Goal: Task Accomplishment & Management: Manage account settings

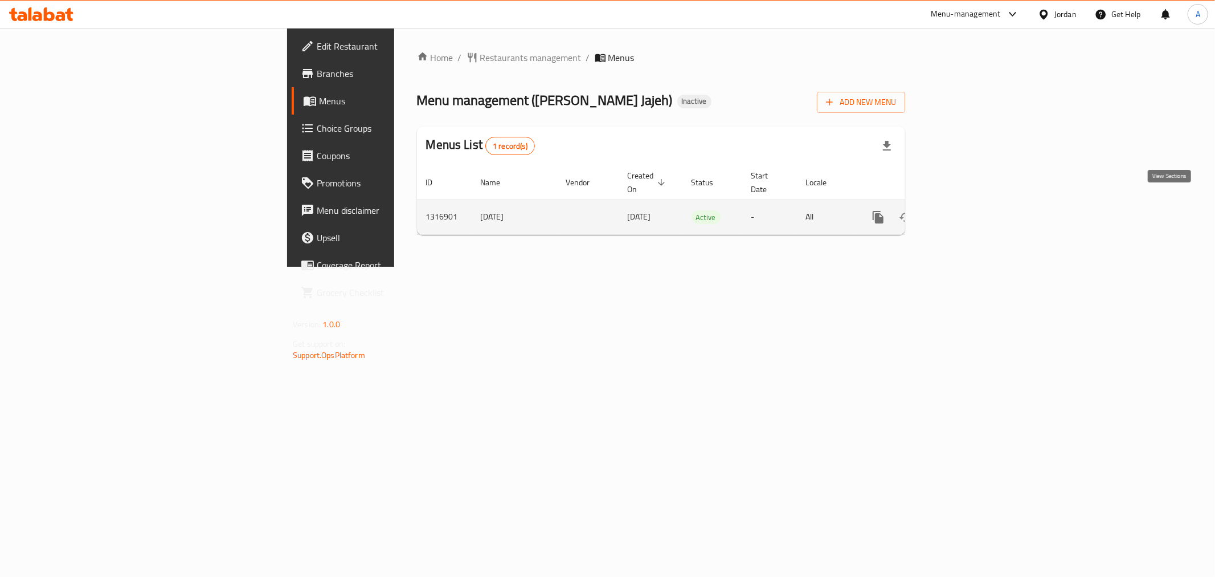
click at [968, 210] on icon "enhanced table" at bounding box center [961, 217] width 14 height 14
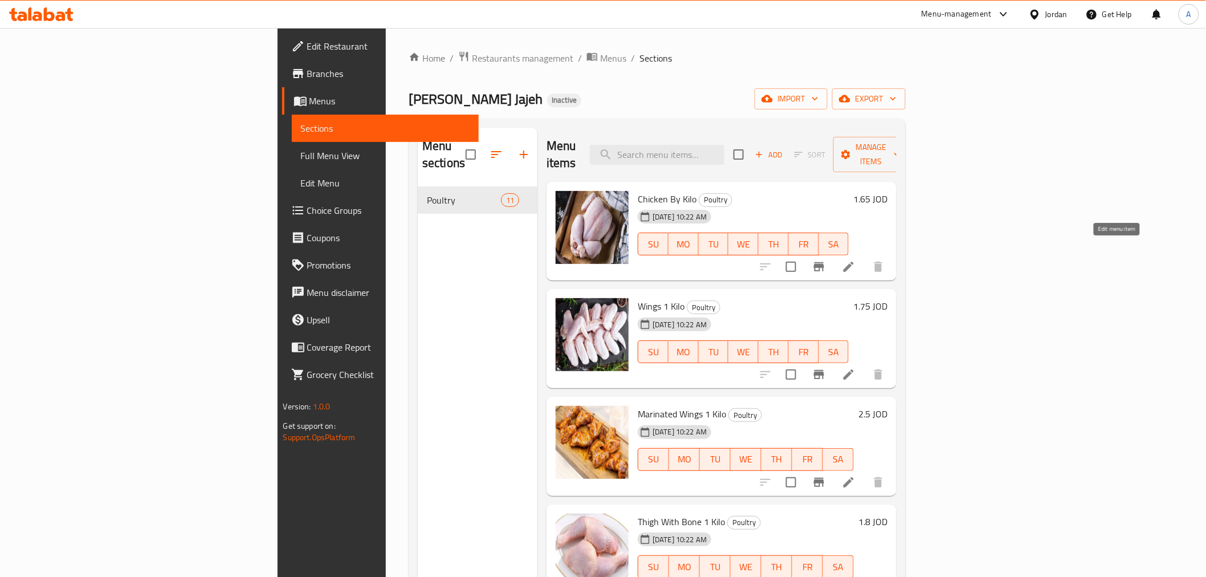
click at [855, 260] on icon at bounding box center [849, 267] width 14 height 14
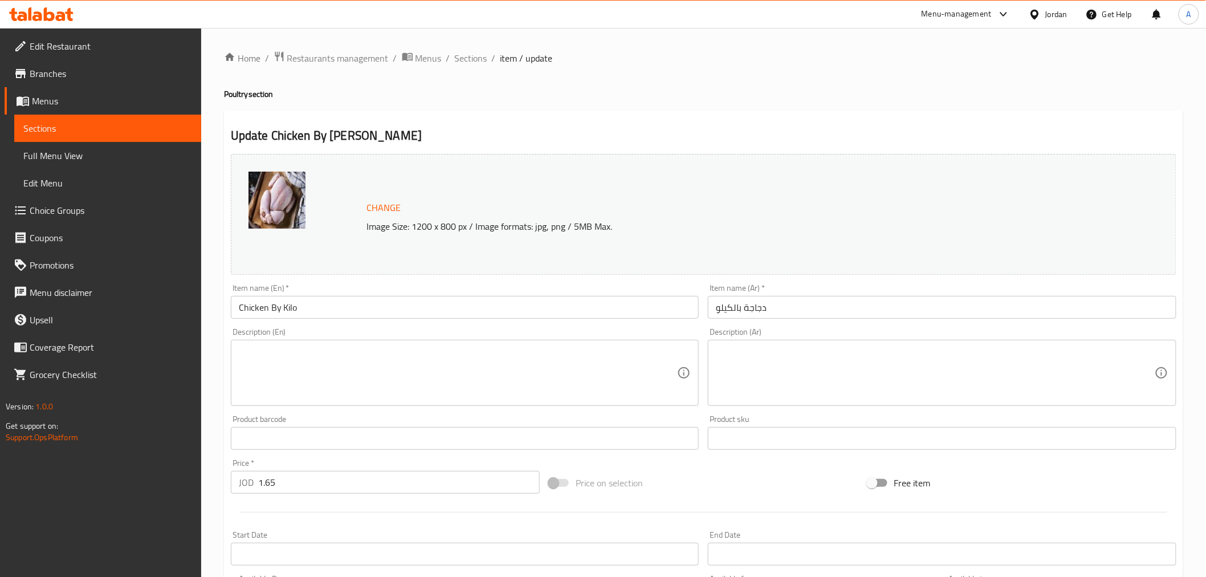
click at [271, 311] on input "Chicken By Kilo" at bounding box center [465, 307] width 468 height 23
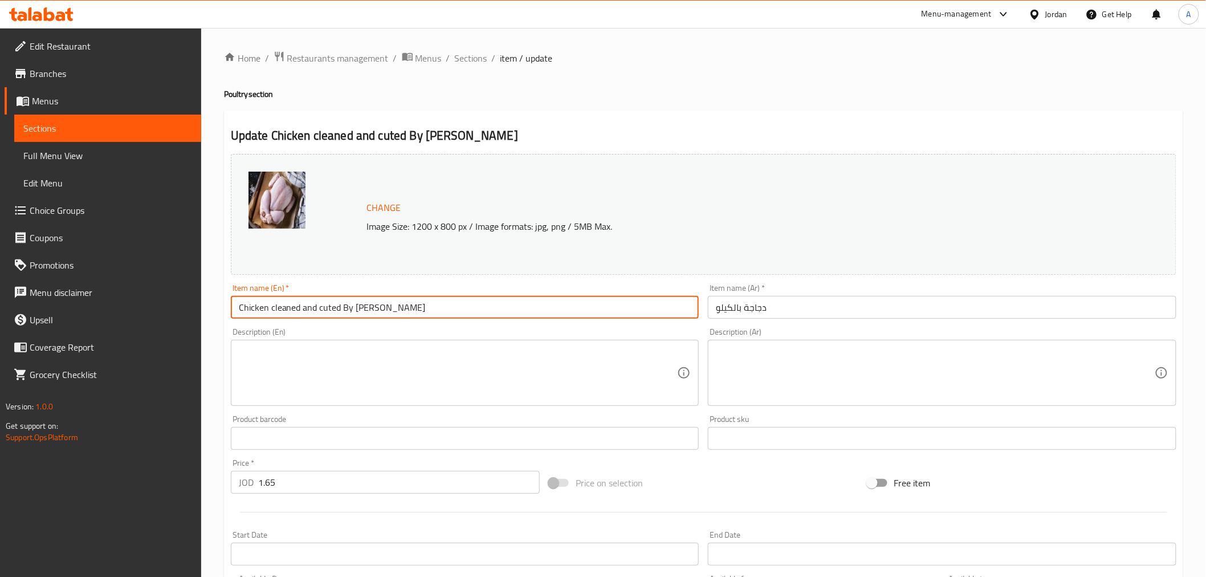
type input "Chicken cleaned and cuted By [PERSON_NAME]"
click at [744, 311] on input "دجاجة بالكيلو" at bounding box center [942, 307] width 468 height 23
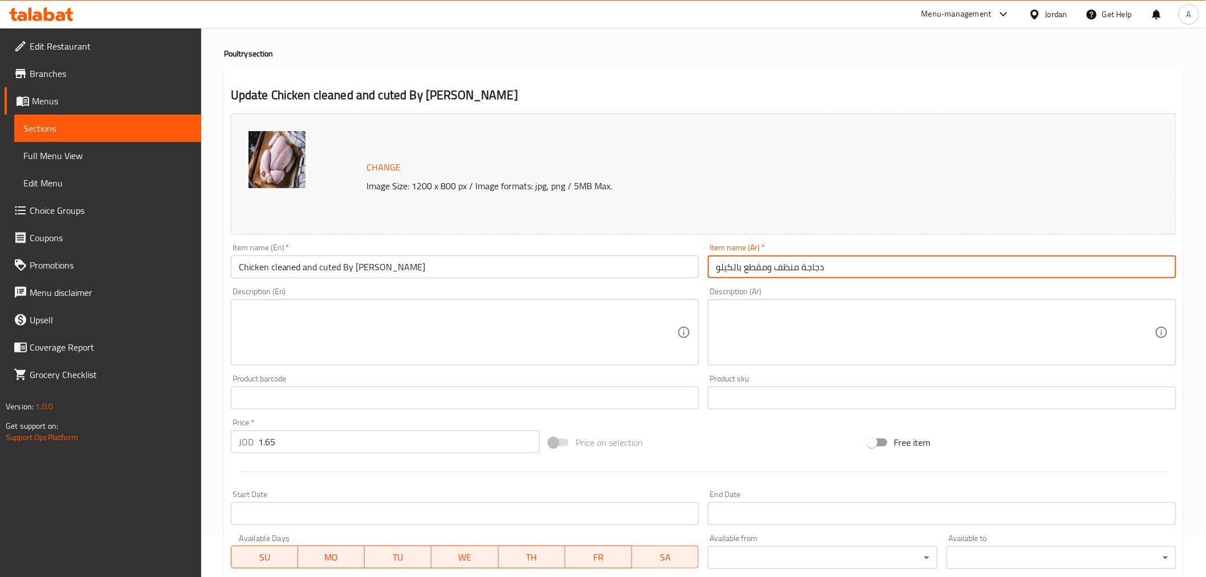
scroll to position [63, 0]
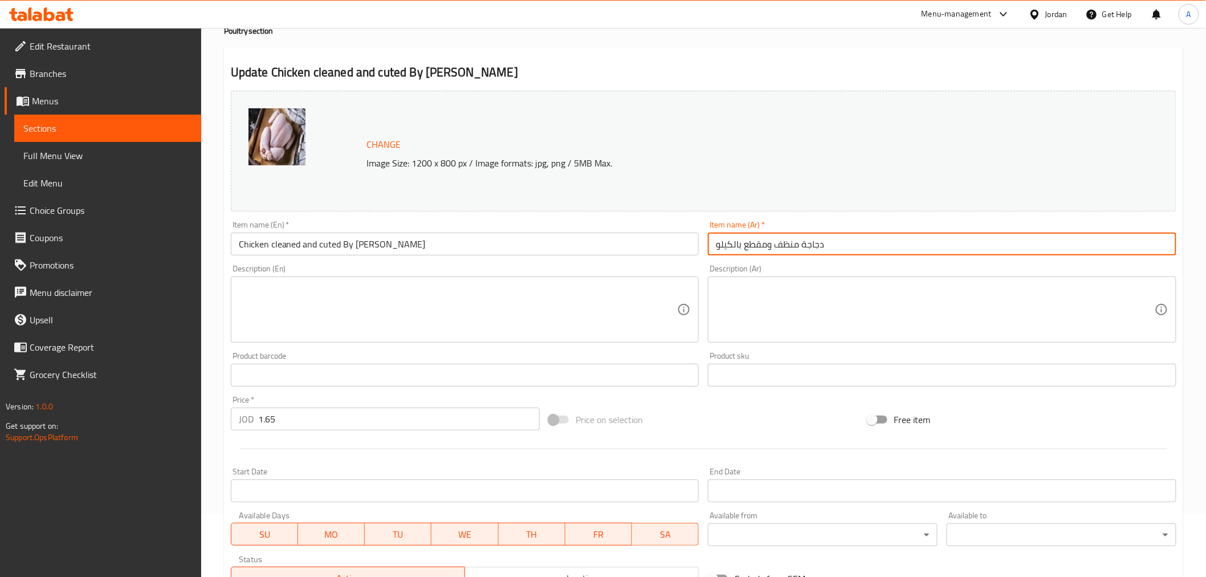
type input "دجاجة منظف ومقطع بالكيلو"
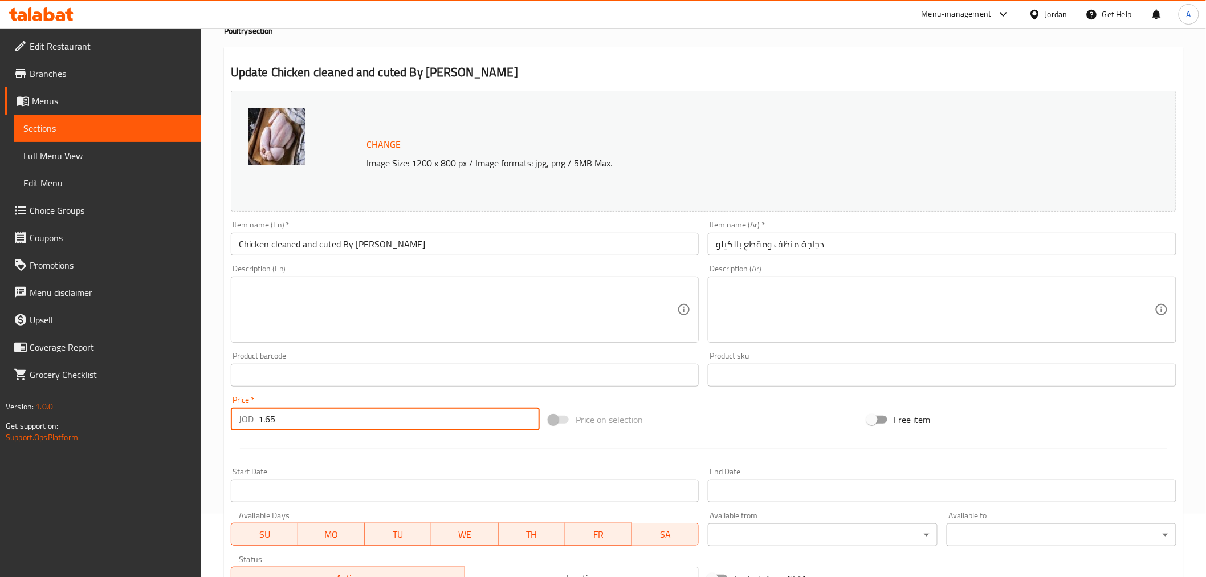
drag, startPoint x: 264, startPoint y: 423, endPoint x: 275, endPoint y: 425, distance: 10.9
click at [275, 425] on input "1.65" at bounding box center [398, 418] width 281 height 23
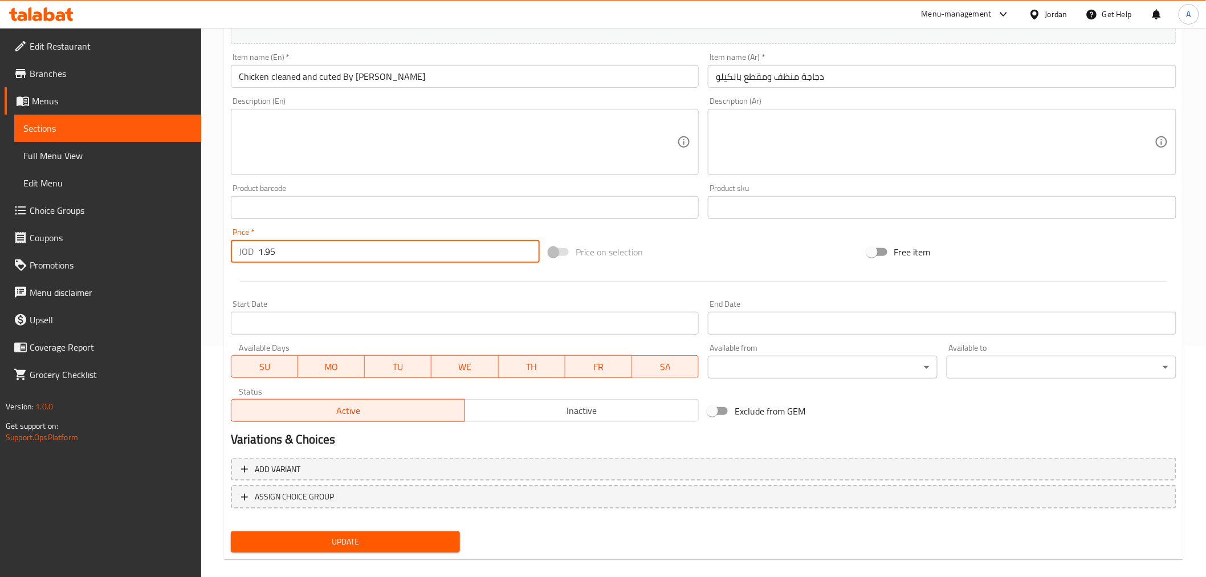
scroll to position [243, 0]
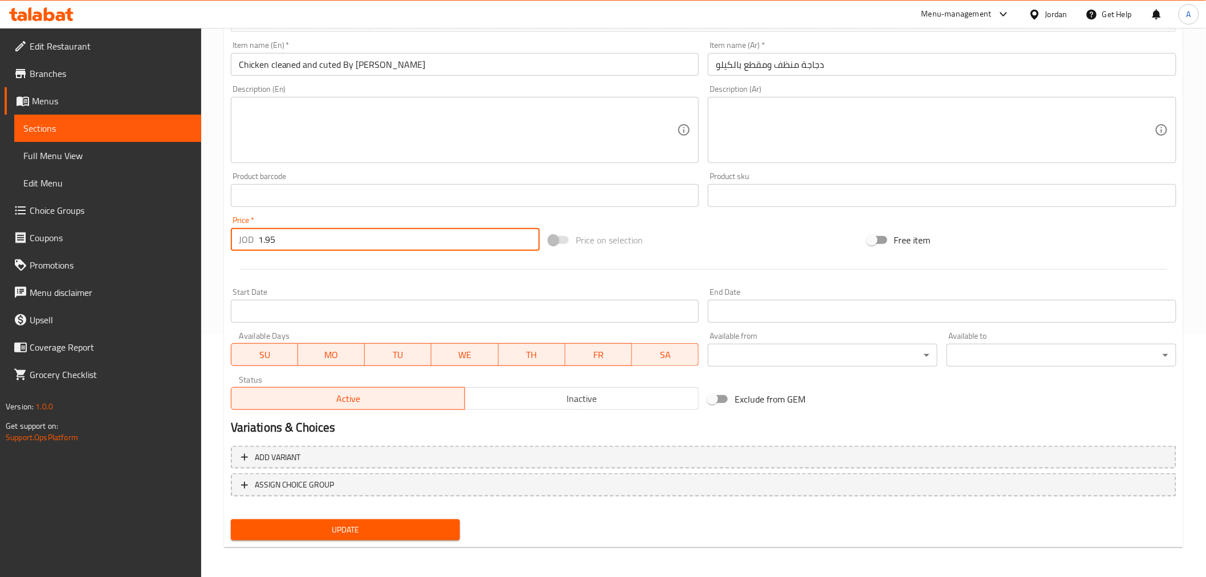
type input "1.95"
click at [390, 525] on span "Update" at bounding box center [345, 530] width 211 height 14
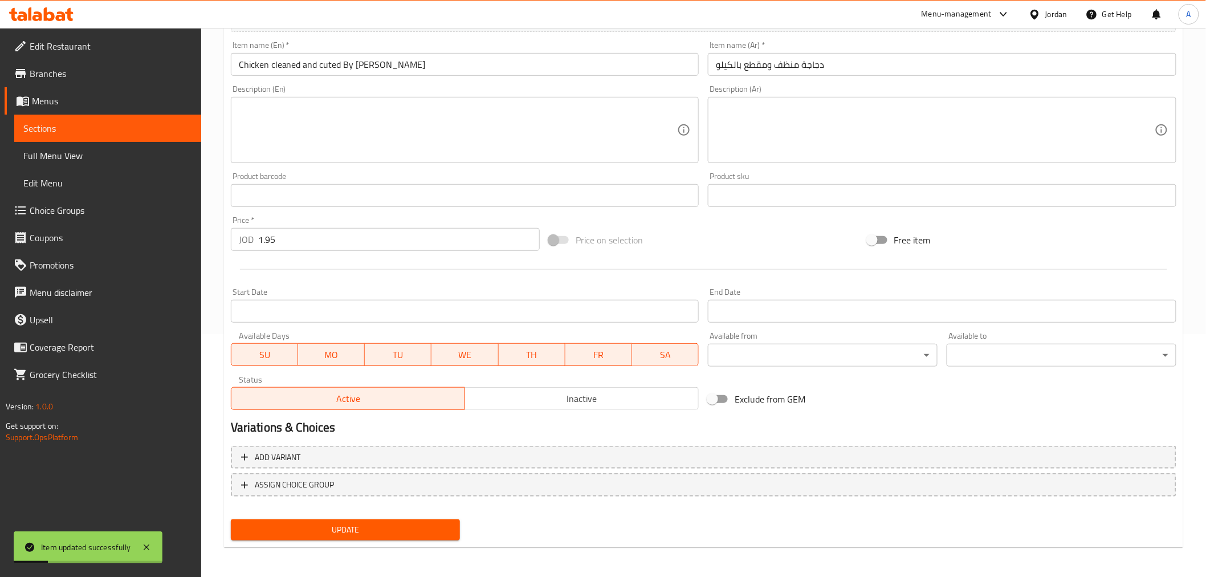
click at [132, 122] on span "Sections" at bounding box center [107, 128] width 169 height 14
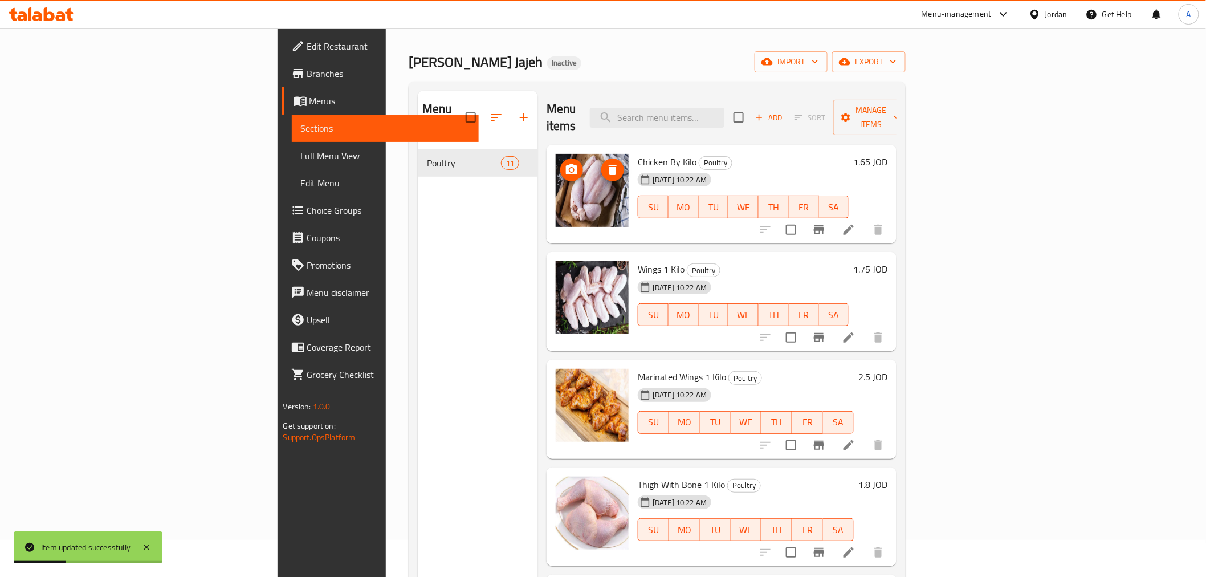
scroll to position [32, 0]
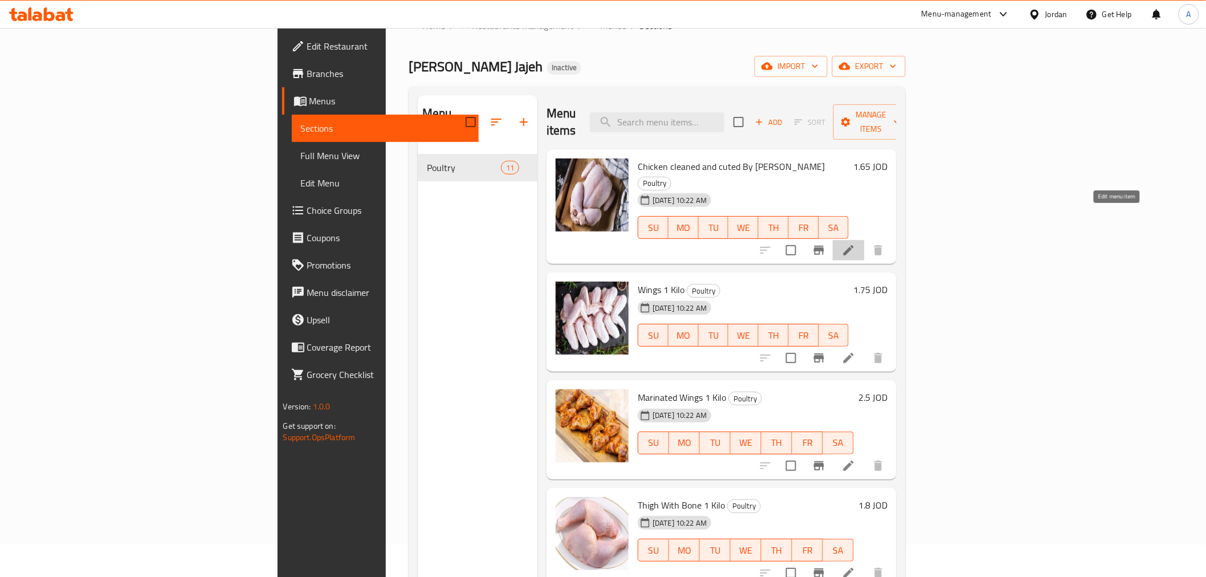
click at [854, 245] on icon at bounding box center [848, 250] width 10 height 10
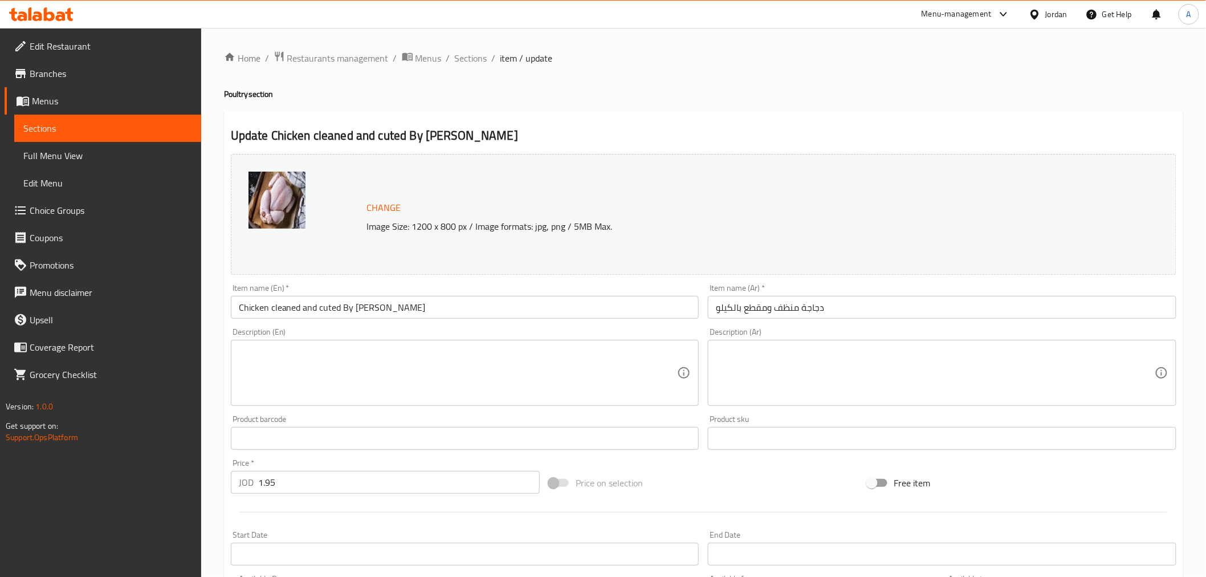
click at [60, 119] on link "Sections" at bounding box center [107, 128] width 187 height 27
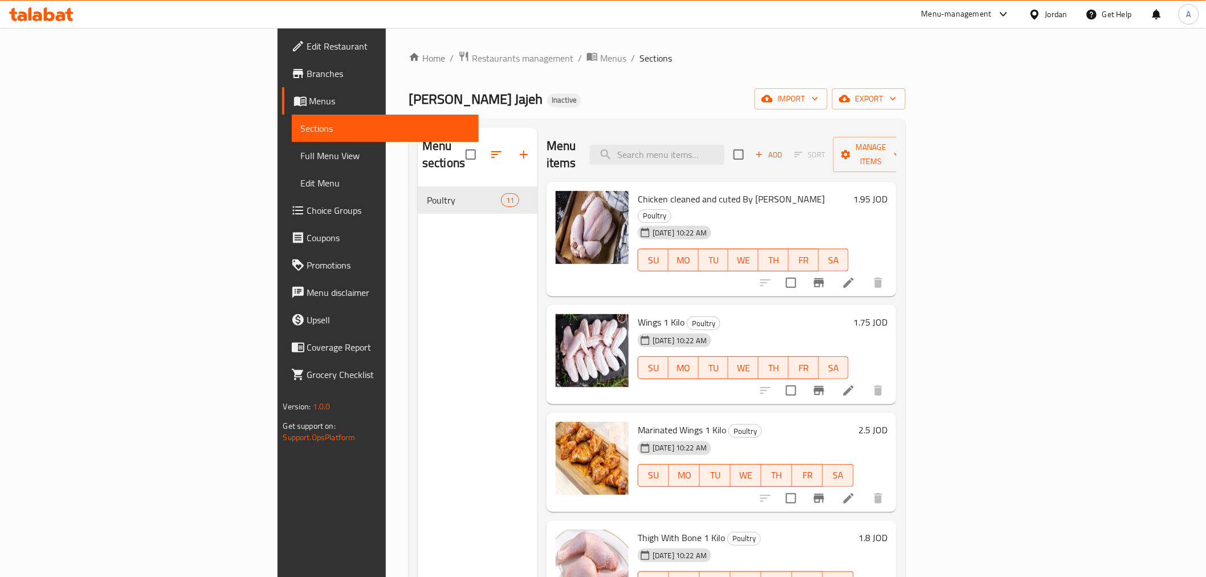
click at [854, 493] on icon at bounding box center [848, 498] width 10 height 10
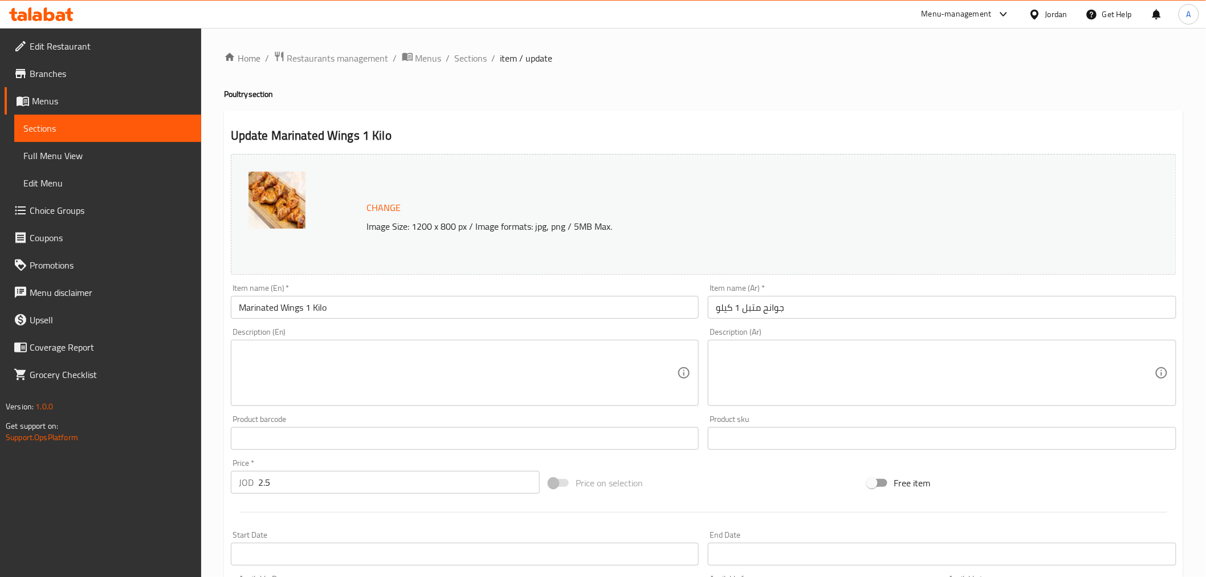
click at [145, 129] on span "Sections" at bounding box center [107, 128] width 169 height 14
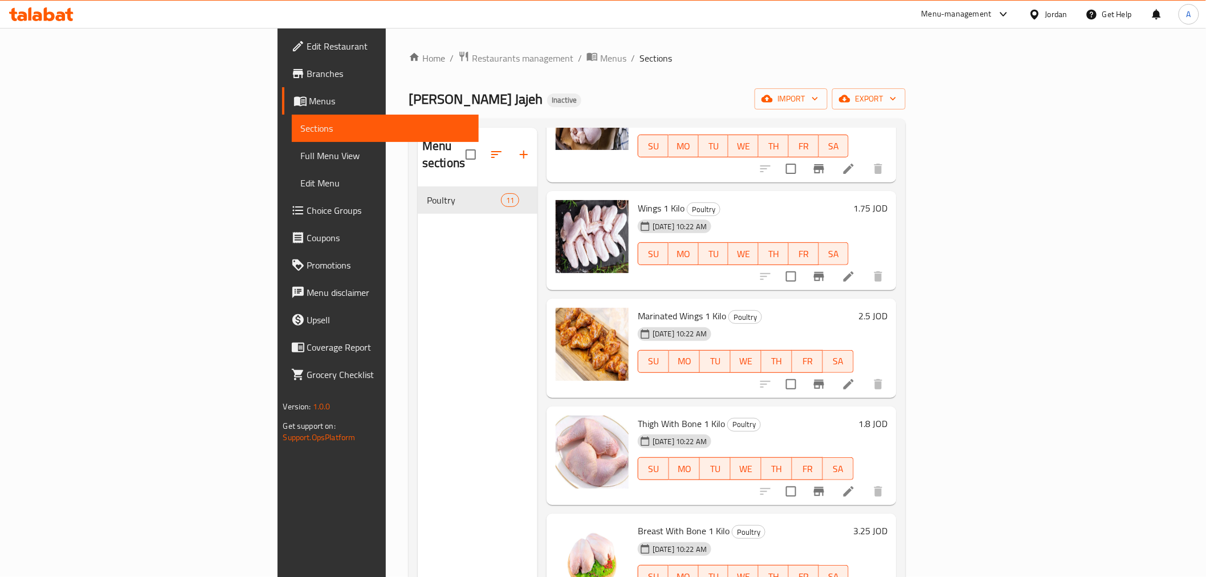
scroll to position [127, 0]
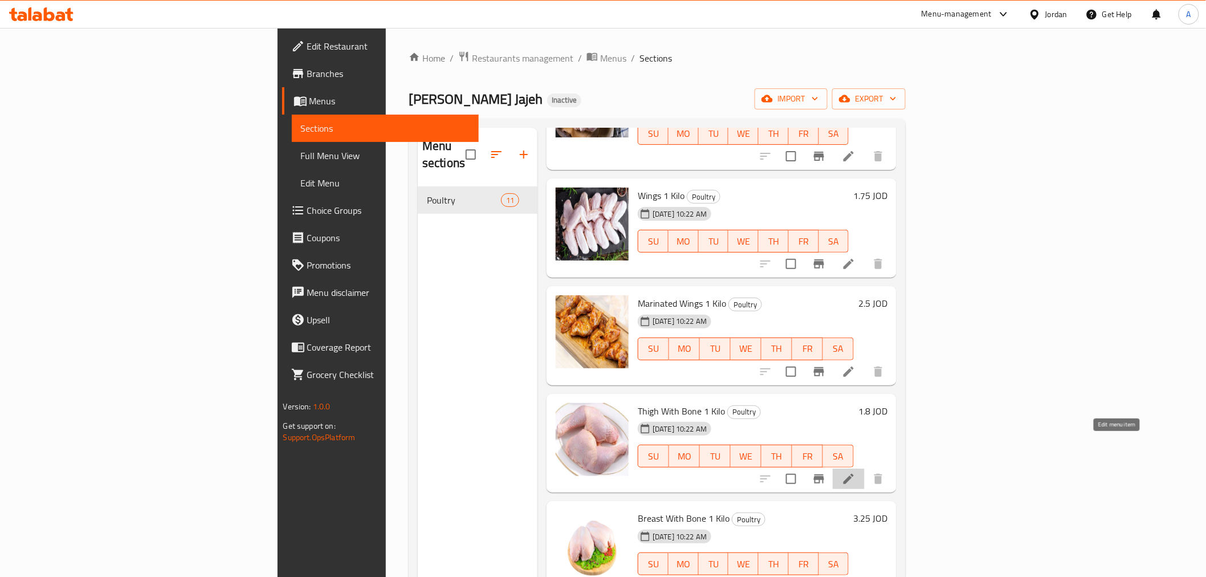
click at [855, 472] on icon at bounding box center [849, 479] width 14 height 14
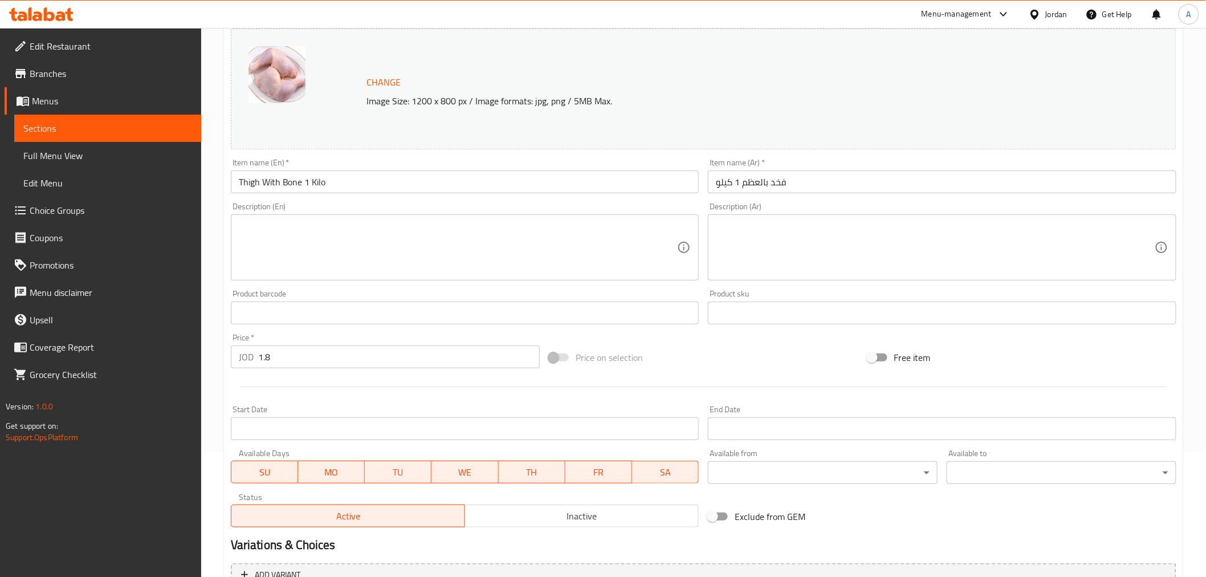
scroll to position [127, 0]
drag, startPoint x: 258, startPoint y: 357, endPoint x: 282, endPoint y: 355, distance: 24.0
click at [282, 355] on input "1.8" at bounding box center [398, 355] width 281 height 23
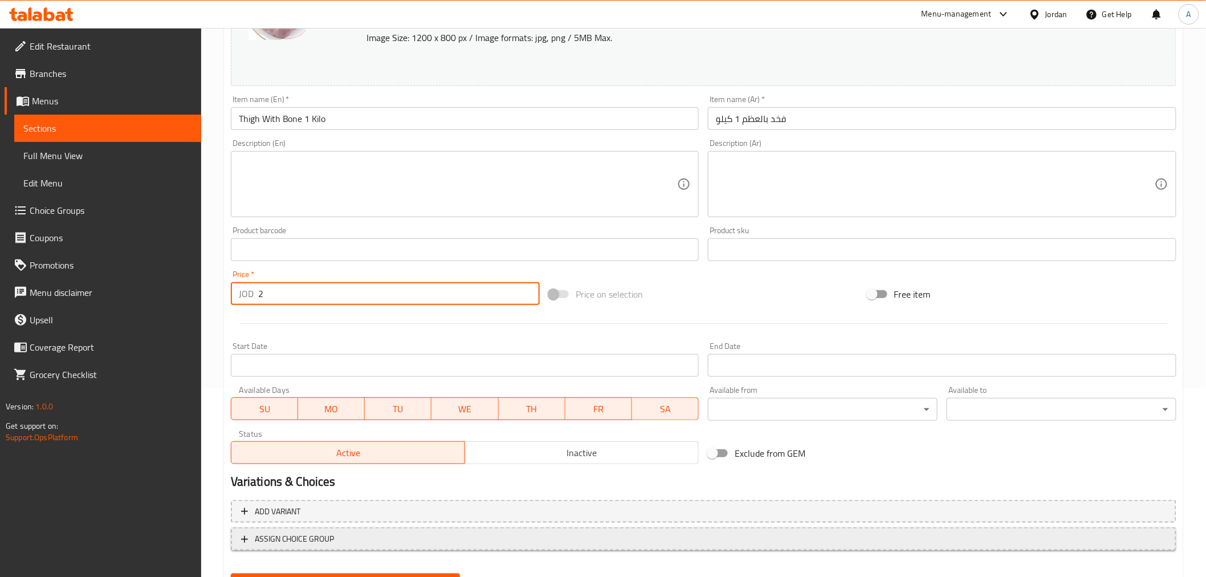
scroll to position [243, 0]
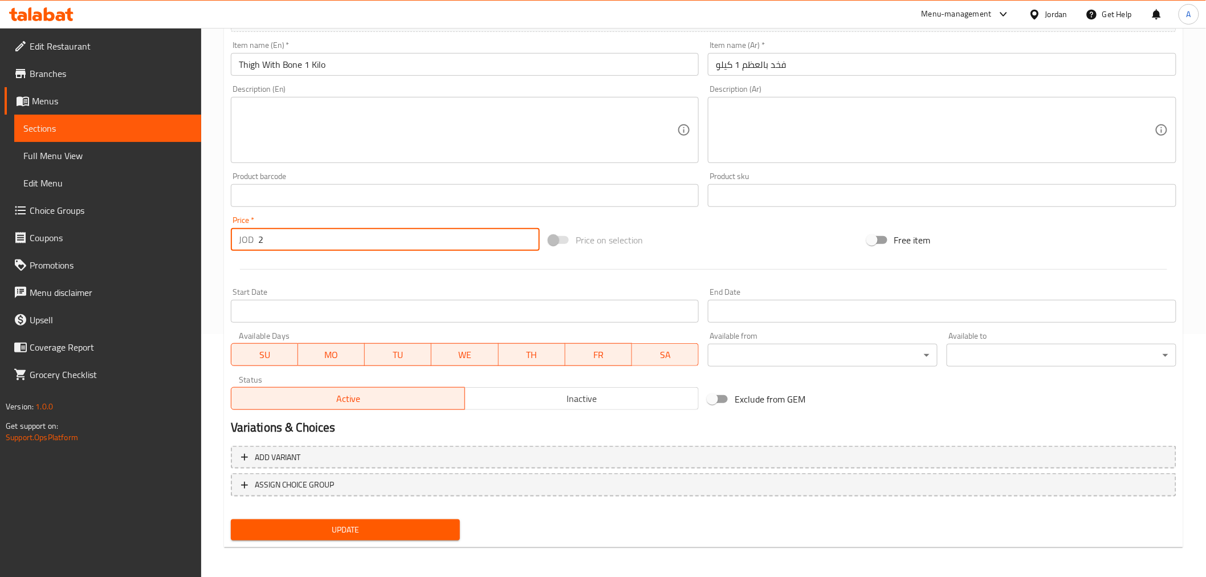
type input "2"
click at [418, 523] on span "Update" at bounding box center [345, 530] width 211 height 14
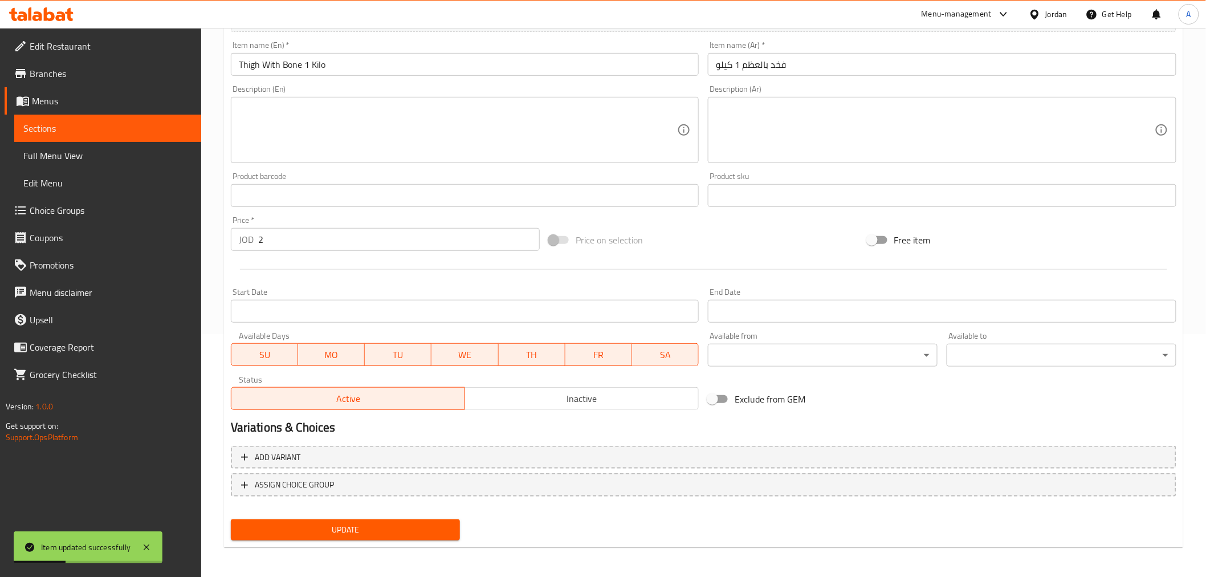
click at [139, 133] on span "Sections" at bounding box center [107, 128] width 169 height 14
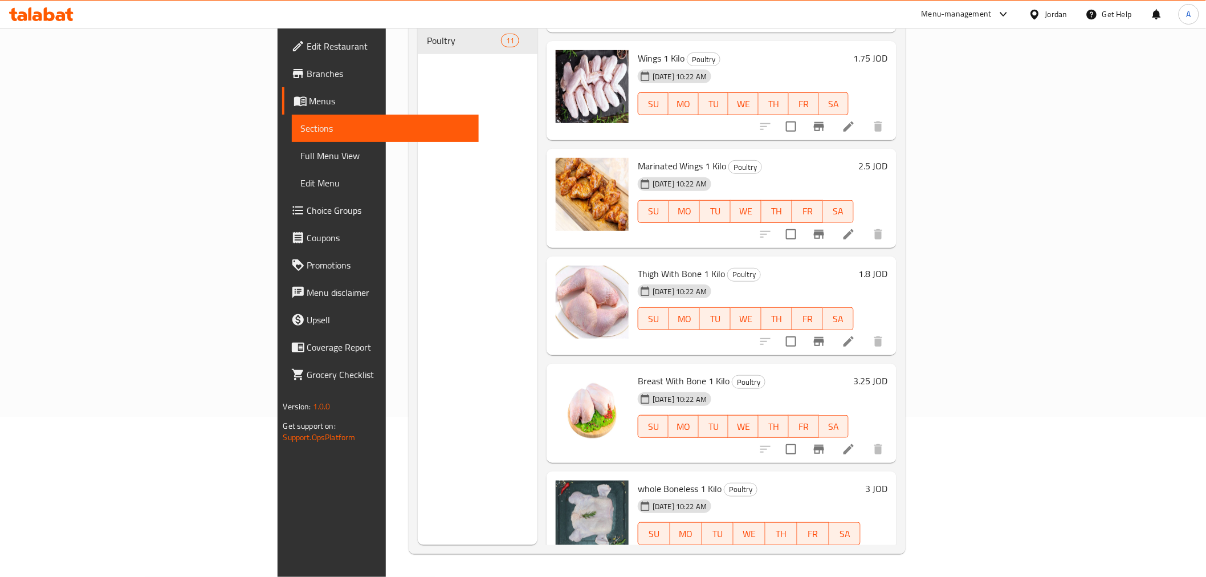
scroll to position [190, 0]
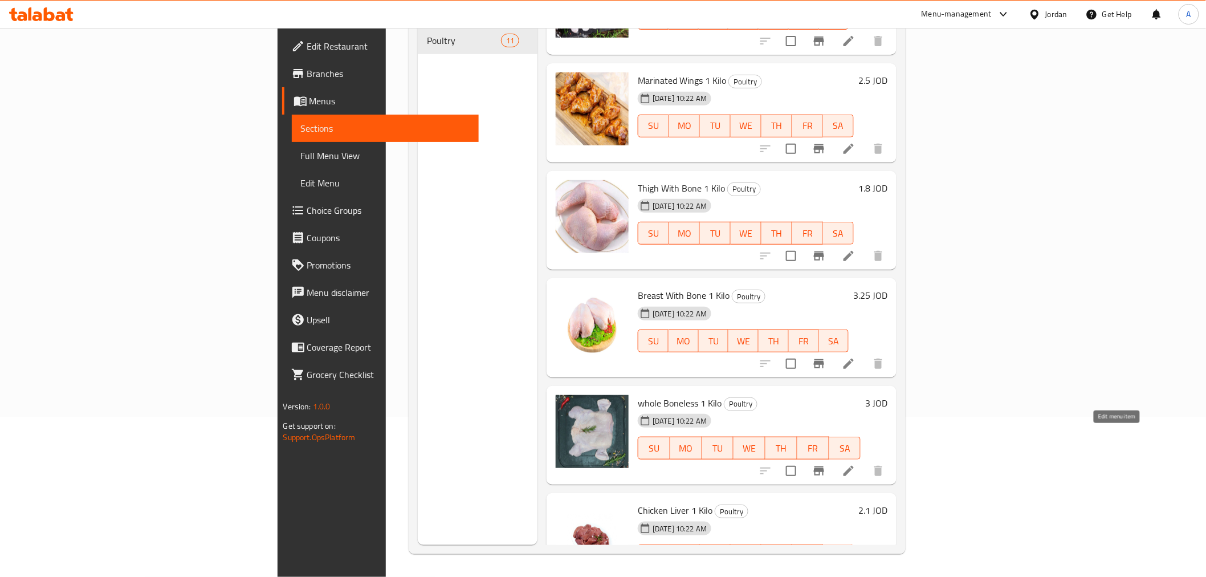
click at [855, 464] on icon at bounding box center [849, 471] width 14 height 14
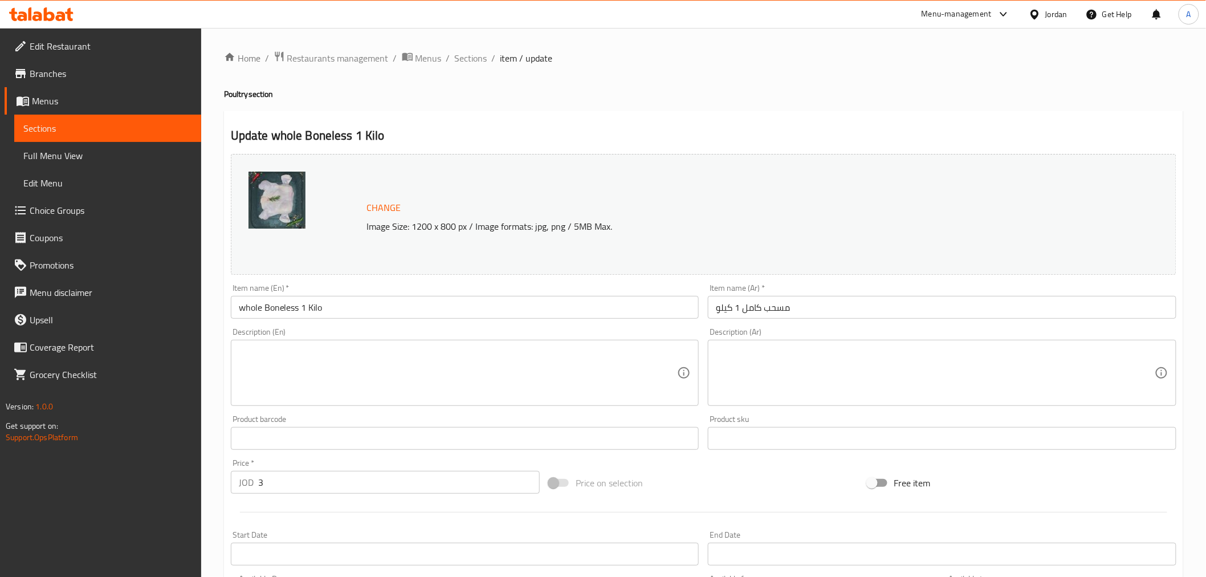
click at [267, 483] on input "3" at bounding box center [398, 482] width 281 height 23
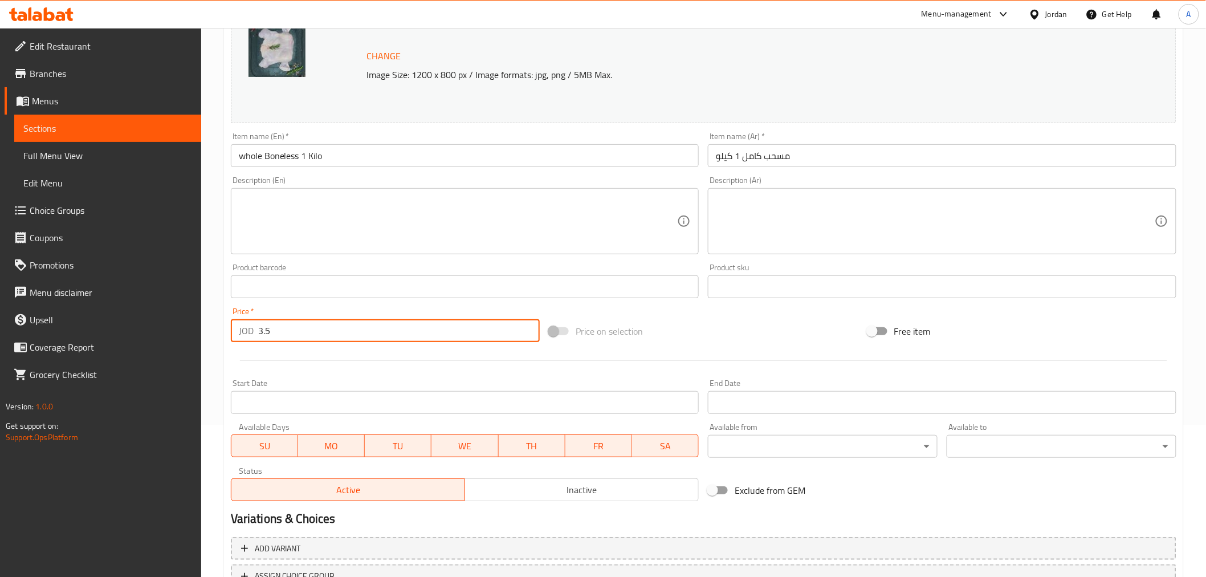
scroll to position [243, 0]
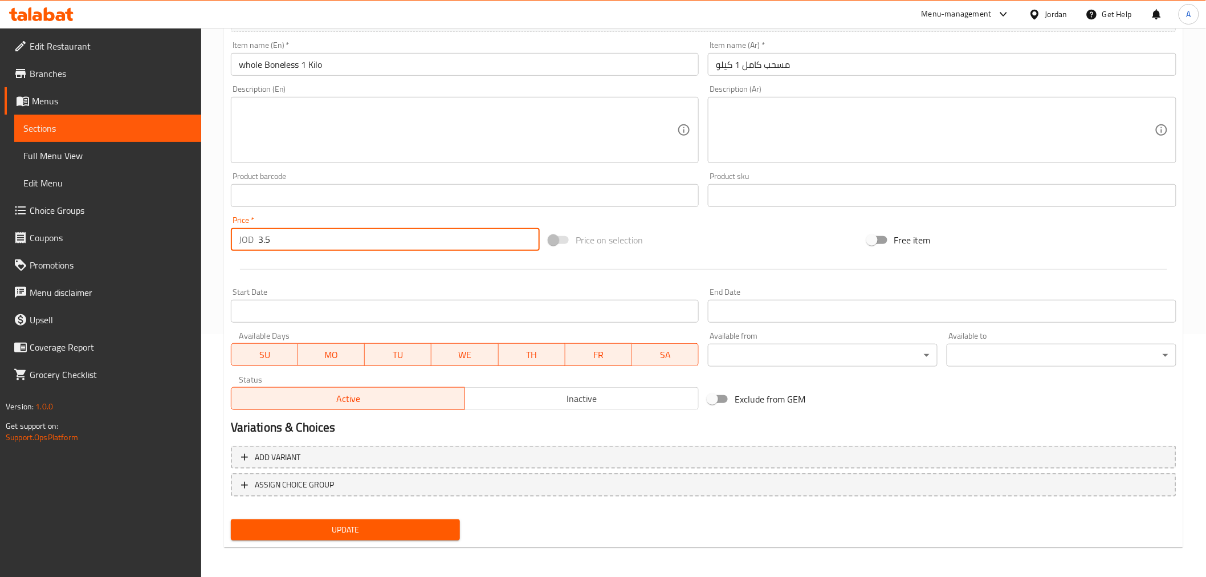
type input "3.5"
click at [346, 527] on span "Update" at bounding box center [345, 530] width 211 height 14
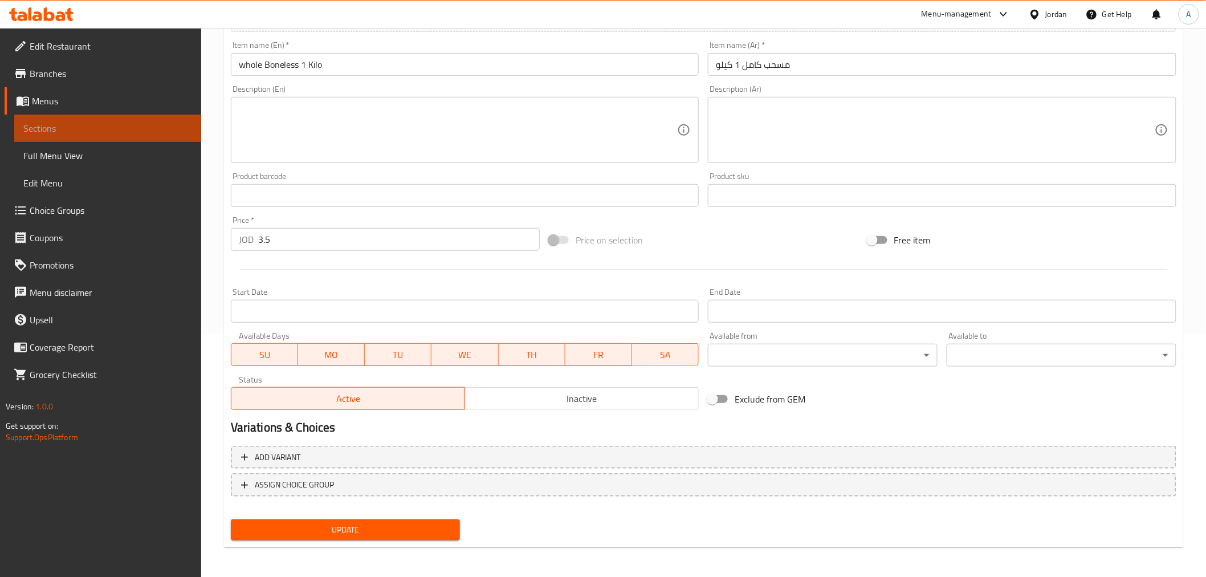
click at [139, 132] on span "Sections" at bounding box center [107, 128] width 169 height 14
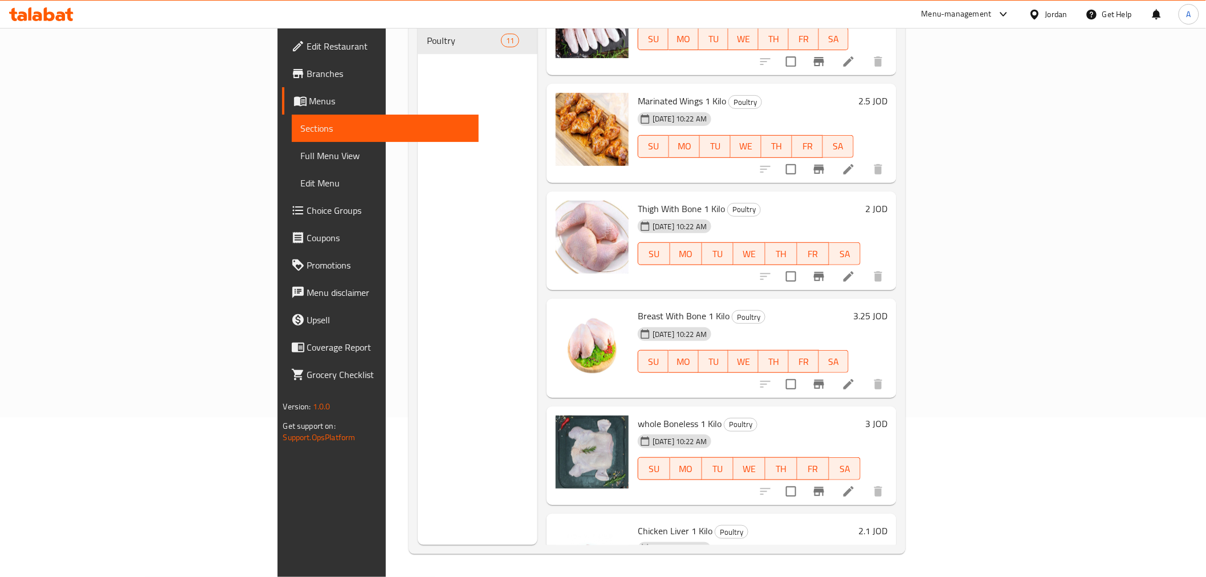
scroll to position [190, 0]
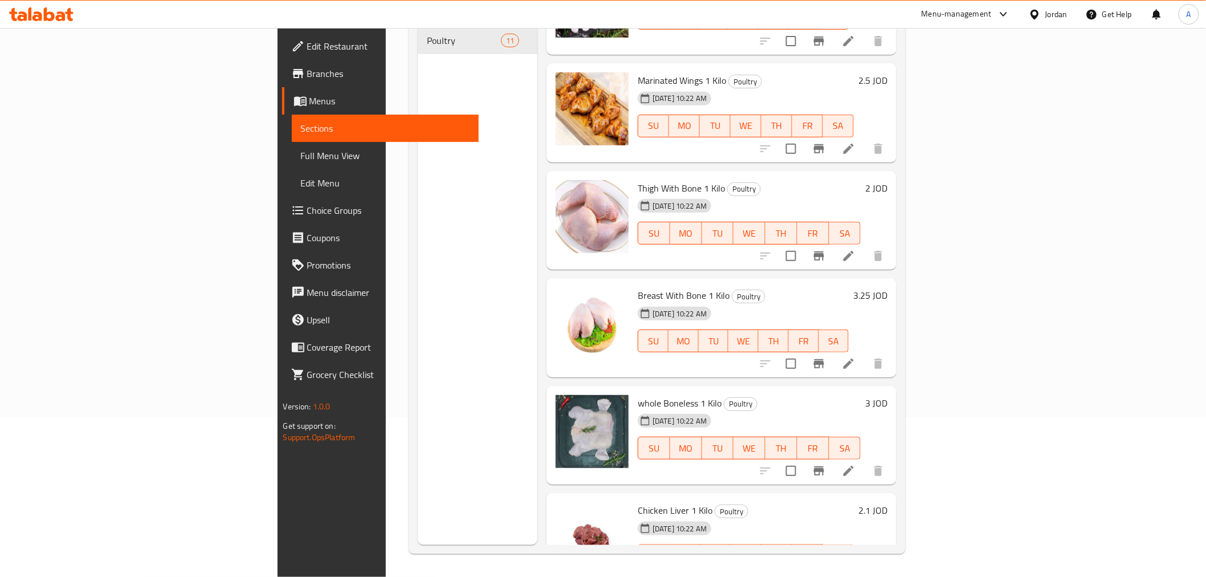
click at [855, 464] on icon at bounding box center [849, 471] width 14 height 14
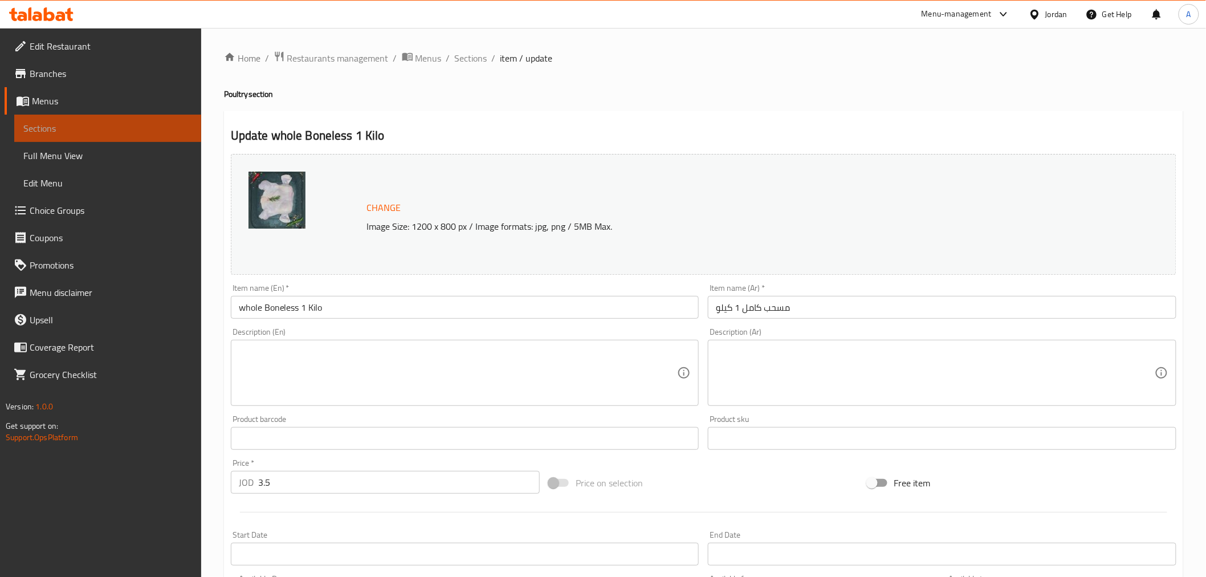
click at [164, 130] on span "Sections" at bounding box center [107, 128] width 169 height 14
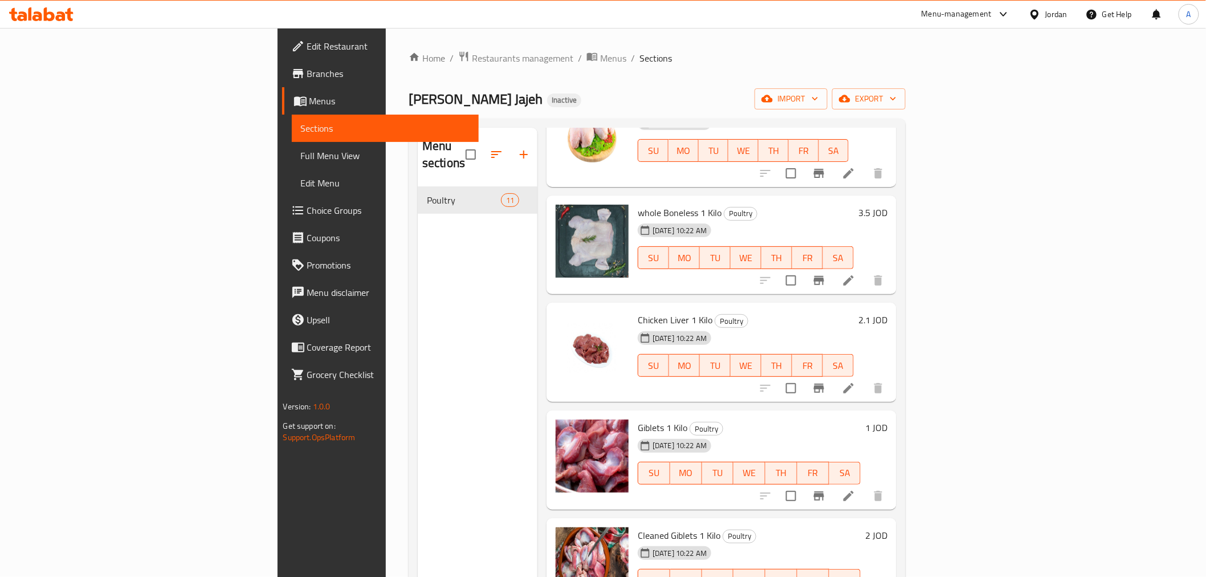
scroll to position [570, 0]
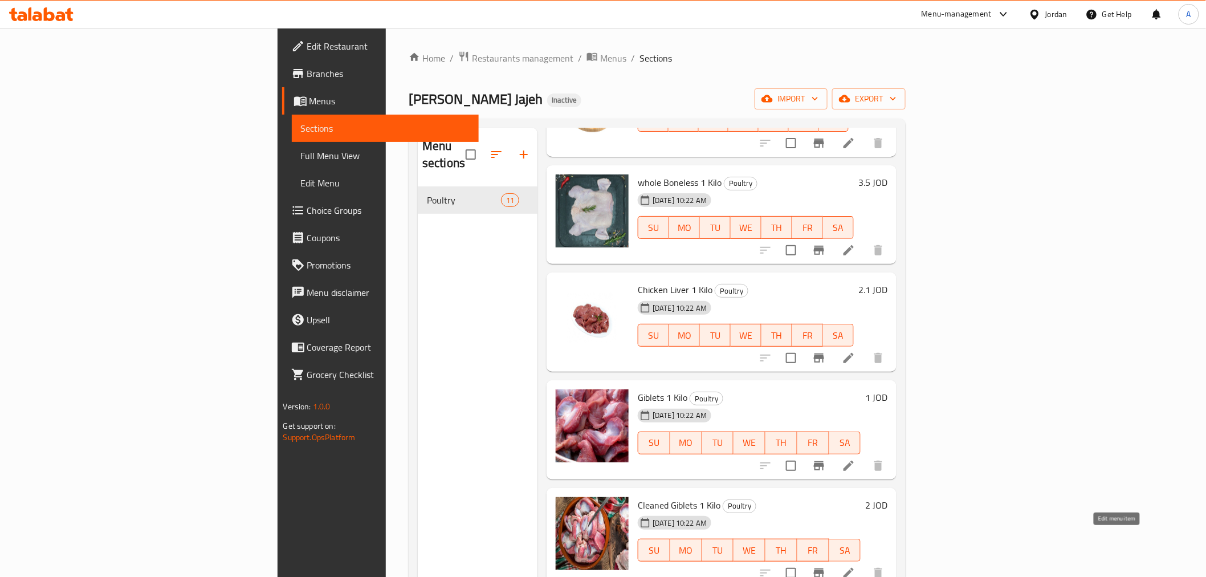
click at [854, 568] on icon at bounding box center [848, 573] width 10 height 10
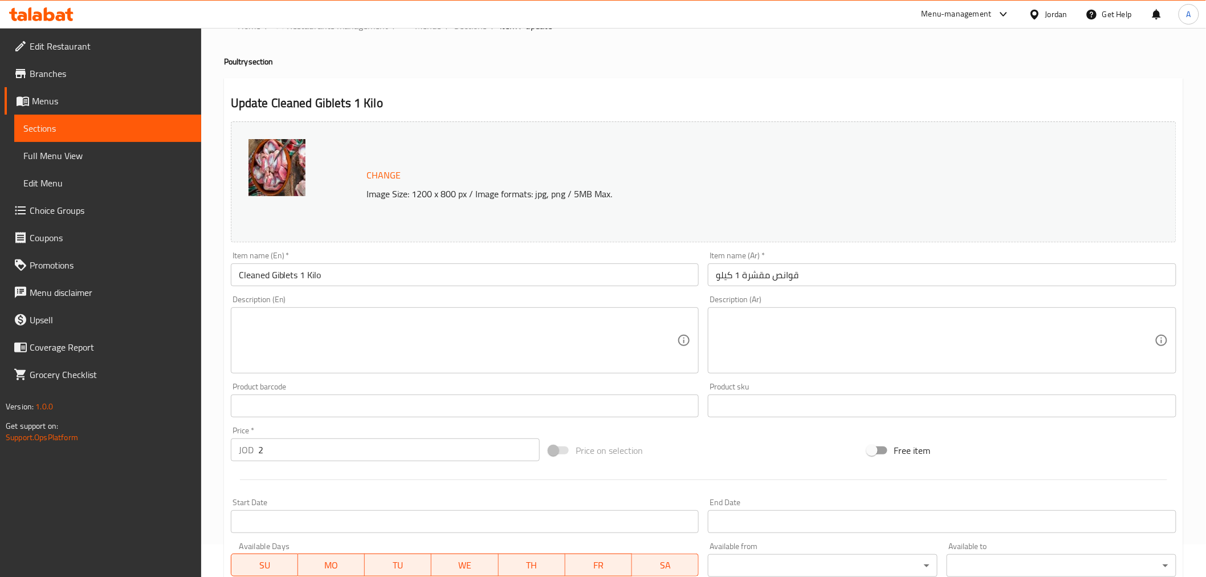
scroll to position [63, 0]
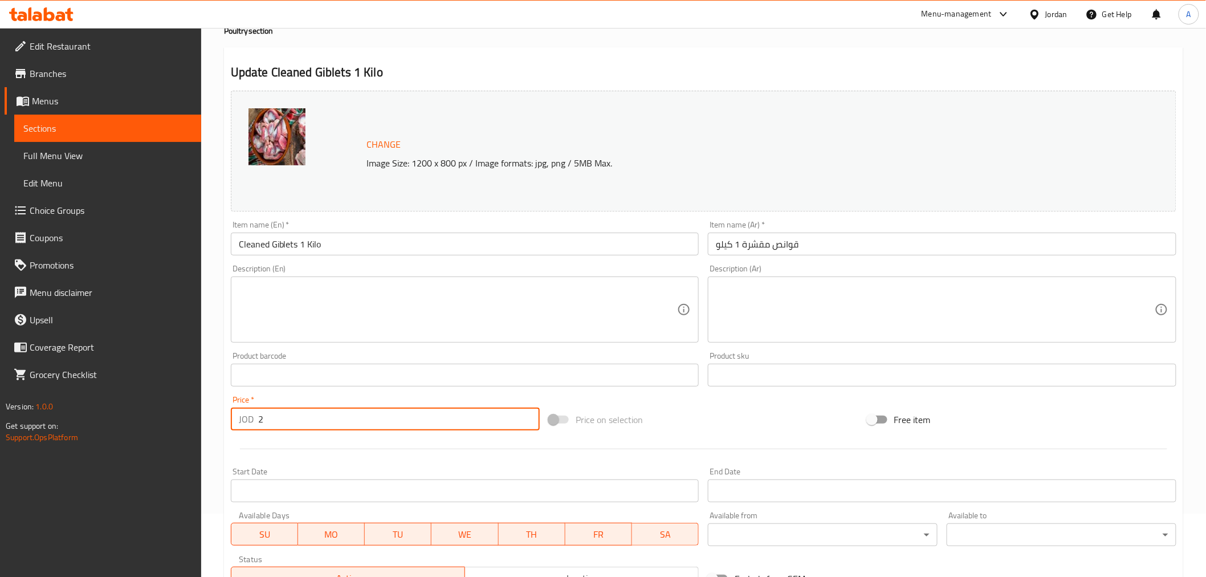
click at [262, 423] on input "2" at bounding box center [398, 418] width 281 height 23
click at [259, 420] on input "2" at bounding box center [398, 418] width 281 height 23
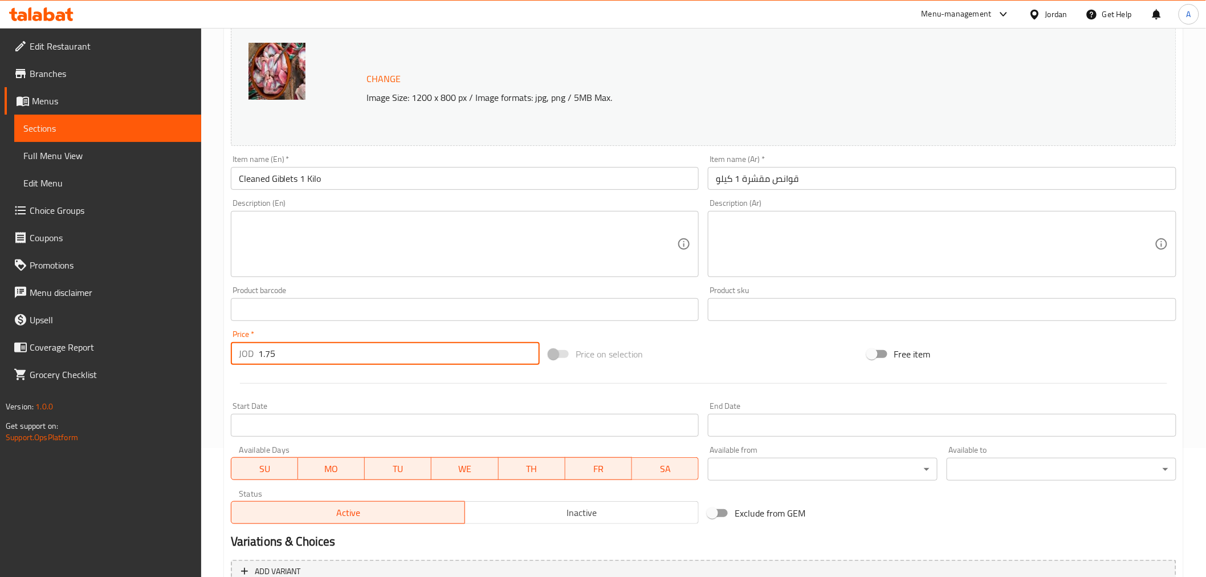
scroll to position [243, 0]
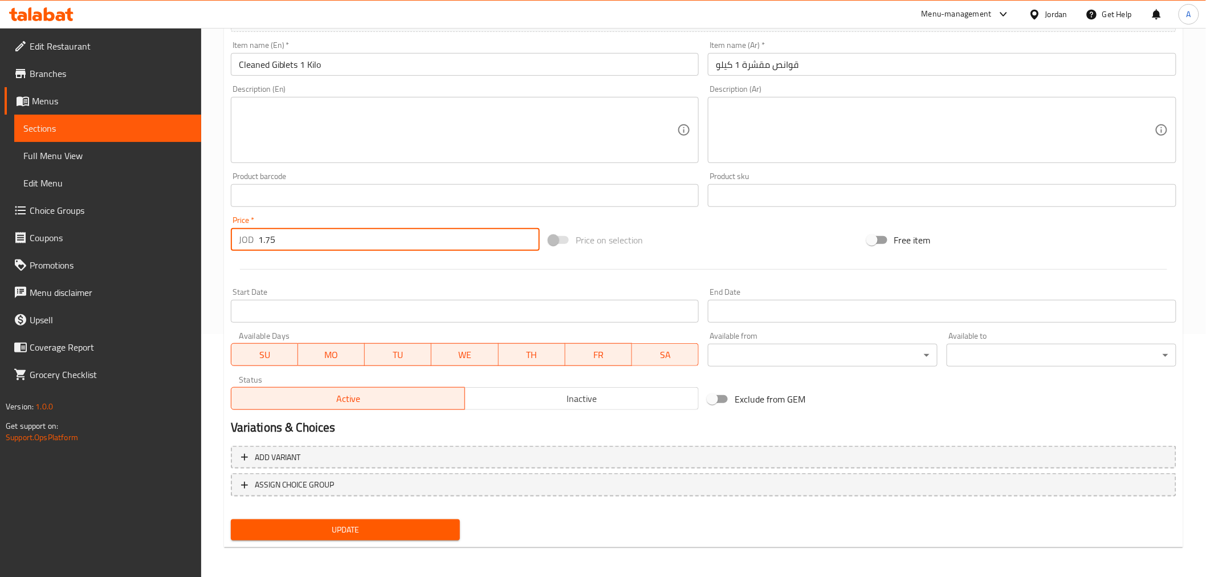
type input "1.75"
click at [361, 523] on span "Update" at bounding box center [345, 530] width 211 height 14
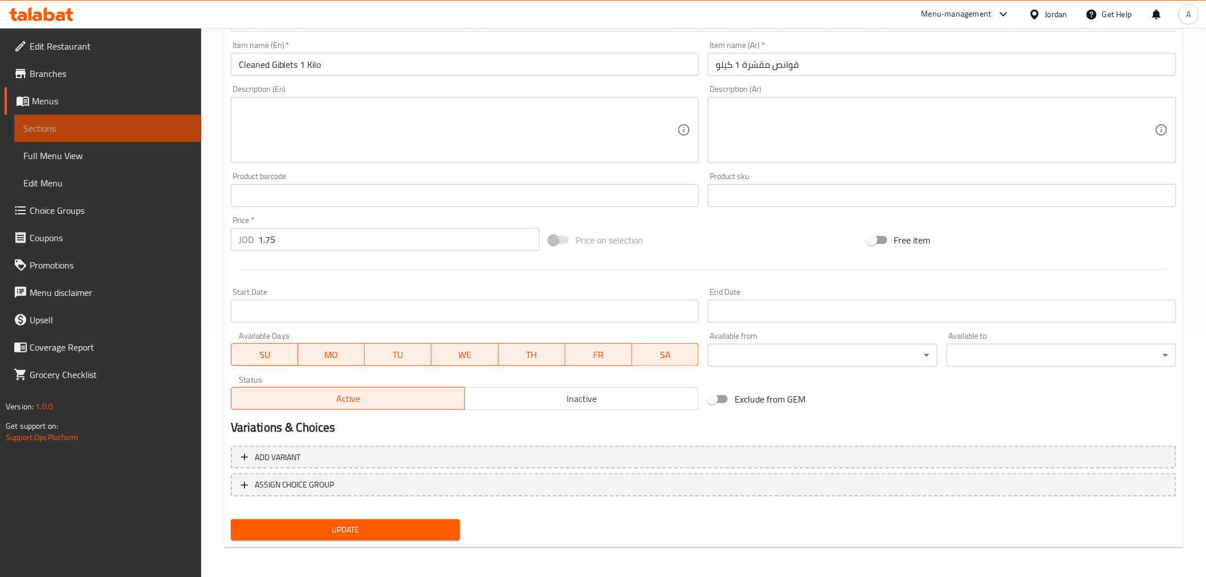
click at [137, 128] on span "Sections" at bounding box center [107, 128] width 169 height 14
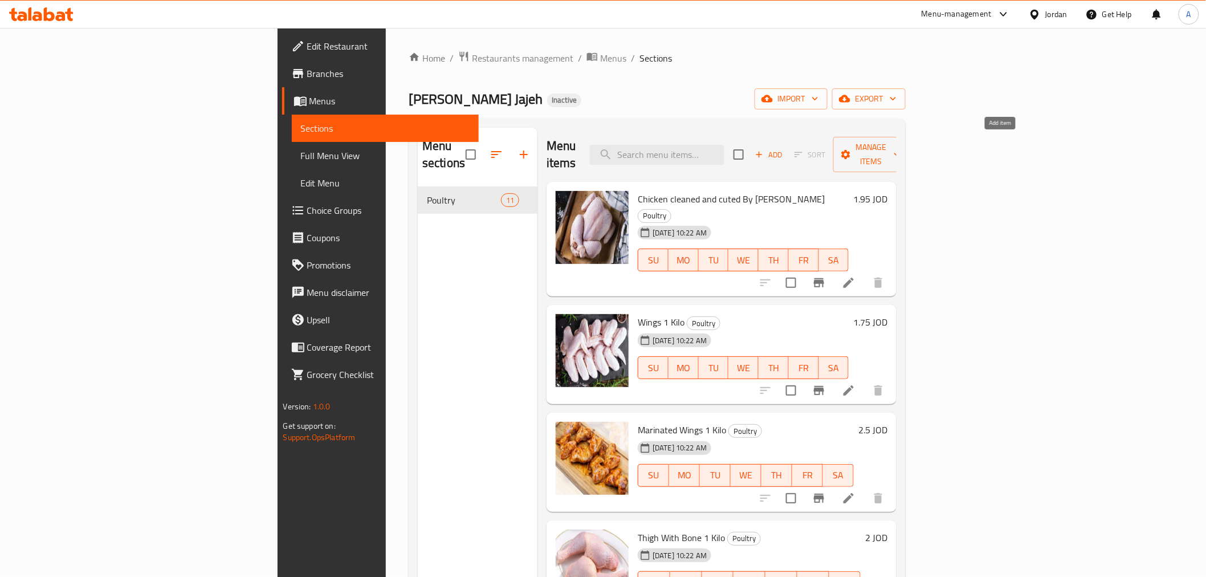
click at [762, 152] on icon "button" at bounding box center [759, 155] width 6 height 6
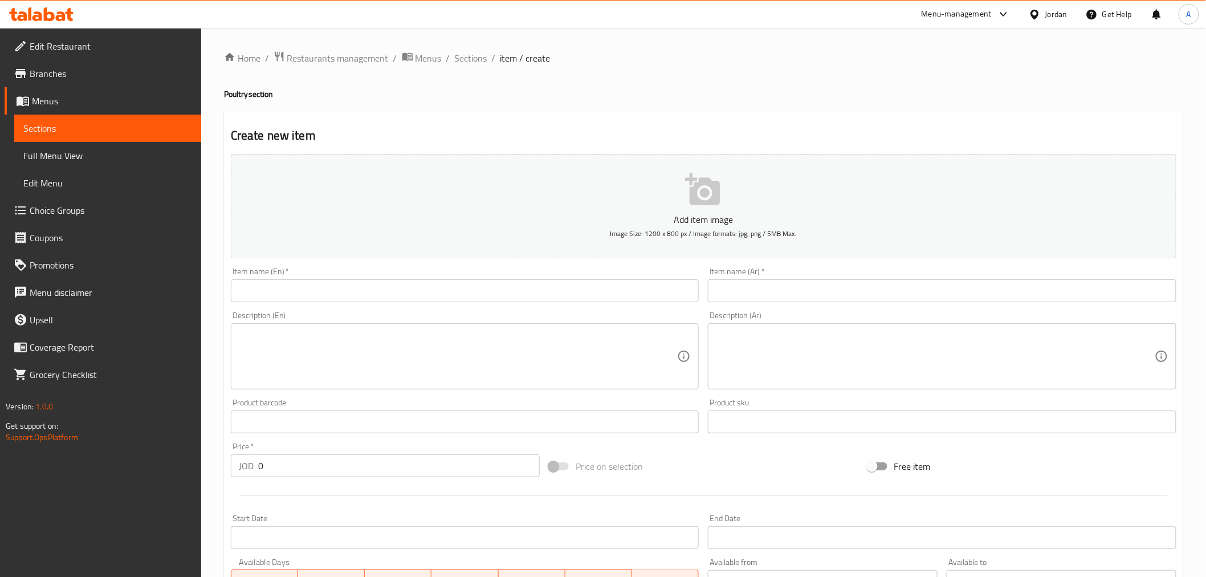
click at [390, 297] on input "text" at bounding box center [465, 290] width 468 height 23
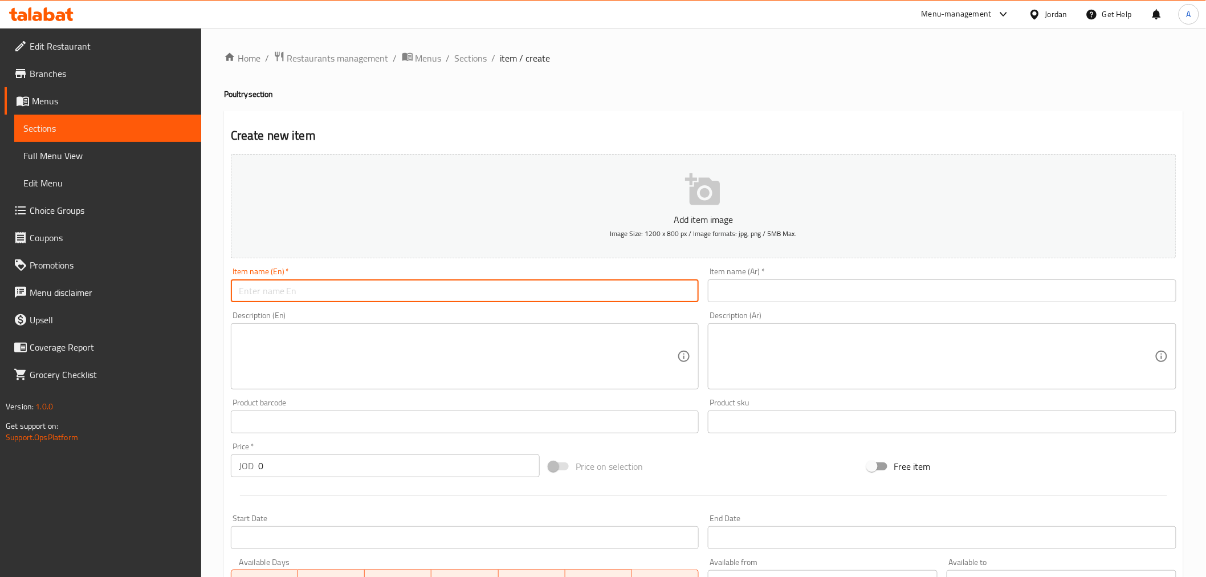
type input "d"
click at [346, 295] on input "دجاج تكا متبل بالكيلو" at bounding box center [465, 290] width 468 height 23
type input "دجاج تكا متبل بالكيلو"
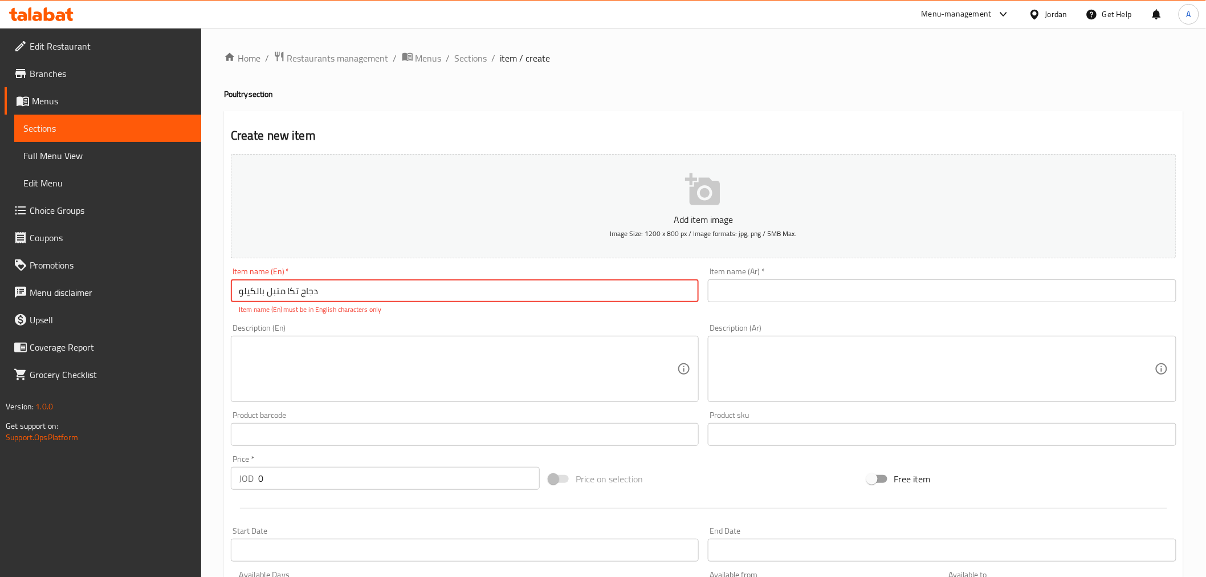
click at [768, 285] on input "text" at bounding box center [942, 290] width 468 height 23
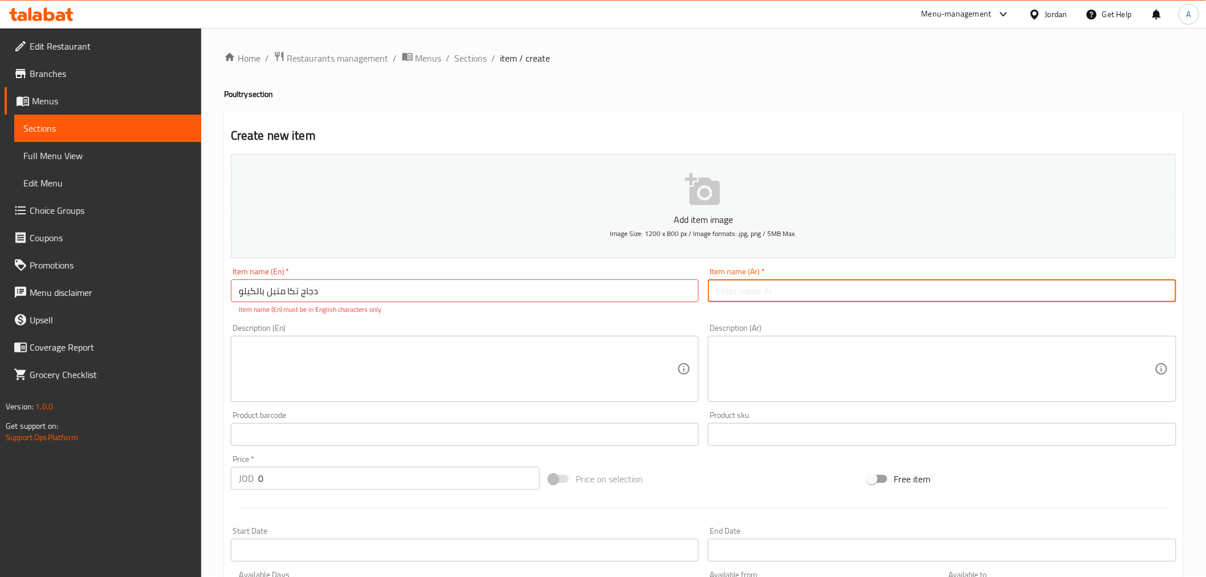
paste input "Marinated chicken tikka per kilo"
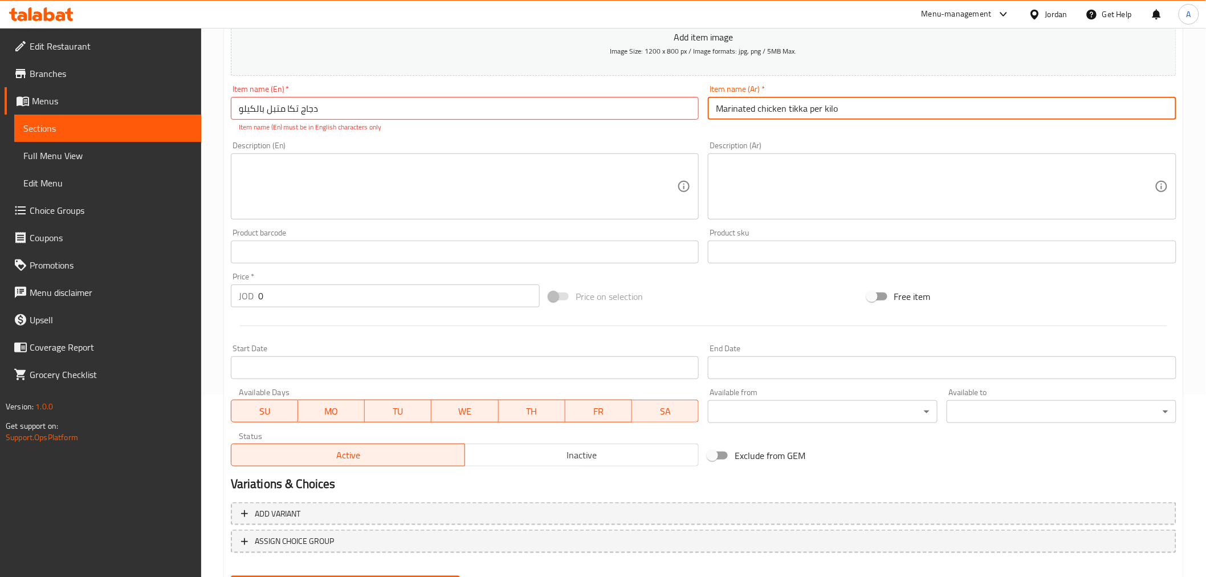
scroll to position [190, 0]
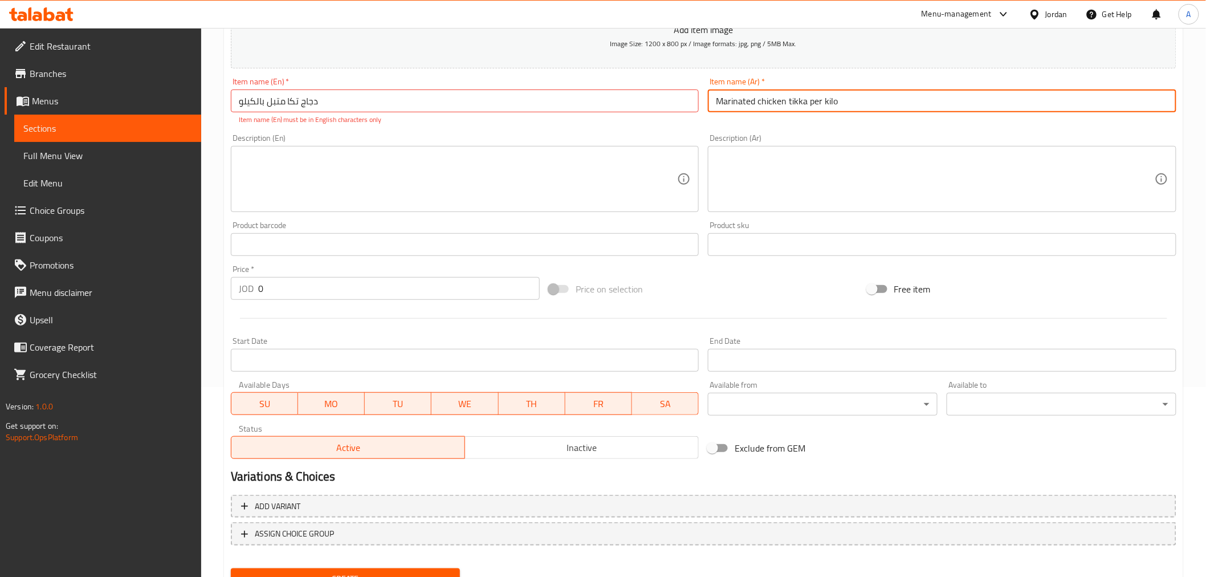
type input "Marinated chicken tikka per kilo"
click at [260, 293] on input "0" at bounding box center [398, 288] width 281 height 23
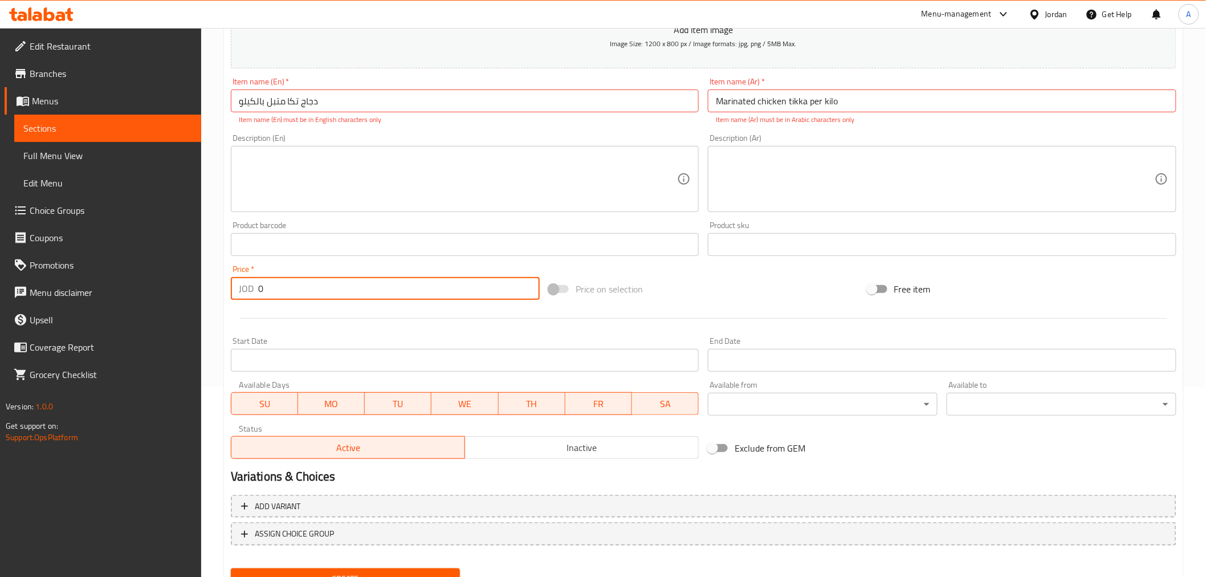
click at [260, 293] on input "0" at bounding box center [398, 288] width 281 height 23
type input "3"
click at [468, 96] on input "دجاج تكا متبل بالكيلو" at bounding box center [465, 100] width 468 height 23
drag, startPoint x: 468, startPoint y: 96, endPoint x: 464, endPoint y: 88, distance: 8.9
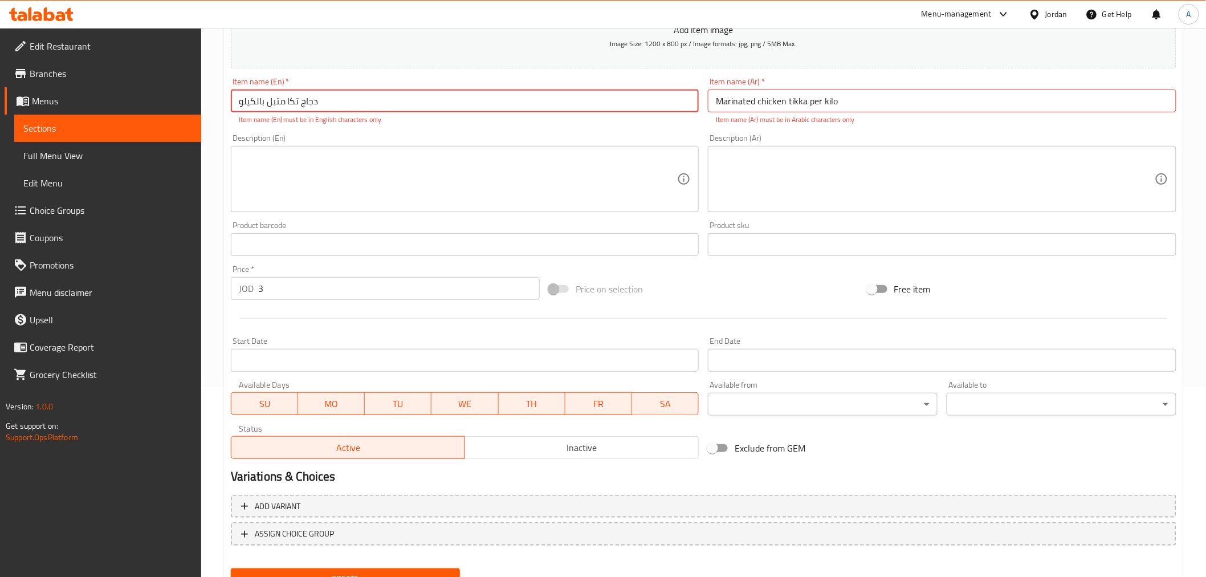
click at [467, 93] on input "دجاج تكا متبل بالكيلو" at bounding box center [465, 100] width 468 height 23
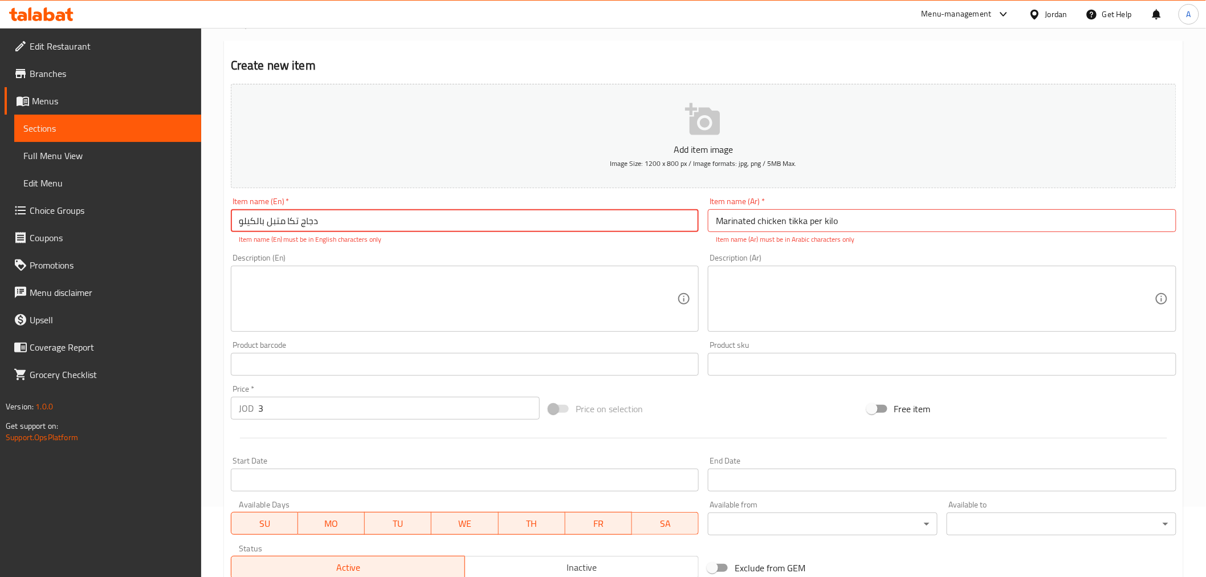
scroll to position [0, 0]
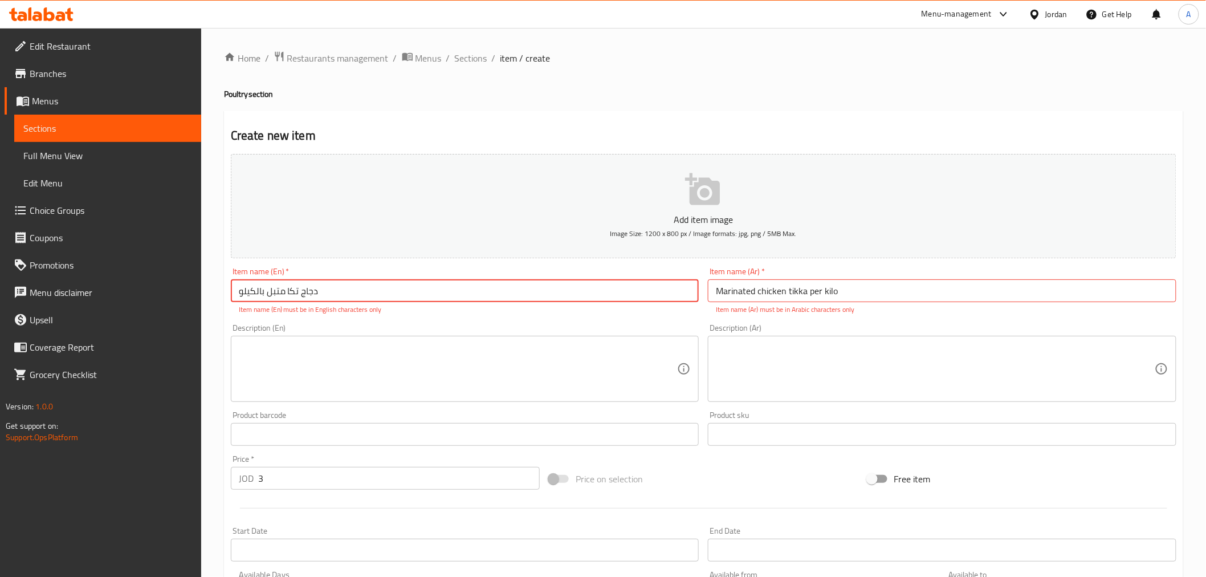
click at [664, 200] on button "Add item image Image Size: 1200 x 800 px / Image formats: jpg, png / 5MB Max." at bounding box center [703, 206] width 945 height 104
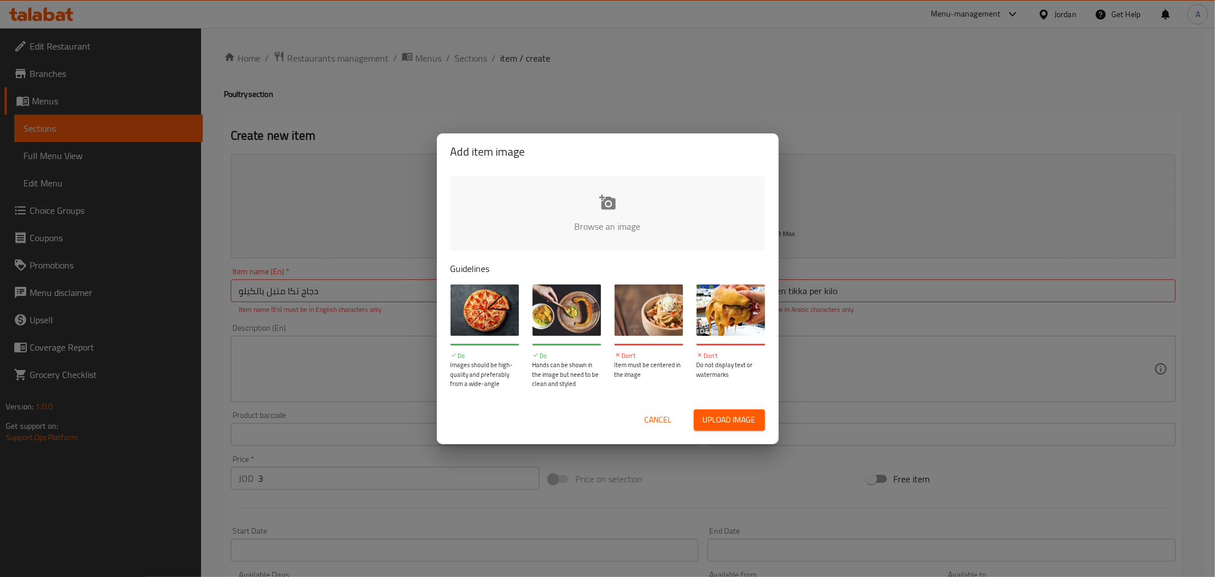
click at [584, 224] on input "file" at bounding box center [993, 230] width 1085 height 107
click at [602, 218] on input "file" at bounding box center [993, 230] width 1085 height 107
type input "C:\fakepath\chicken-tikka-recipe-4-685x1024.jpeg"
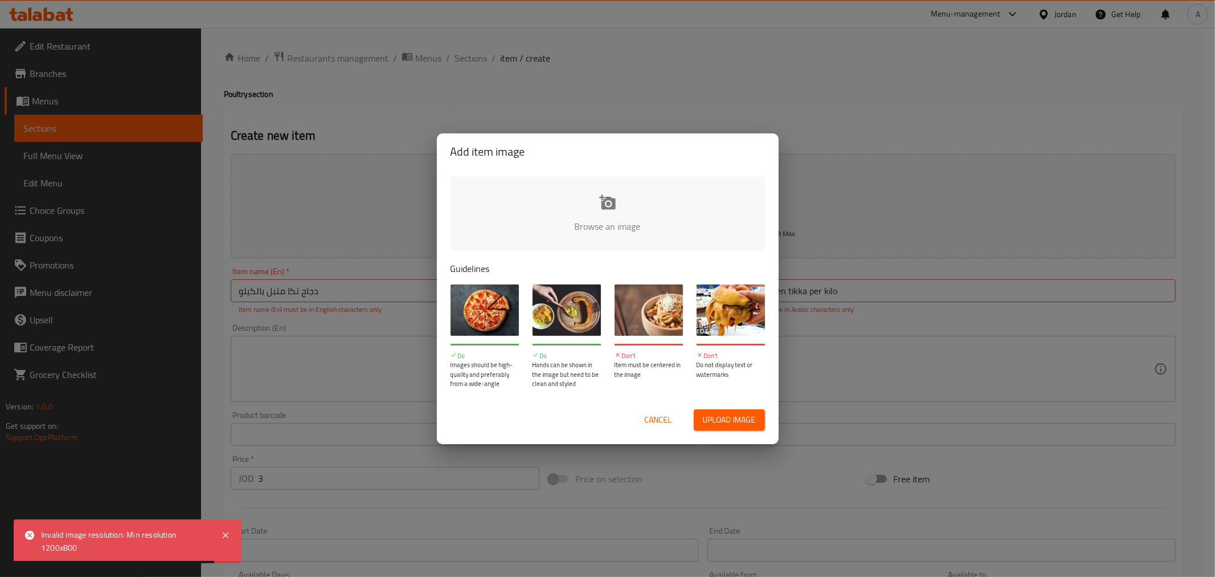
click at [595, 203] on input "file" at bounding box center [993, 230] width 1085 height 107
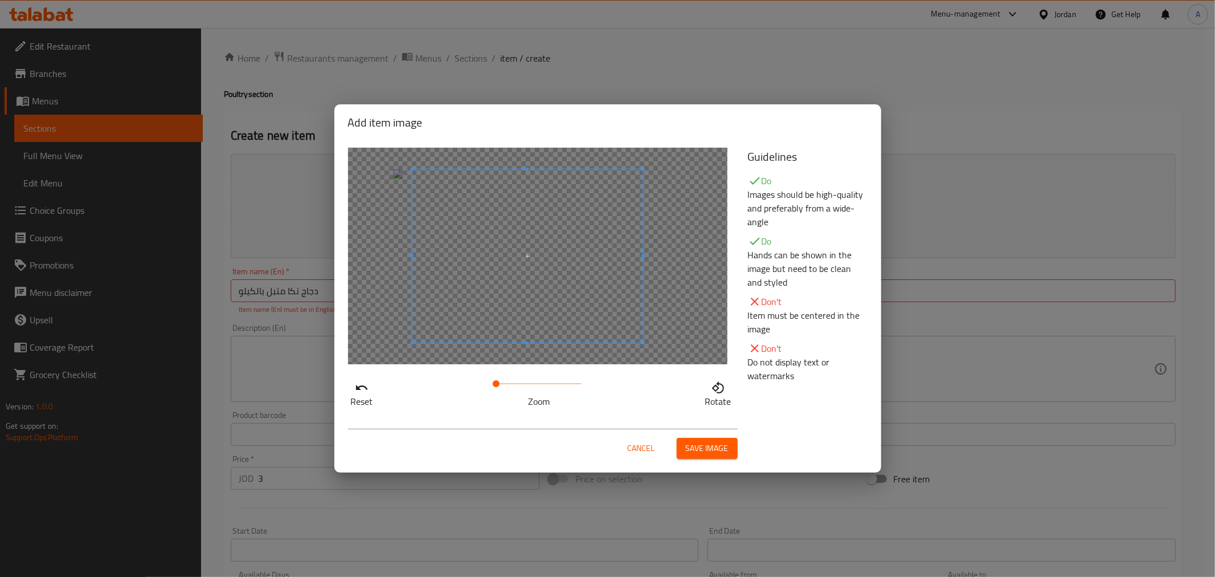
click at [621, 274] on span at bounding box center [527, 255] width 231 height 173
click at [711, 450] on span "Save image" at bounding box center [707, 448] width 43 height 14
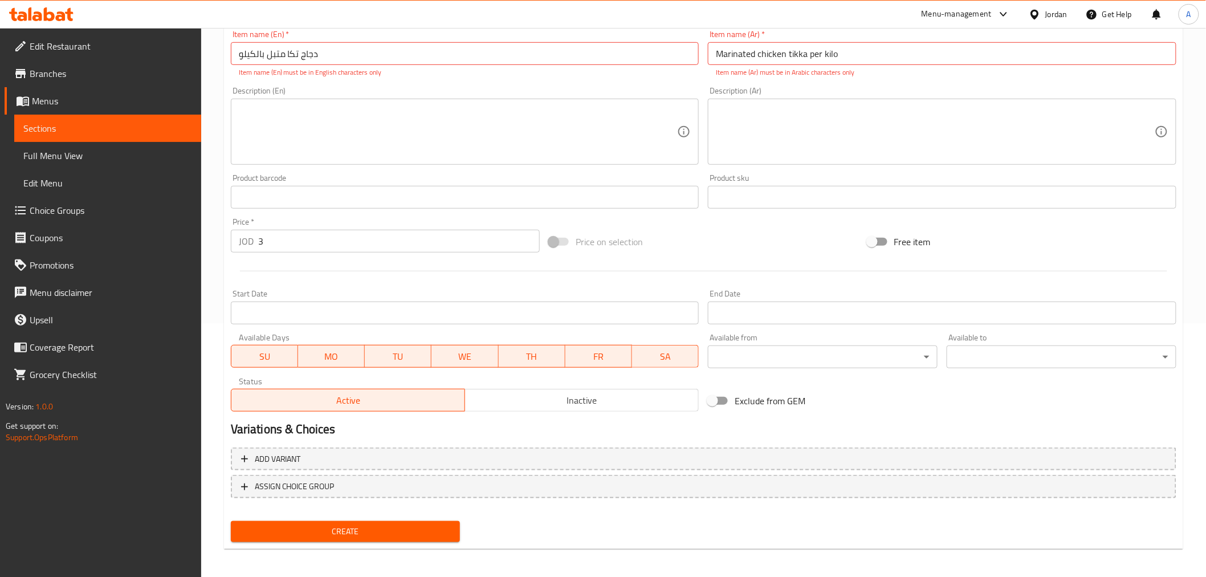
scroll to position [255, 0]
click at [409, 526] on span "Create" at bounding box center [345, 530] width 211 height 14
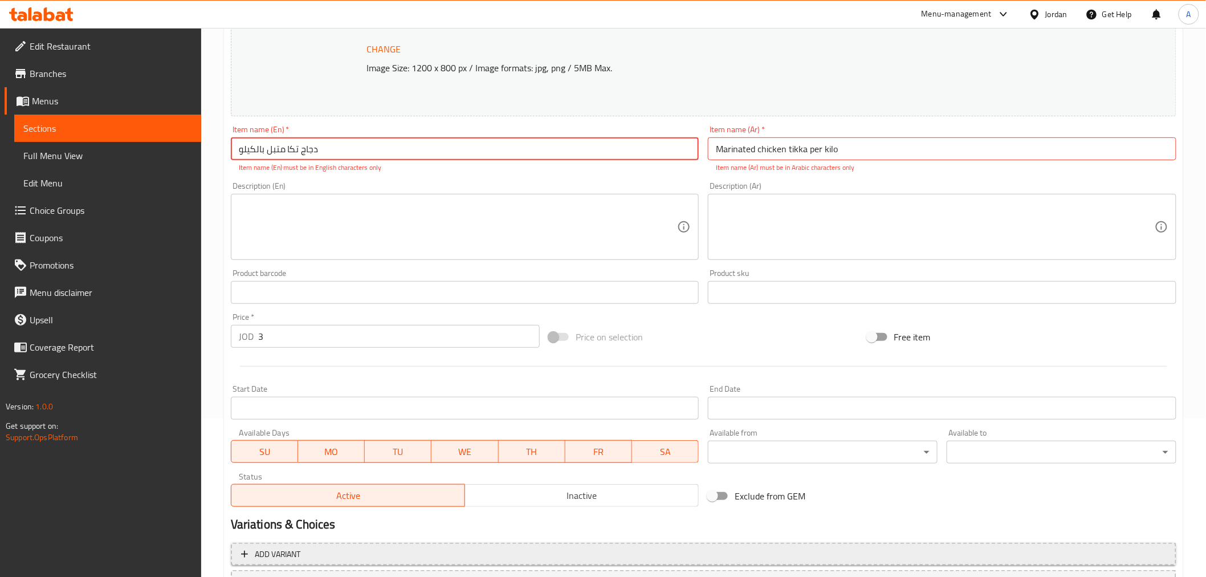
scroll to position [128, 0]
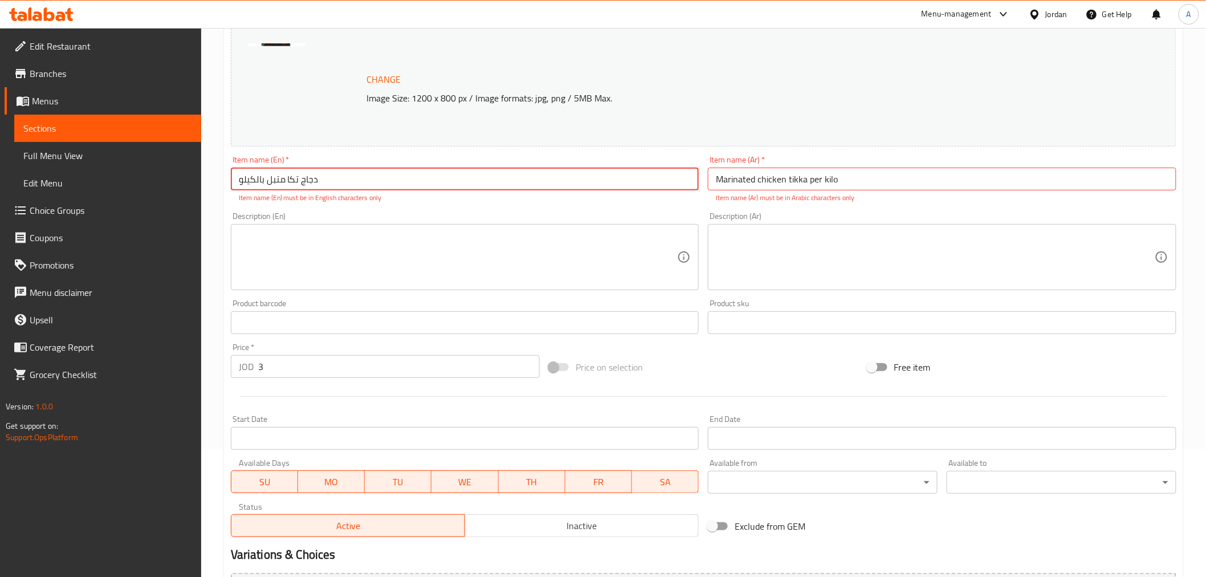
click at [418, 218] on div "Description (En) Description (En)" at bounding box center [465, 251] width 468 height 78
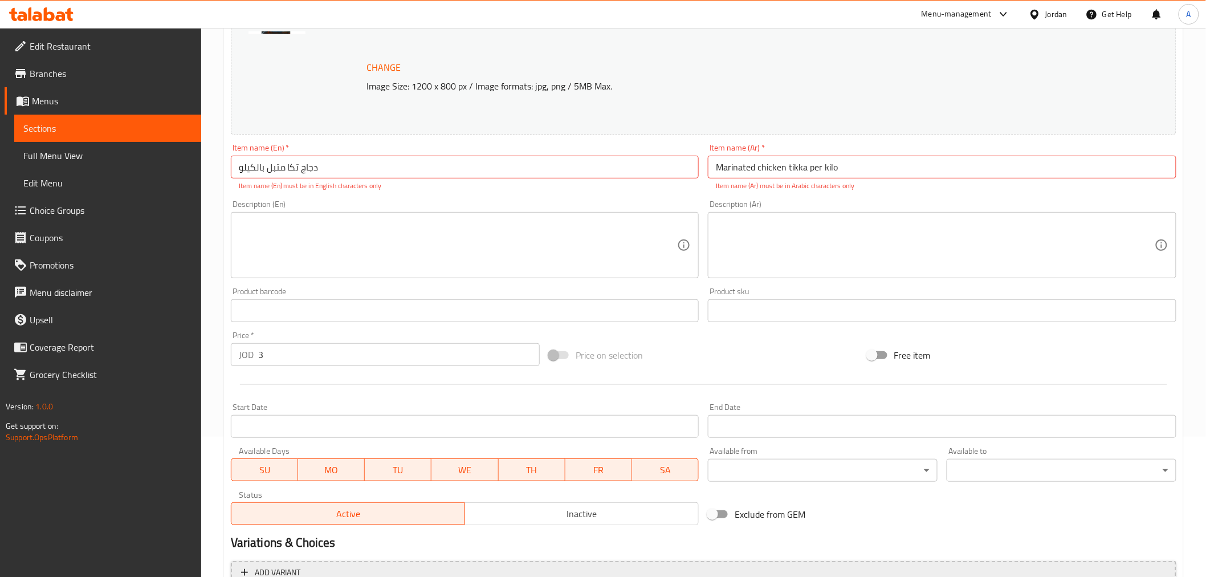
scroll to position [255, 0]
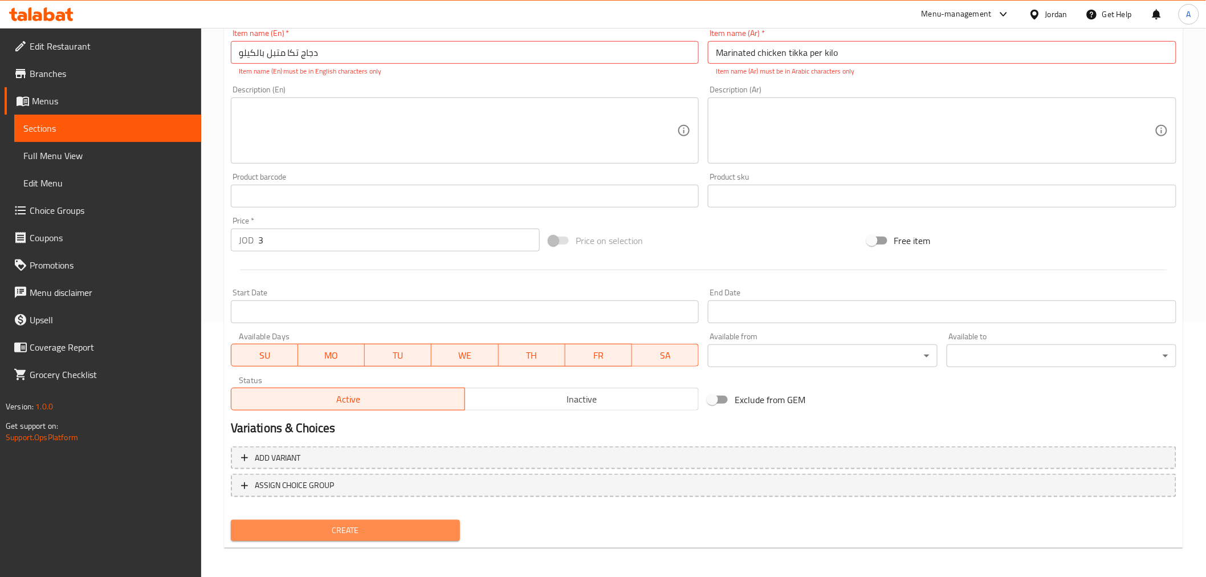
click at [374, 523] on span "Create" at bounding box center [345, 530] width 211 height 14
click at [379, 520] on button "Create" at bounding box center [346, 530] width 230 height 21
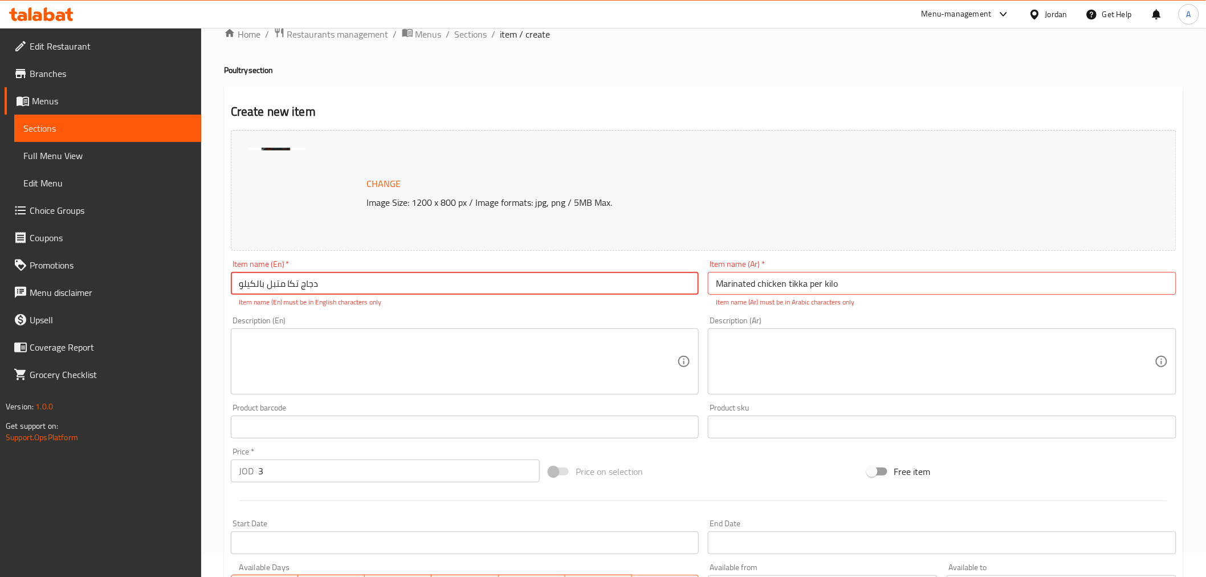
scroll to position [2, 0]
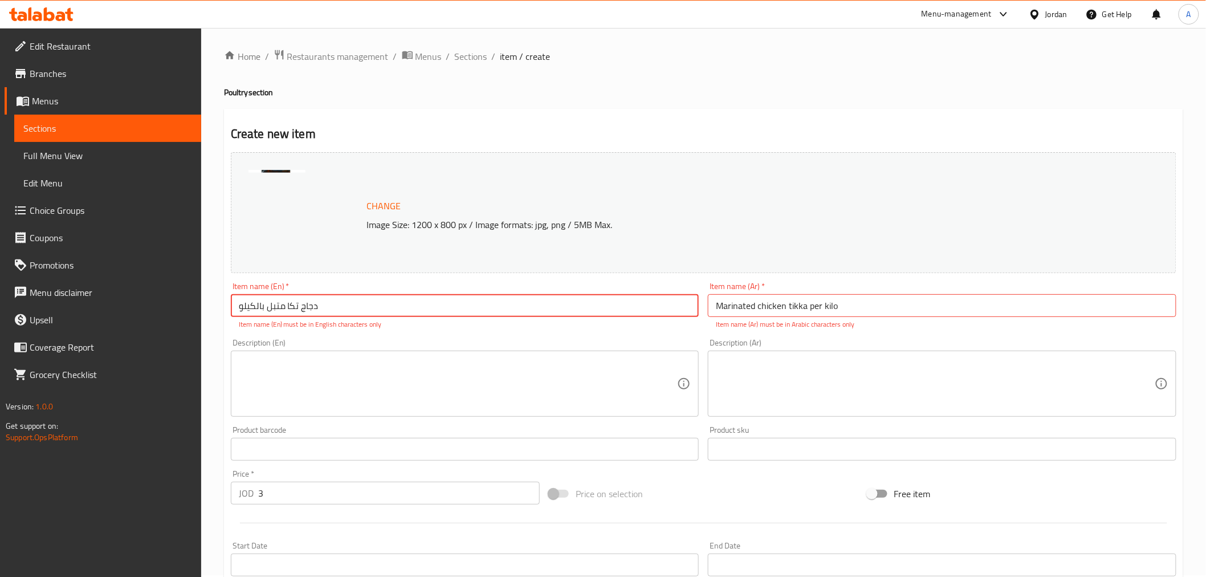
click at [749, 305] on input "Marinated chicken tikka per kilo" at bounding box center [942, 305] width 468 height 23
click at [438, 378] on textarea at bounding box center [458, 384] width 439 height 54
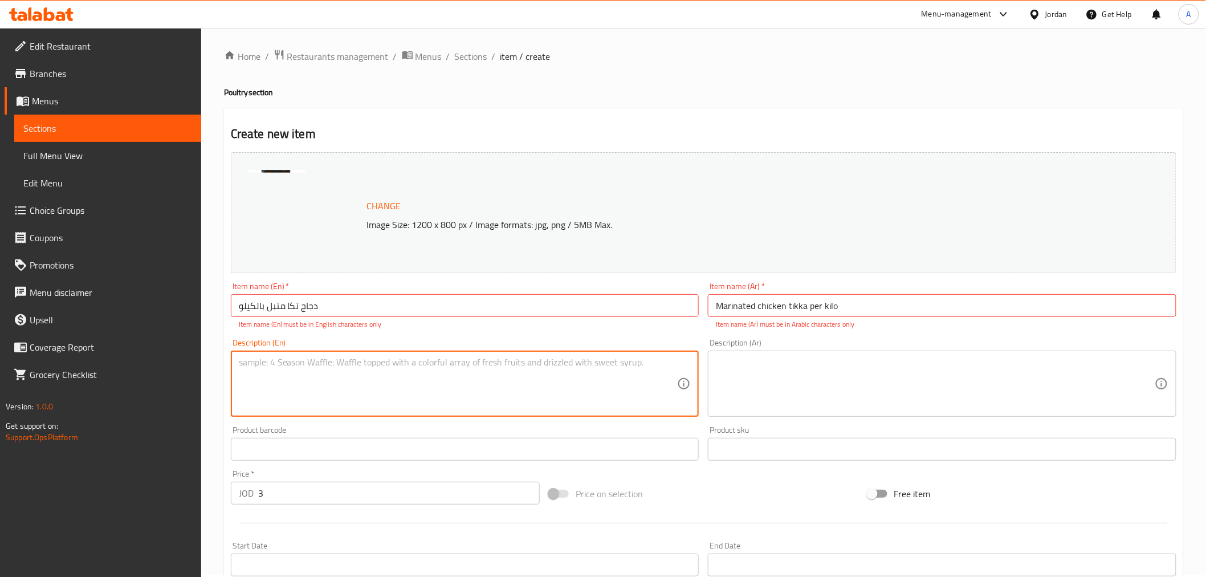
paste textarea "Marinated chicken tikka per kilo"
type textarea "Marinated chicken tikka per kilo"
click at [295, 303] on input "دجاج تكا متبل بالكيلو" at bounding box center [465, 305] width 468 height 23
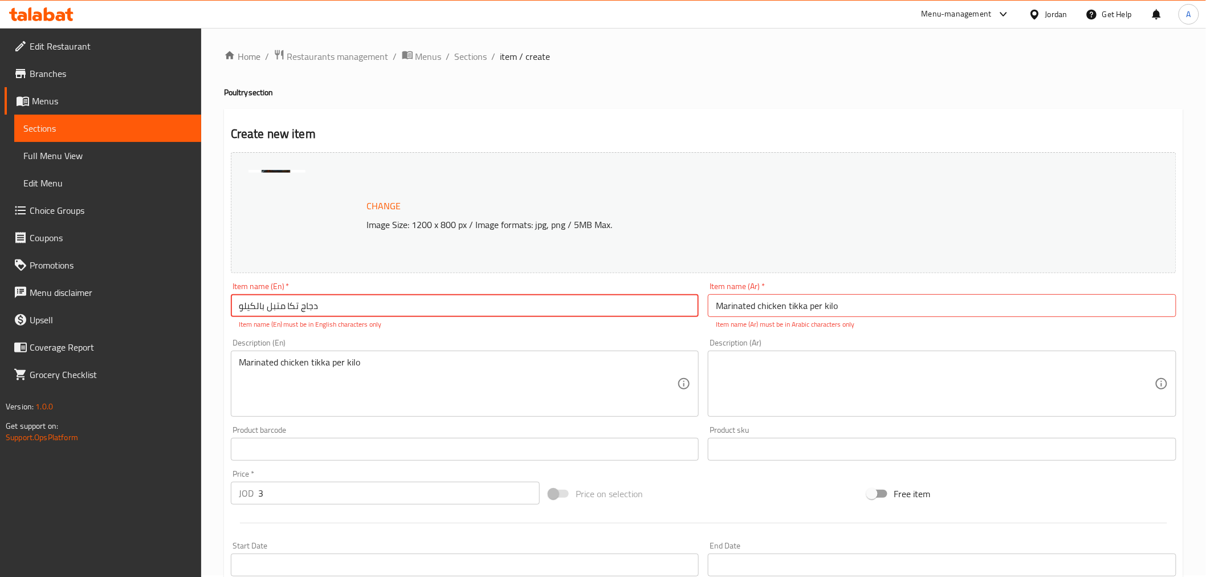
click at [295, 303] on input "دجاج تكا متبل بالكيلو" at bounding box center [465, 305] width 468 height 23
click at [799, 305] on input "Marinated chicken tikka per kilo" at bounding box center [942, 305] width 468 height 23
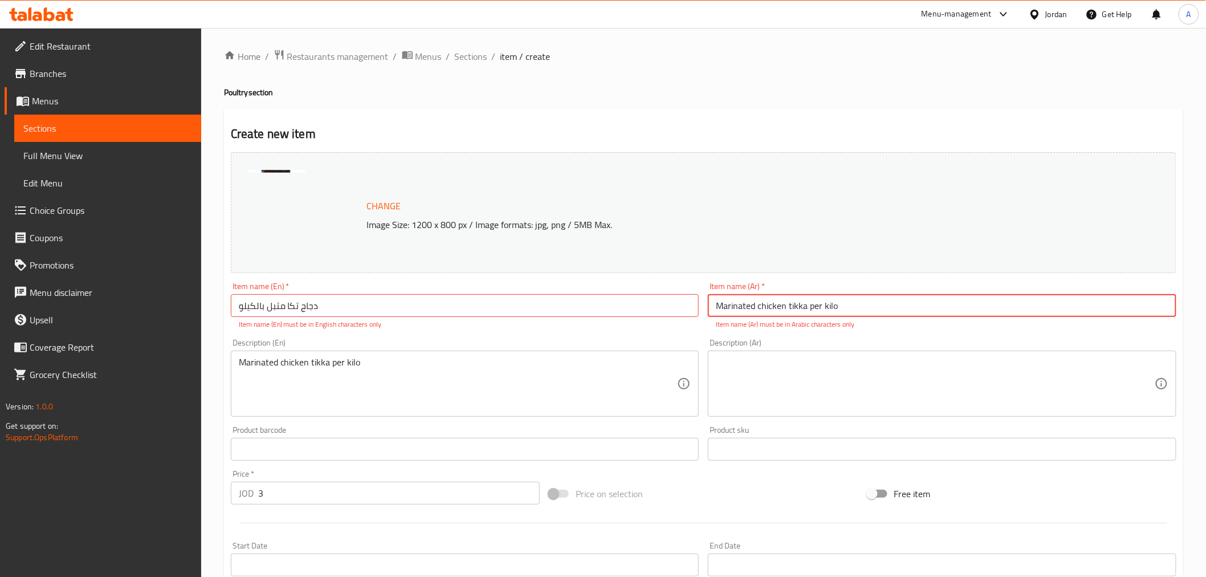
paste input "دجاج تكا متبل بالكيلو"
type input "دجاج تكا متبل بالكيلو"
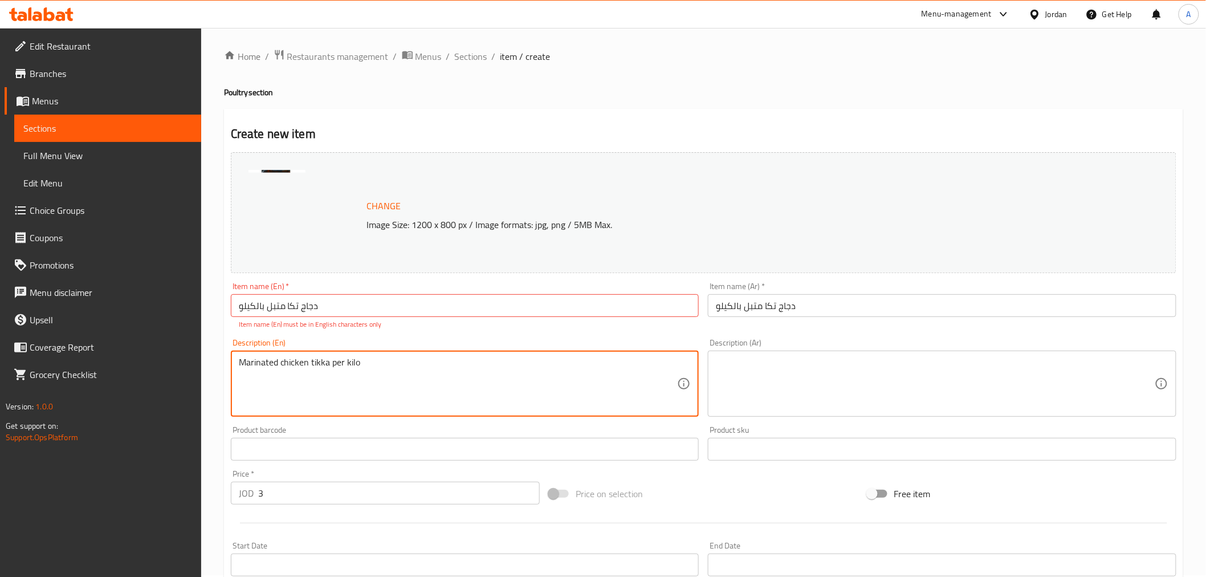
click at [354, 365] on textarea "Marinated chicken tikka per kilo" at bounding box center [458, 384] width 439 height 54
click at [328, 308] on input "دجاج تكا متبل بالكيلو" at bounding box center [465, 305] width 468 height 23
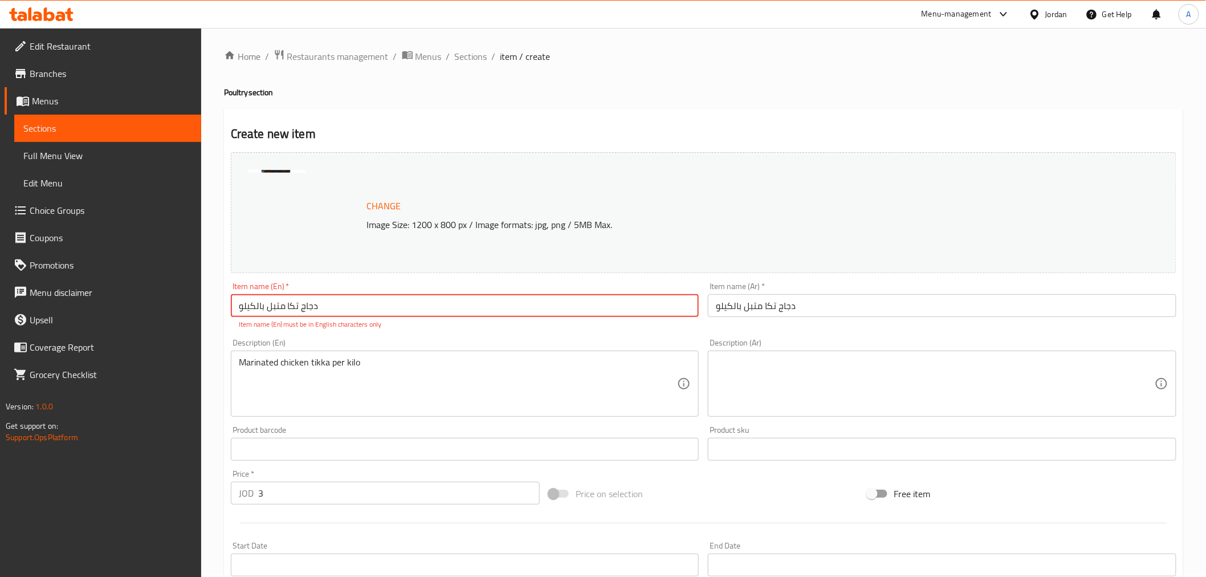
click at [328, 308] on input "دجاج تكا متبل بالكيلو" at bounding box center [465, 305] width 468 height 23
paste input "Marinated chicken tikka per kilo"
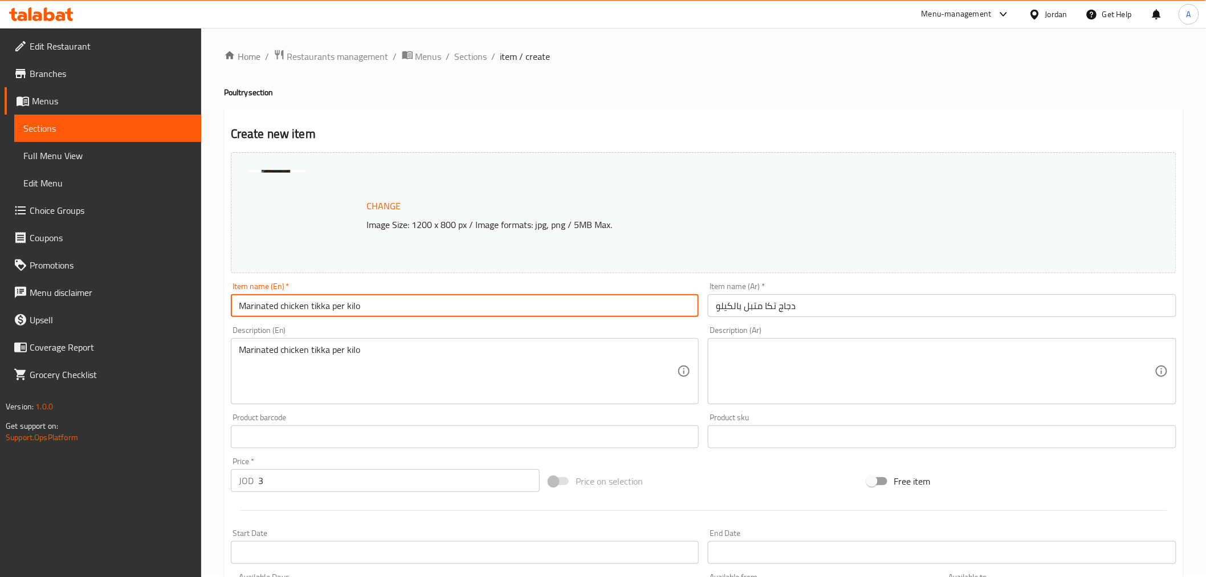
type input "Marinated chicken tikka per kilo"
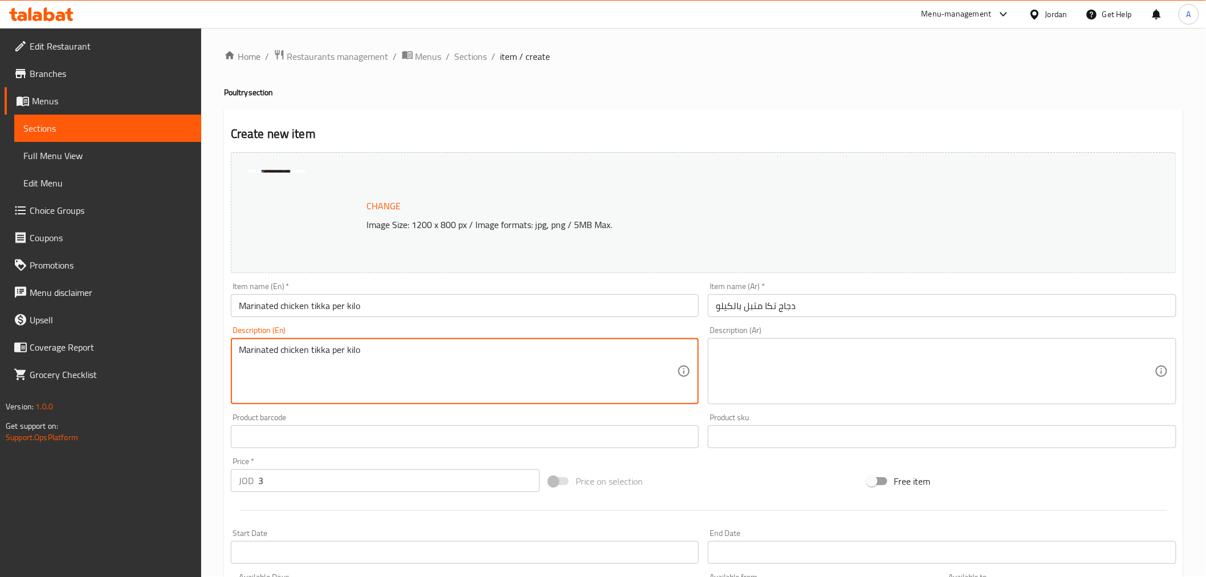
click at [328, 349] on textarea "Marinated chicken tikka per kilo" at bounding box center [458, 371] width 439 height 54
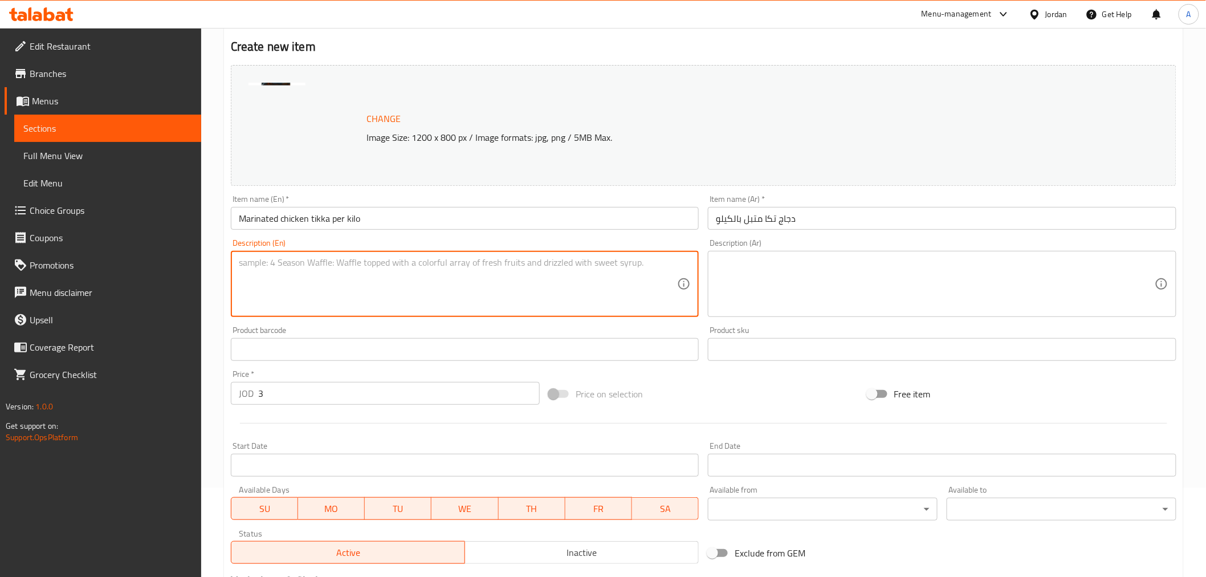
scroll to position [243, 0]
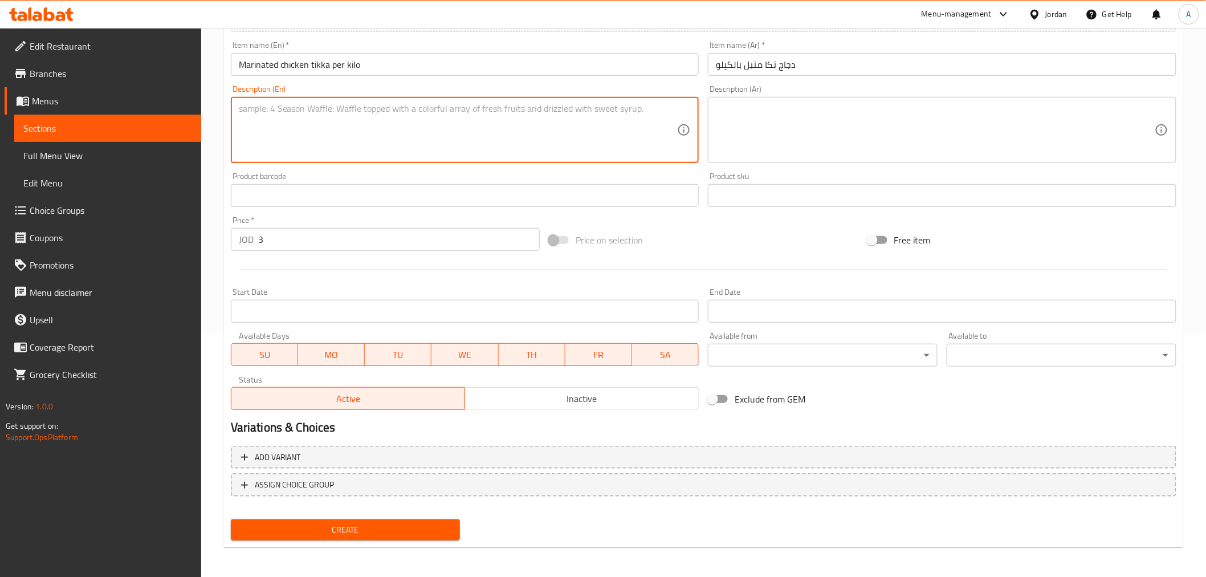
click at [340, 523] on span "Create" at bounding box center [345, 530] width 211 height 14
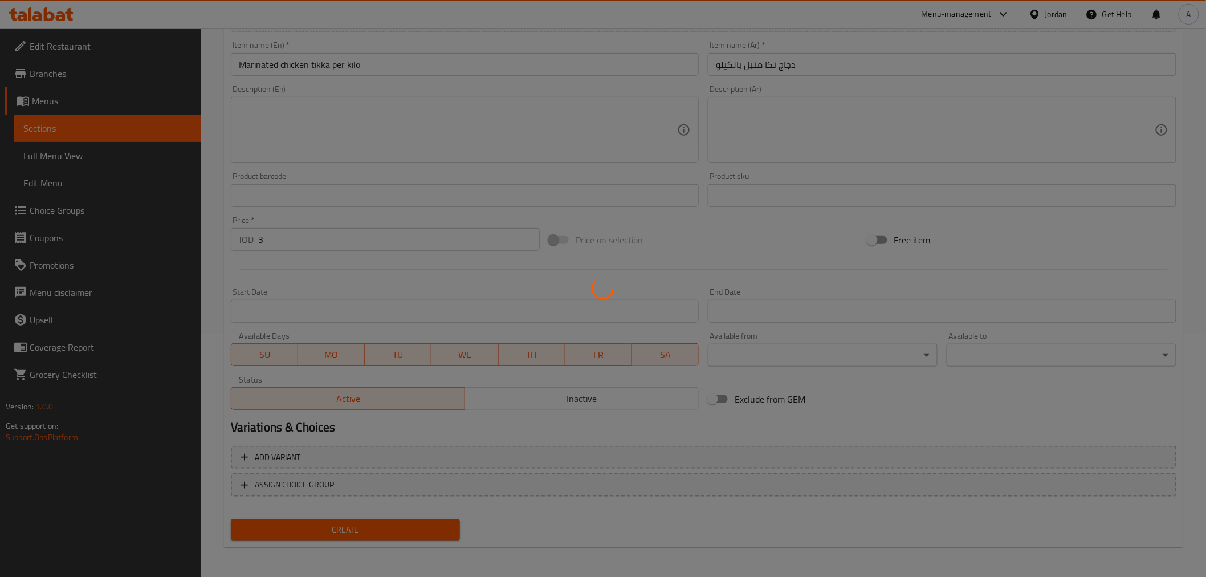
type input "0"
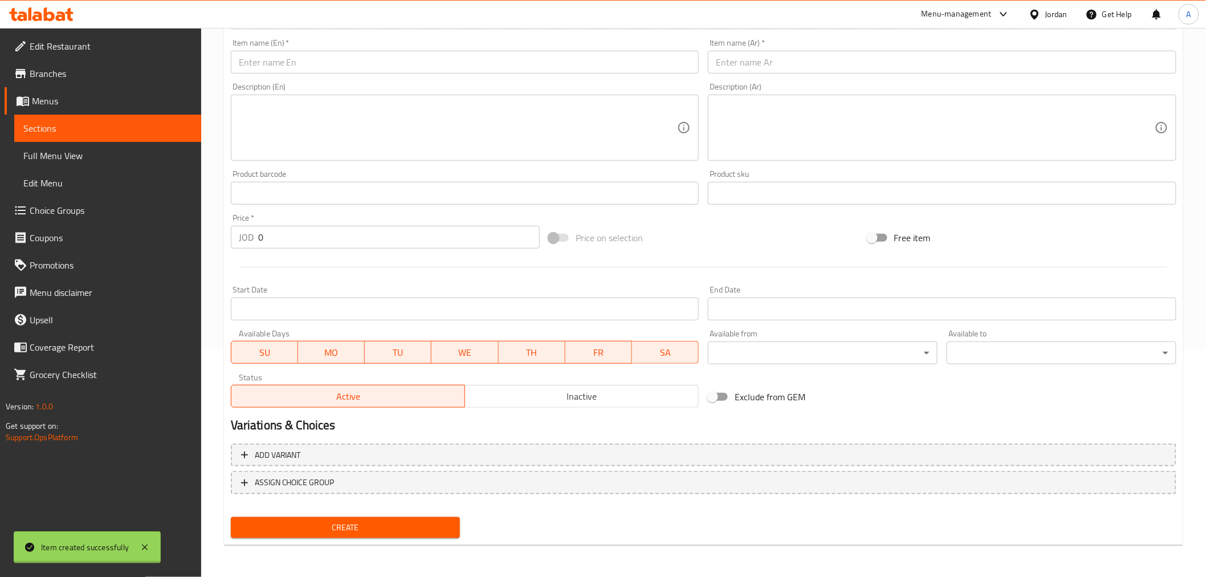
scroll to position [226, 0]
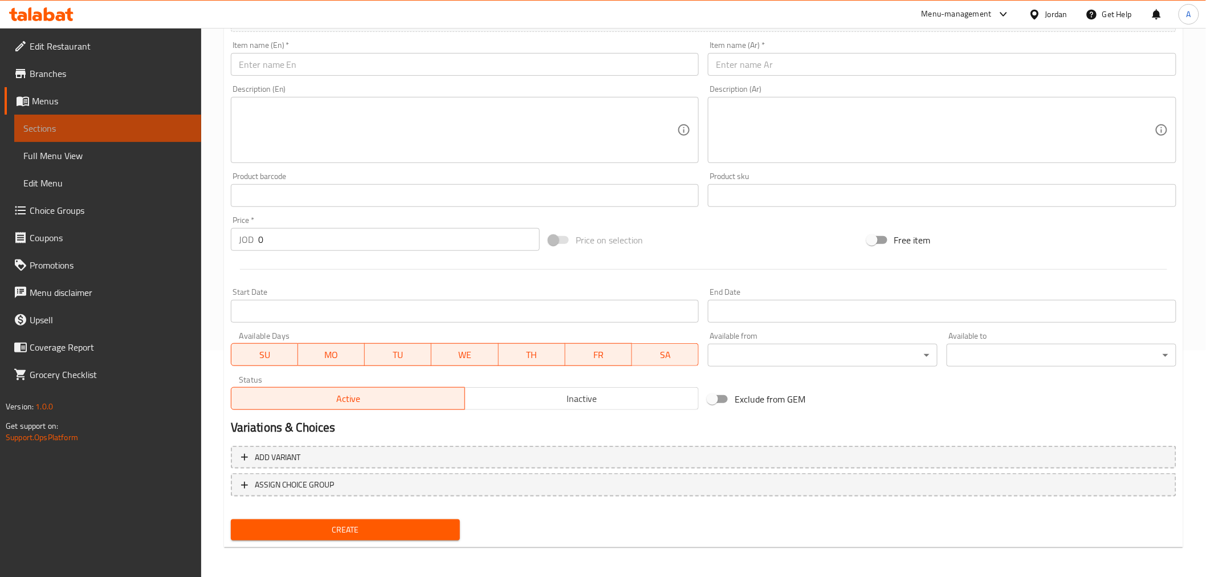
click at [107, 125] on span "Sections" at bounding box center [107, 128] width 169 height 14
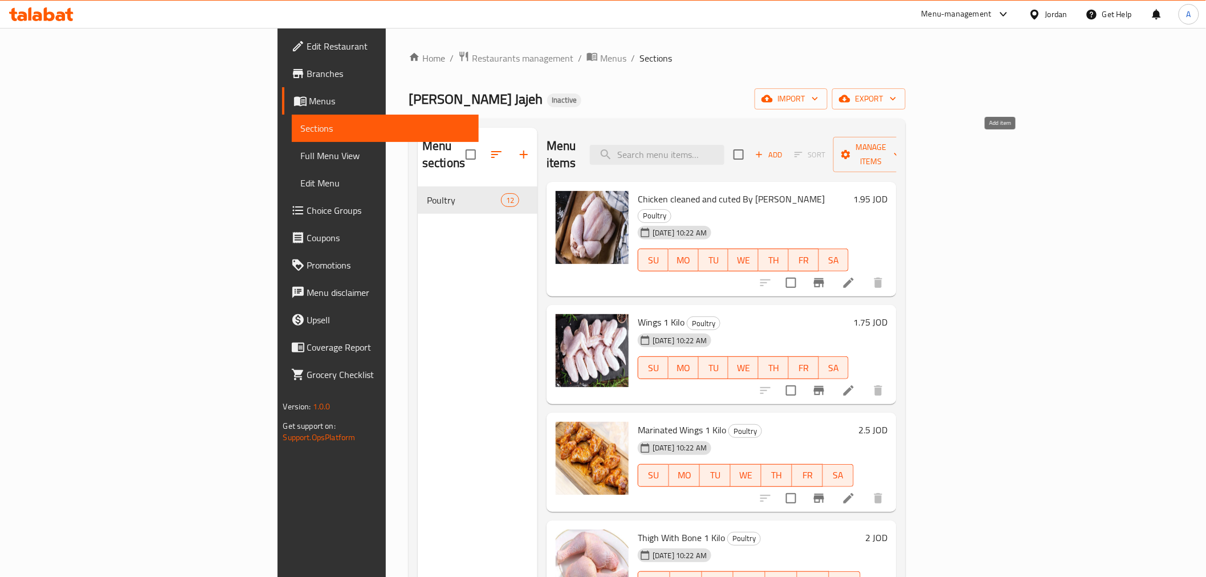
click at [784, 148] on span "Add" at bounding box center [768, 154] width 31 height 13
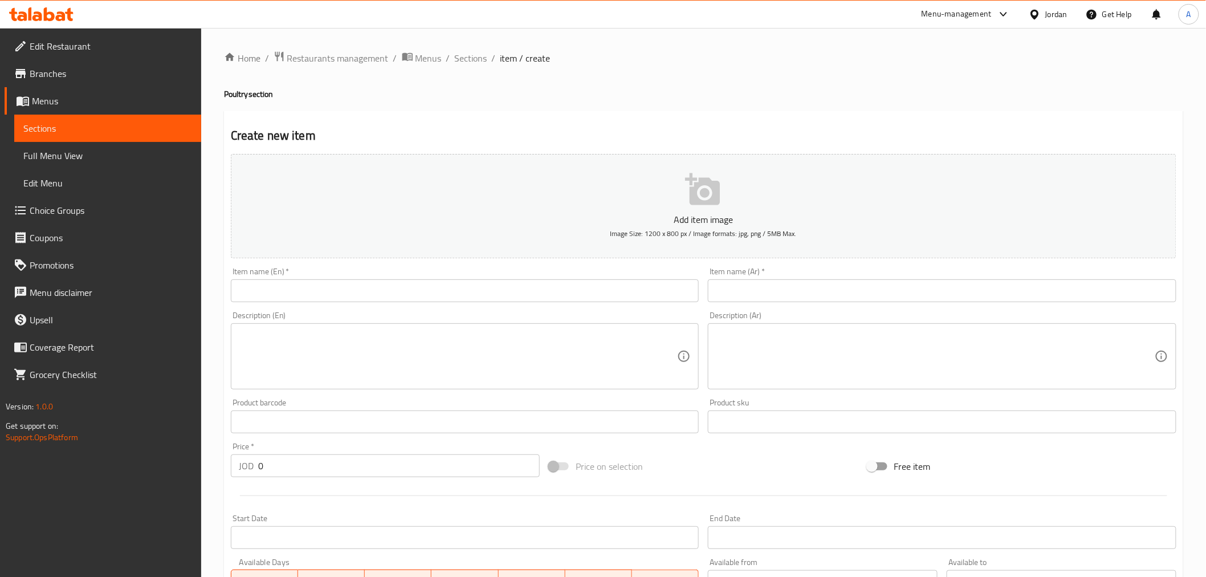
click at [799, 298] on input "text" at bounding box center [942, 290] width 468 height 23
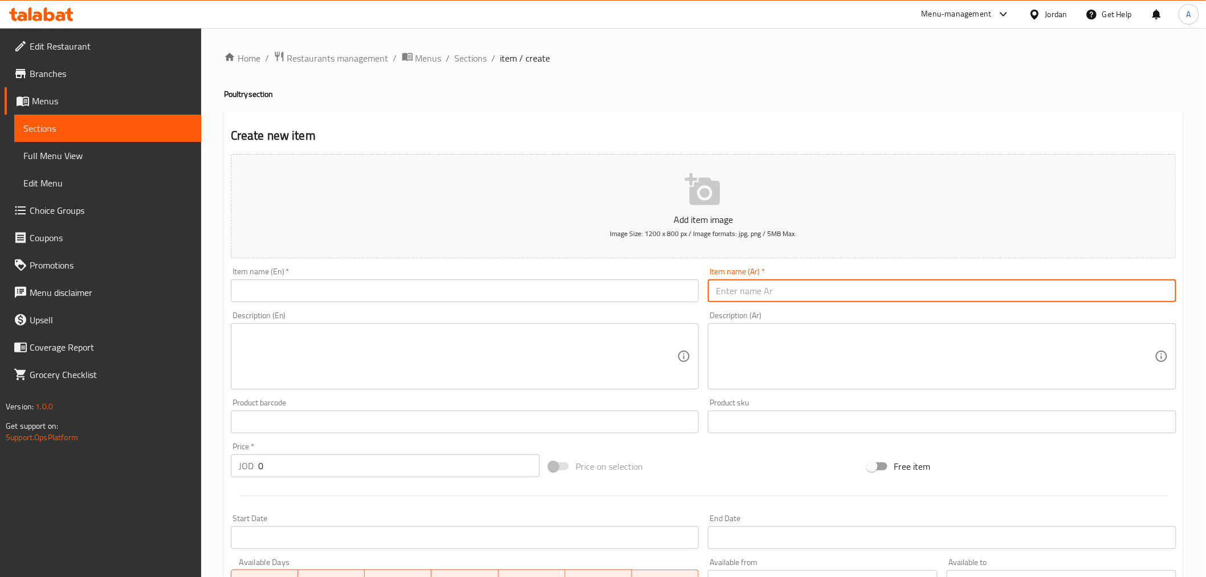
type input "a"
click at [802, 297] on input "شيش طاووق متبل" at bounding box center [942, 290] width 468 height 23
click at [821, 292] on input "شيش طاووق متبل بالكيلو" at bounding box center [942, 290] width 468 height 23
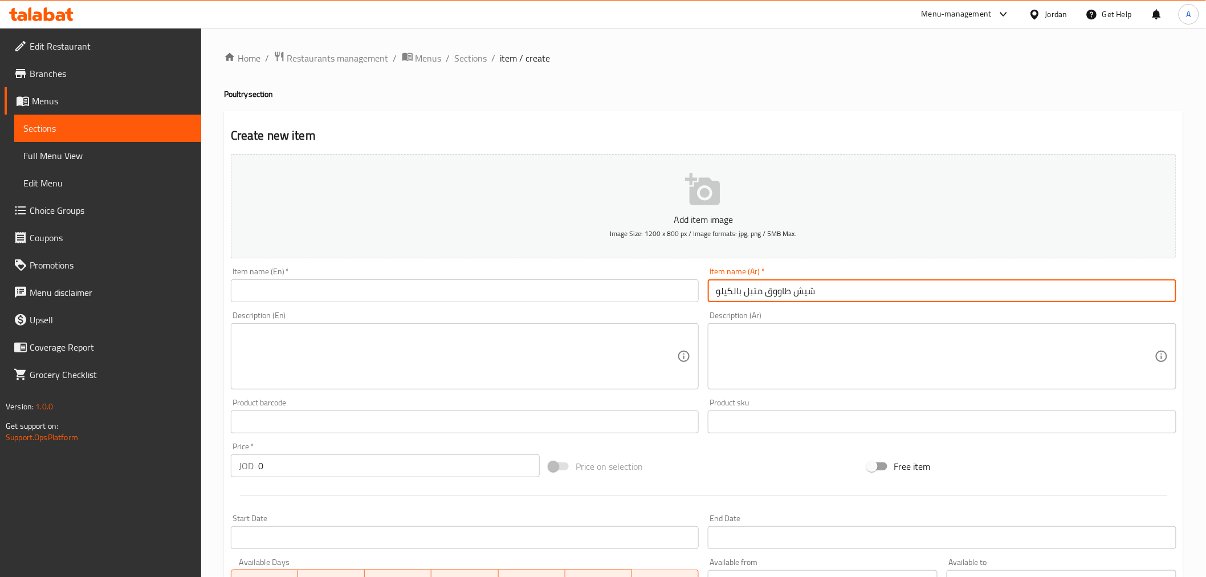
type input "شيش طاووق متبل بالكيلو"
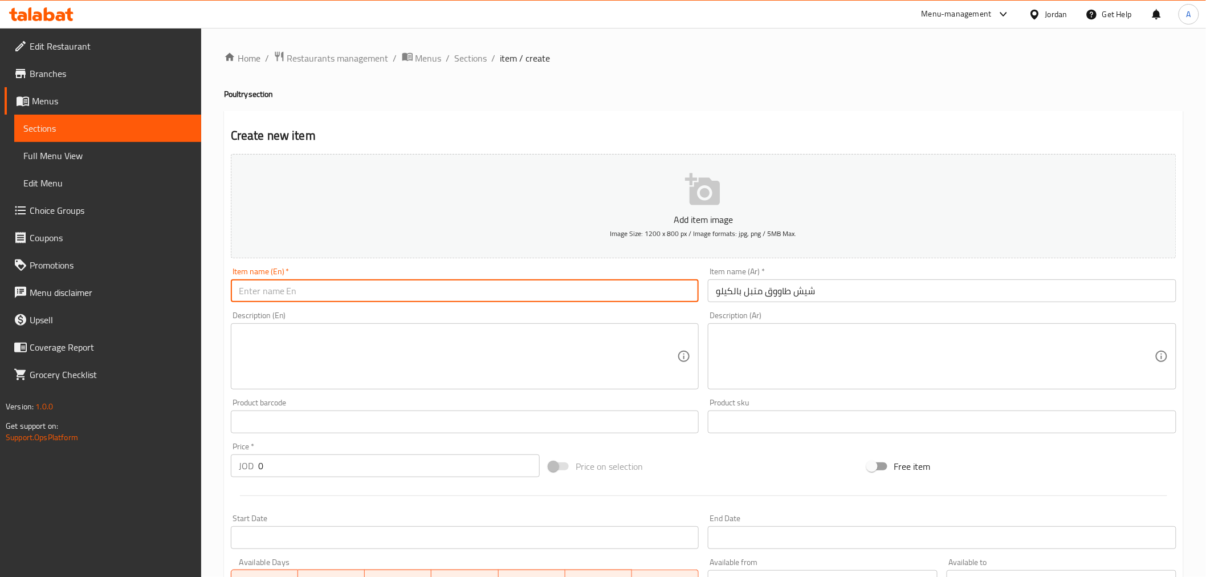
click at [317, 299] on input "text" at bounding box center [465, 290] width 468 height 23
paste input "Marinated chicken shish tawook per kilo"
type input "Marinated chicken shish tawook per kilo"
click at [694, 202] on icon "button" at bounding box center [702, 189] width 35 height 32
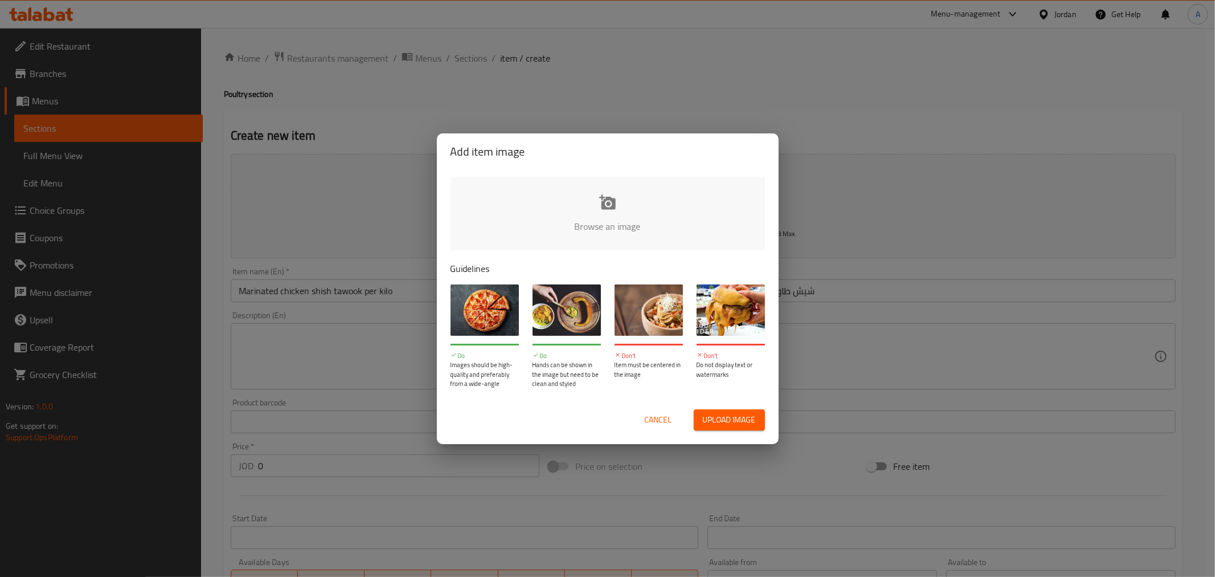
click at [594, 223] on input "file" at bounding box center [993, 230] width 1085 height 107
type input "C:\fakepath\Screenshot 2025-10-14 121314.png"
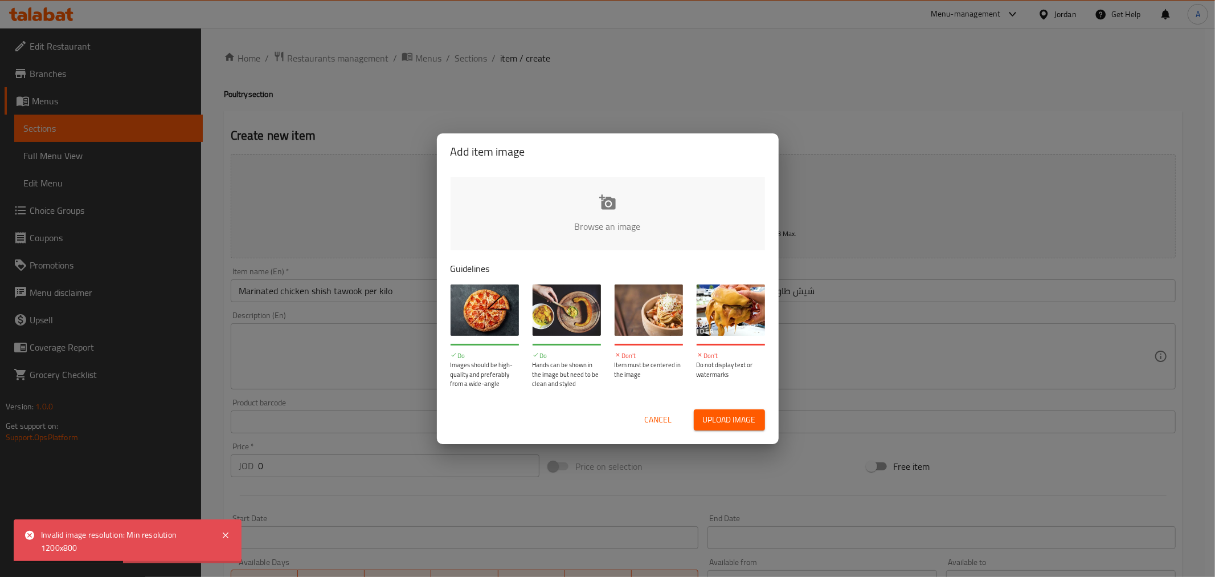
click at [608, 195] on input "file" at bounding box center [993, 230] width 1085 height 107
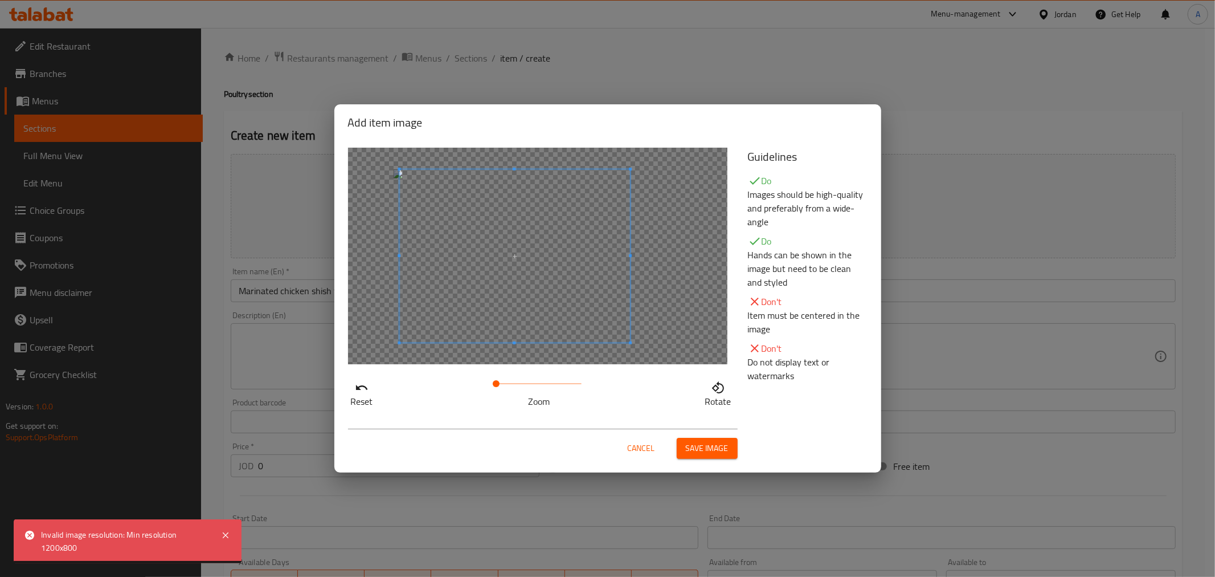
click at [595, 312] on span at bounding box center [514, 255] width 231 height 173
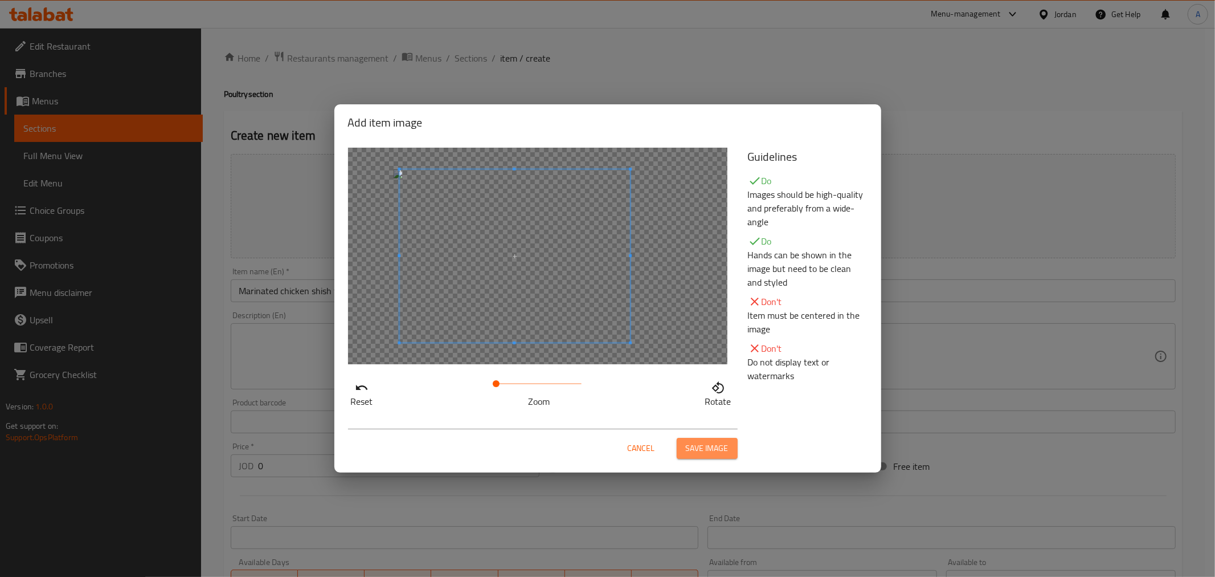
click at [710, 446] on span "Save image" at bounding box center [707, 448] width 43 height 14
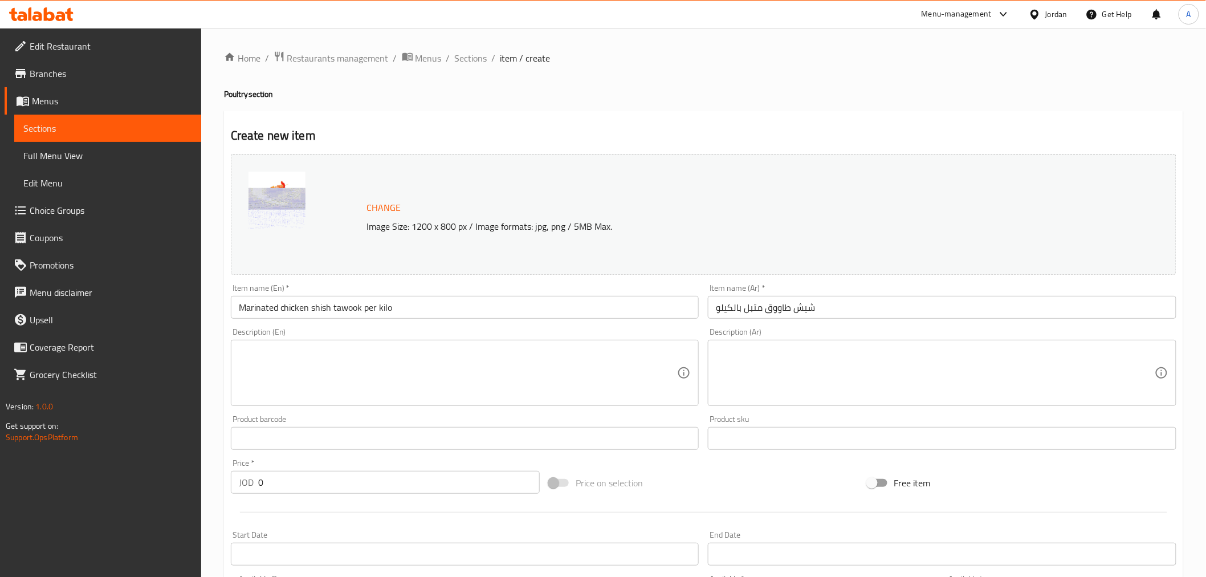
click at [260, 479] on input "0" at bounding box center [398, 482] width 281 height 23
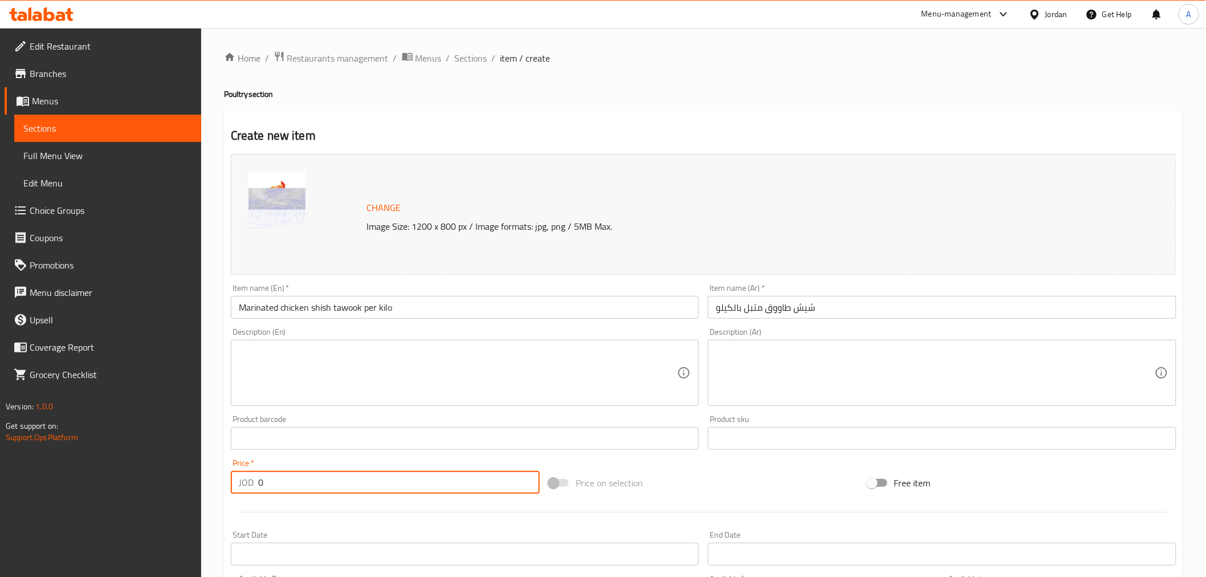
click at [260, 479] on input "0" at bounding box center [398, 482] width 281 height 23
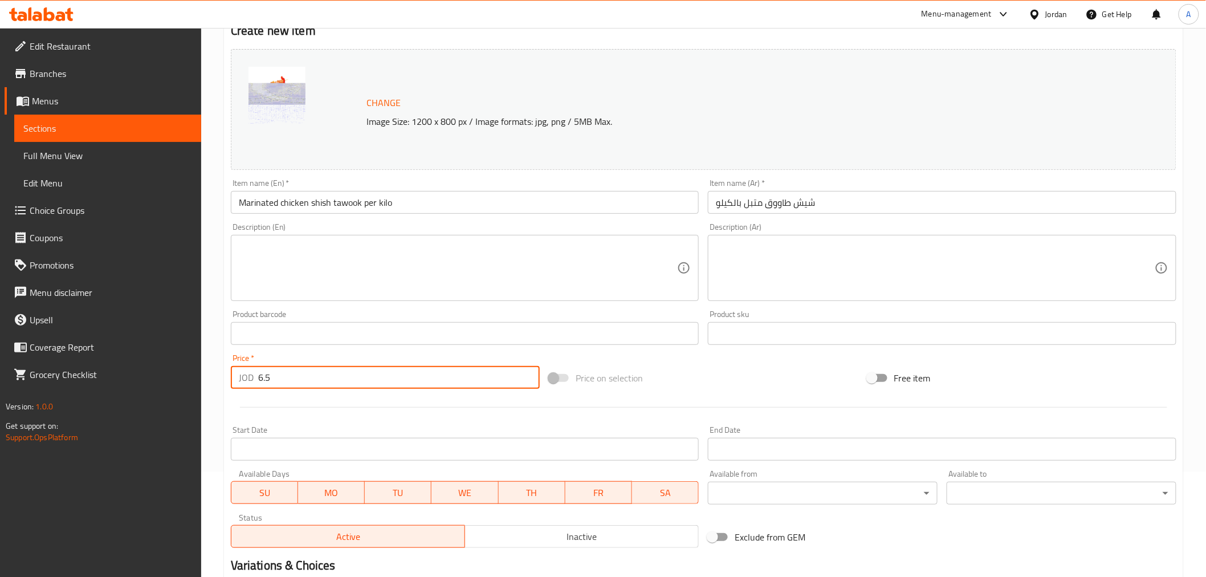
scroll to position [243, 0]
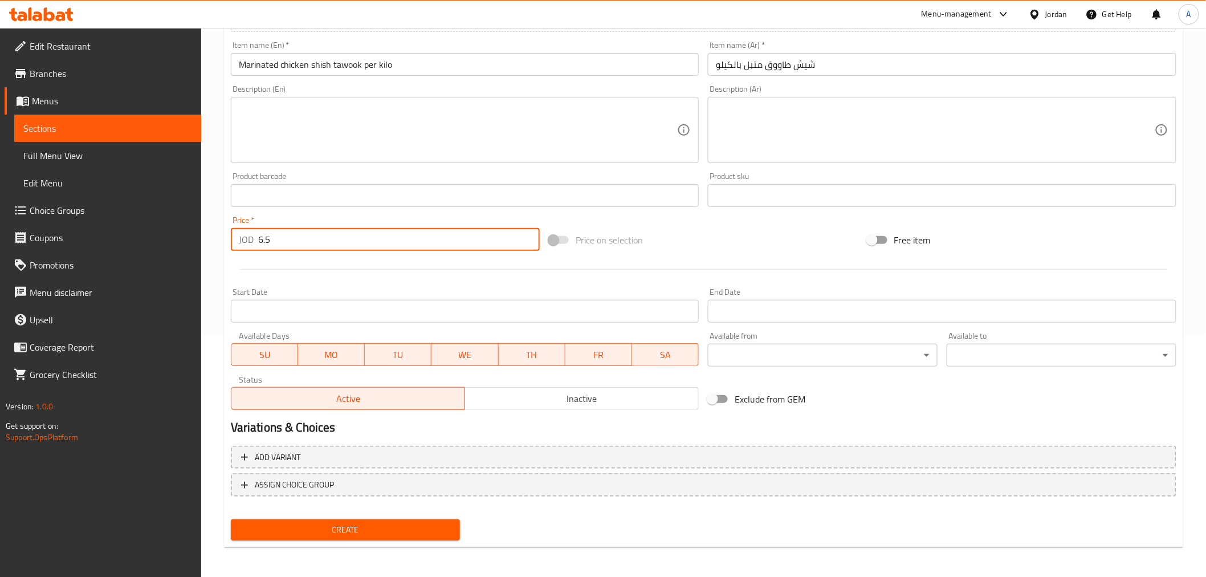
type input "6.5"
click at [292, 523] on span "Create" at bounding box center [345, 530] width 211 height 14
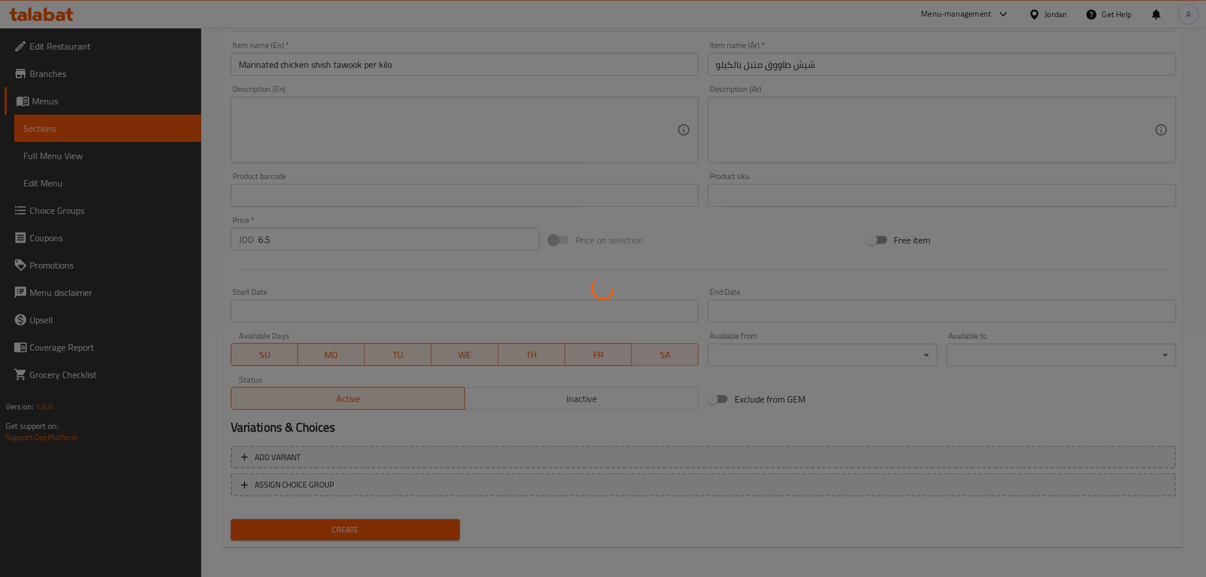
type input "0"
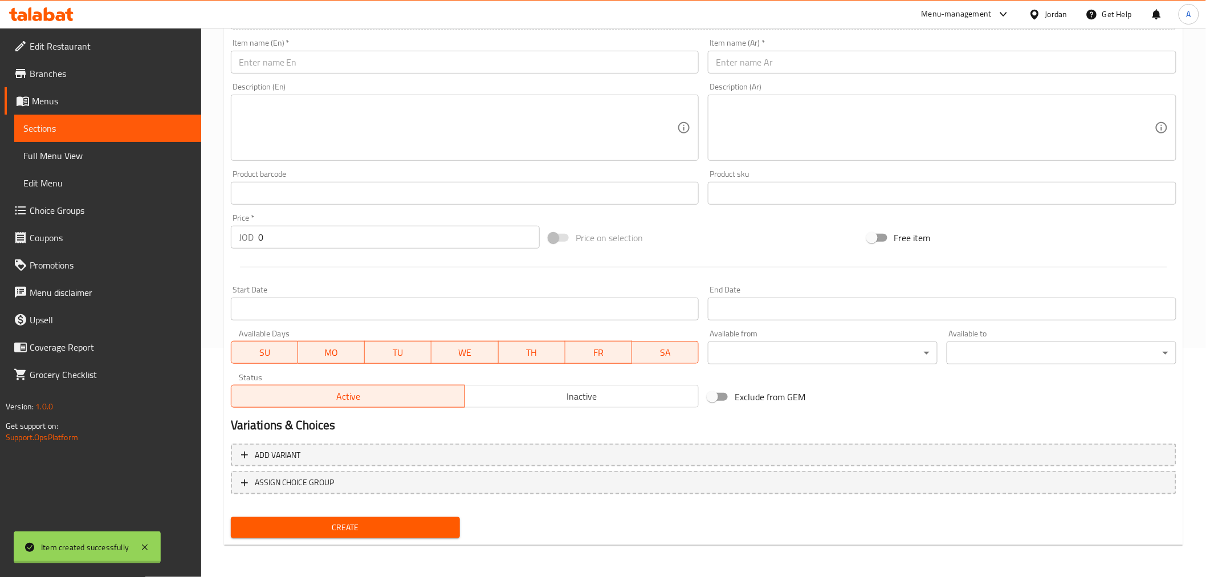
scroll to position [226, 0]
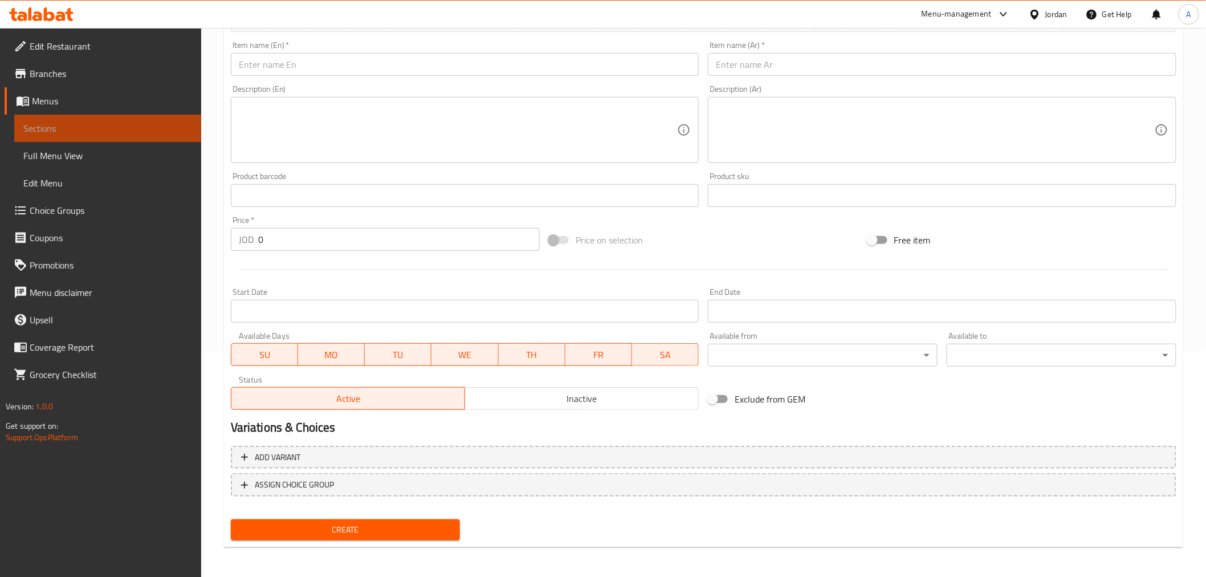
click at [36, 134] on span "Sections" at bounding box center [107, 128] width 169 height 14
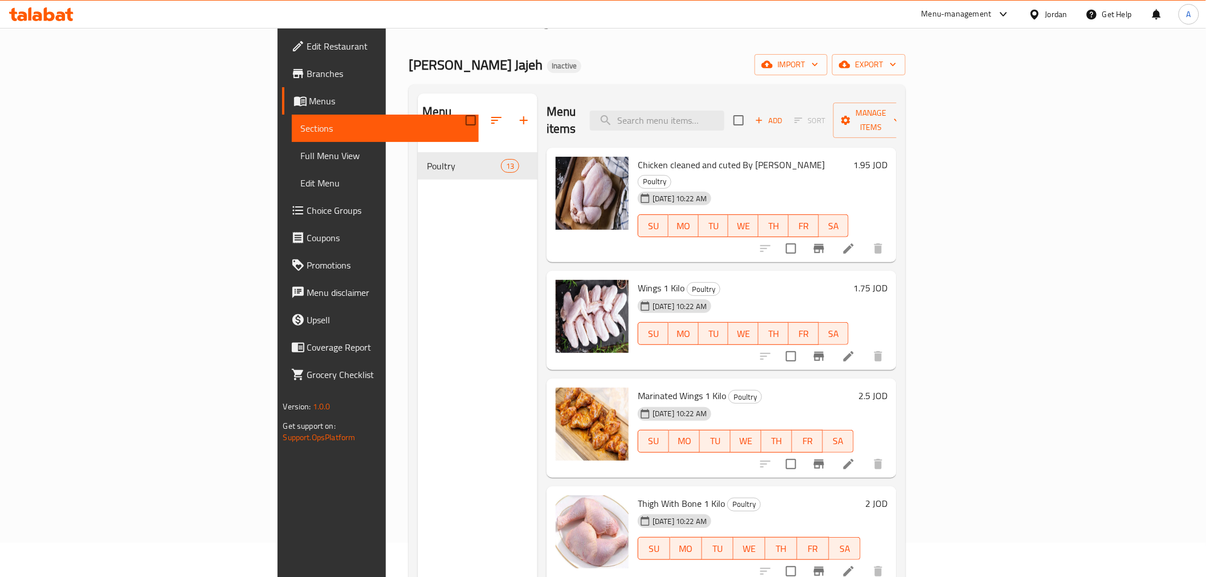
scroll to position [32, 0]
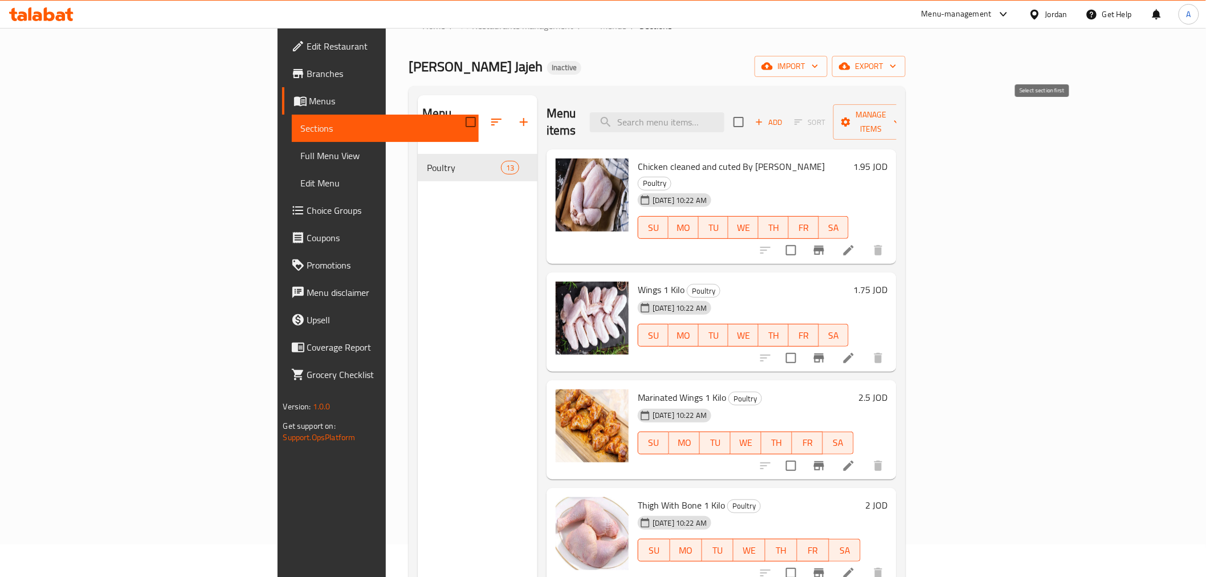
click at [833, 113] on span "Sort" at bounding box center [810, 122] width 46 height 18
click at [853, 223] on div "Chicken cleaned and cuted By Kilo Poultry 13-10-2025 10:22 AM SU MO TU WE TH FR…" at bounding box center [743, 207] width 220 height 106
click at [443, 241] on div "Menu sections Poultry 13" at bounding box center [478, 383] width 120 height 577
click at [489, 115] on icon "button" at bounding box center [496, 122] width 14 height 14
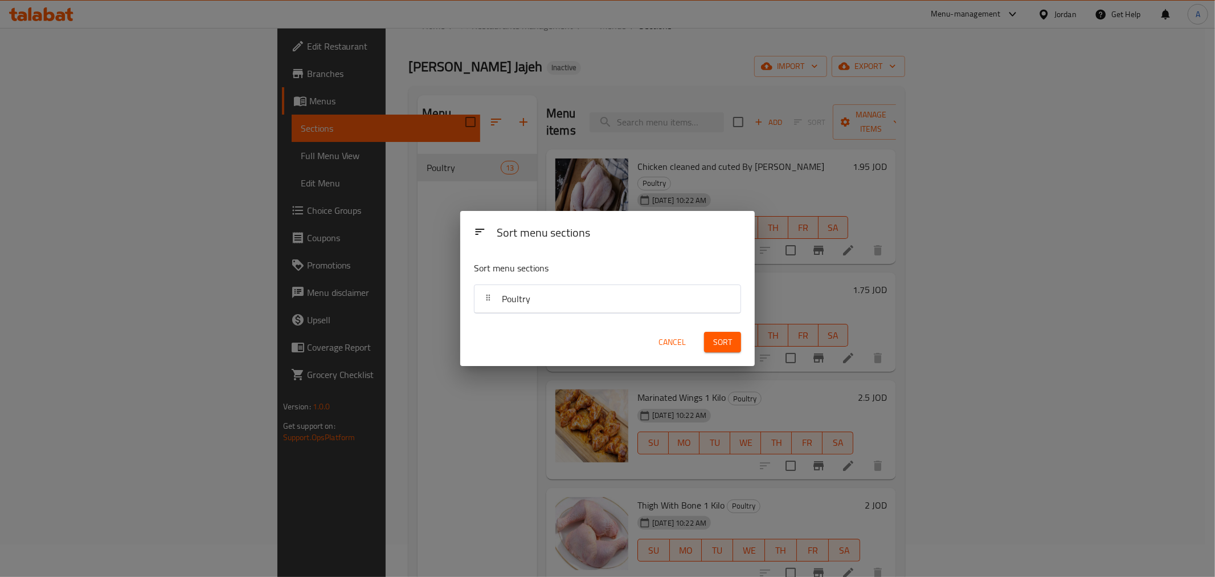
click at [678, 338] on span "Cancel" at bounding box center [672, 342] width 27 height 14
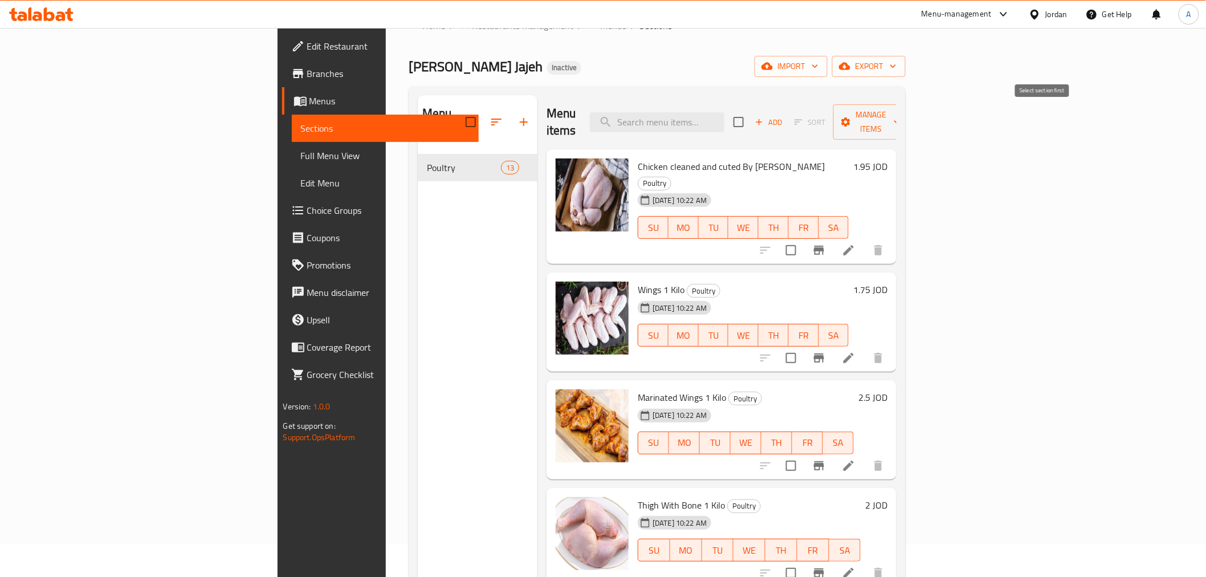
click at [833, 113] on span "Sort" at bounding box center [810, 122] width 46 height 18
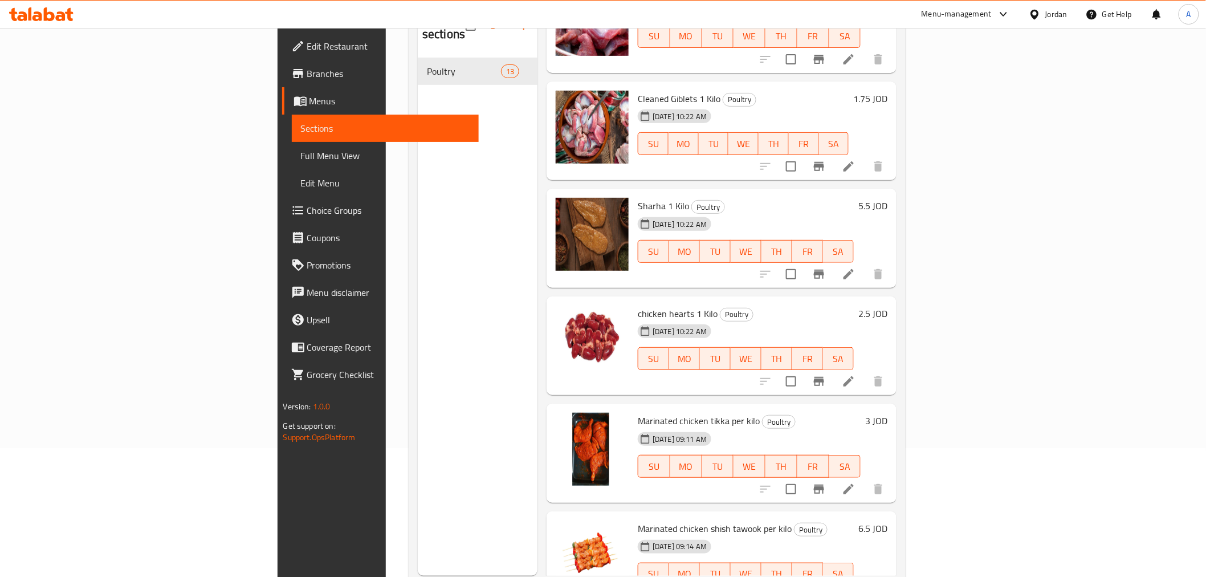
scroll to position [160, 0]
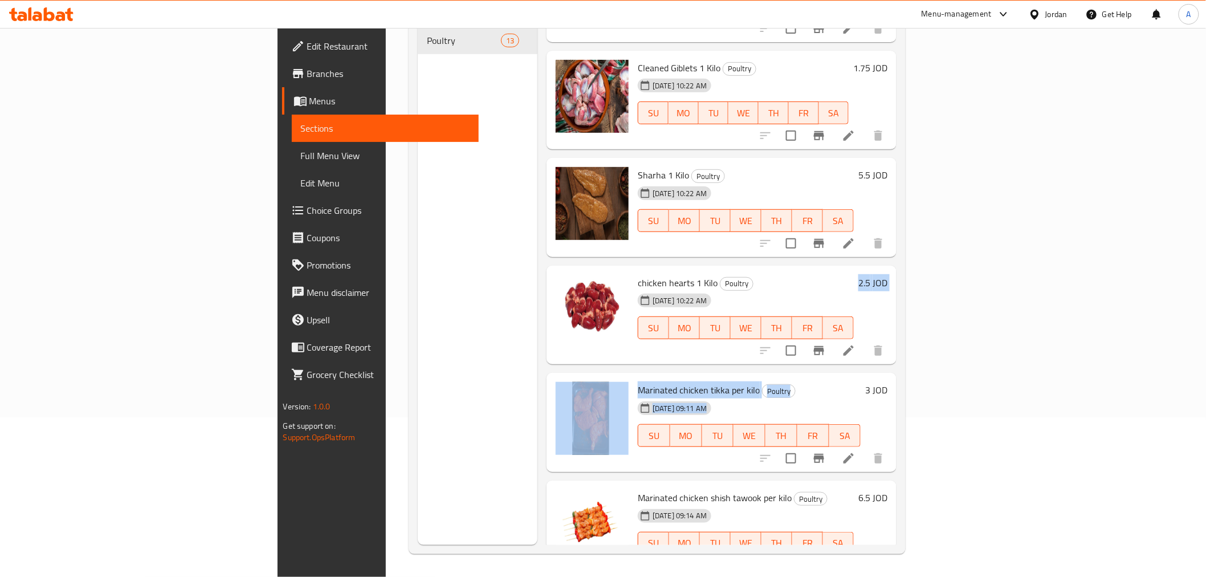
drag, startPoint x: 808, startPoint y: 369, endPoint x: 809, endPoint y: 320, distance: 49.0
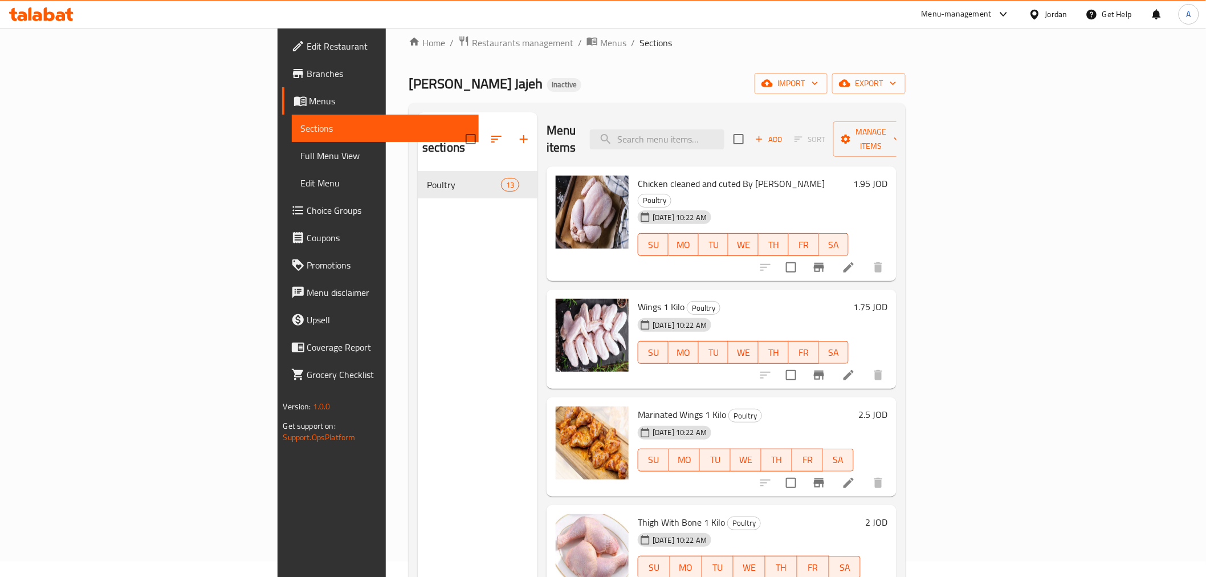
scroll to position [0, 0]
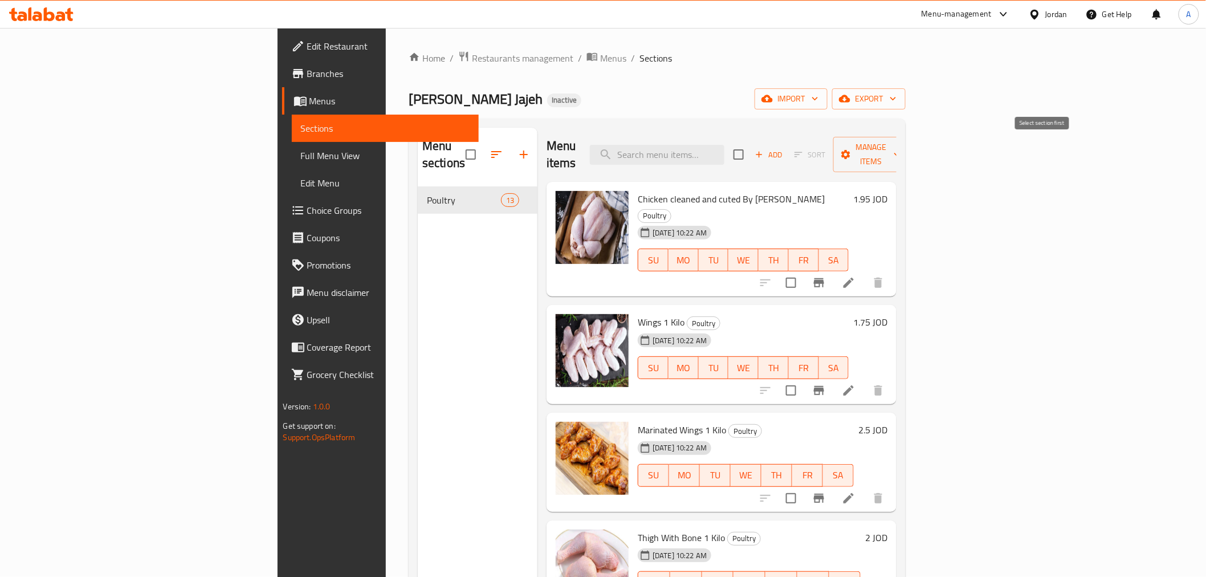
click at [833, 151] on span "Sort" at bounding box center [810, 155] width 46 height 18
click at [833, 147] on span "Sort" at bounding box center [810, 155] width 46 height 18
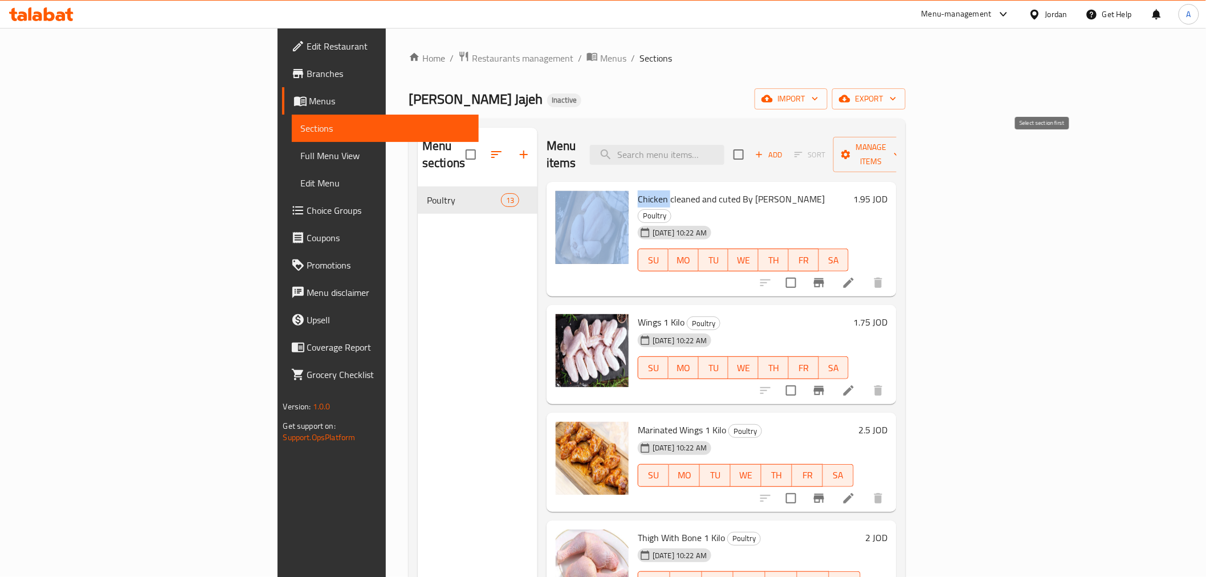
click at [833, 147] on span "Sort" at bounding box center [810, 155] width 46 height 18
click at [833, 146] on span "Sort" at bounding box center [810, 155] width 46 height 18
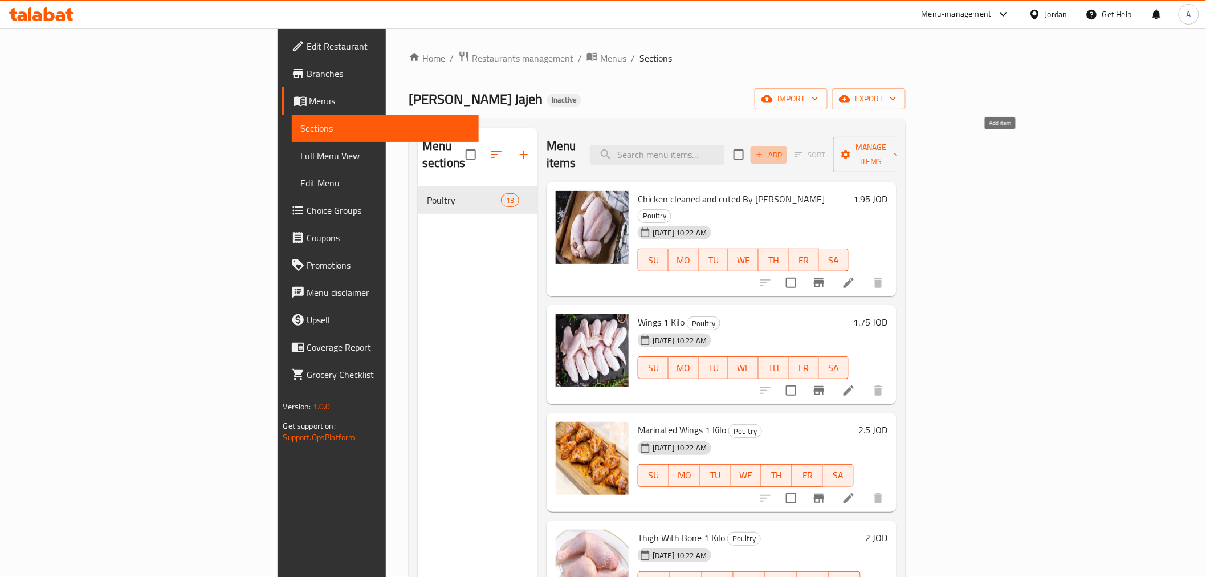
click at [784, 148] on span "Add" at bounding box center [768, 154] width 31 height 13
click at [833, 146] on span "Sort" at bounding box center [810, 155] width 46 height 18
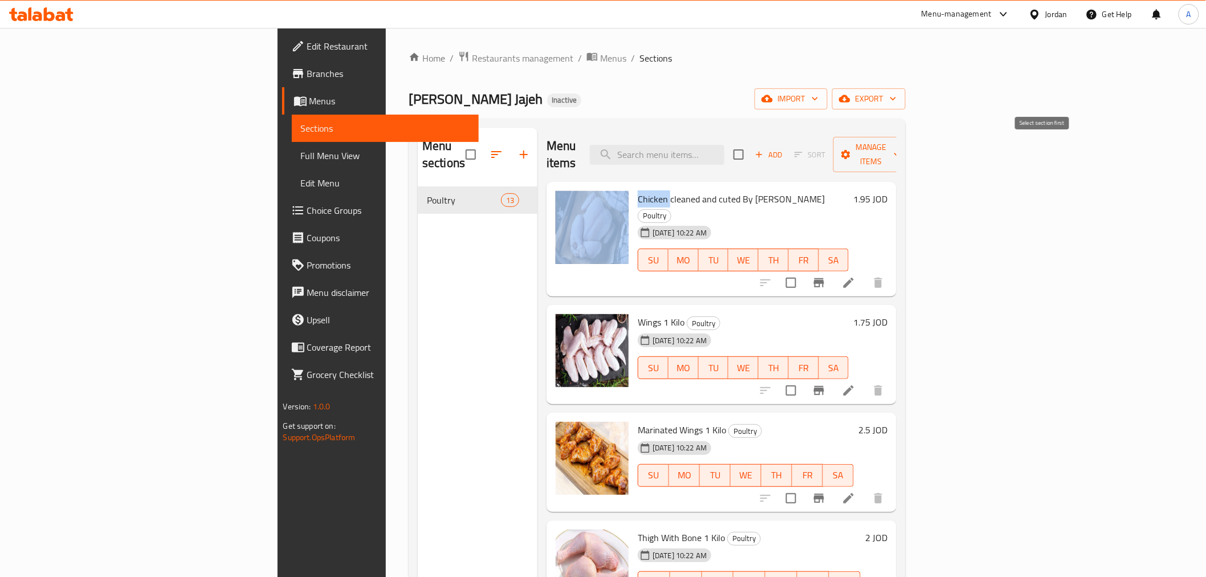
click at [833, 146] on span "Sort" at bounding box center [810, 155] width 46 height 18
click at [903, 149] on icon "button" at bounding box center [896, 154] width 11 height 11
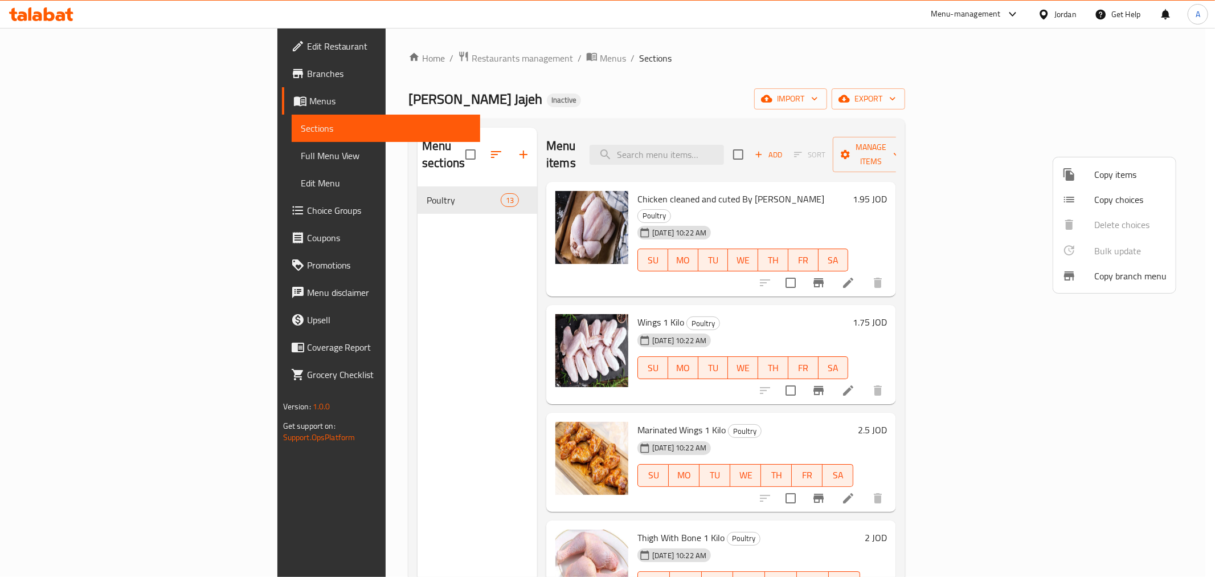
click at [1152, 144] on div at bounding box center [607, 288] width 1215 height 577
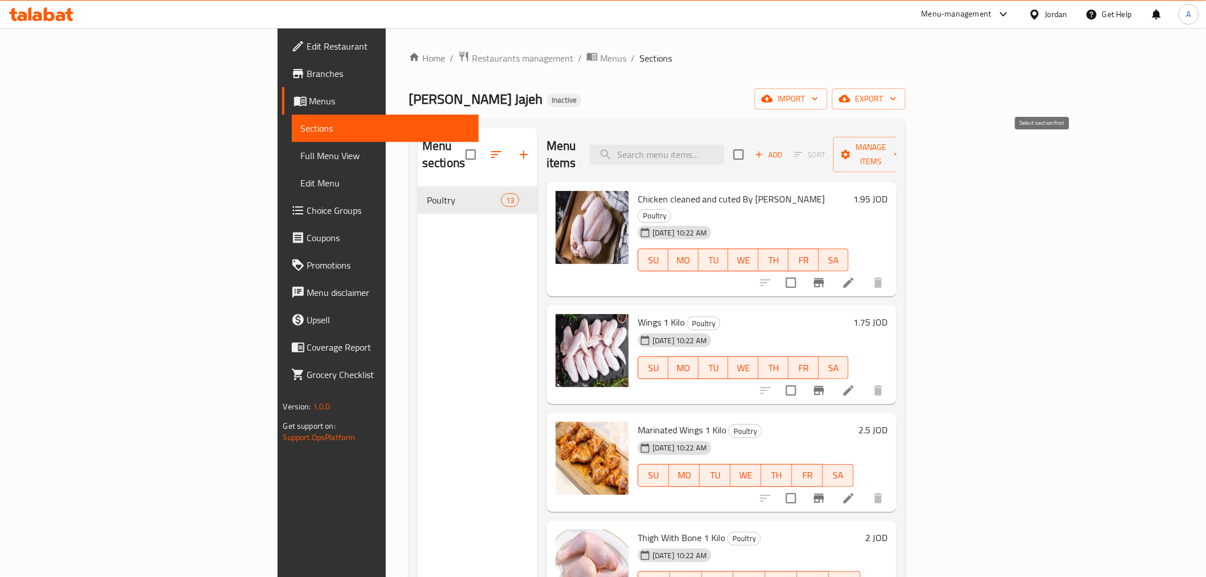
click at [833, 149] on span "Sort" at bounding box center [810, 155] width 46 height 18
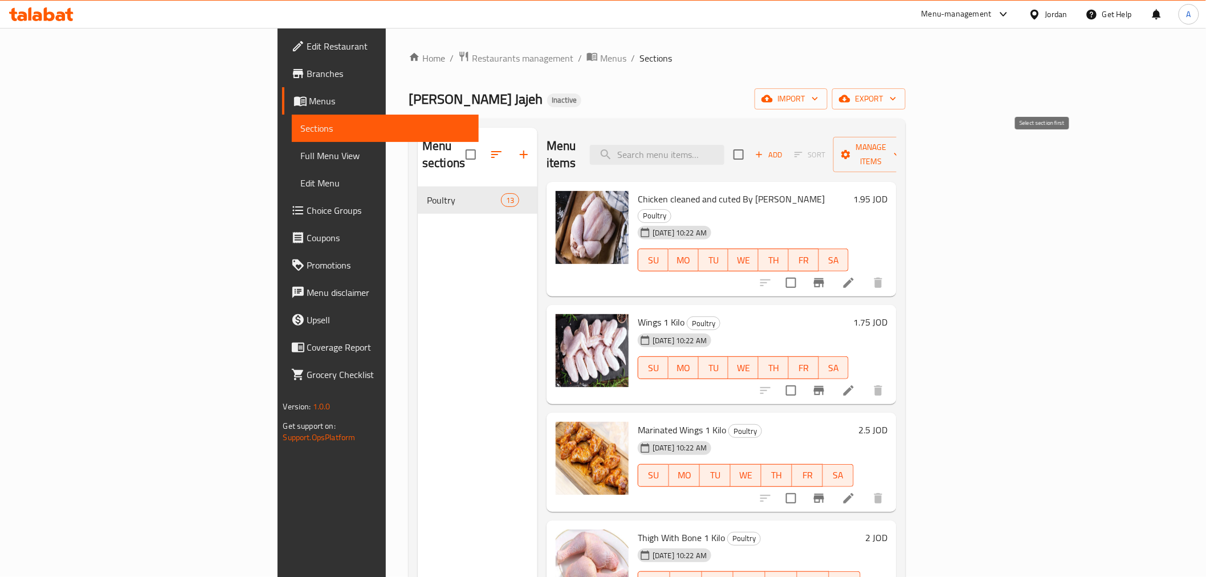
click at [833, 149] on span "Sort" at bounding box center [810, 155] width 46 height 18
click at [517, 150] on icon "button" at bounding box center [524, 155] width 14 height 14
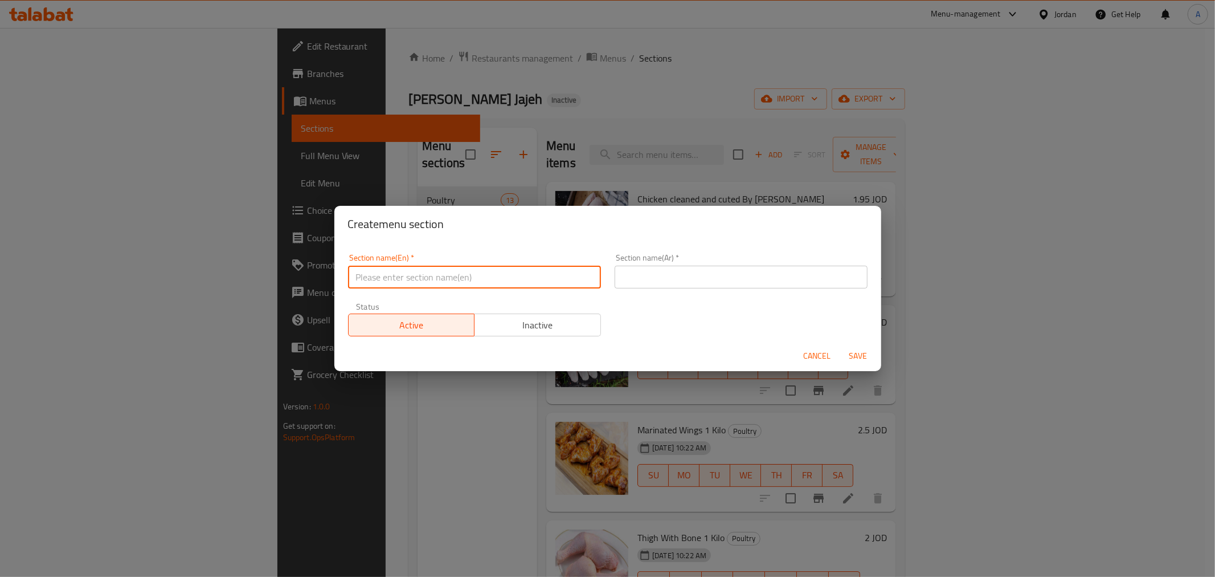
click at [483, 277] on input "text" at bounding box center [474, 277] width 253 height 23
type input "س"
type input "ب"
type input "Fish"
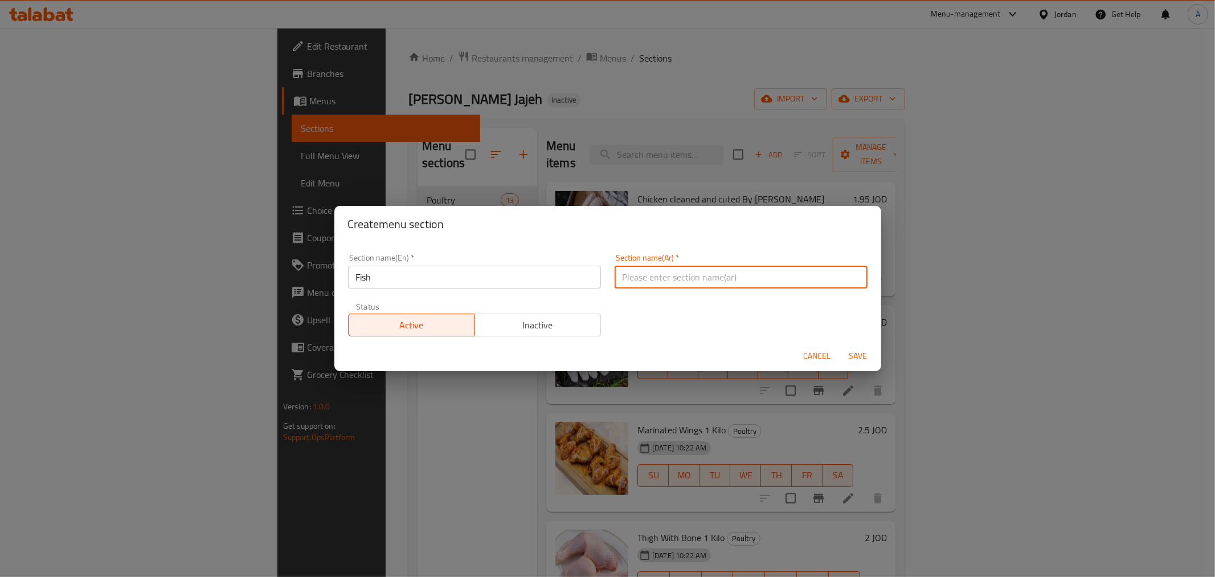
type input "A"
type input "السمك"
click at [850, 352] on span "Save" at bounding box center [858, 356] width 27 height 14
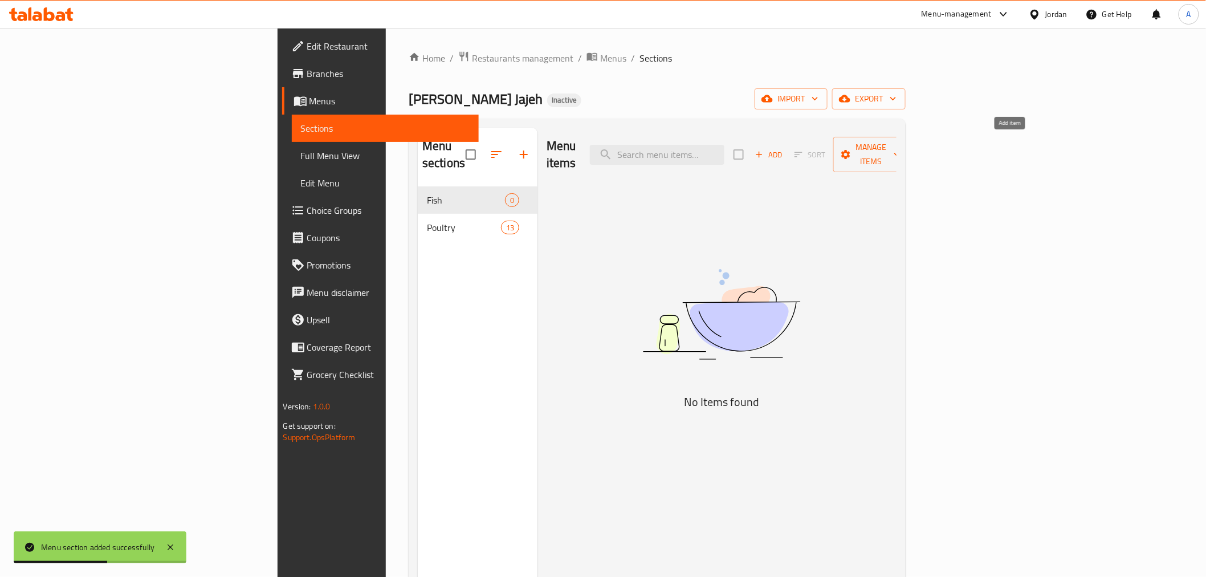
click at [784, 148] on span "Add" at bounding box center [768, 154] width 31 height 13
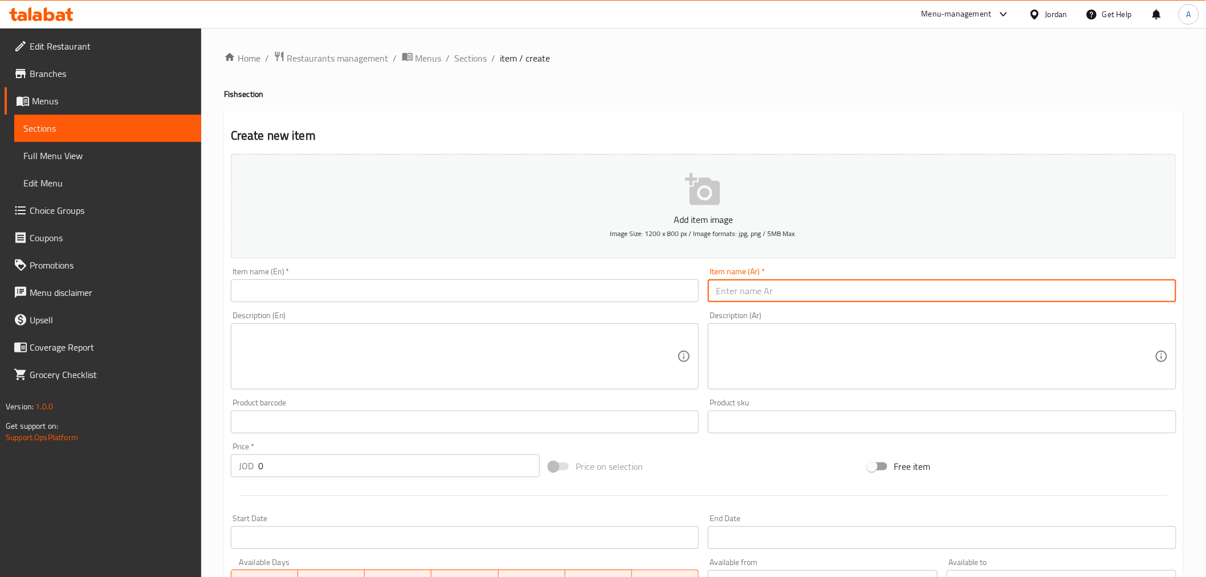
click at [795, 297] on input "text" at bounding box center [942, 290] width 468 height 23
type input "ث"
click at [794, 298] on input "سمك ارجنتيني منظف متبل" at bounding box center [942, 290] width 468 height 23
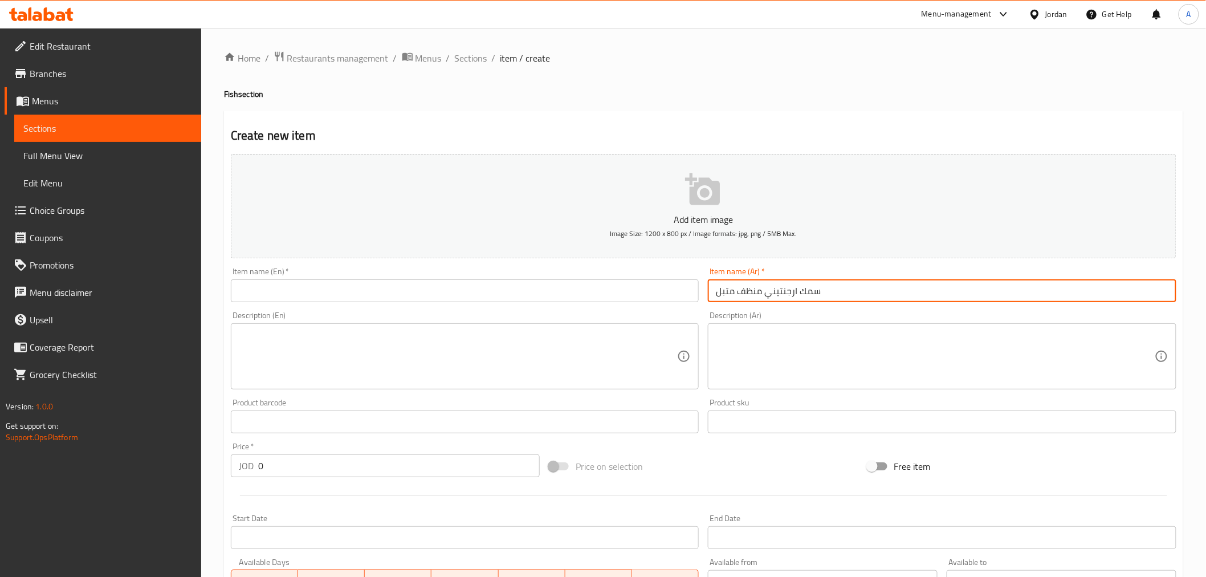
paste input "Argentine cleaned marinated fish"
type input "Argentine cleaned marinated fish"
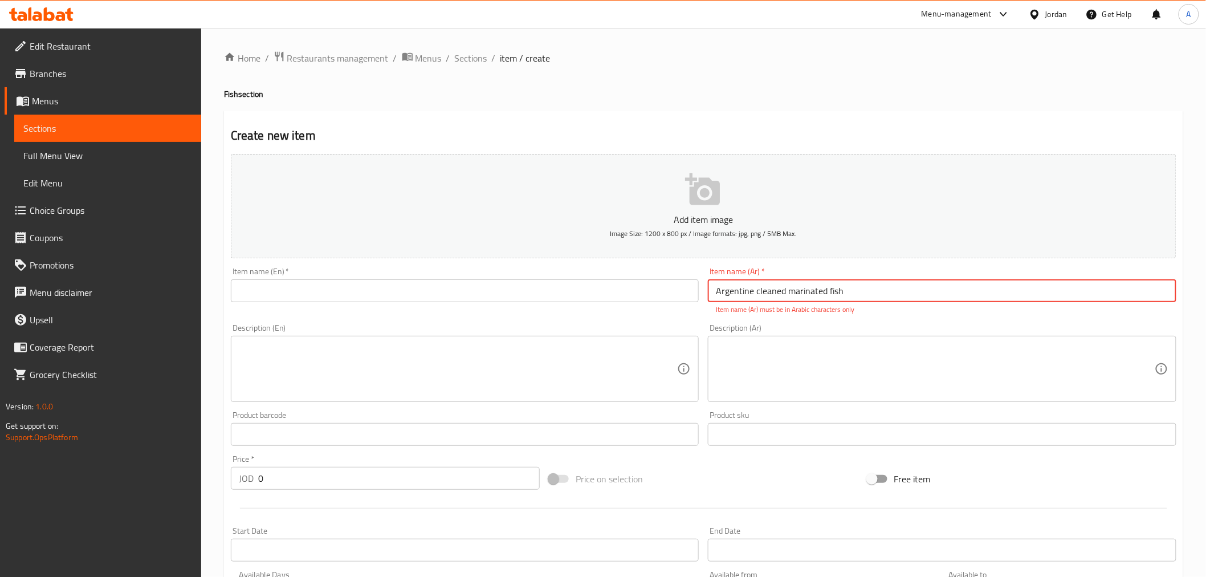
click at [272, 291] on input "text" at bounding box center [465, 290] width 468 height 23
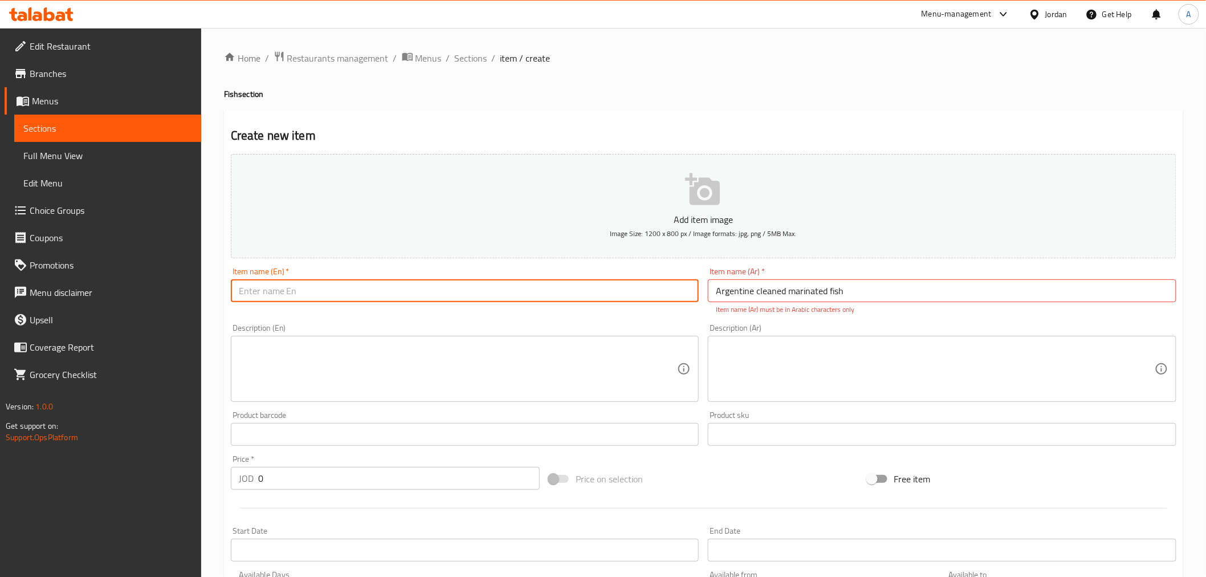
paste input "سمك ارجنتيني منظف متبل"
type input "سمك ارجنتيني منظف متبل"
click at [402, 365] on textarea at bounding box center [458, 369] width 439 height 54
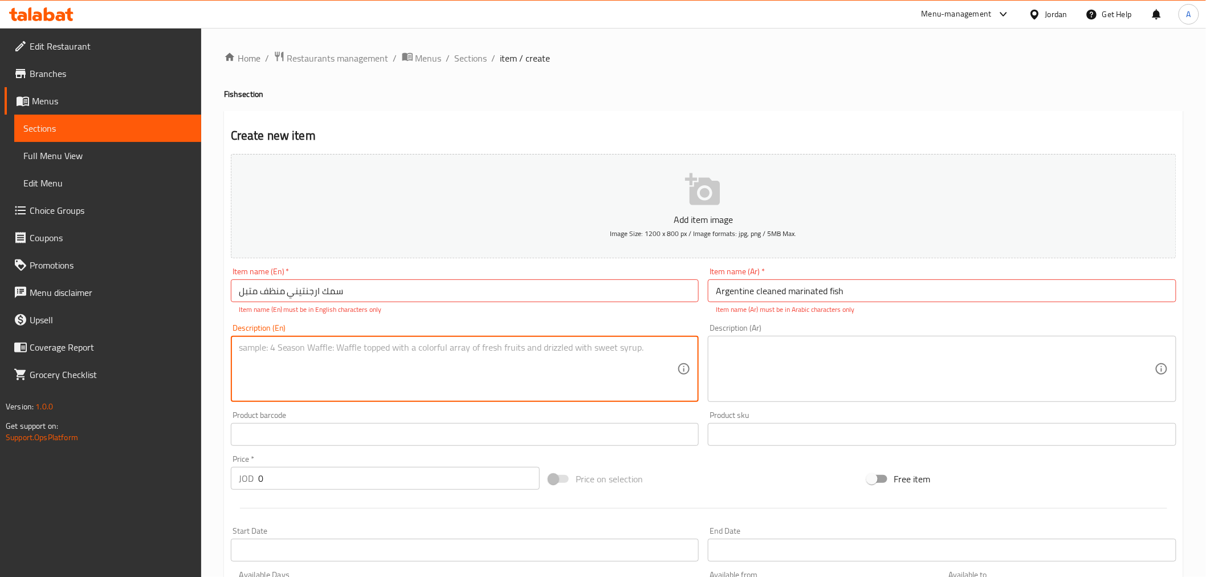
paste textarea "سمك ارجنتيني منظف متبل"
type textarea "سمك ارجنتيني منظف متبل"
click at [734, 294] on input "Argentine cleaned marinated fish" at bounding box center [942, 290] width 468 height 23
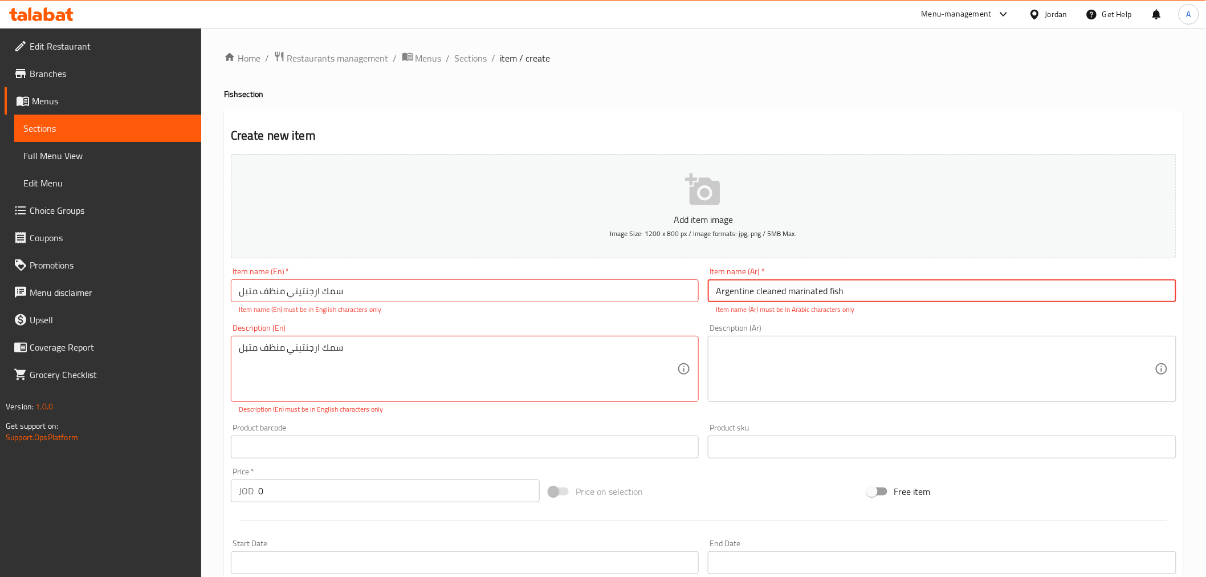
click at [734, 294] on input "Argentine cleaned marinated fish" at bounding box center [942, 290] width 468 height 23
click at [334, 293] on input "سمك ارجنتيني منظف متبل" at bounding box center [465, 290] width 468 height 23
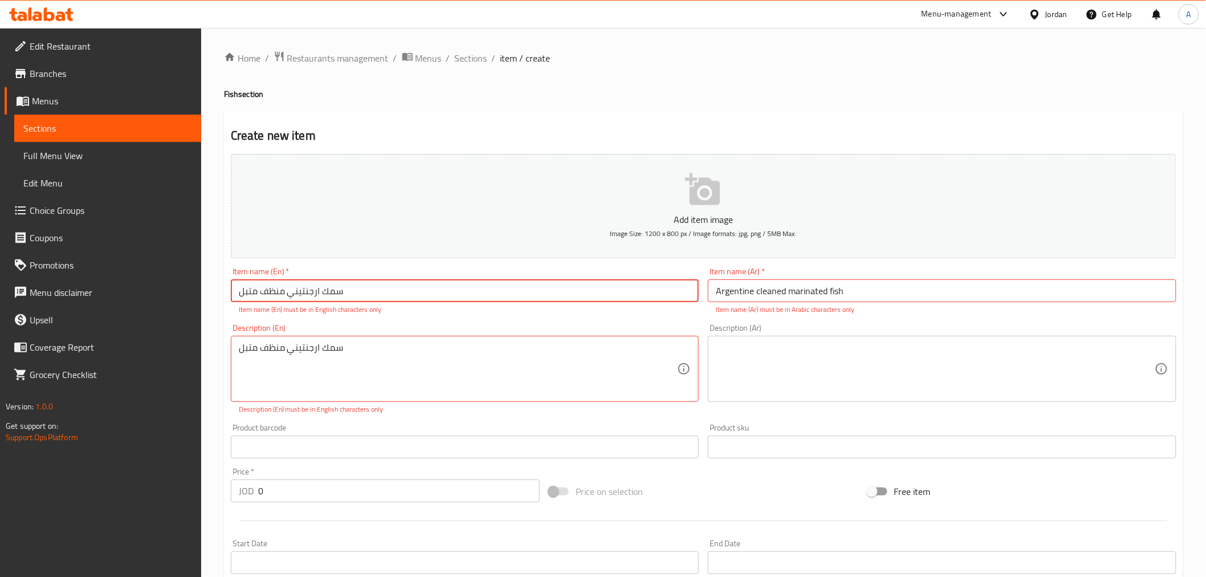
paste input "Argentine cleaned marinated fish"
type input "Argentine cleaned marinated fish"
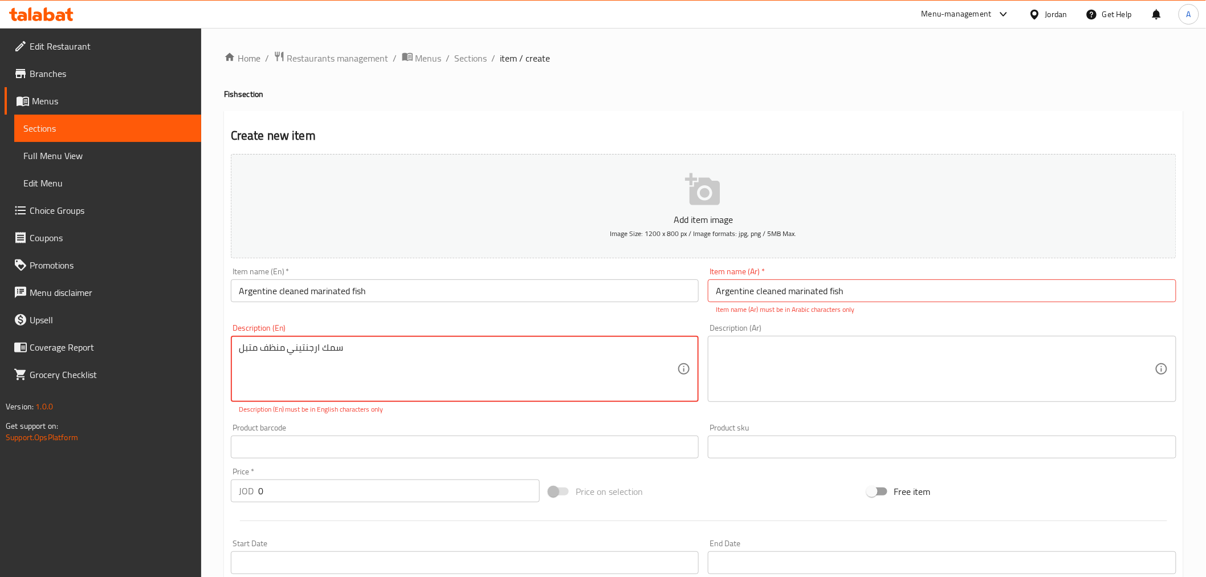
click at [327, 344] on textarea "سمك ارجنتيني منظف متبل" at bounding box center [458, 369] width 439 height 54
click at [745, 292] on input "Argentine cleaned marinated fish" at bounding box center [942, 290] width 468 height 23
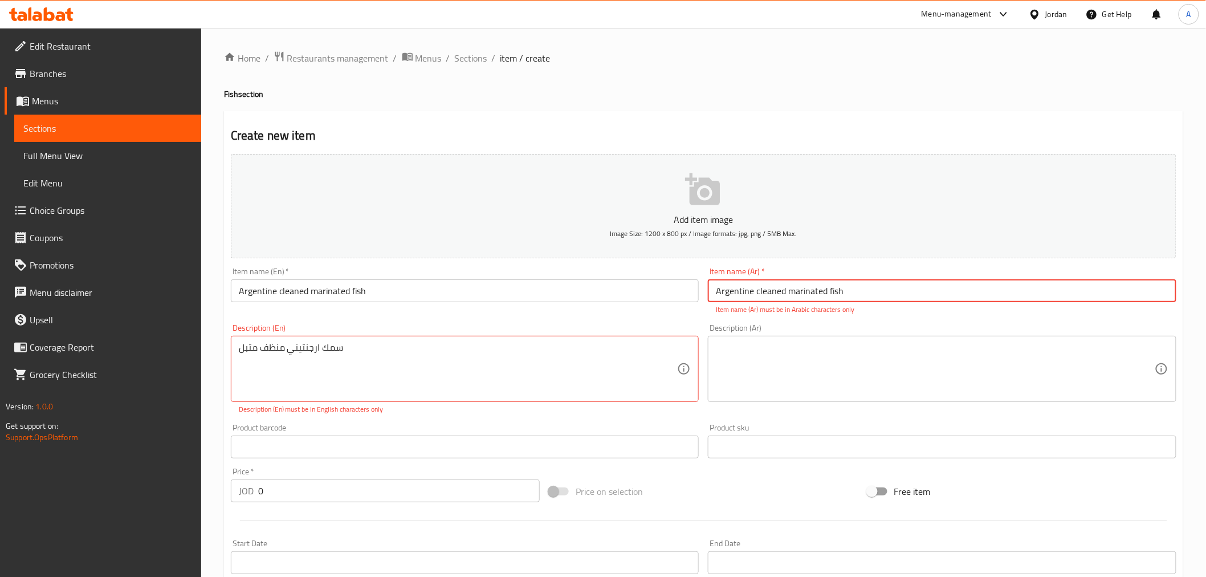
paste input "سمك ارجنتيني منظف متبل"
type input "سمك ارجنتيني منظف متبل"
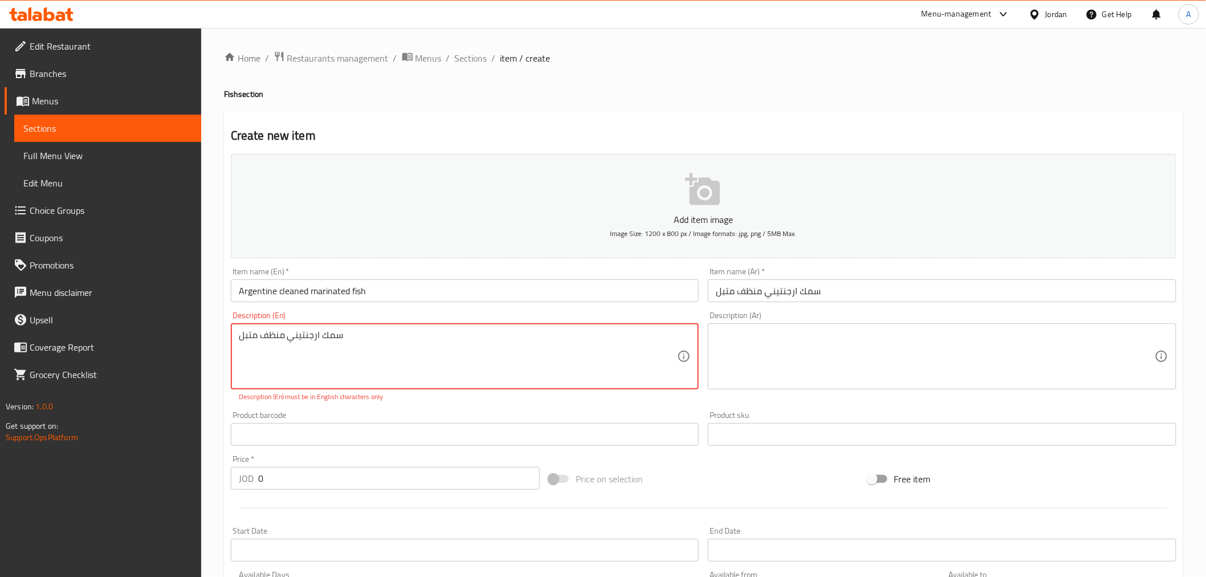
click at [304, 344] on textarea "سمك ارجنتيني منظف متبل" at bounding box center [458, 356] width 439 height 54
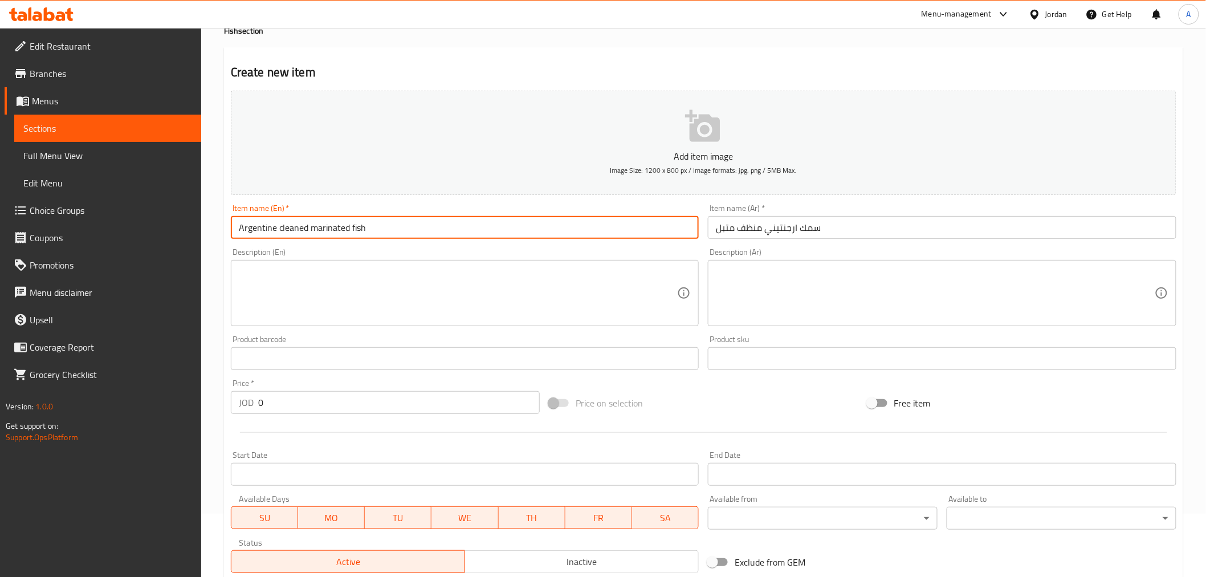
click at [513, 231] on input "Argentine cleaned marinated fish" at bounding box center [465, 227] width 468 height 23
type input "Argentine cleaned marinated fish by kilo"
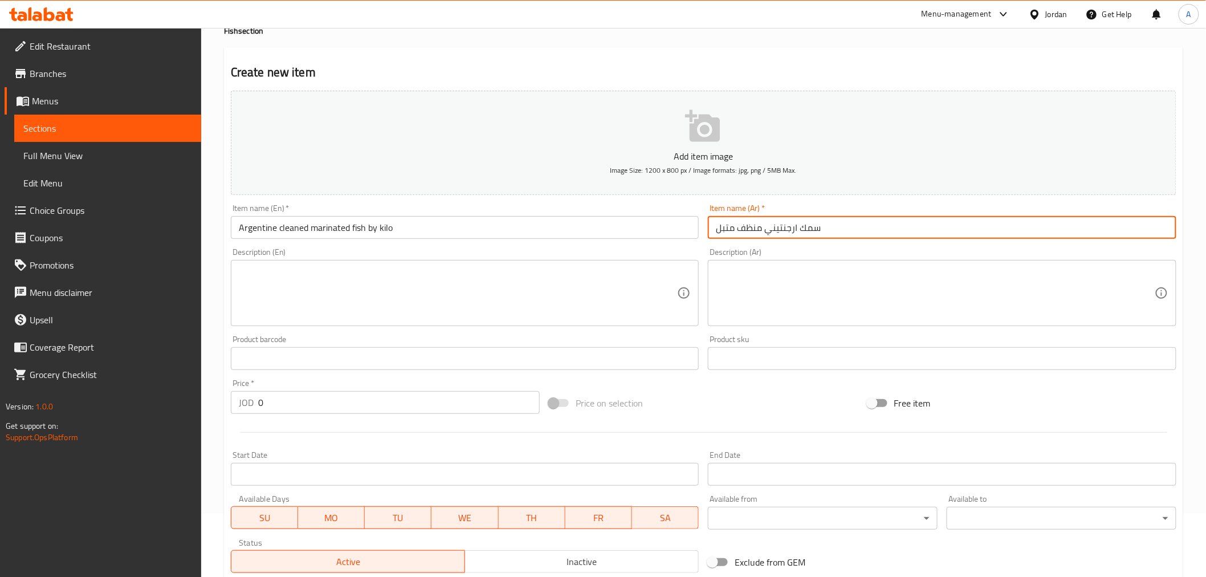
click at [844, 232] on input "سمك ارجنتيني منظف متبل" at bounding box center [942, 227] width 468 height 23
type input "سمك ارجنتيني منظف متبل بالكيلو"
click at [259, 402] on input "0" at bounding box center [398, 402] width 281 height 23
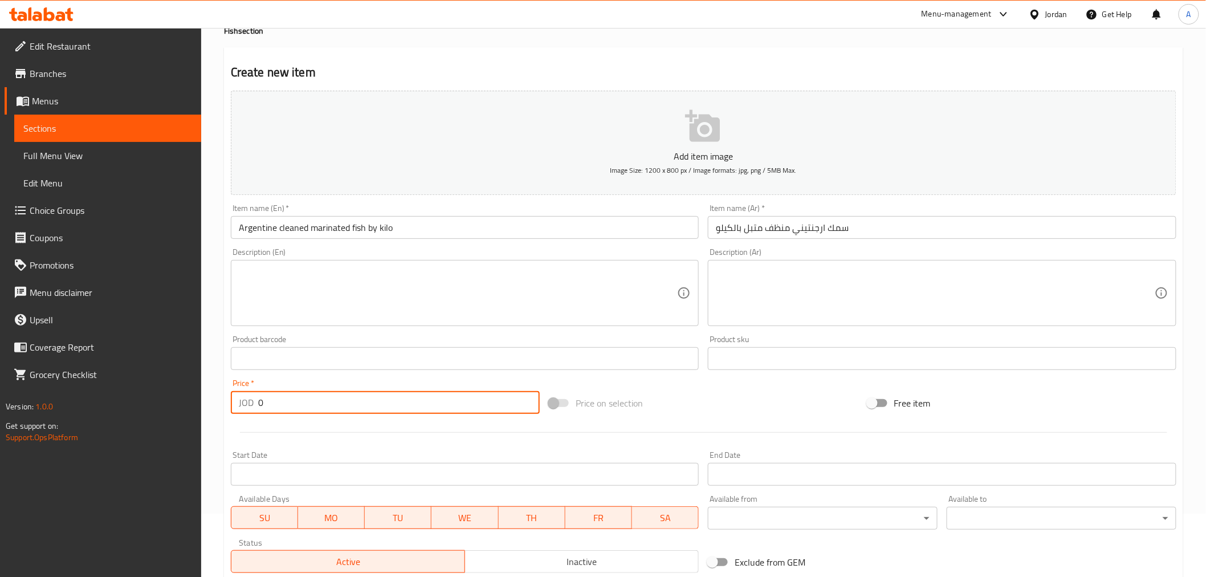
click at [259, 402] on input "0" at bounding box center [398, 402] width 281 height 23
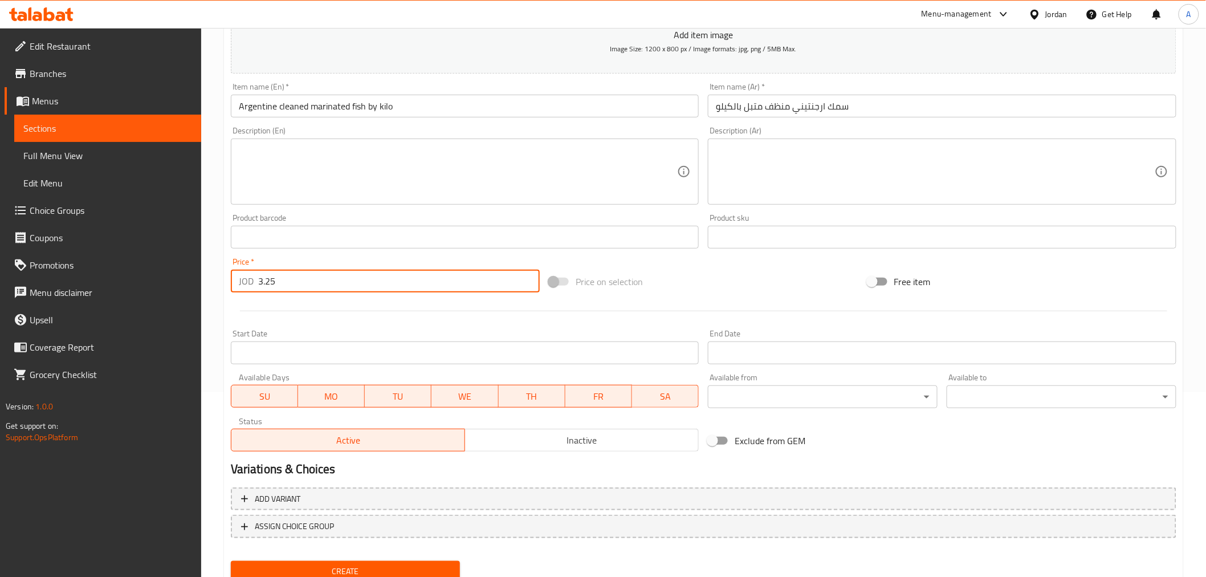
scroll to position [226, 0]
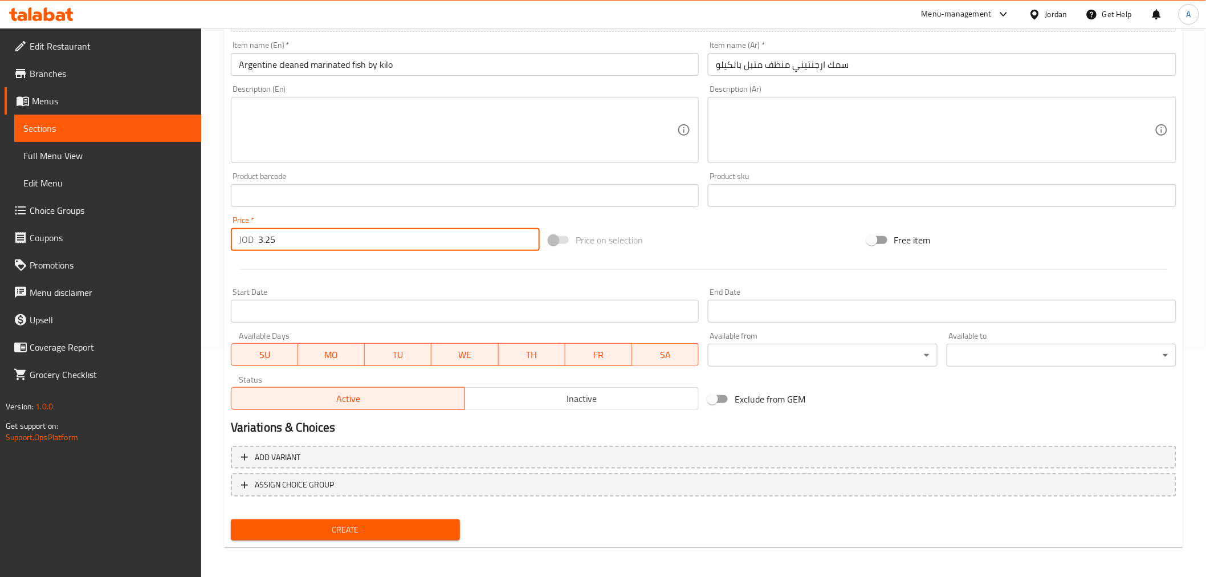
type input "3.25"
click at [374, 523] on span "Create" at bounding box center [345, 530] width 211 height 14
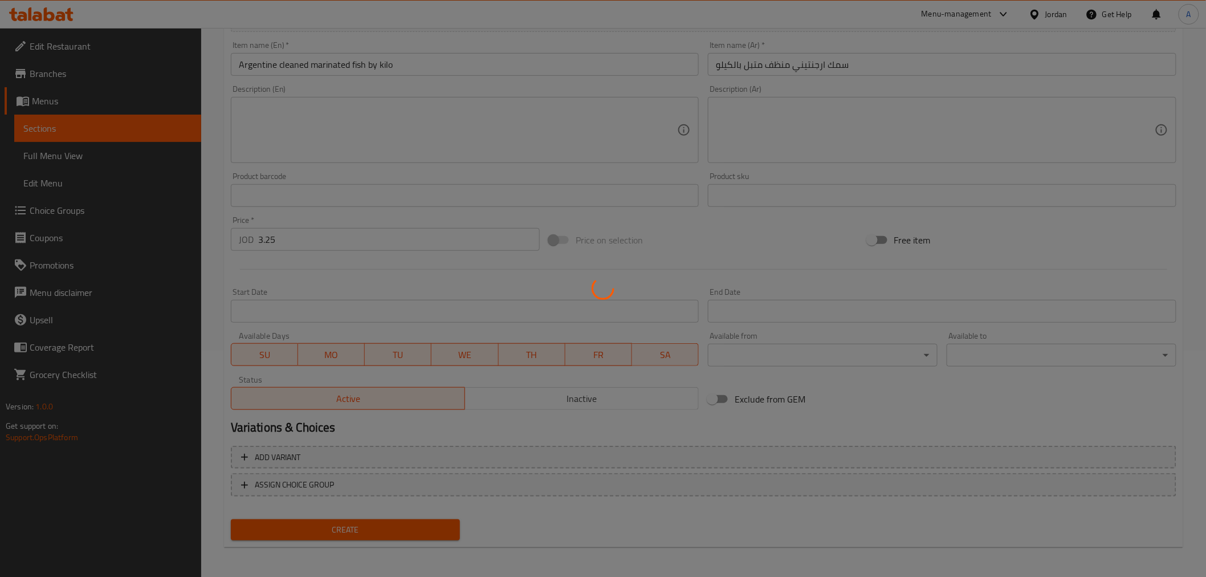
type input "0"
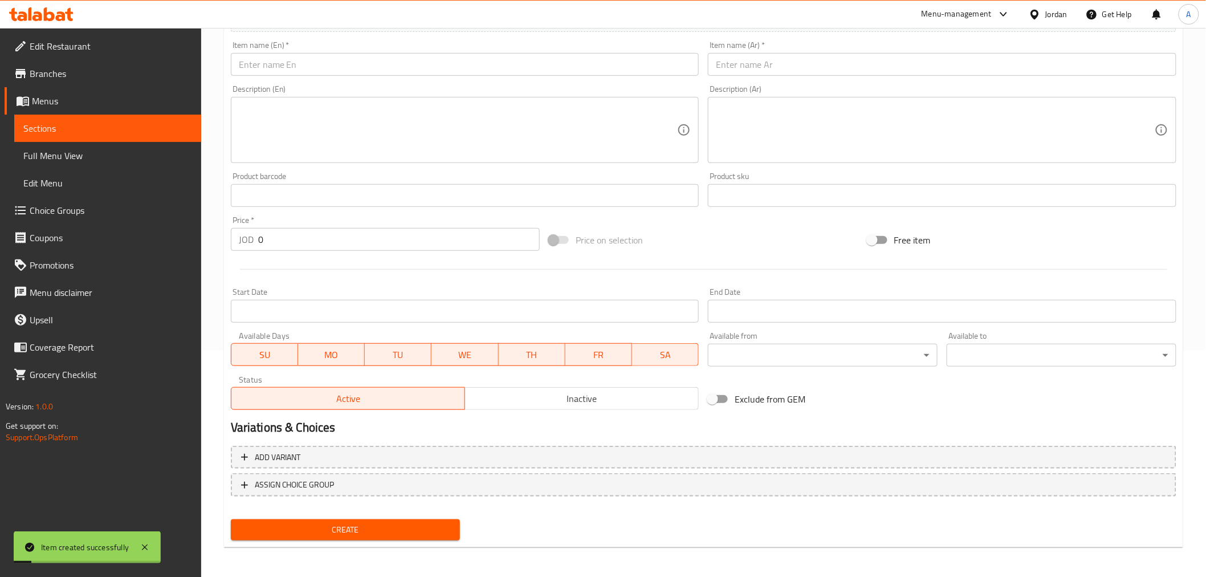
drag, startPoint x: 107, startPoint y: 132, endPoint x: 128, endPoint y: 135, distance: 20.8
click at [107, 132] on span "Sections" at bounding box center [107, 128] width 169 height 14
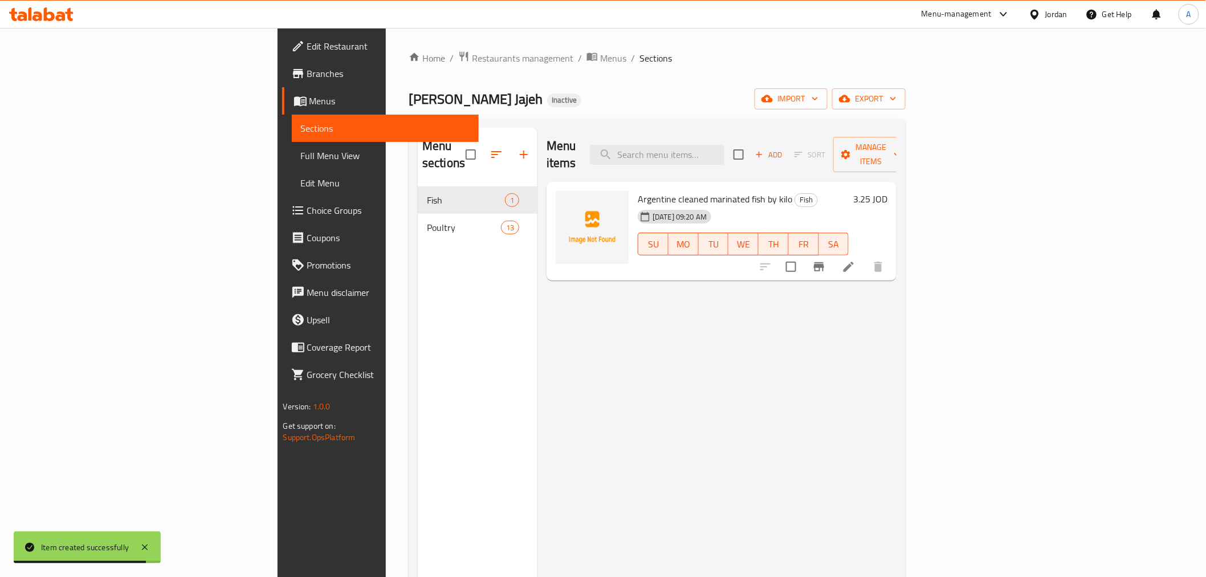
click at [855, 260] on icon at bounding box center [849, 267] width 14 height 14
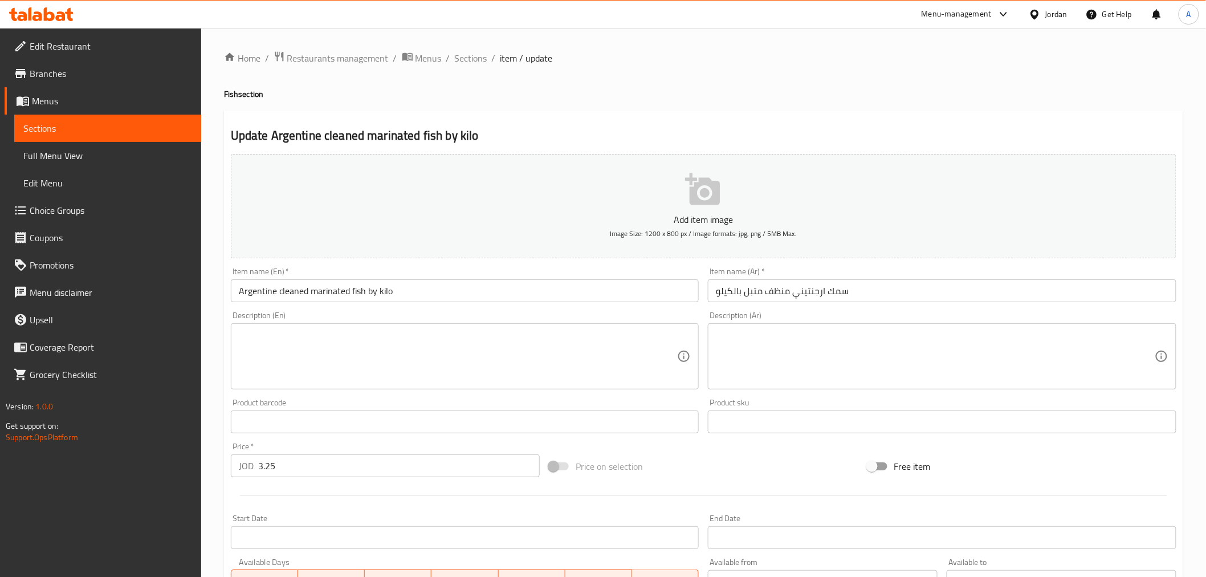
click at [743, 296] on input "سمك ارجنتيني منظف متبل بالكيلو" at bounding box center [942, 290] width 468 height 23
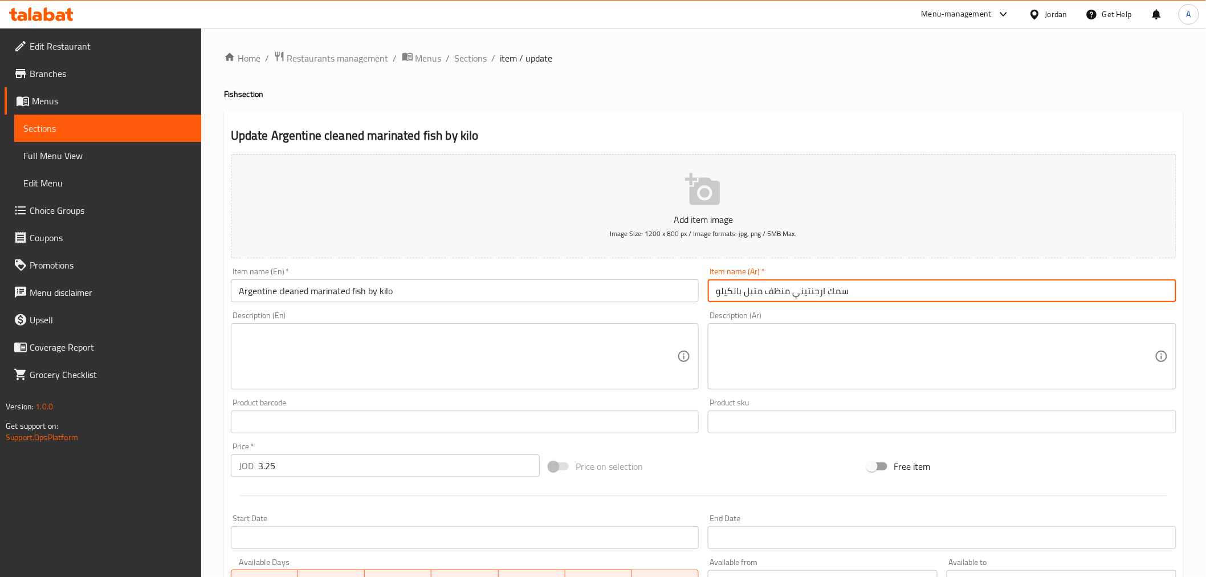
click at [743, 296] on input "سمك ارجنتيني منظف متبل بالكيلو" at bounding box center [942, 290] width 468 height 23
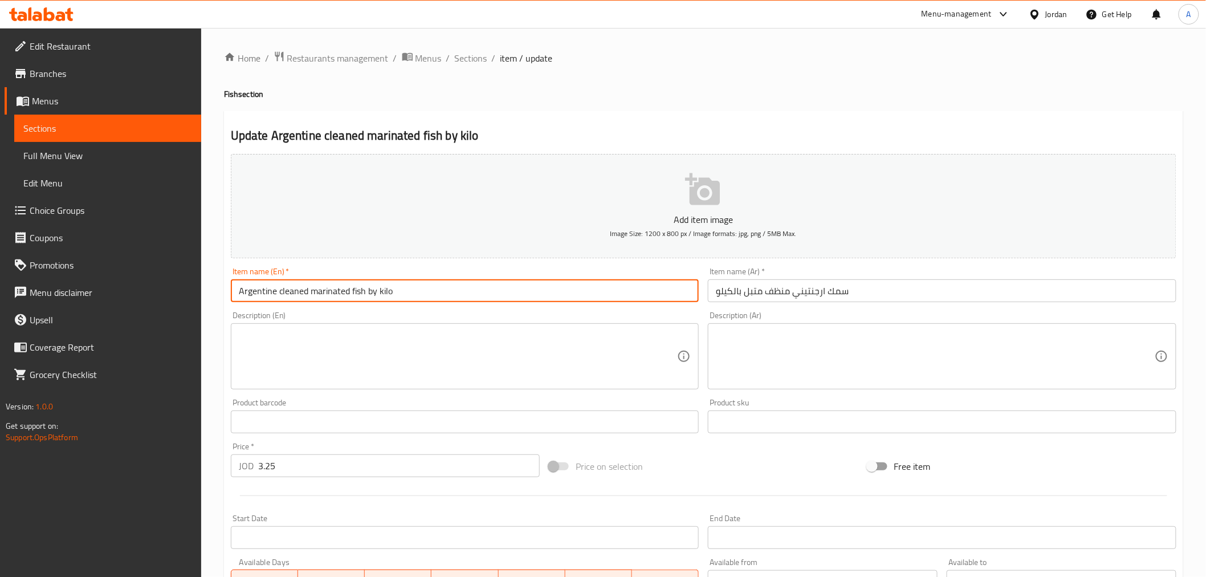
click at [548, 291] on input "Argentine cleaned marinated fish by kilo" at bounding box center [465, 290] width 468 height 23
click at [696, 198] on icon "button" at bounding box center [702, 189] width 35 height 32
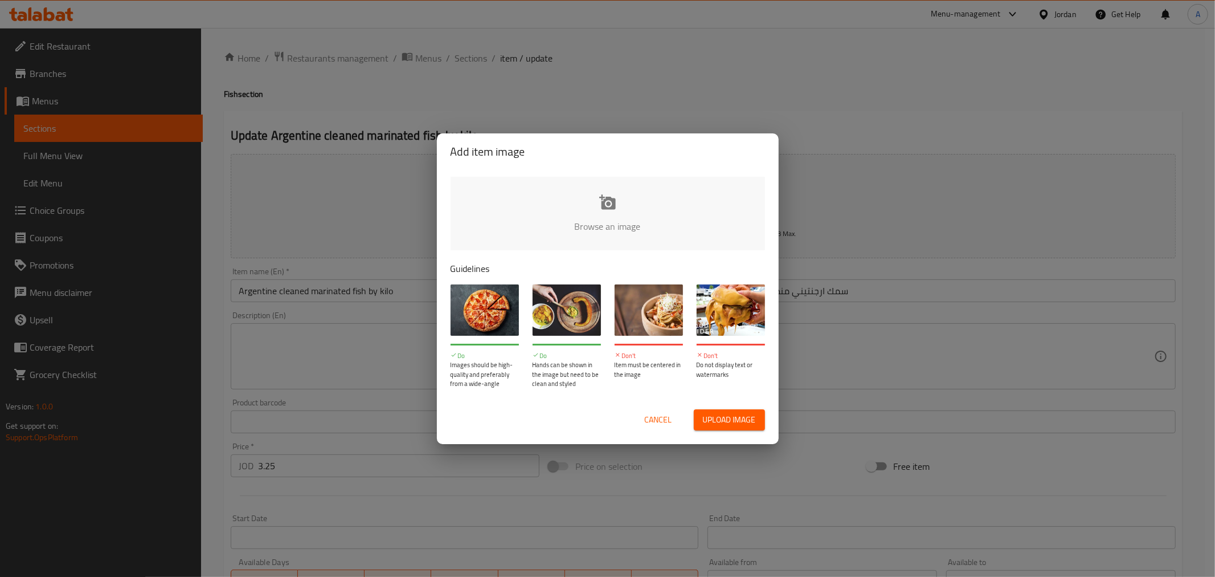
click at [610, 200] on input "file" at bounding box center [993, 230] width 1085 height 107
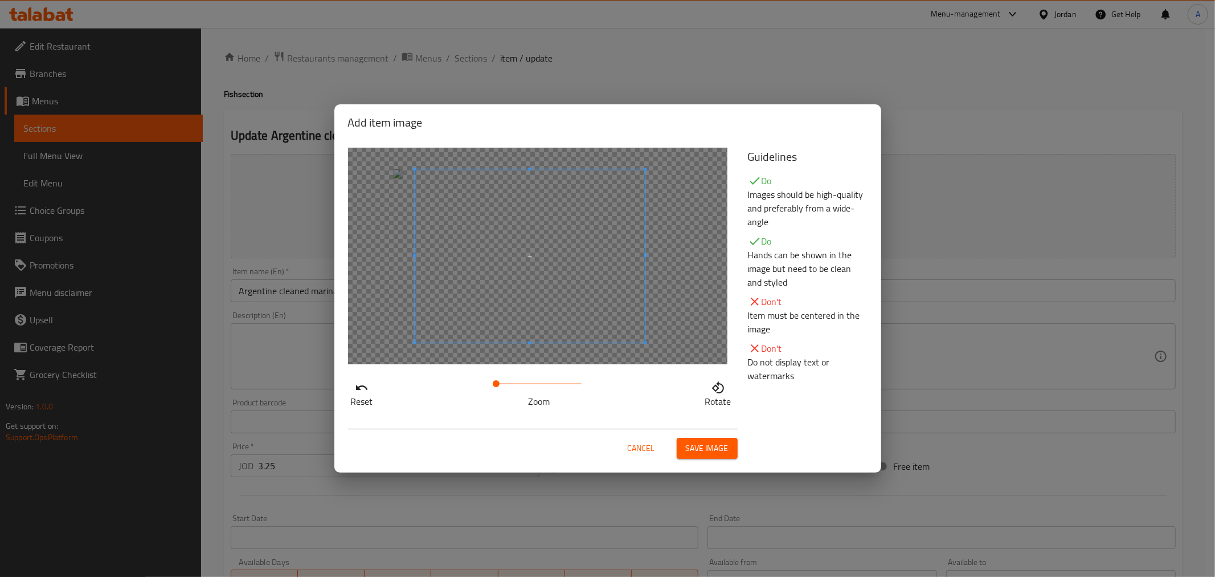
click at [553, 298] on span at bounding box center [530, 255] width 231 height 173
click at [697, 445] on span "Save image" at bounding box center [707, 448] width 43 height 14
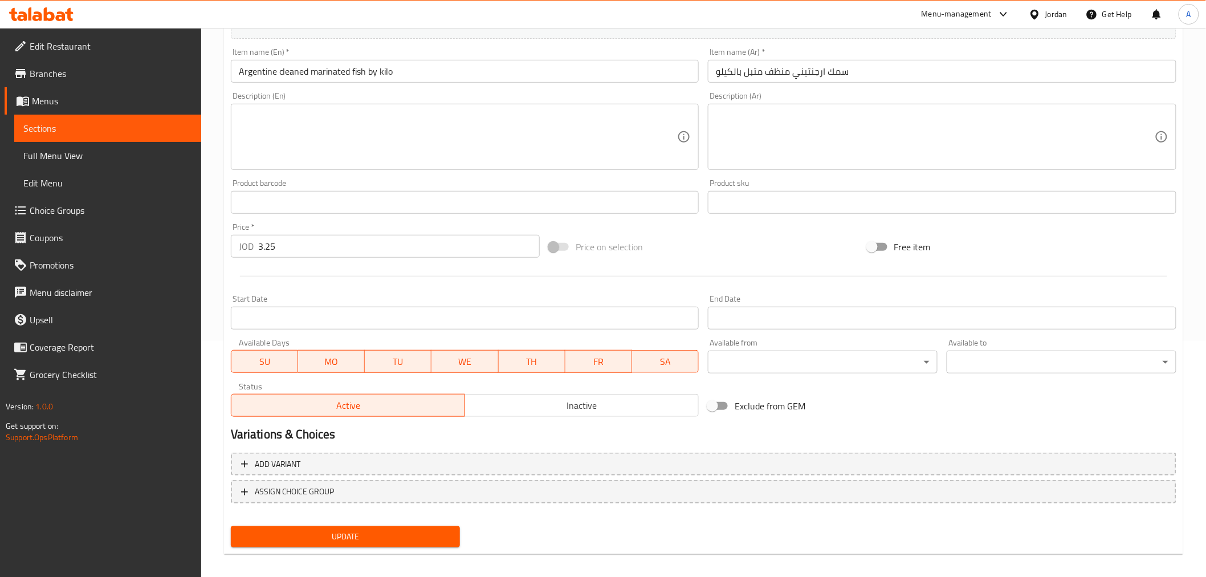
scroll to position [243, 0]
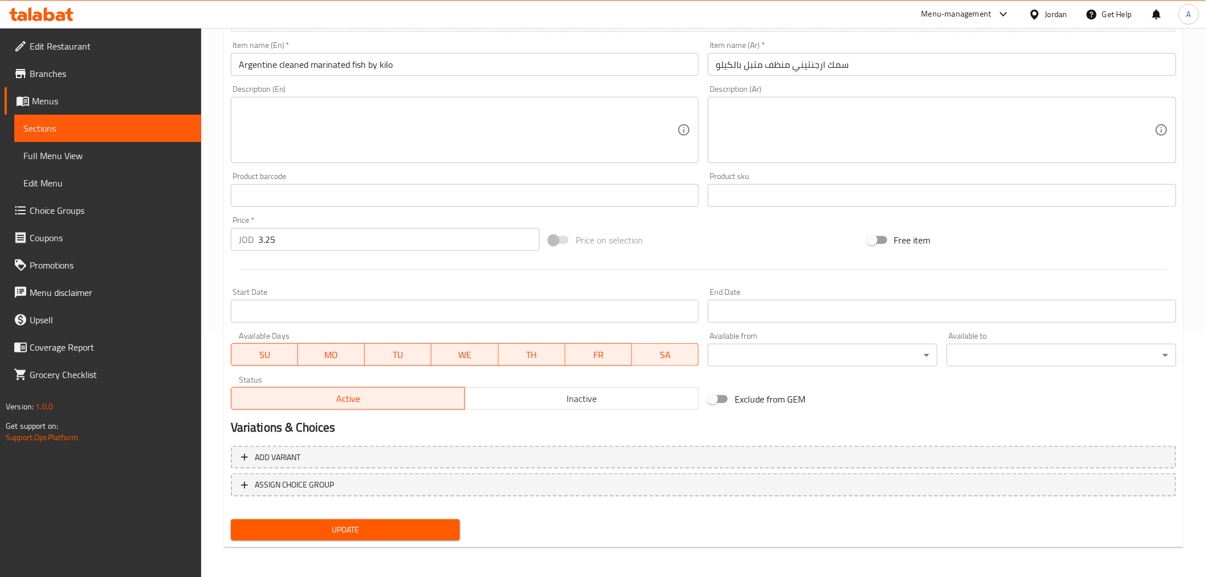
click at [409, 523] on span "Update" at bounding box center [345, 530] width 211 height 14
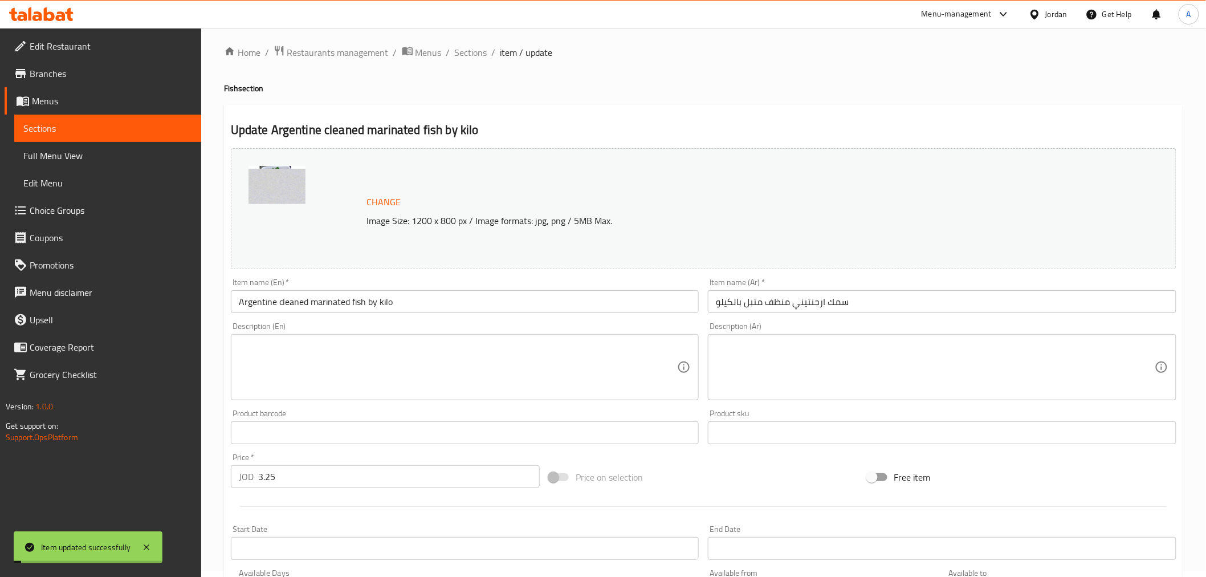
scroll to position [0, 0]
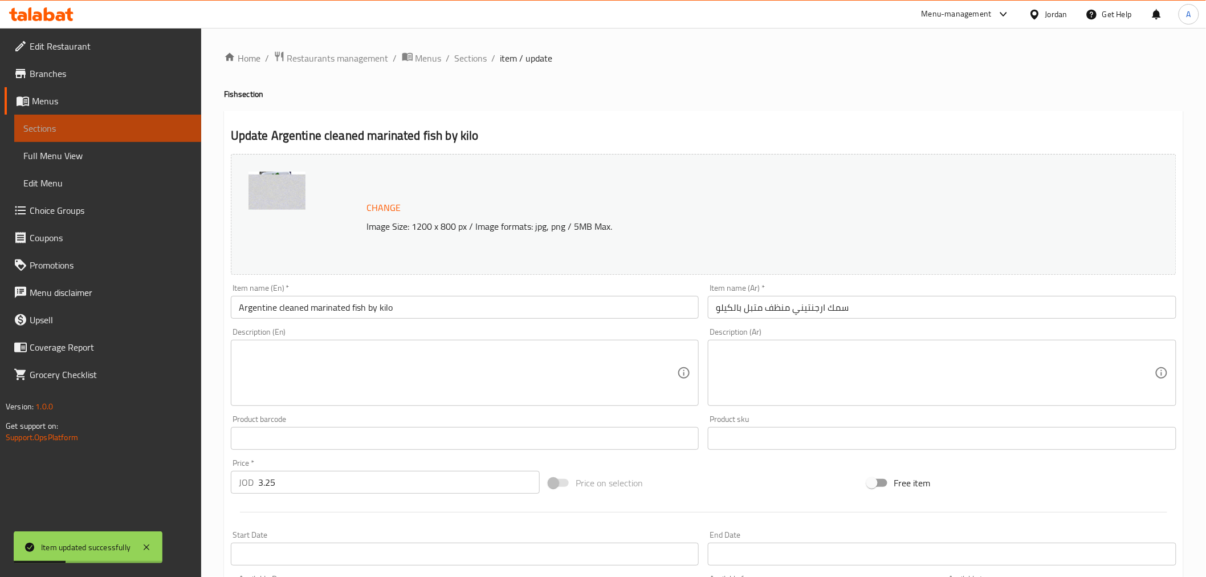
click at [130, 131] on span "Sections" at bounding box center [107, 128] width 169 height 14
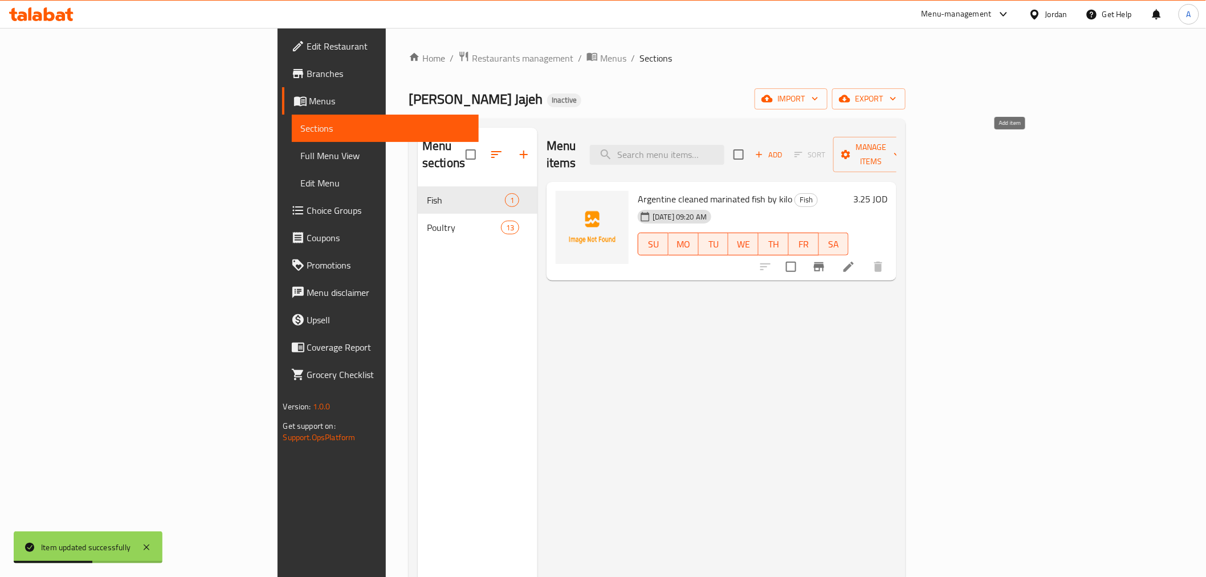
click at [784, 148] on span "Add" at bounding box center [768, 154] width 31 height 13
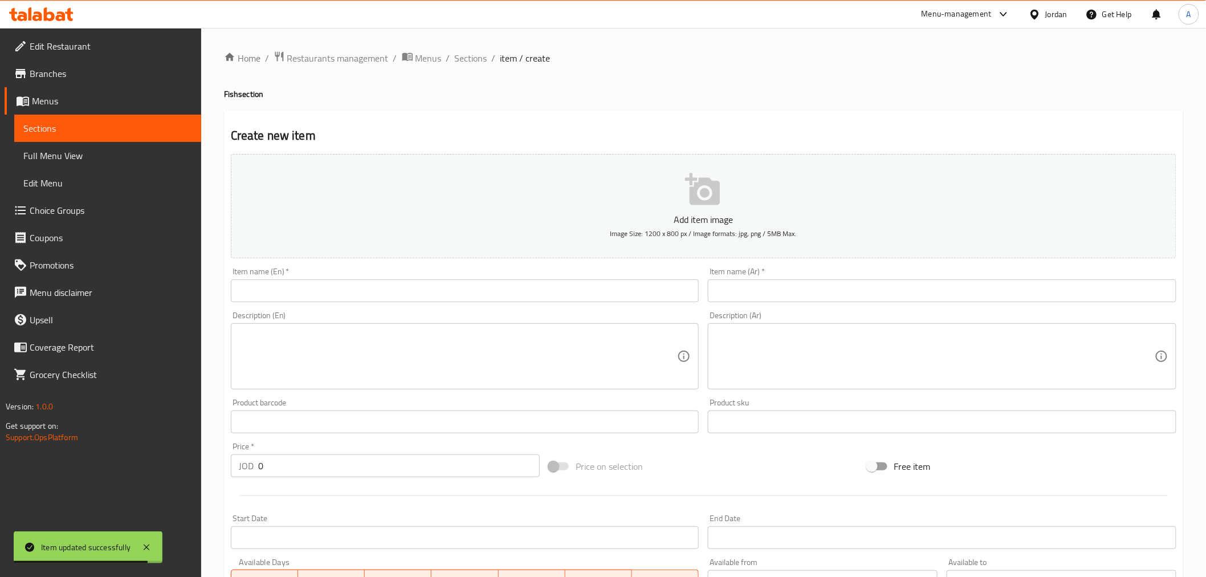
click at [731, 301] on input "text" at bounding box center [942, 290] width 468 height 23
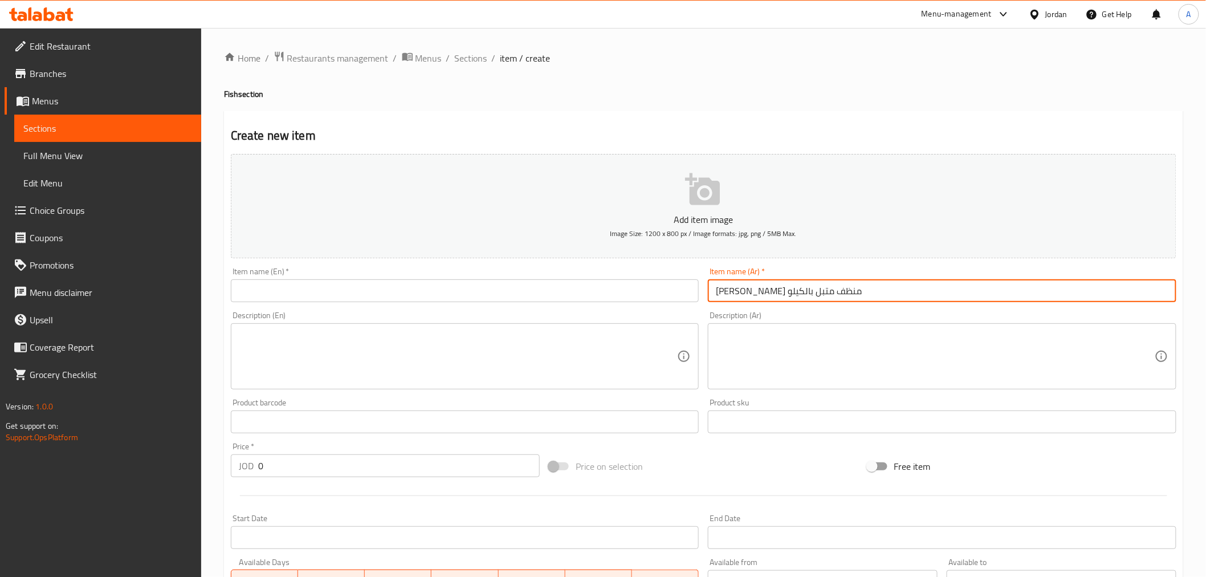
click at [742, 296] on input "[PERSON_NAME] منظف متبل بالكيلو" at bounding box center [942, 290] width 468 height 23
type input "[PERSON_NAME] منظف متبل بالكيلو"
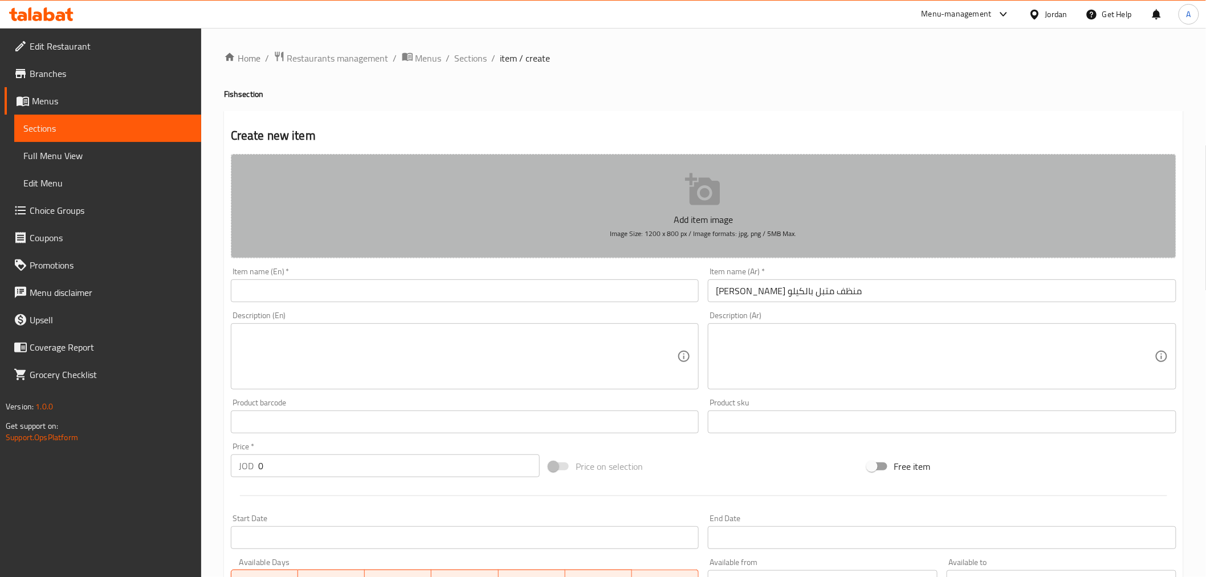
click at [675, 207] on button "Add item image Image Size: 1200 x 800 px / Image formats: jpg, png / 5MB Max." at bounding box center [703, 206] width 945 height 104
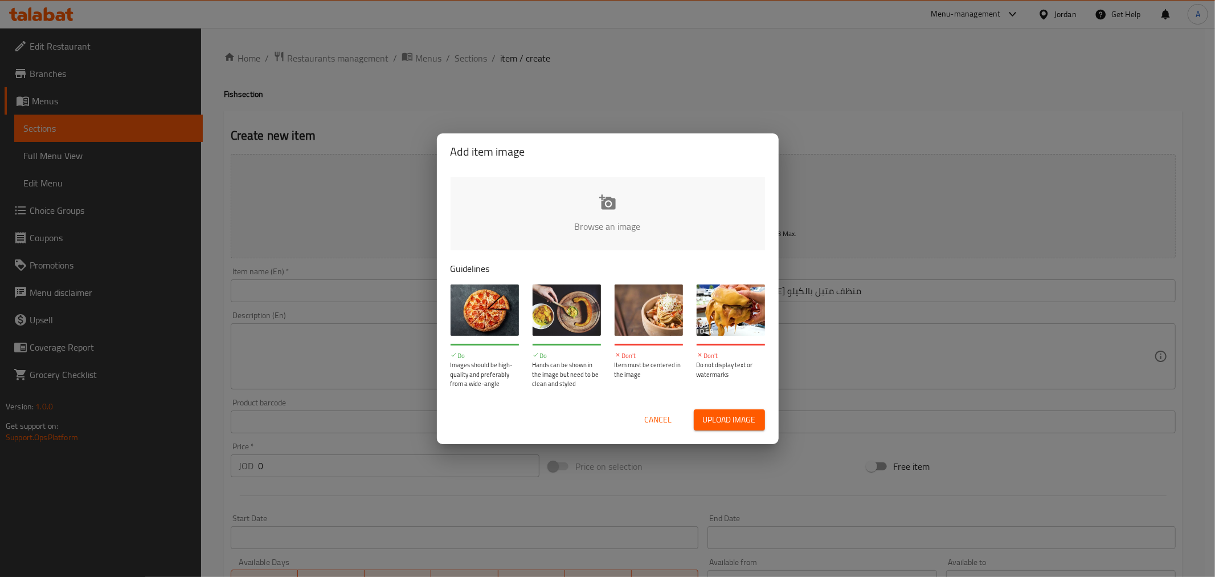
click at [606, 228] on input "file" at bounding box center [993, 230] width 1085 height 107
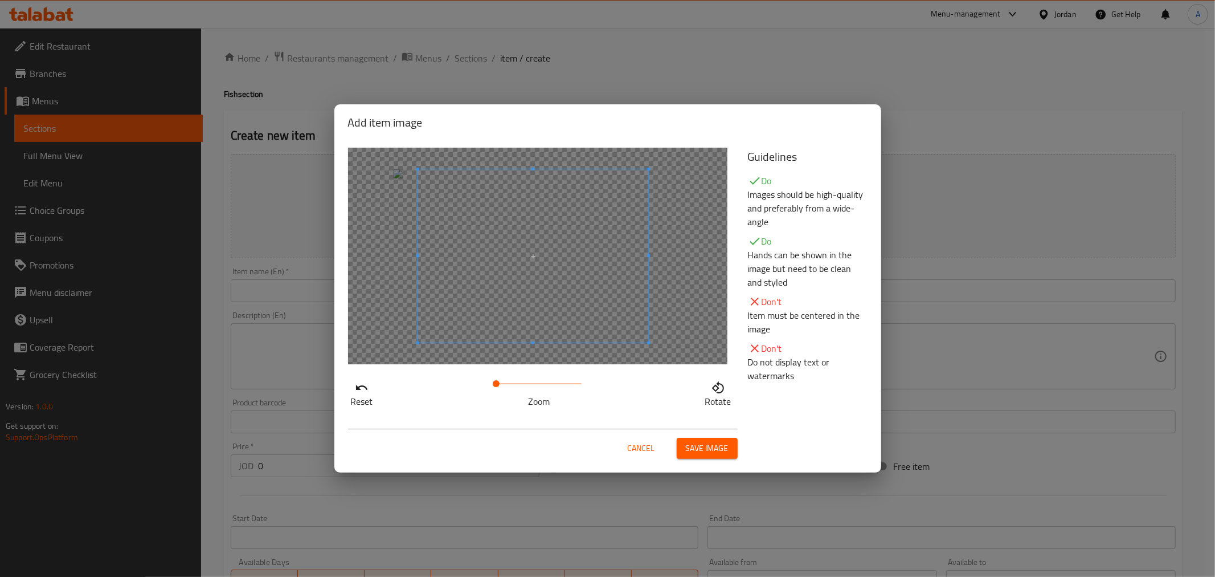
click at [525, 252] on span at bounding box center [533, 255] width 231 height 173
click at [689, 441] on span "Save image" at bounding box center [707, 448] width 43 height 14
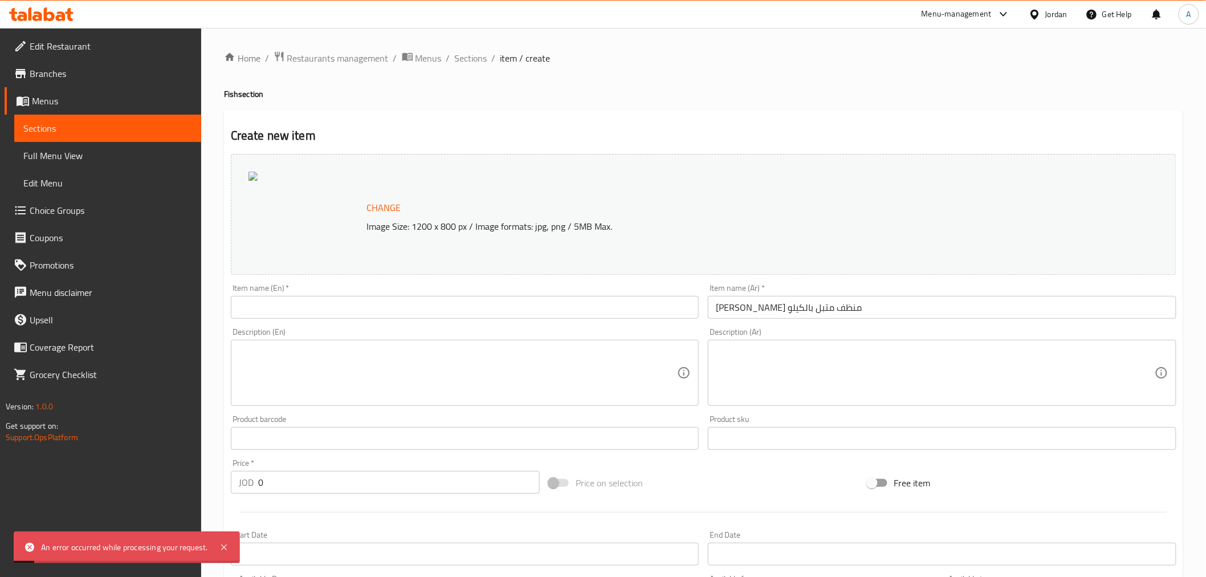
click at [750, 307] on input "[PERSON_NAME] منظف متبل بالكيلو" at bounding box center [942, 307] width 468 height 23
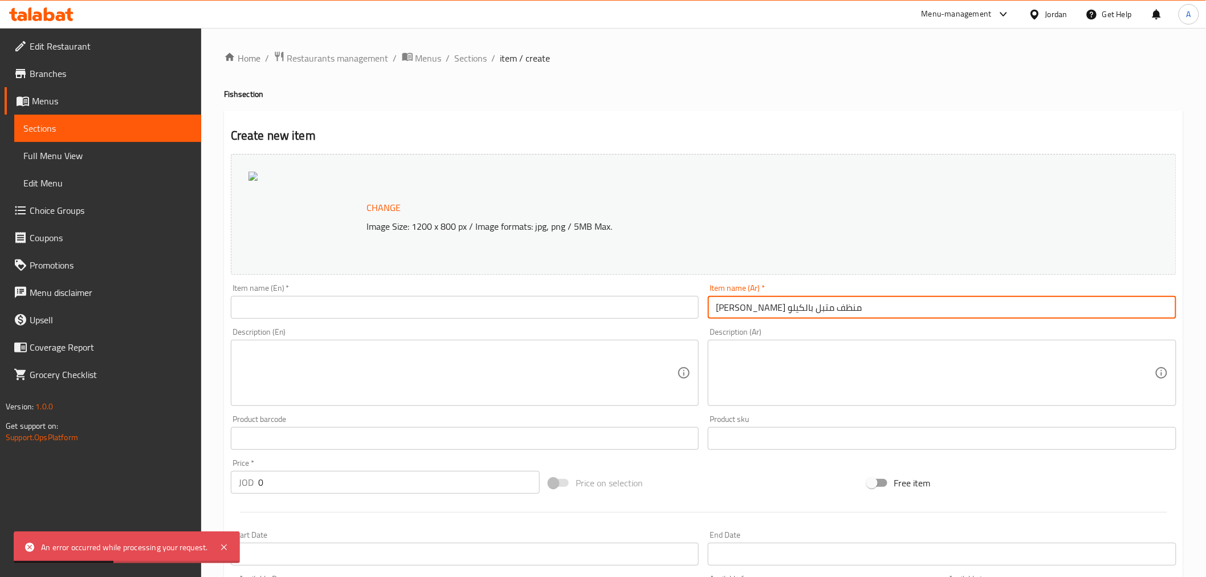
click at [745, 309] on input "[PERSON_NAME] منظف متبل بالكيلو" at bounding box center [942, 307] width 468 height 23
click at [386, 202] on span "Change" at bounding box center [384, 207] width 34 height 17
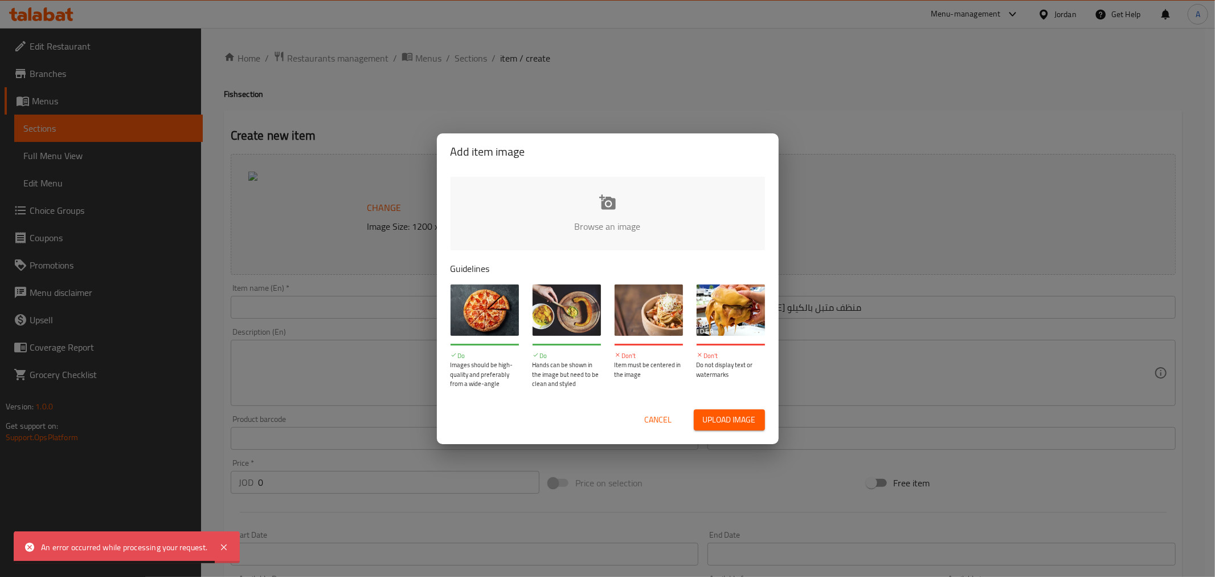
click at [612, 204] on input "file" at bounding box center [993, 230] width 1085 height 107
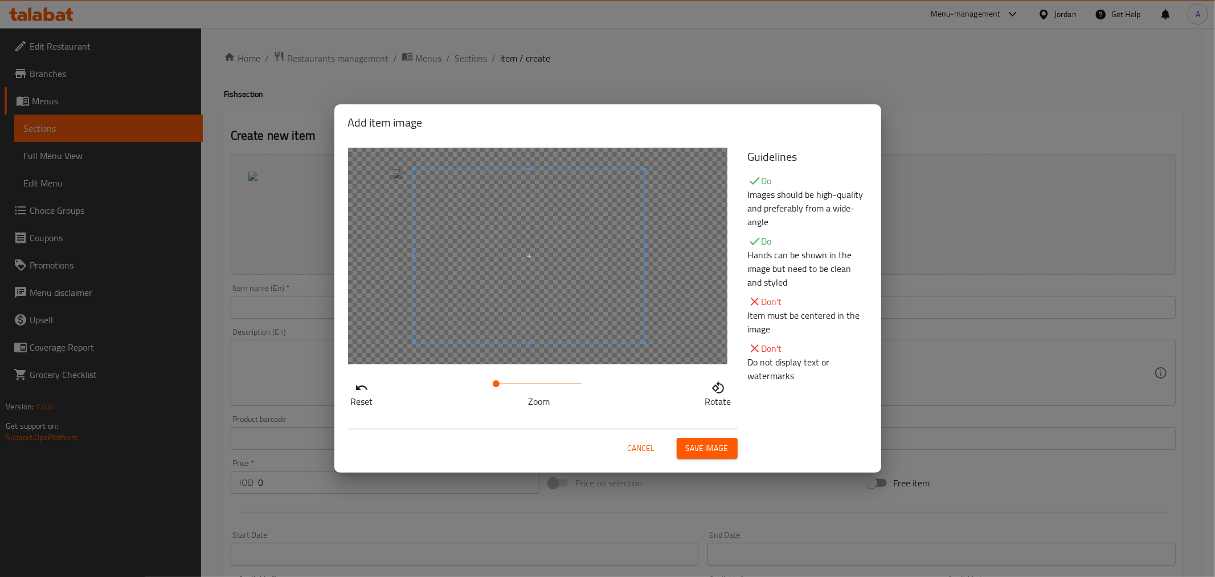
click at [600, 322] on span at bounding box center [529, 255] width 231 height 173
click at [719, 443] on span "Save image" at bounding box center [707, 448] width 43 height 14
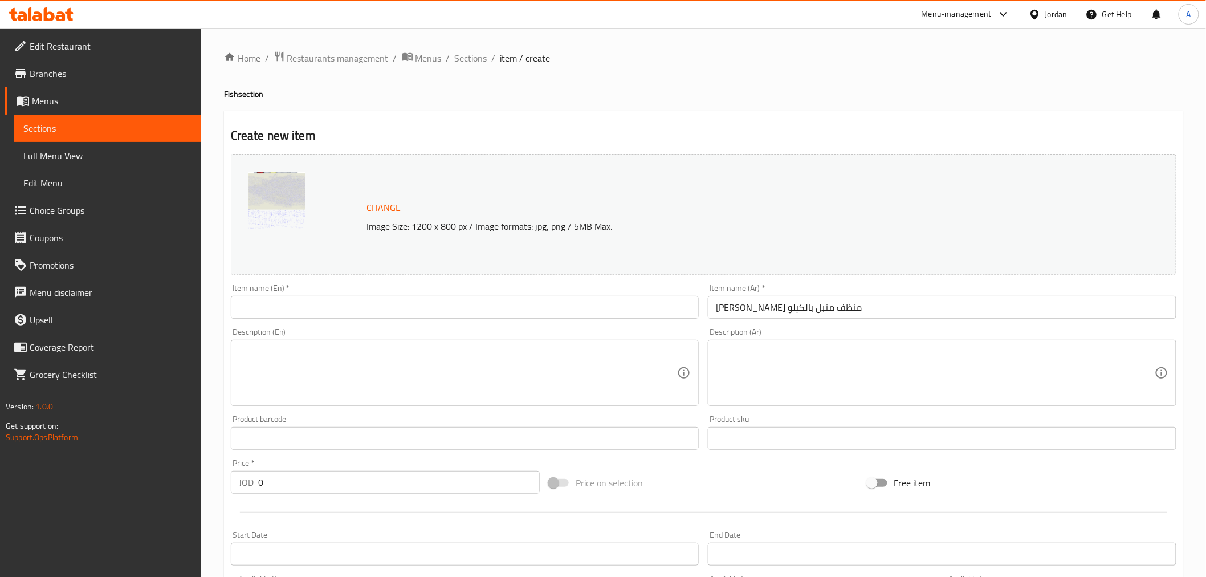
click at [754, 307] on input "[PERSON_NAME] منظف متبل بالكيلو" at bounding box center [942, 307] width 468 height 23
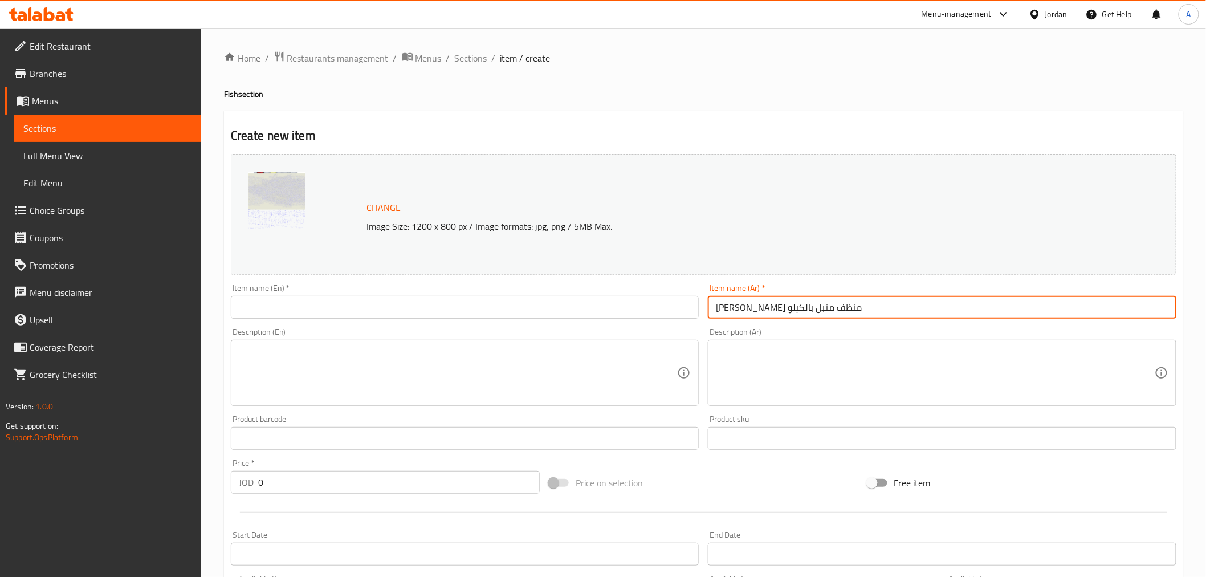
click at [754, 307] on input "[PERSON_NAME] منظف متبل بالكيلو" at bounding box center [942, 307] width 468 height 23
click at [376, 307] on input "text" at bounding box center [465, 307] width 468 height 23
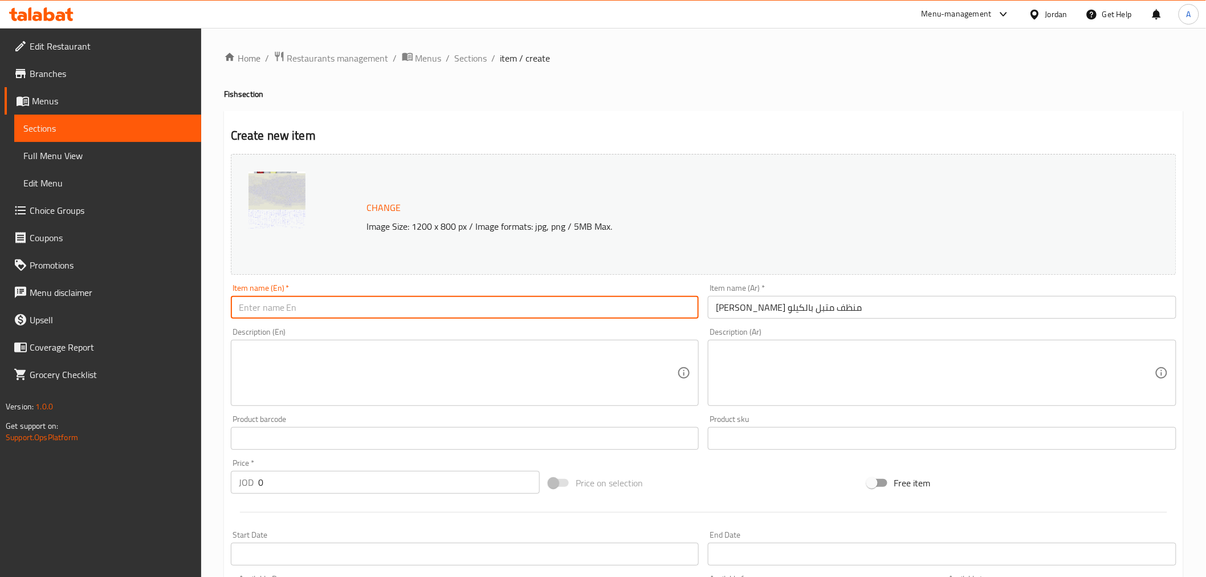
paste input "Cleaned marinated sea bream per kilo"
type input "Cleaned marinated sea bream per kilo"
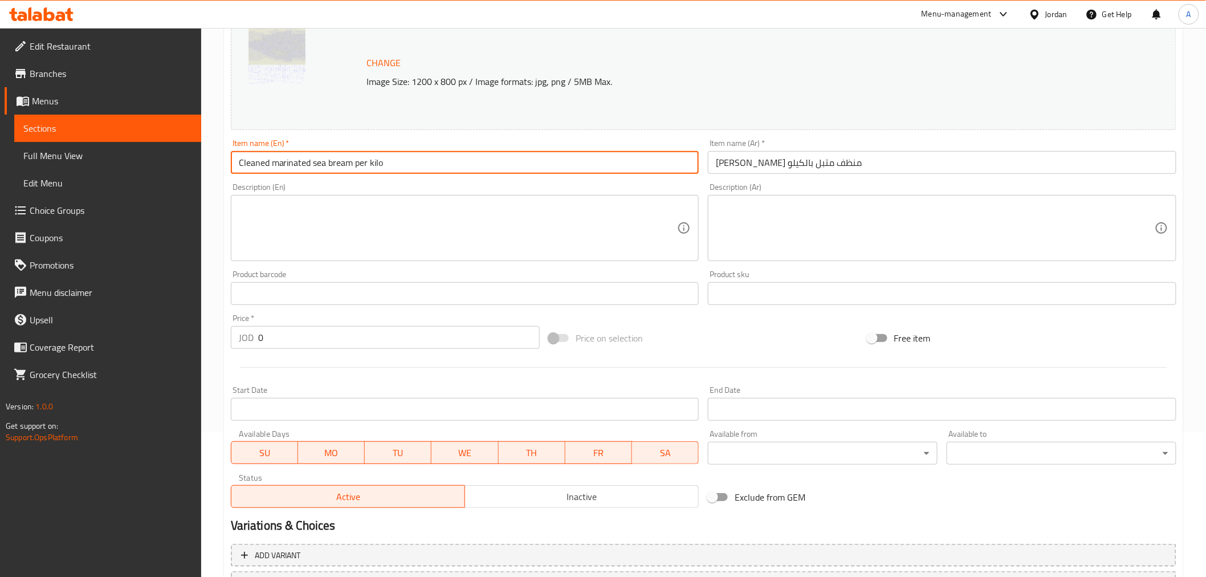
scroll to position [190, 0]
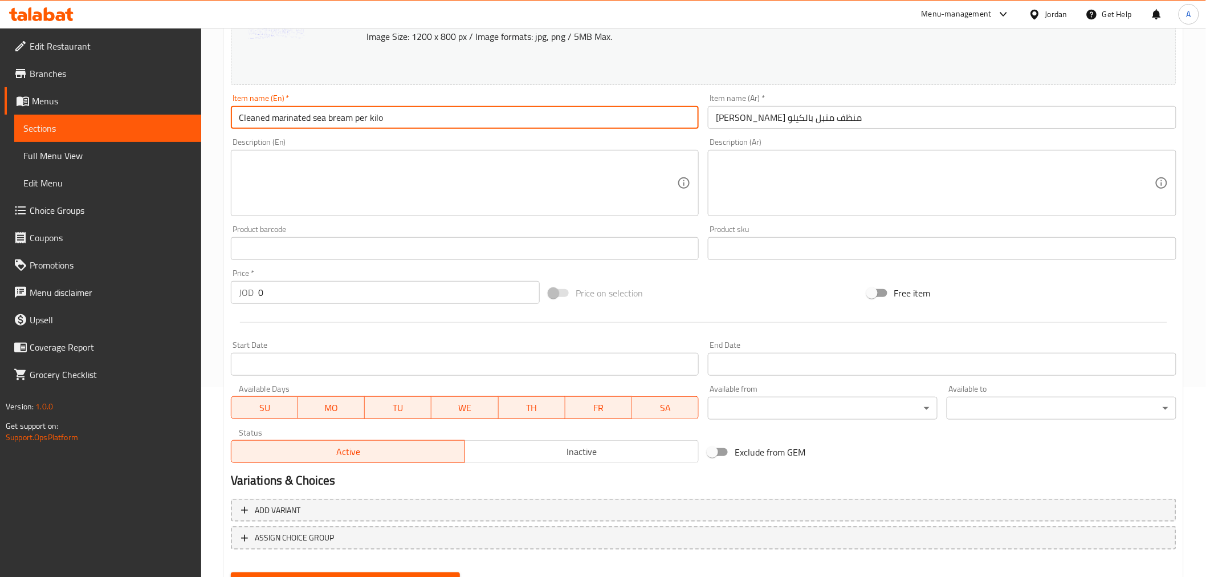
click at [262, 294] on input "0" at bounding box center [398, 292] width 281 height 23
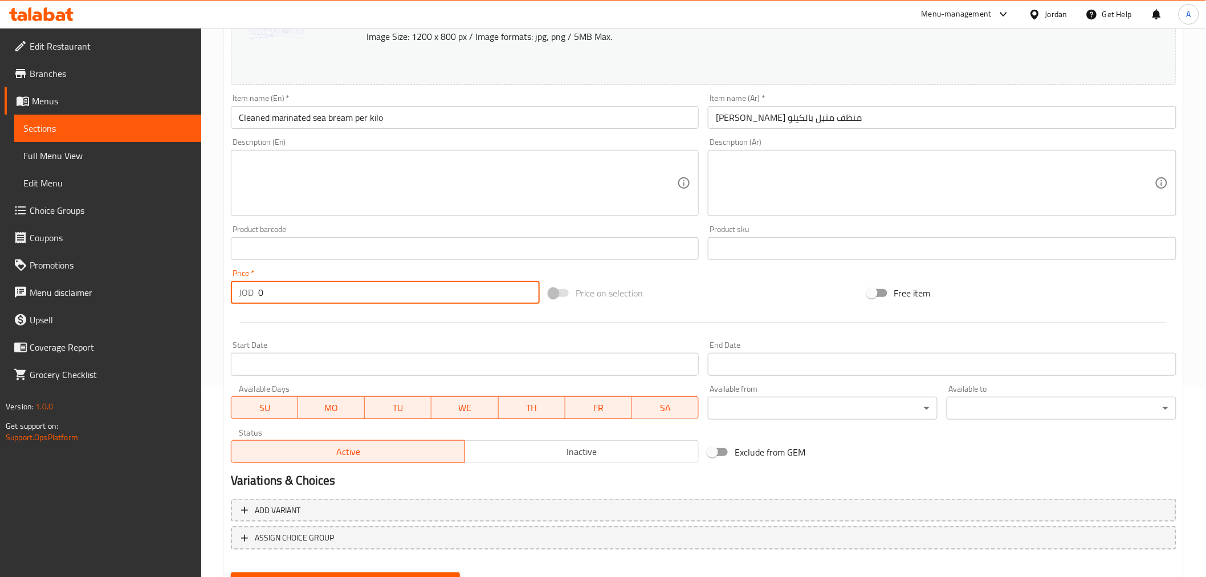
click at [262, 294] on input "0" at bounding box center [398, 292] width 281 height 23
click at [259, 294] on input "0" at bounding box center [398, 292] width 281 height 23
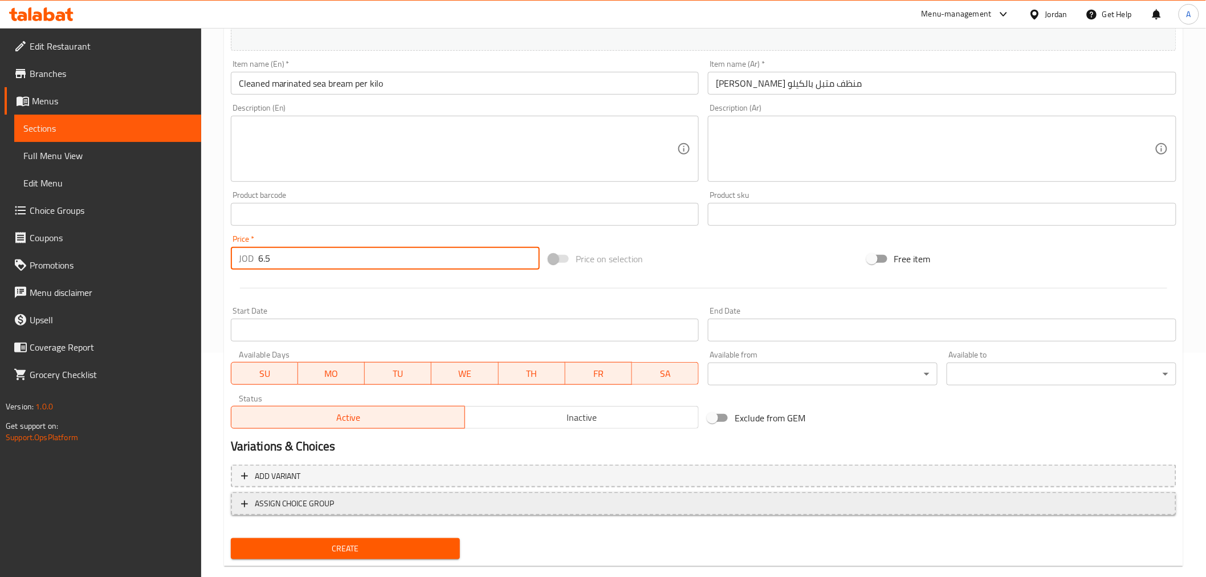
scroll to position [243, 0]
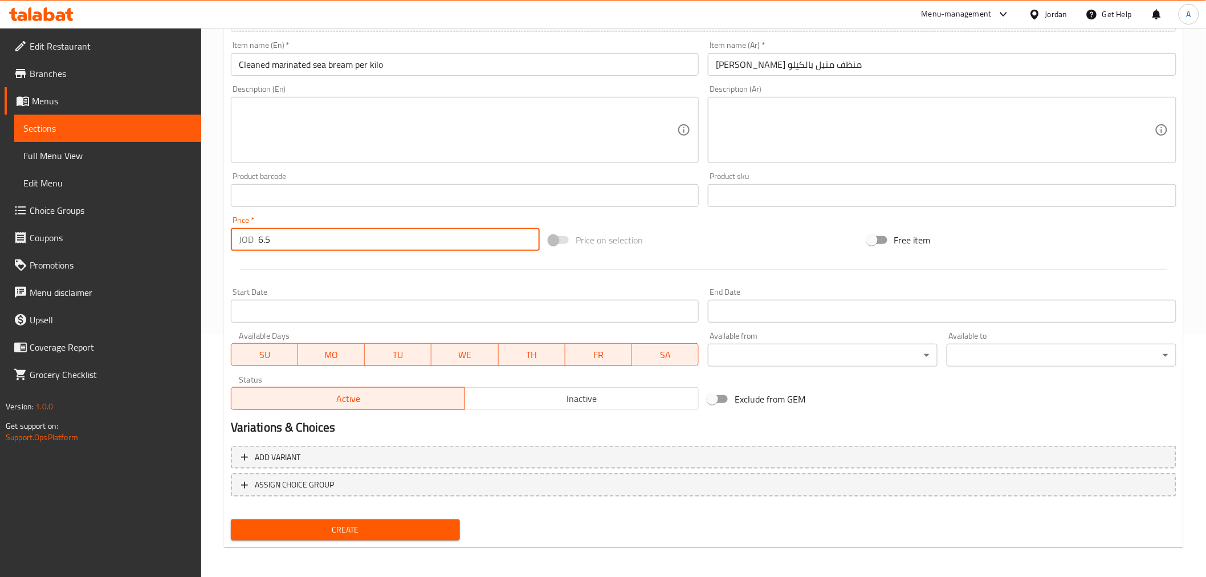
type input "6.5"
click at [354, 519] on button "Create" at bounding box center [346, 529] width 230 height 21
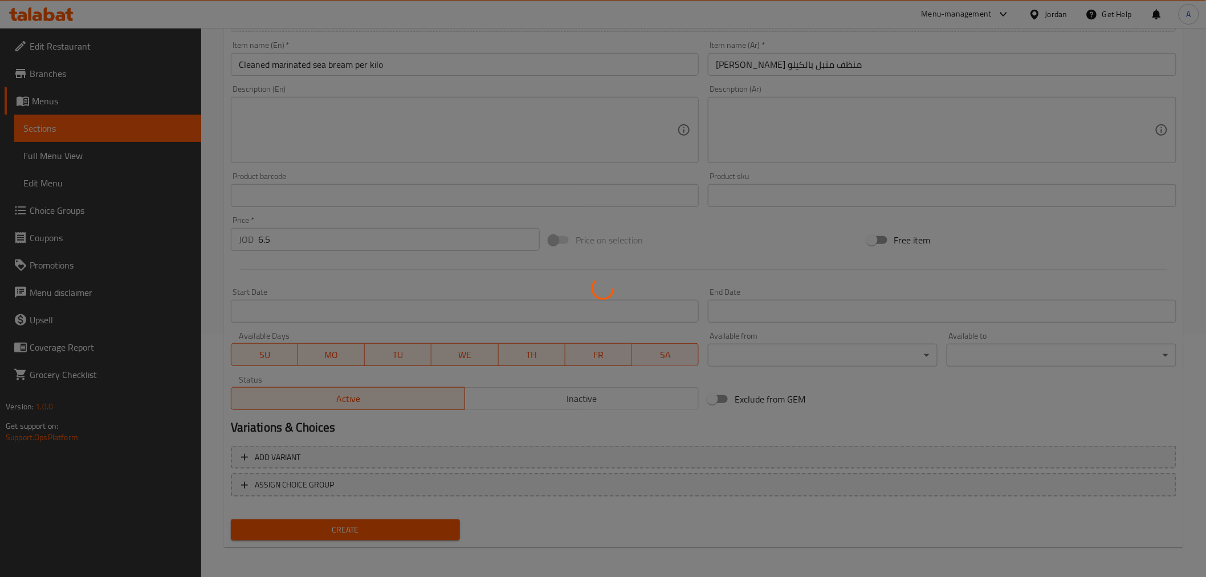
type input "0"
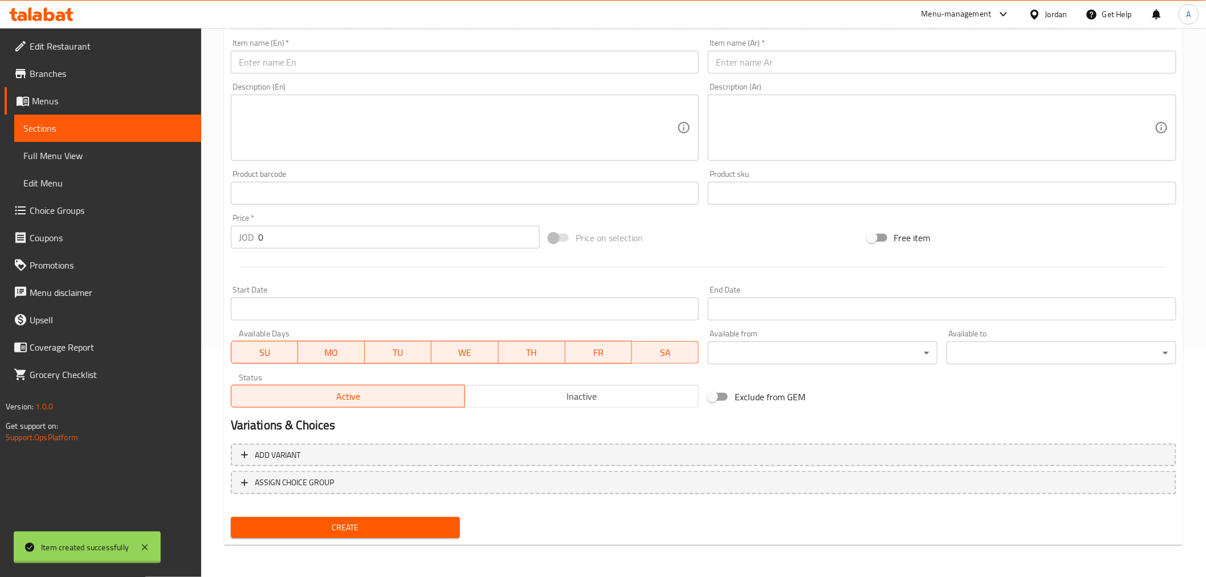
scroll to position [226, 0]
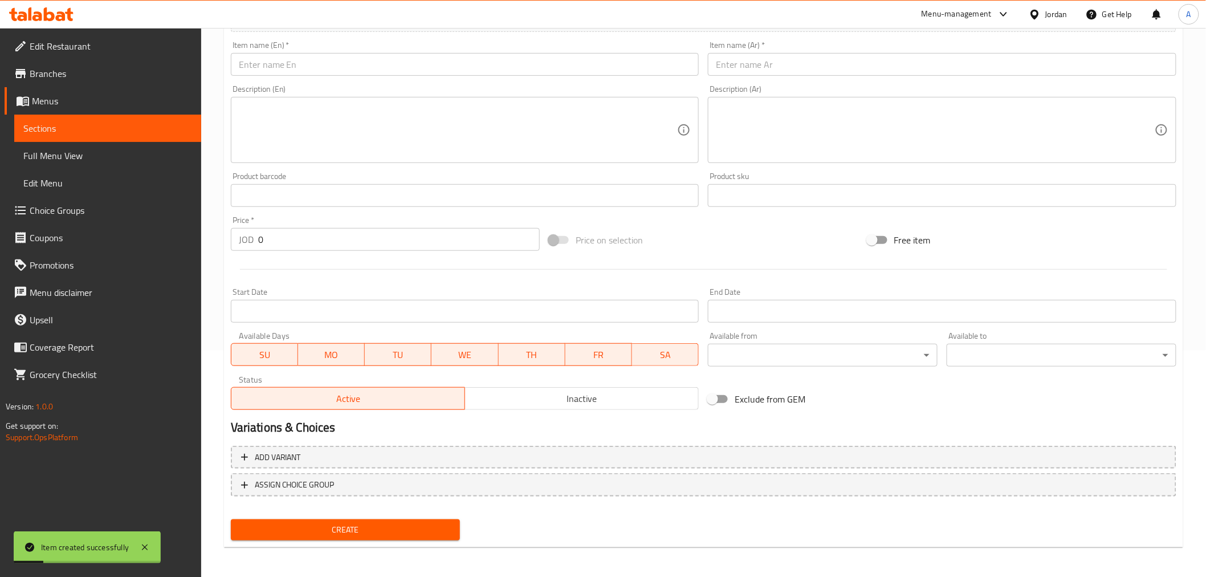
click at [139, 130] on span "Sections" at bounding box center [107, 128] width 169 height 14
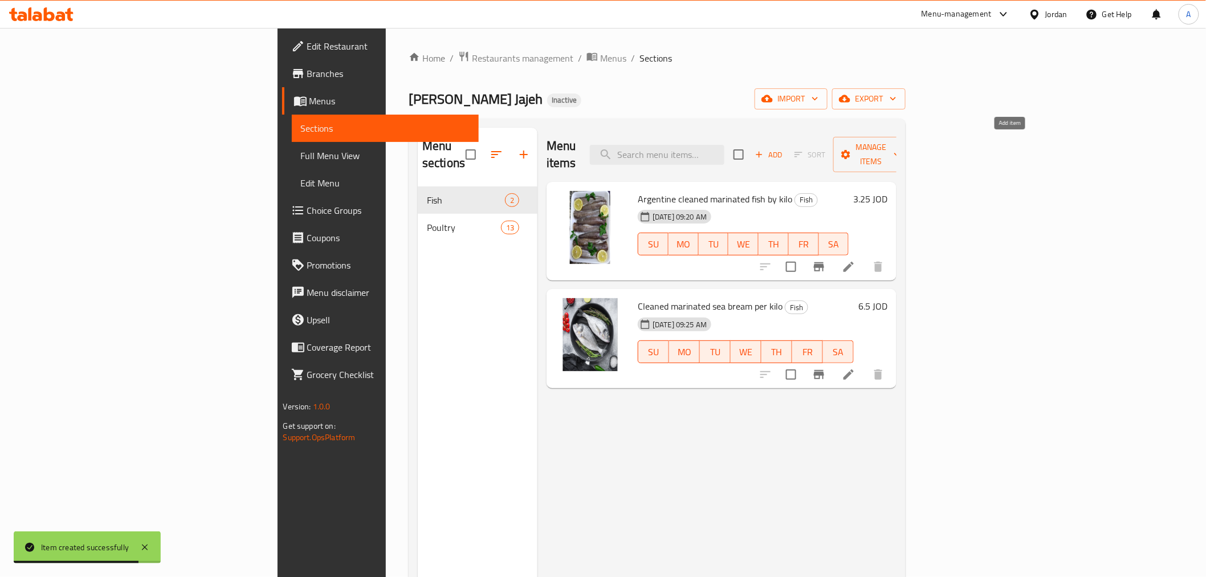
click at [784, 148] on span "Add" at bounding box center [768, 154] width 31 height 13
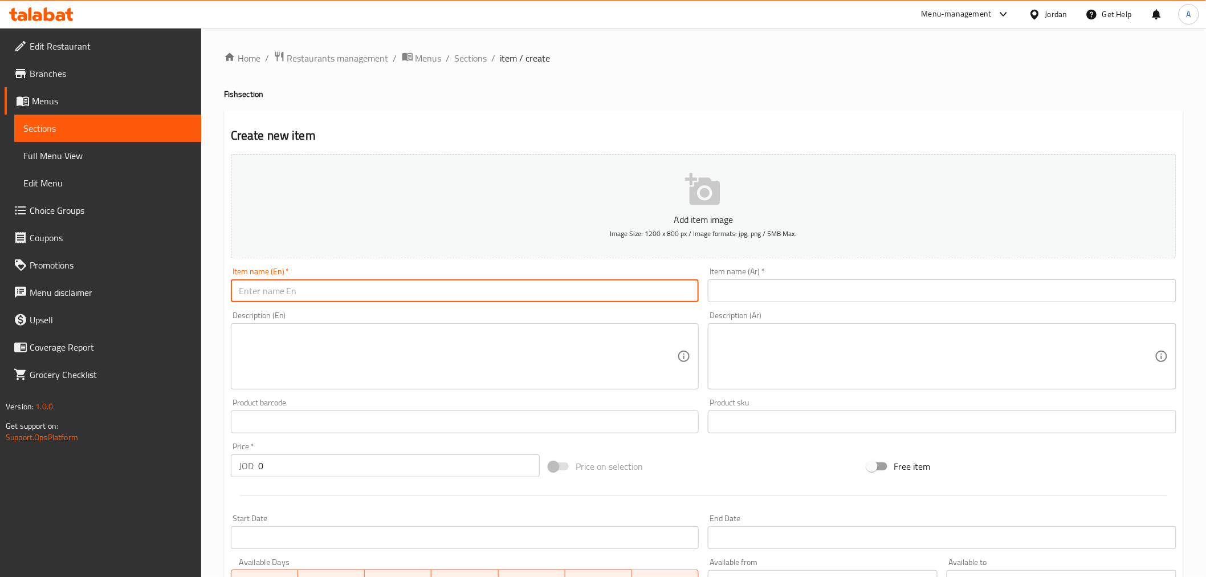
click at [567, 292] on input "text" at bounding box center [465, 290] width 468 height 23
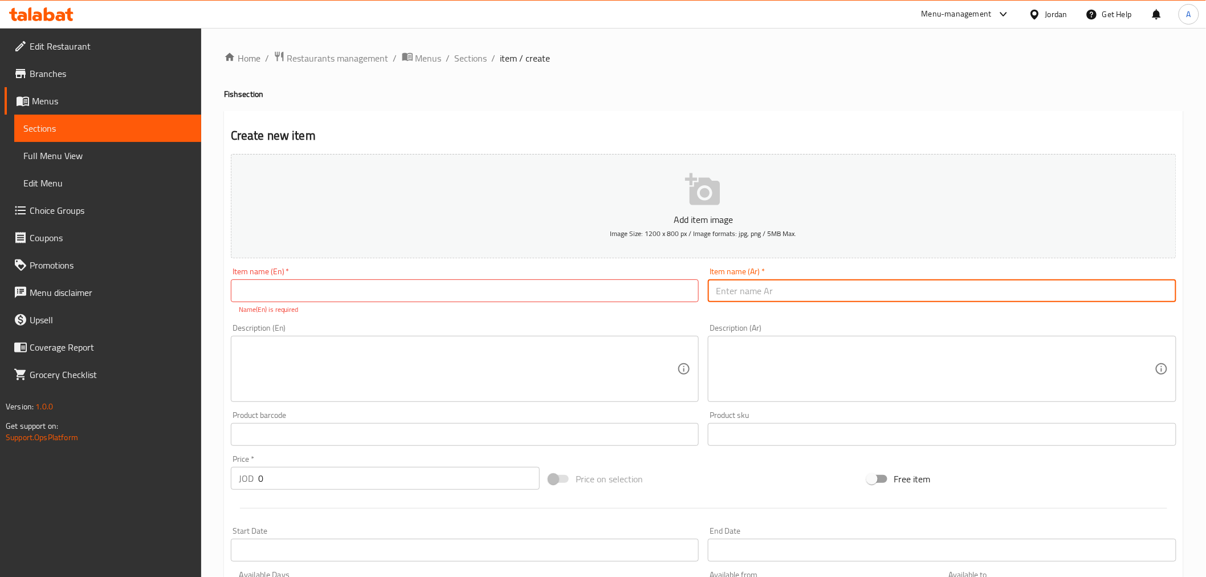
click at [760, 299] on input "text" at bounding box center [942, 290] width 468 height 23
type input "s"
click at [766, 296] on input "سمك زبيدي منظف ومتبل بالكيلو" at bounding box center [942, 290] width 468 height 23
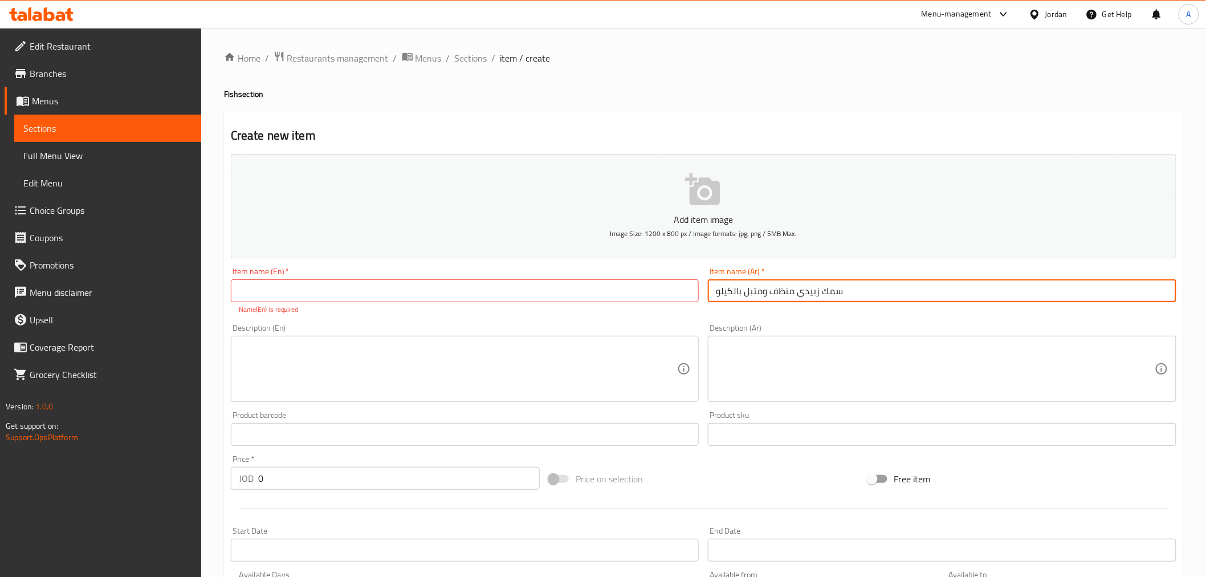
type input "سمك زبيدي منظف ومتبل بالكيلو"
click at [154, 124] on span "Sections" at bounding box center [107, 128] width 169 height 14
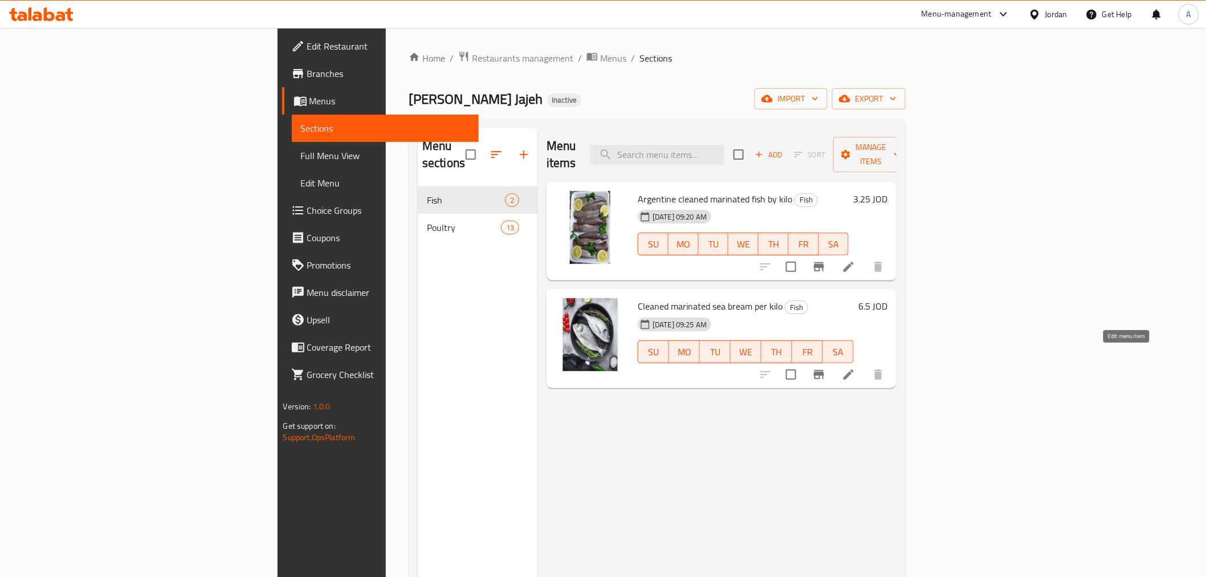
click at [855, 368] on icon at bounding box center [849, 375] width 14 height 14
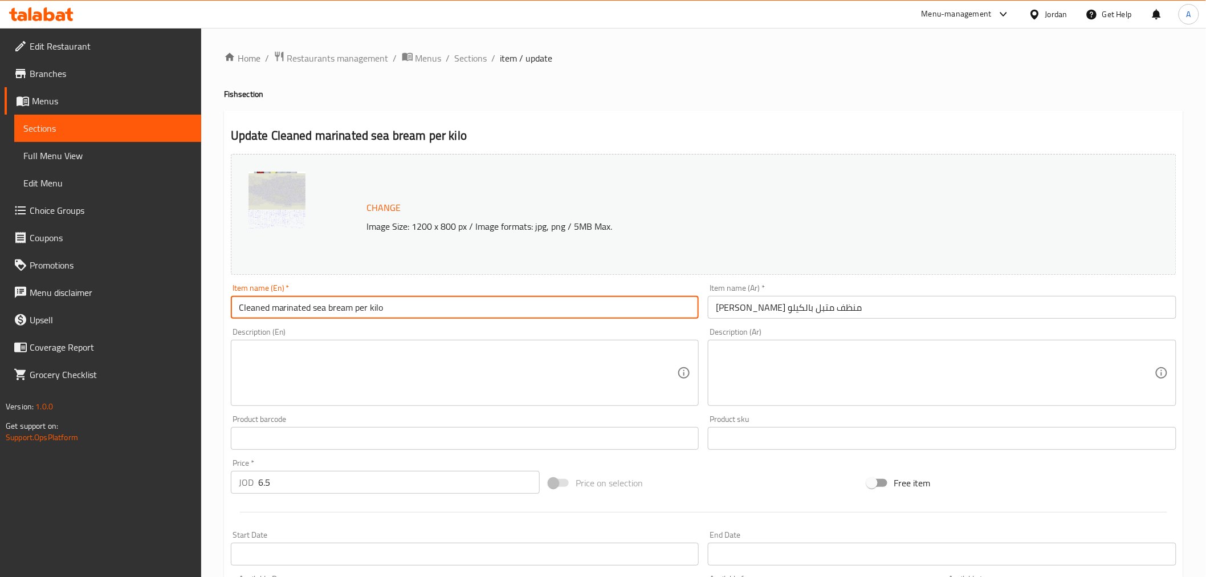
drag, startPoint x: 312, startPoint y: 307, endPoint x: 349, endPoint y: 311, distance: 37.3
click at [349, 311] on input "Cleaned marinated sea bream per kilo" at bounding box center [465, 307] width 468 height 23
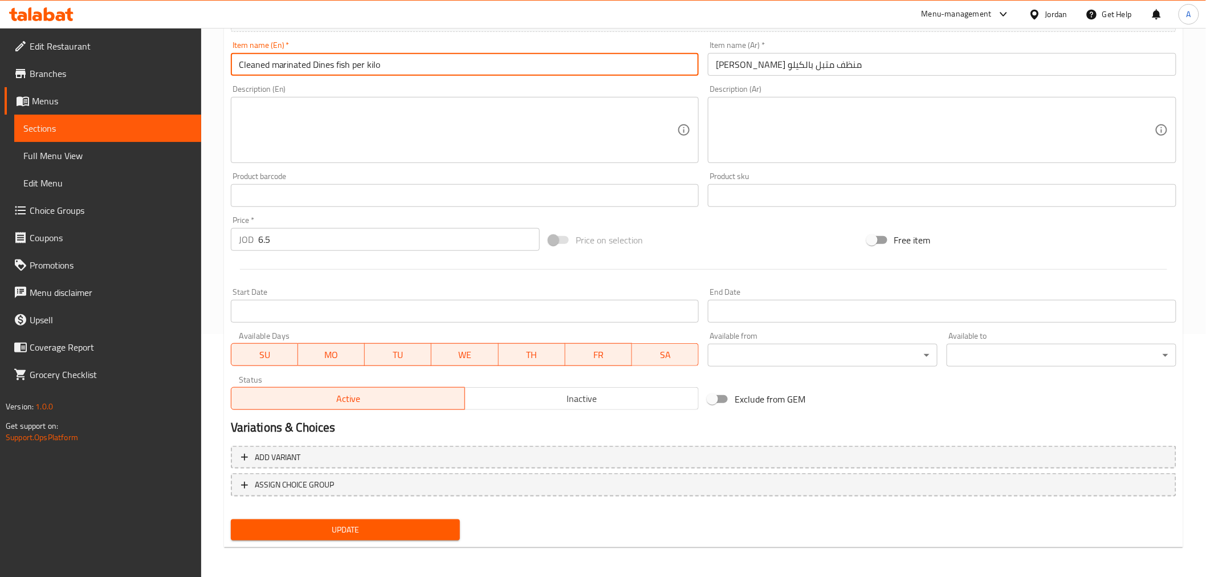
type input "Cleaned marinated Dines fish per kilo"
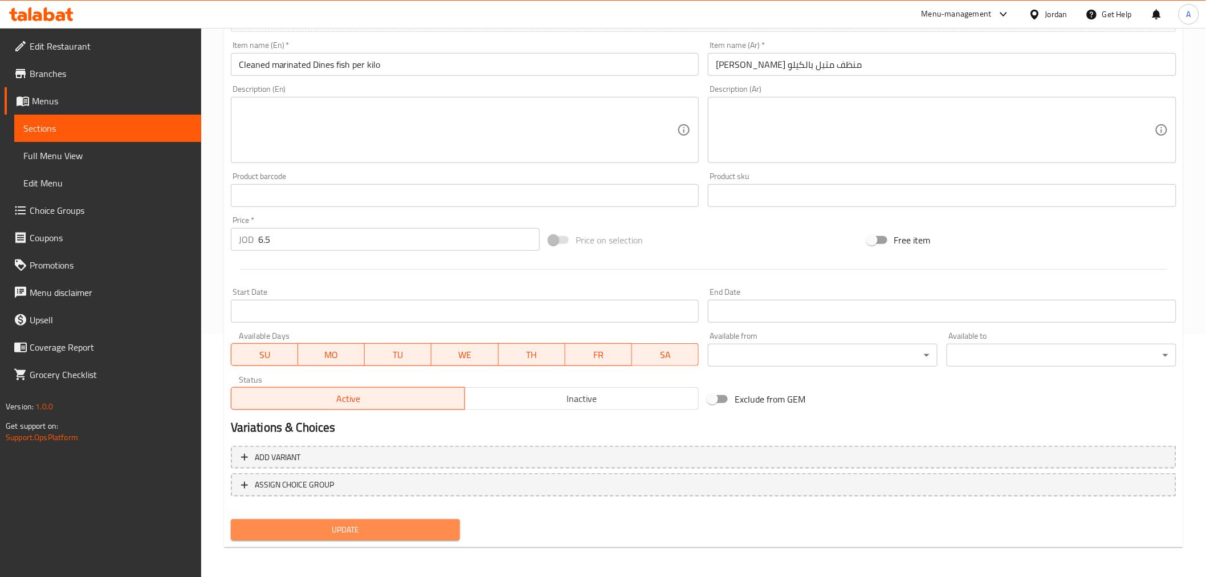
click at [374, 528] on span "Update" at bounding box center [345, 530] width 211 height 14
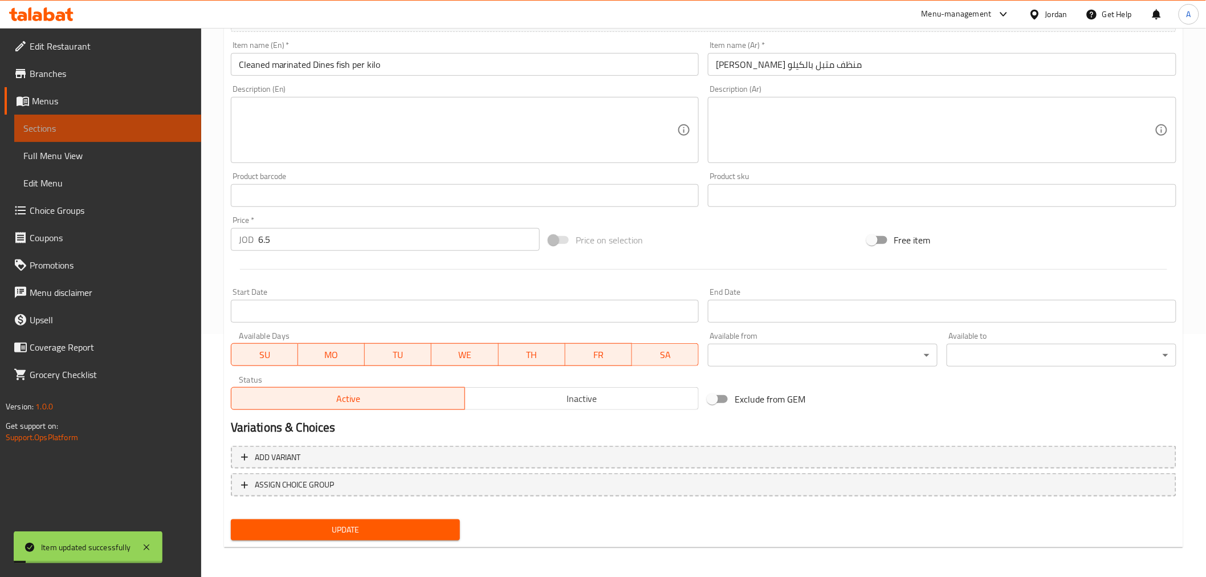
click at [133, 132] on span "Sections" at bounding box center [107, 128] width 169 height 14
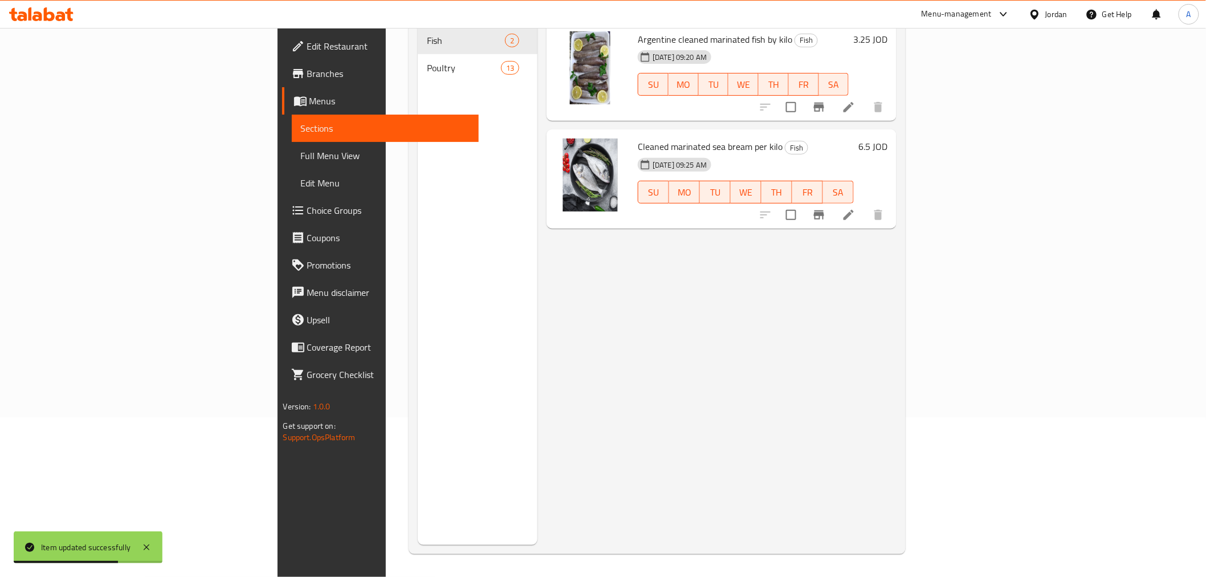
click at [292, 117] on link "Sections" at bounding box center [385, 128] width 187 height 27
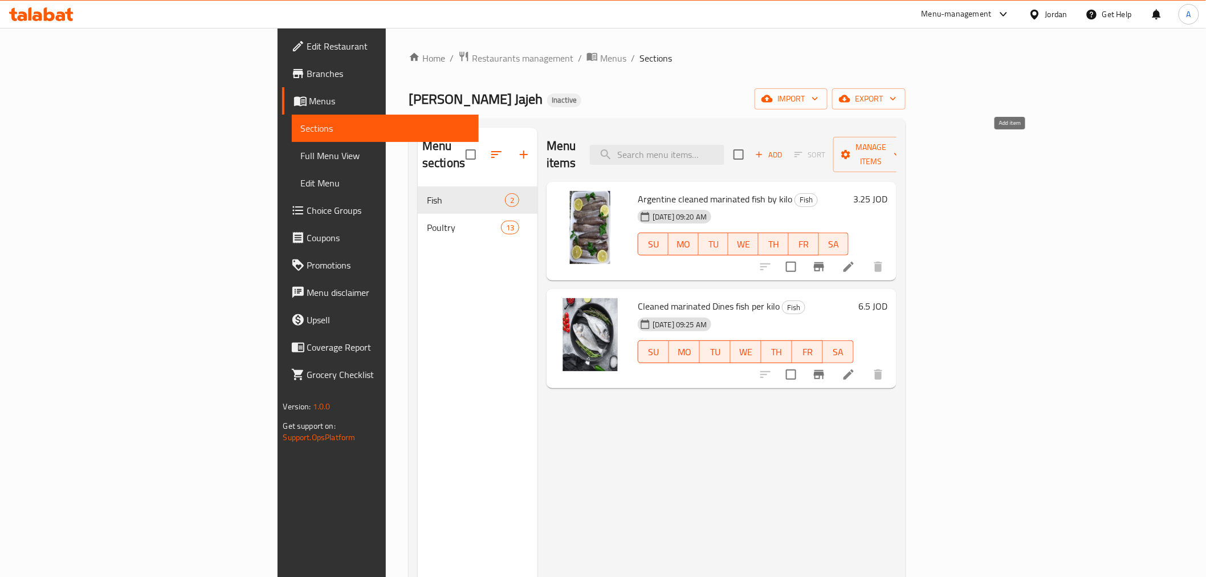
click at [787, 154] on button "Add" at bounding box center [768, 155] width 36 height 18
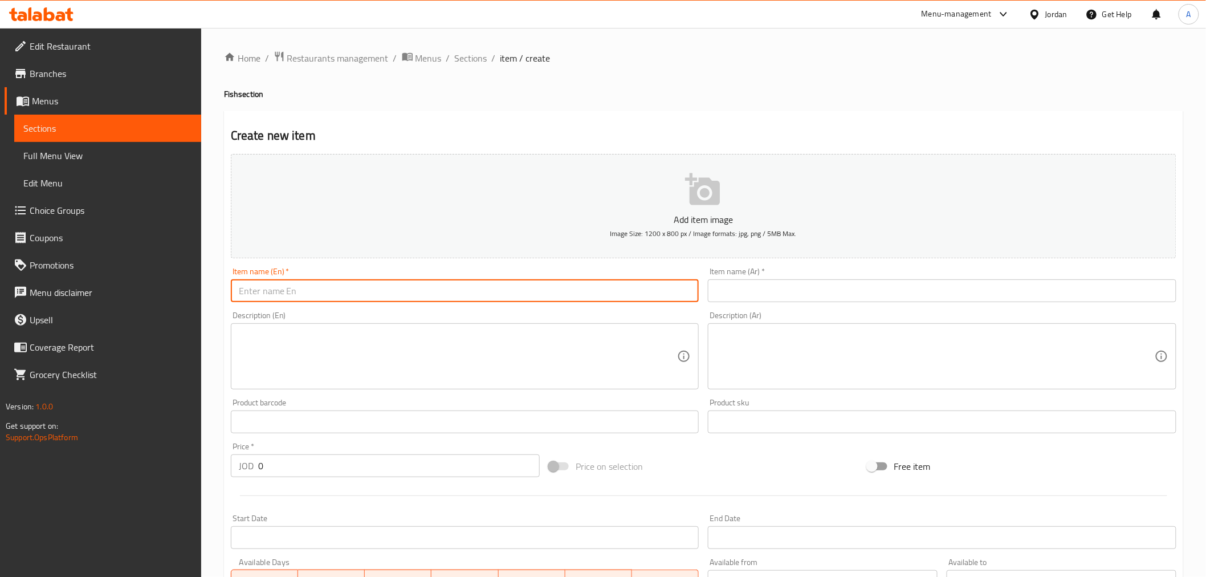
click at [425, 295] on input "text" at bounding box center [465, 290] width 468 height 23
paste input "Cleaned and seasoned sea bream per kilo"
drag, startPoint x: 326, startPoint y: 294, endPoint x: 363, endPoint y: 298, distance: 37.3
click at [363, 298] on input "Cleaned and seasoned sea bream per kilo" at bounding box center [465, 290] width 468 height 23
type input "Cleaned and seasoned Zubaidi fish per kilo"
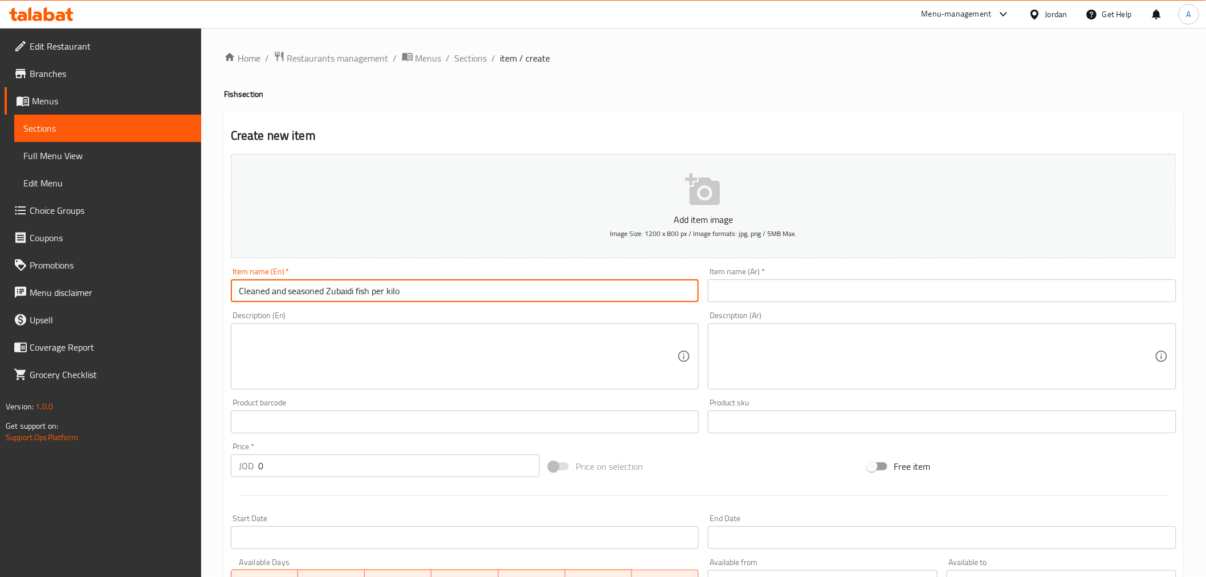
click at [750, 289] on input "text" at bounding box center [942, 290] width 468 height 23
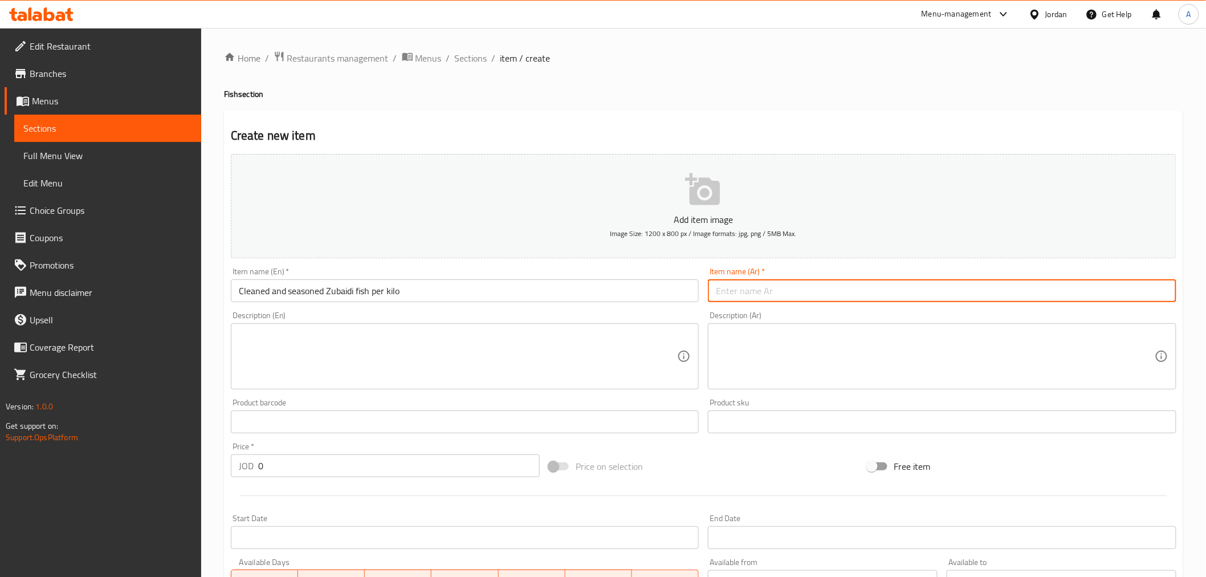
paste input "سمك زبيدي منظف ومتبل بالكيلو"
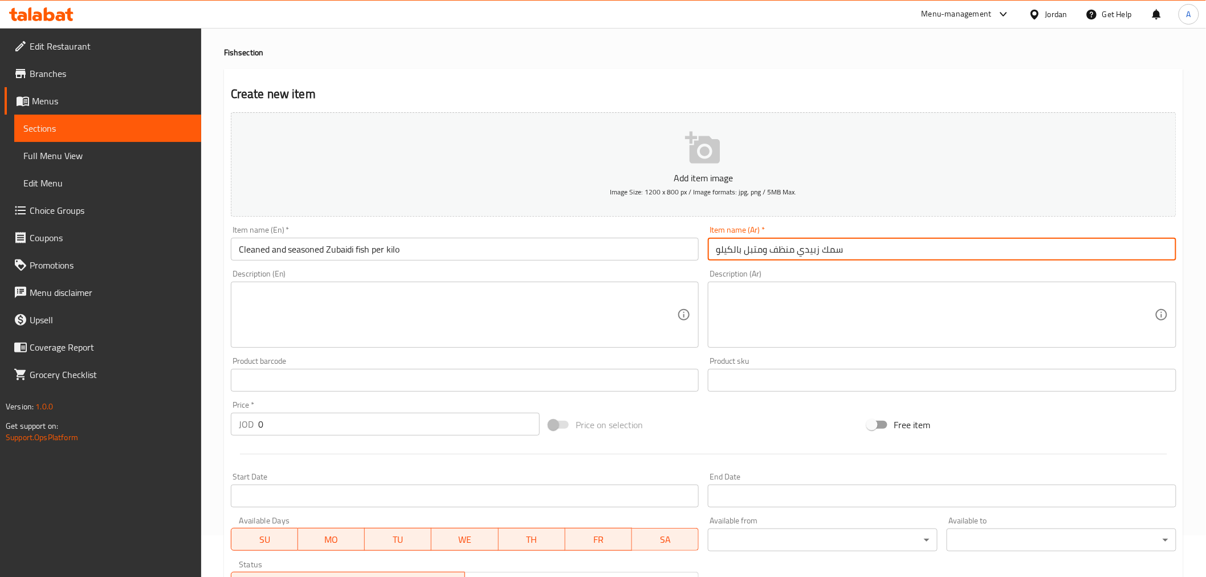
scroll to position [63, 0]
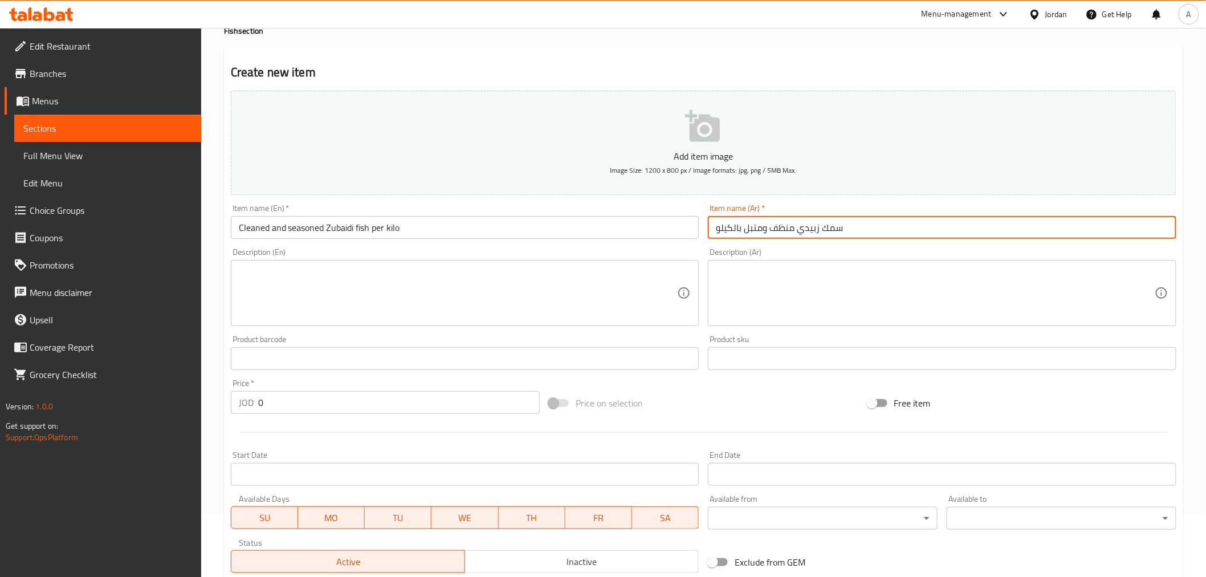
type input "سمك زبيدي منظف ومتبل بالكيلو"
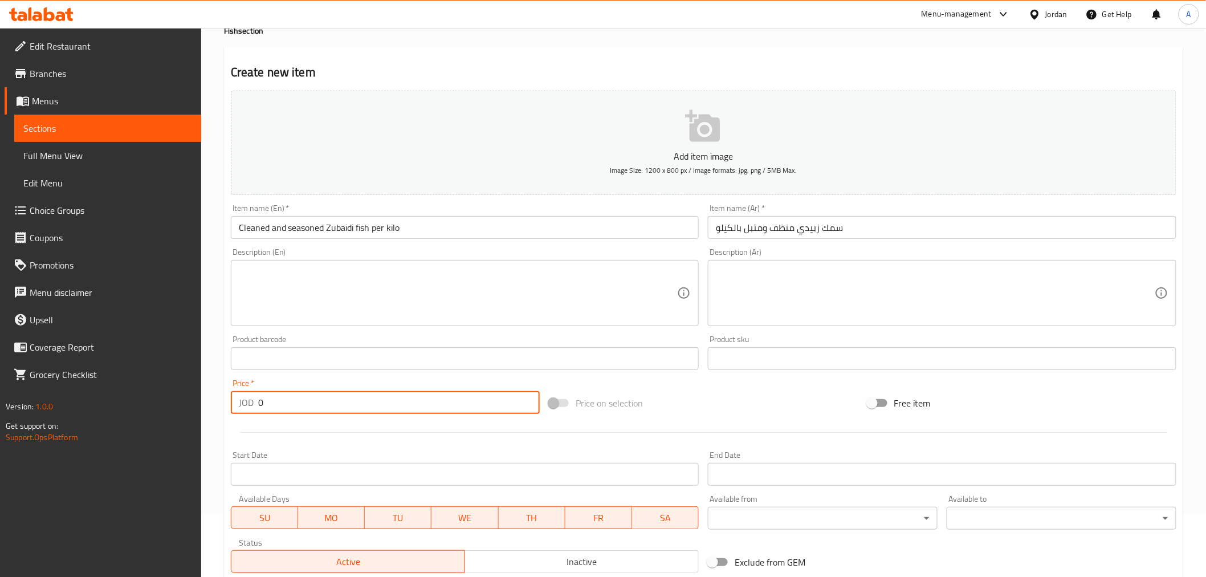
click at [259, 405] on input "0" at bounding box center [398, 402] width 281 height 23
type input "5.5"
click at [697, 151] on p "Add item image" at bounding box center [703, 156] width 910 height 14
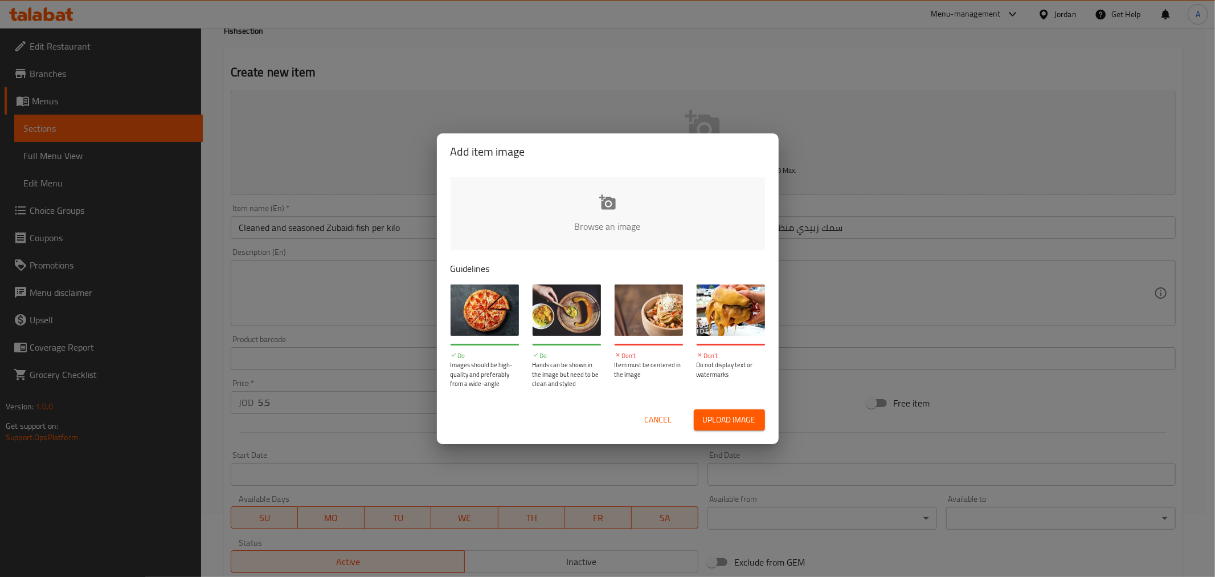
click at [618, 202] on input "file" at bounding box center [993, 230] width 1085 height 107
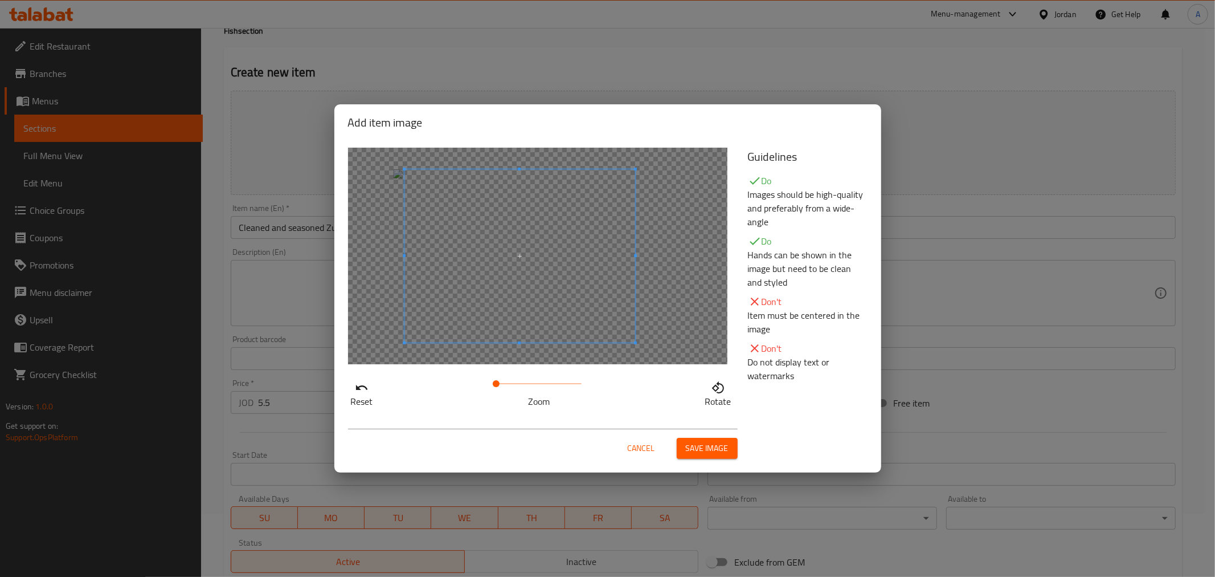
click at [567, 261] on span at bounding box center [520, 255] width 231 height 173
click at [707, 451] on span "Save image" at bounding box center [707, 448] width 43 height 14
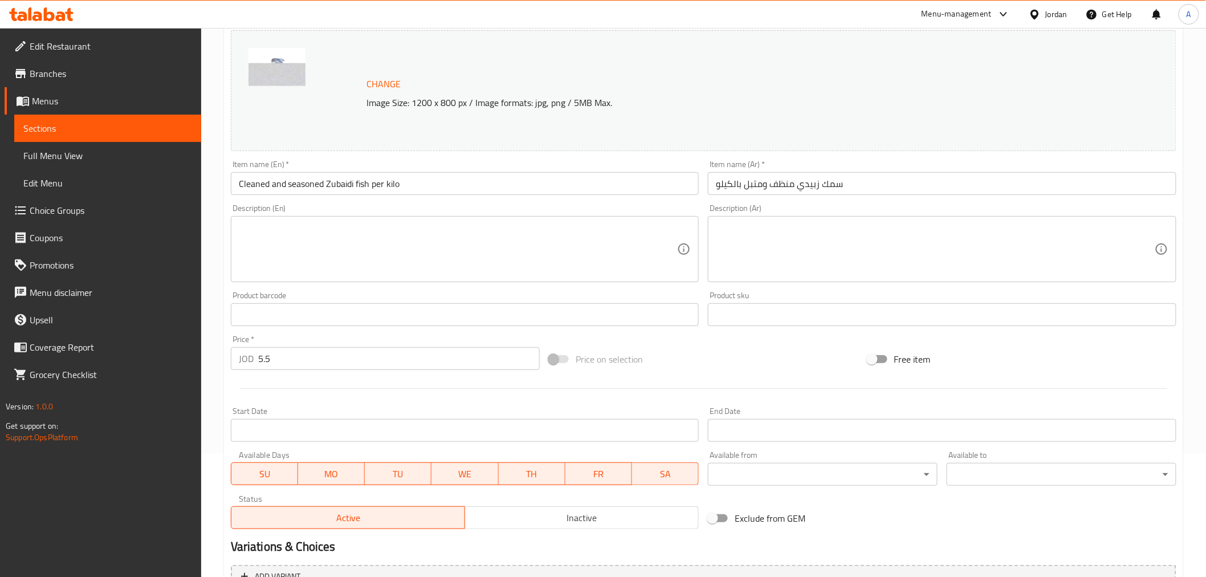
scroll to position [243, 0]
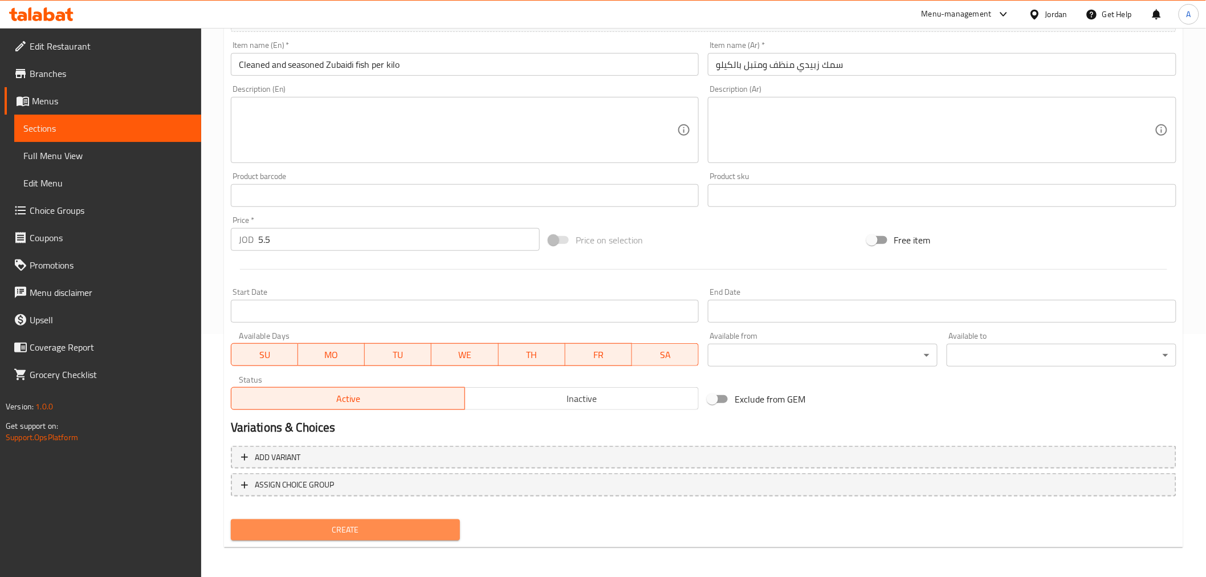
click at [383, 523] on span "Create" at bounding box center [345, 530] width 211 height 14
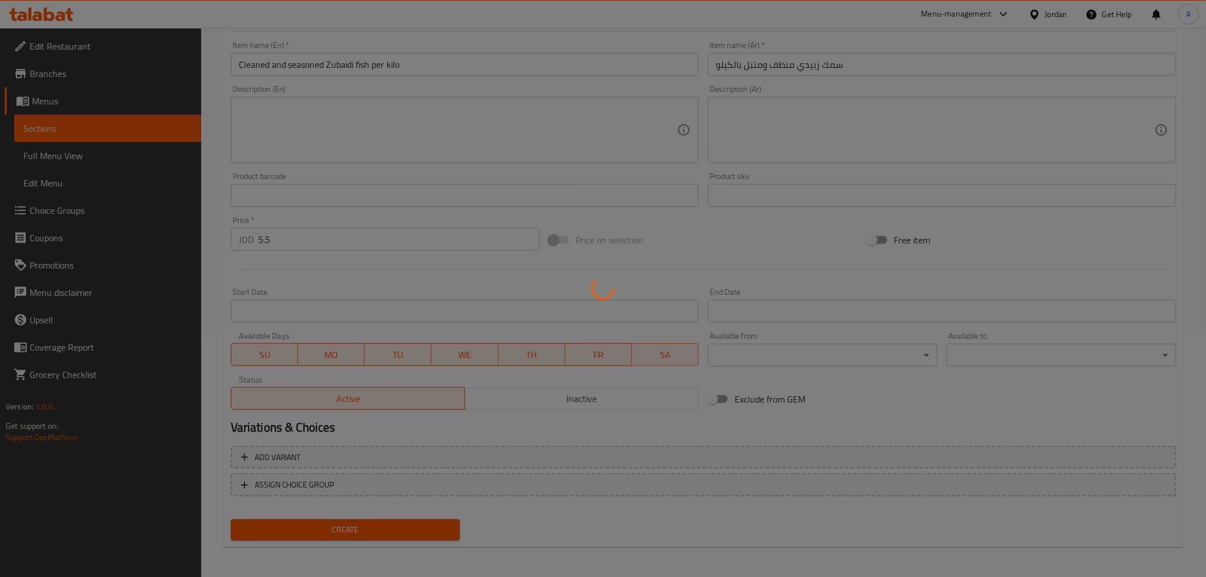
type input "0"
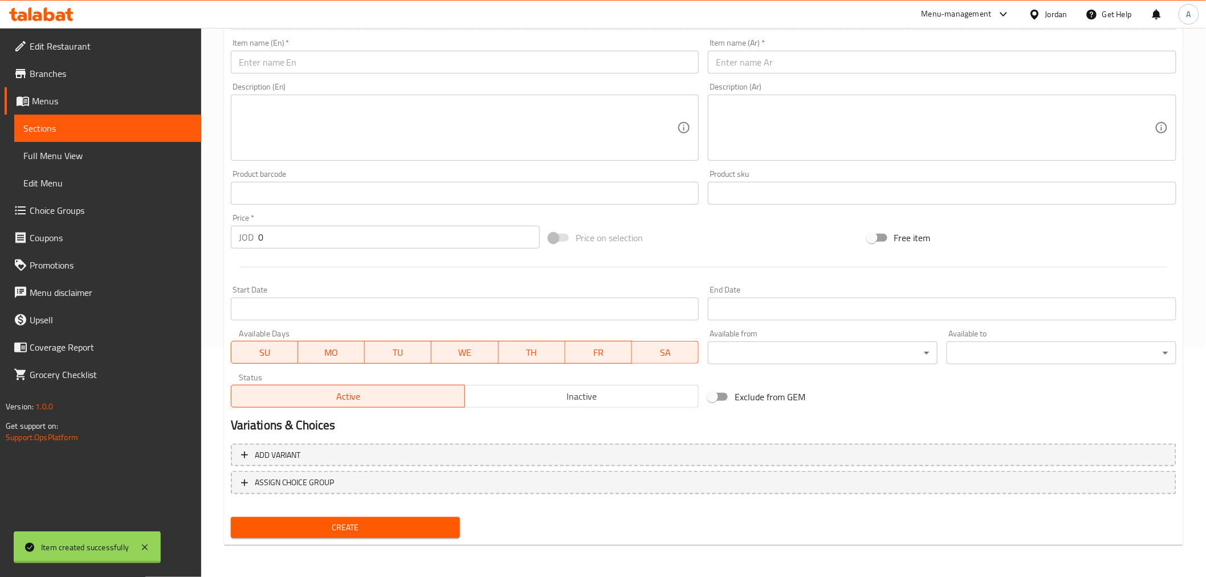
scroll to position [226, 0]
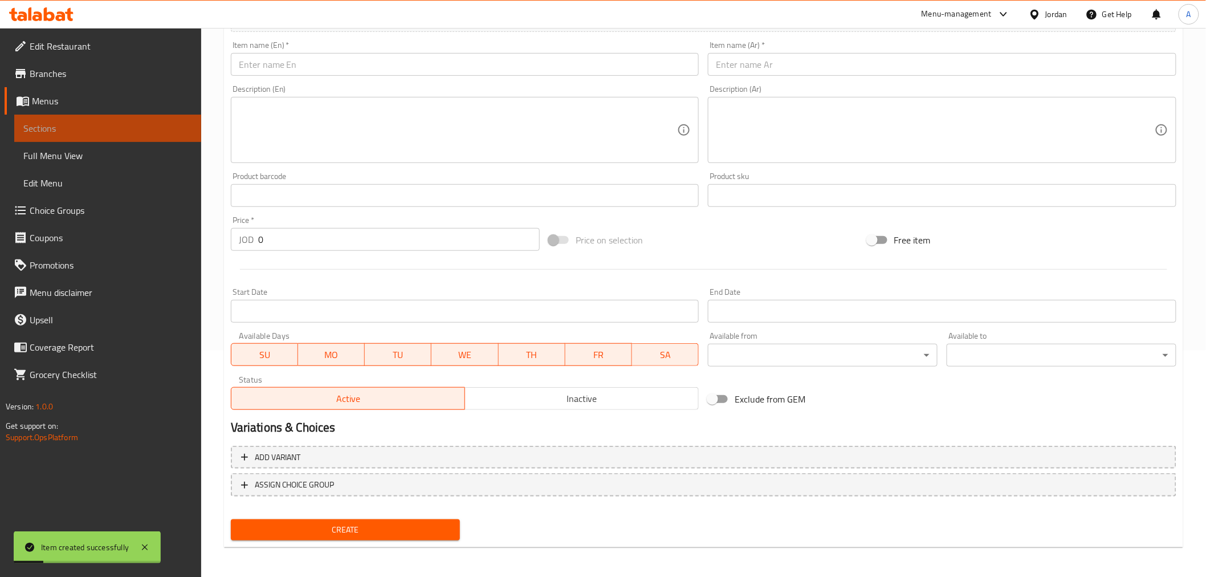
click at [139, 129] on span "Sections" at bounding box center [107, 128] width 169 height 14
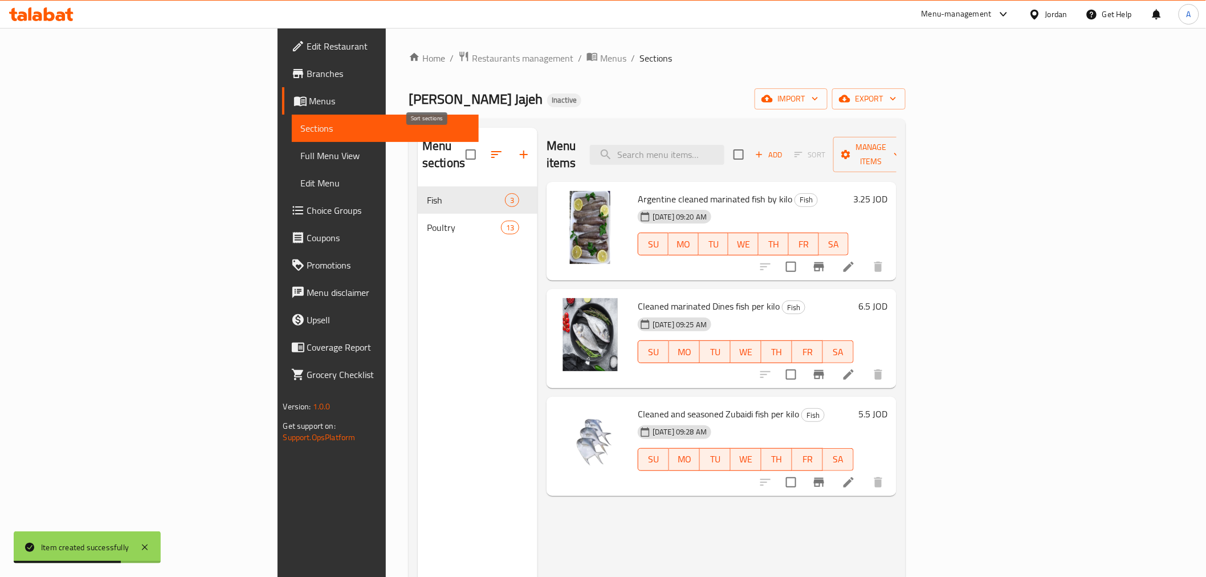
click at [489, 151] on icon "button" at bounding box center [496, 155] width 14 height 14
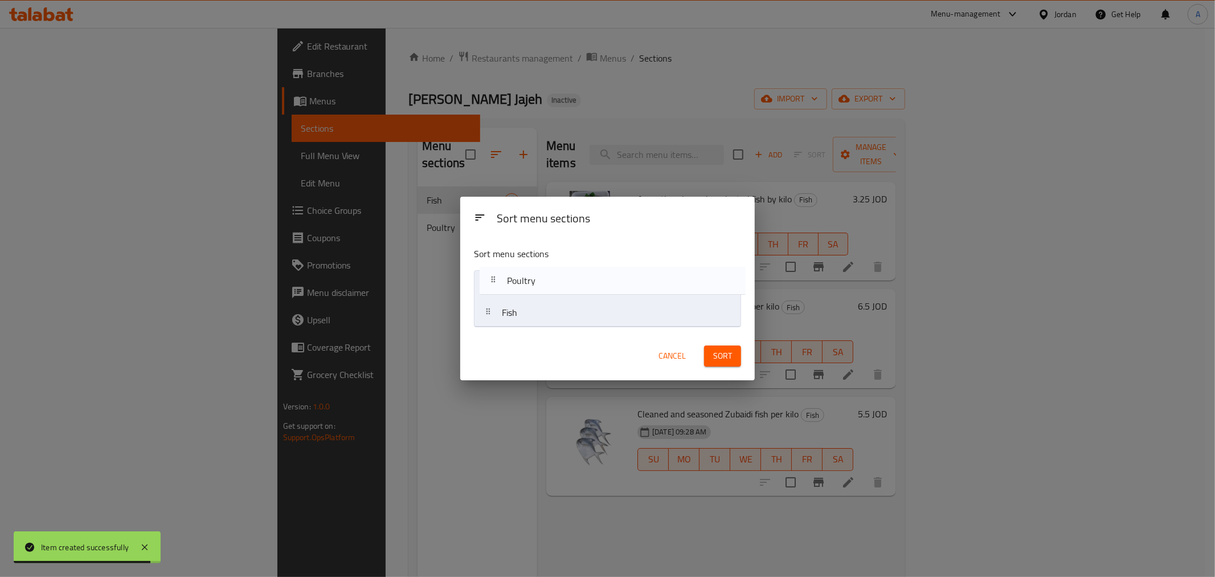
drag, startPoint x: 532, startPoint y: 317, endPoint x: 537, endPoint y: 282, distance: 35.7
click at [537, 282] on nav "Fish Poultry" at bounding box center [607, 298] width 267 height 57
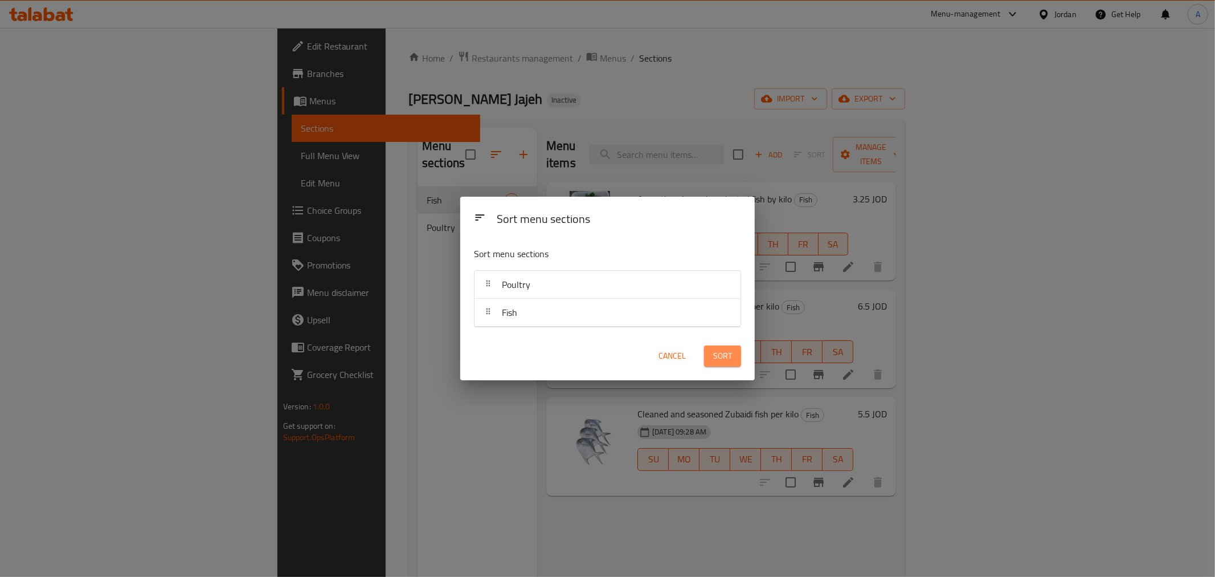
click at [726, 351] on span "Sort" at bounding box center [722, 356] width 19 height 14
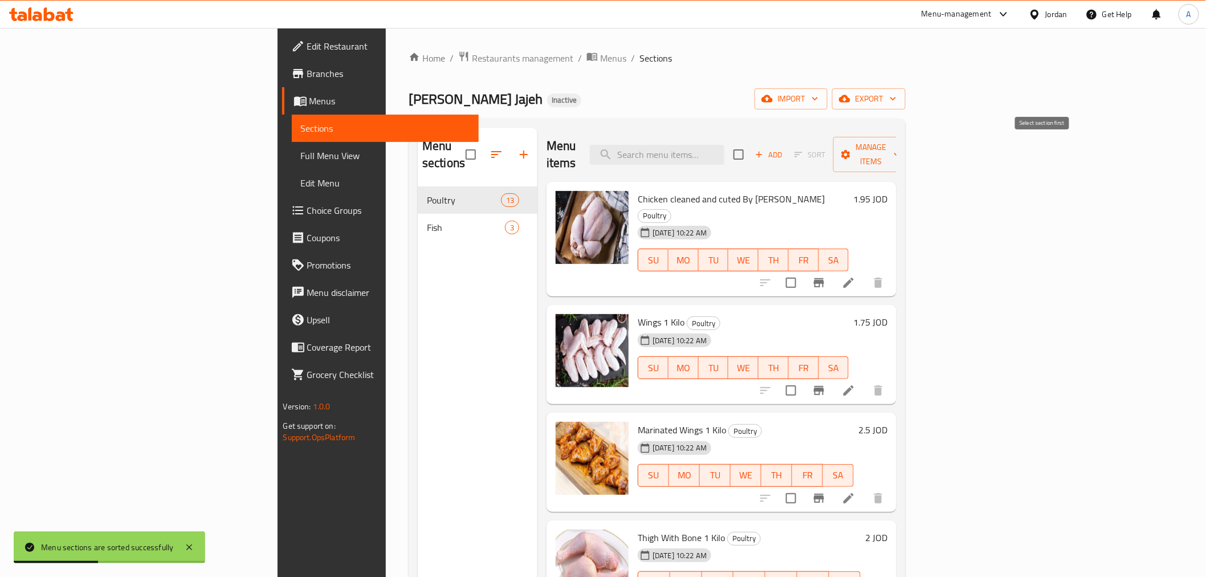
click at [833, 146] on span "Sort" at bounding box center [810, 155] width 46 height 18
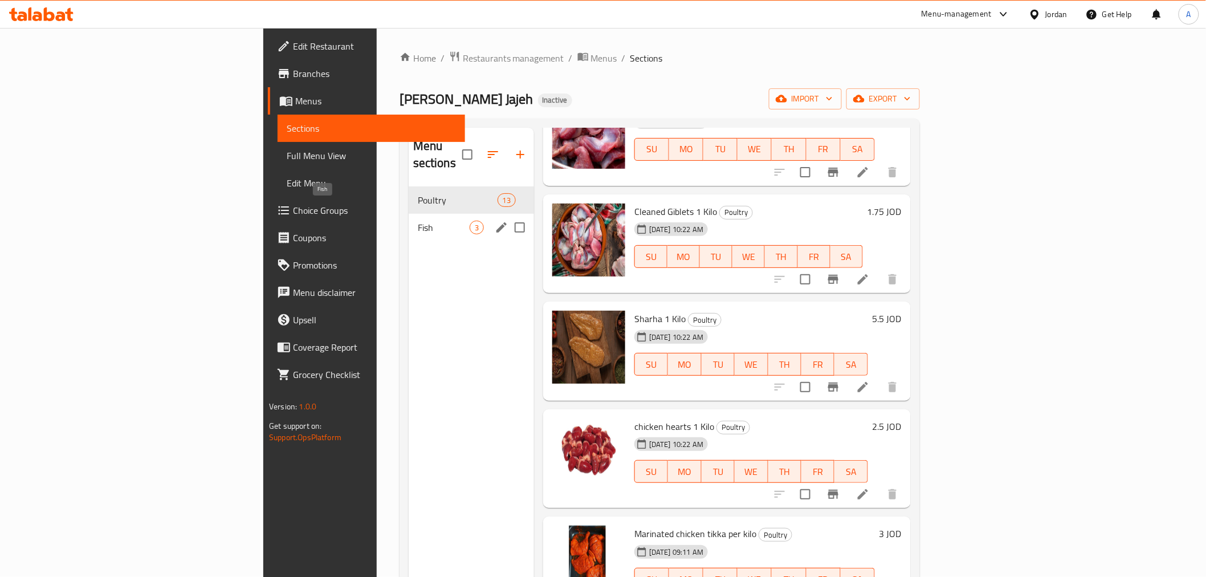
click at [418, 221] on span "Fish" at bounding box center [444, 228] width 52 height 14
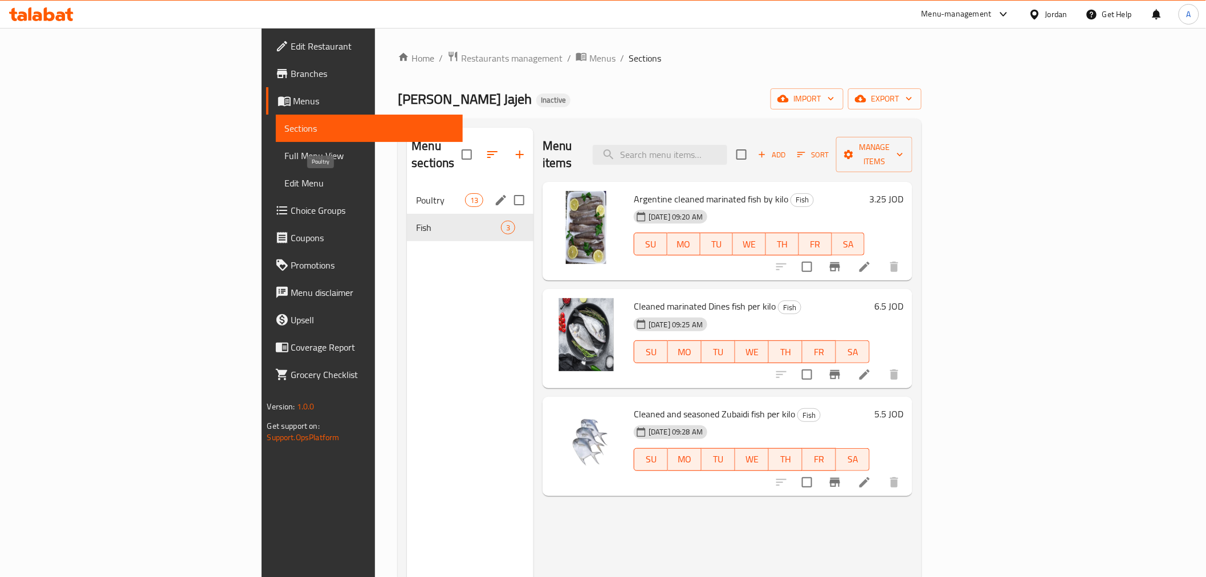
click at [416, 193] on span "Poultry" at bounding box center [440, 200] width 48 height 14
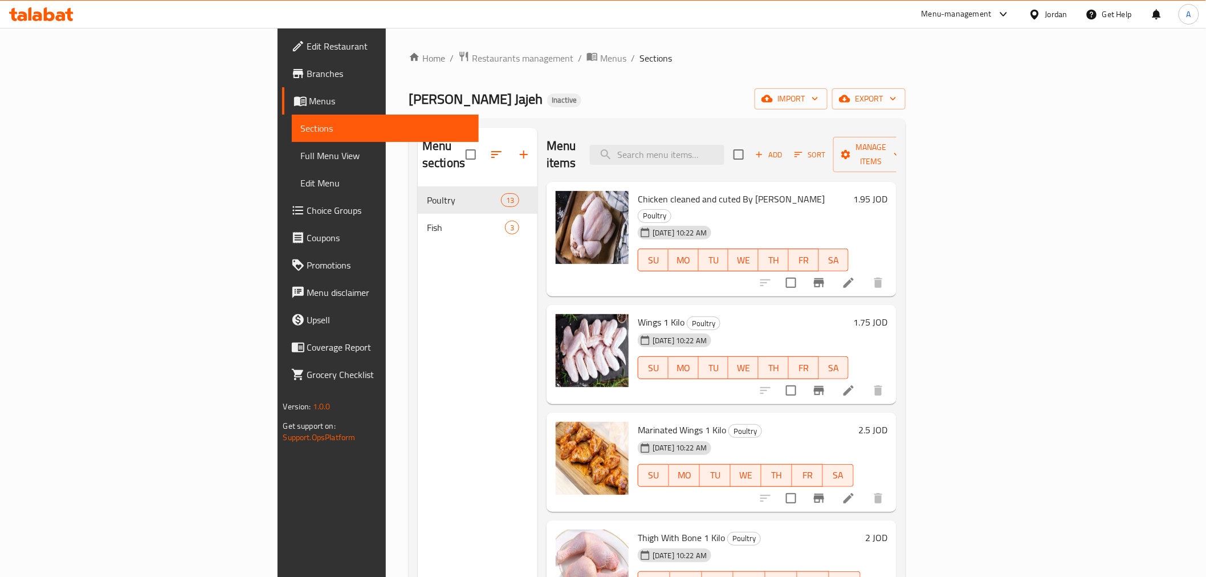
click at [301, 130] on span "Sections" at bounding box center [385, 128] width 169 height 14
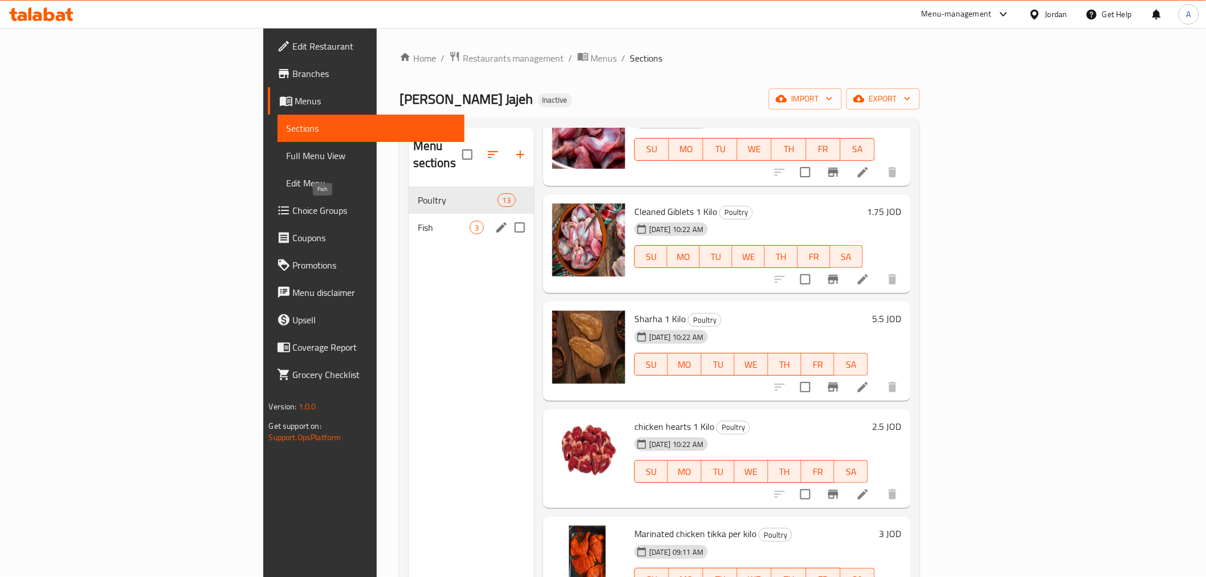
click at [418, 221] on span "Fish" at bounding box center [444, 228] width 52 height 14
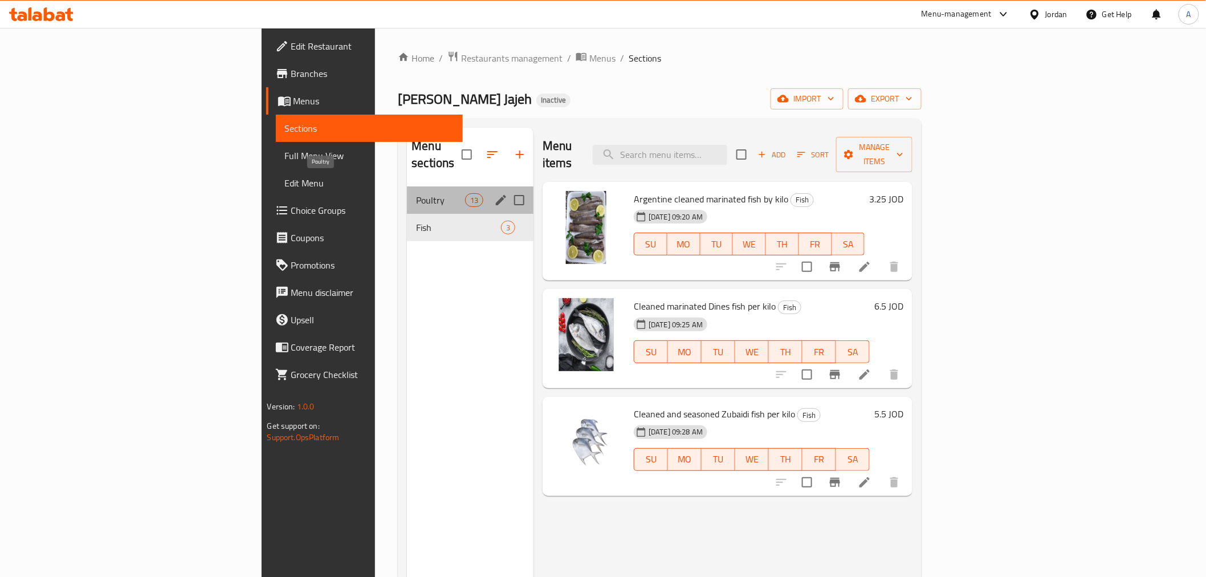
click at [416, 193] on span "Poultry" at bounding box center [440, 200] width 48 height 14
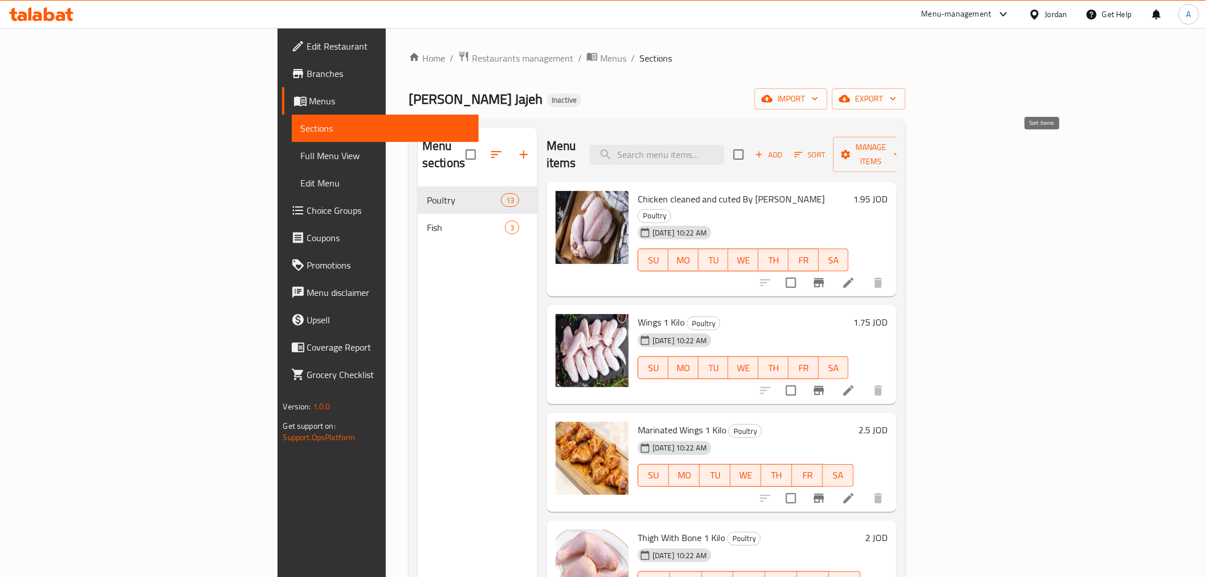
click at [826, 148] on span "Sort" at bounding box center [809, 154] width 31 height 13
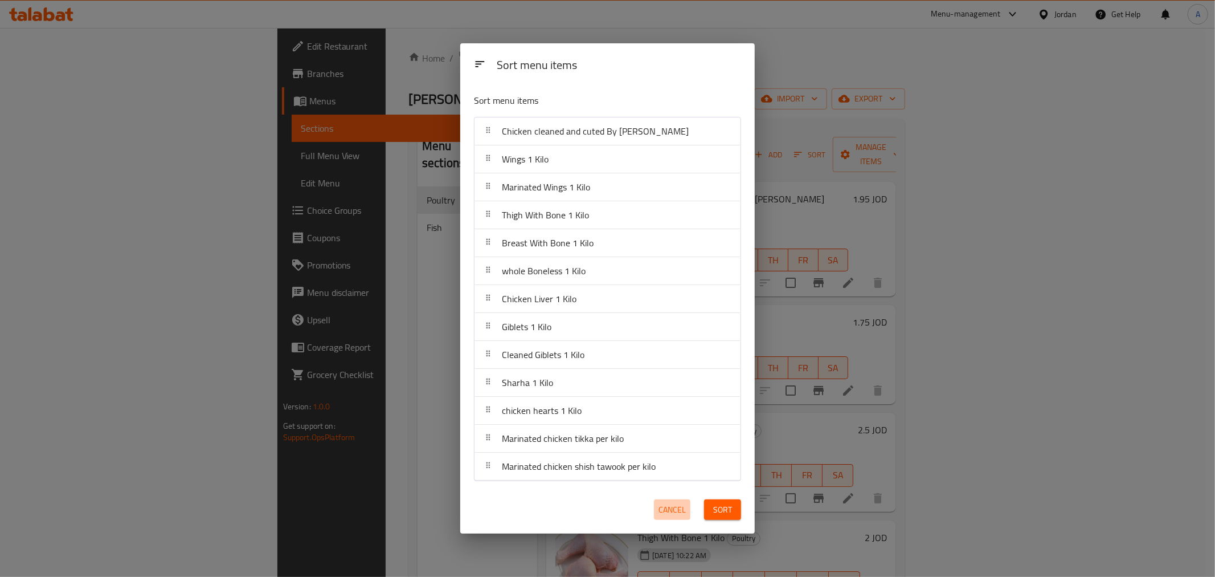
click at [682, 503] on span "Cancel" at bounding box center [672, 510] width 27 height 14
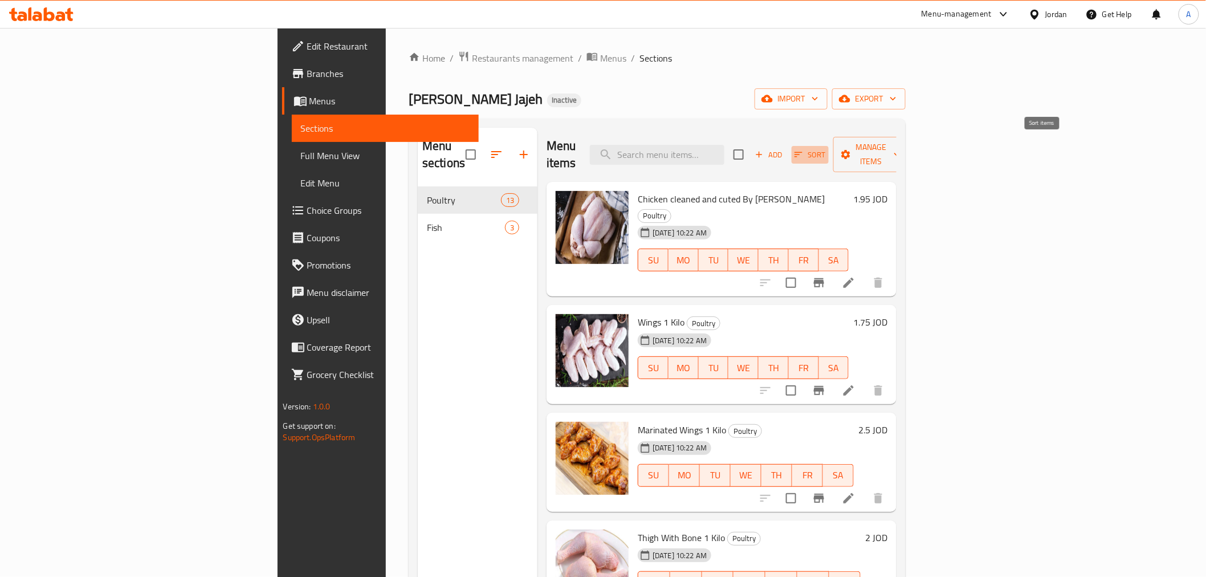
click at [803, 149] on icon "button" at bounding box center [798, 154] width 10 height 10
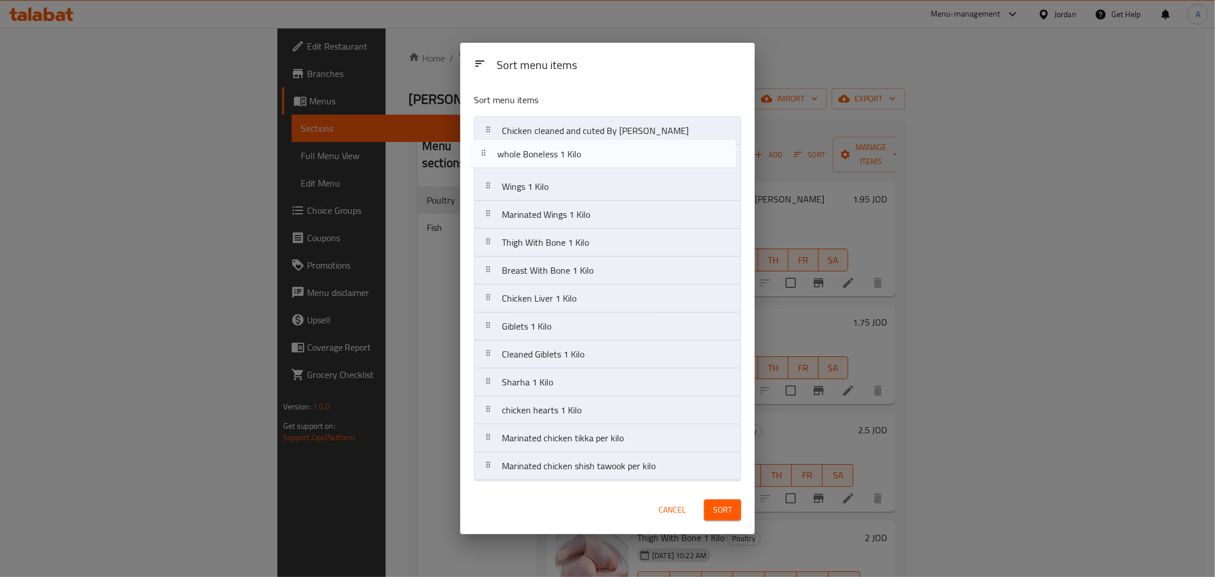
drag, startPoint x: 541, startPoint y: 279, endPoint x: 537, endPoint y: 160, distance: 119.7
click at [537, 160] on nav "Chicken cleaned and cuted By Kilo Wings 1 Kilo Marinated Wings 1 Kilo Thigh Wit…" at bounding box center [607, 298] width 267 height 364
drag, startPoint x: 549, startPoint y: 251, endPoint x: 545, endPoint y: 193, distance: 58.8
click at [545, 193] on nav "Chicken cleaned and cuted By Kilo whole Boneless 1 Kilo Wings 1 Kilo Marinated …" at bounding box center [607, 298] width 267 height 364
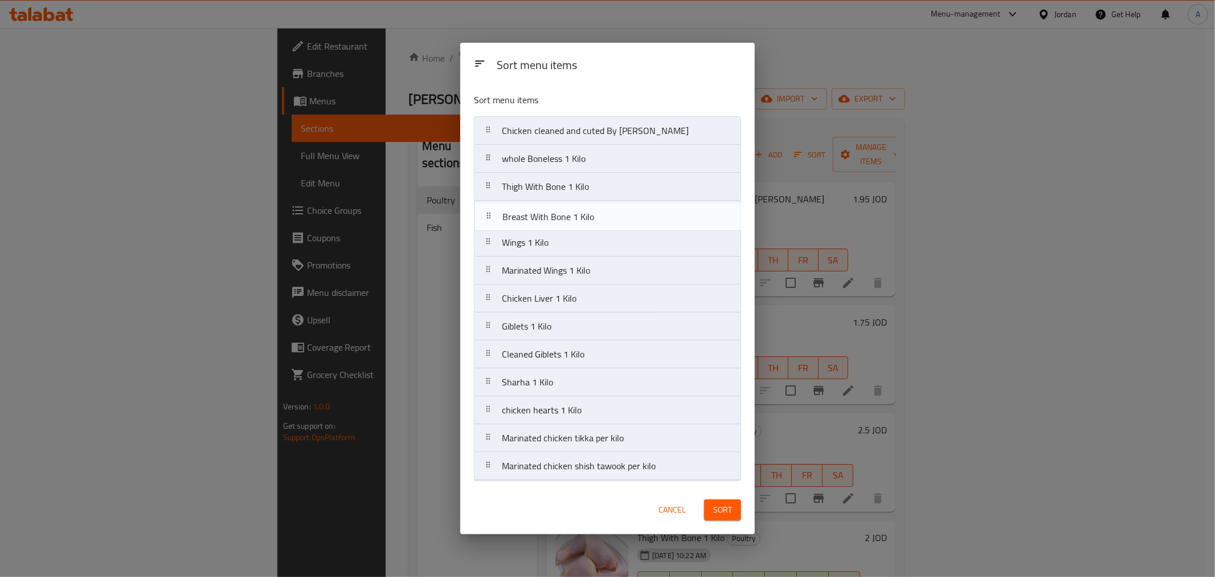
drag, startPoint x: 547, startPoint y: 281, endPoint x: 548, endPoint y: 224, distance: 57.0
click at [548, 224] on nav "Chicken cleaned and cuted By Kilo whole Boneless 1 Kilo Thigh With Bone 1 Kilo …" at bounding box center [607, 298] width 267 height 364
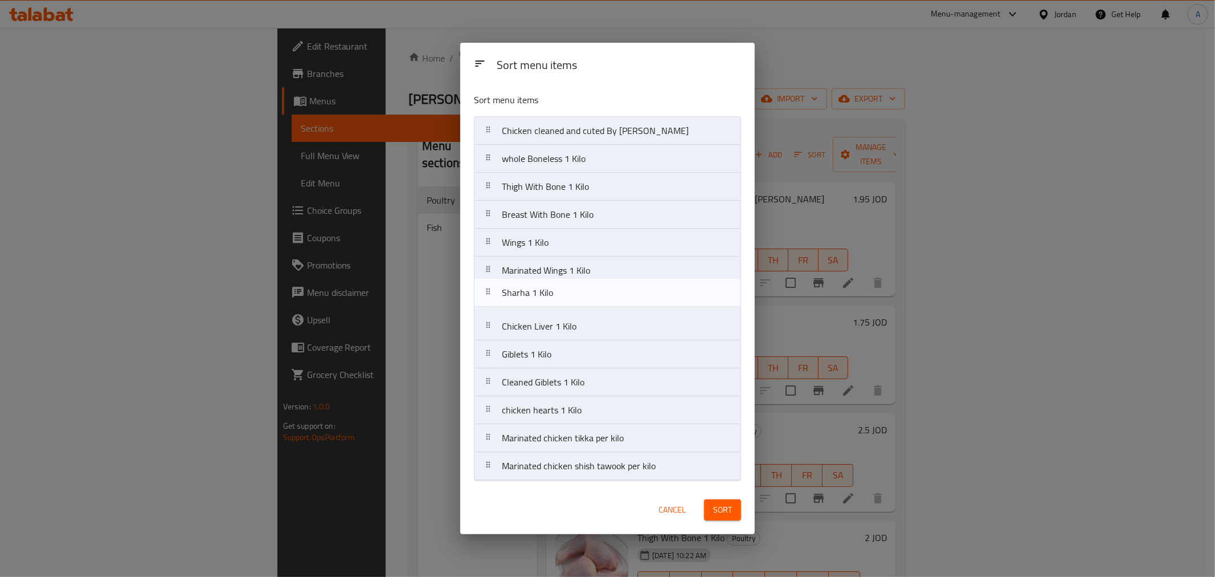
drag, startPoint x: 561, startPoint y: 390, endPoint x: 561, endPoint y: 296, distance: 93.5
click at [561, 296] on nav "Chicken cleaned and cuted By Kilo whole Boneless 1 Kilo Thigh With Bone 1 Kilo …" at bounding box center [607, 298] width 267 height 364
drag, startPoint x: 595, startPoint y: 470, endPoint x: 589, endPoint y: 297, distance: 173.3
click at [589, 297] on nav "Chicken cleaned and cuted By Kilo whole Boneless 1 Kilo Thigh With Bone 1 Kilo …" at bounding box center [607, 298] width 267 height 364
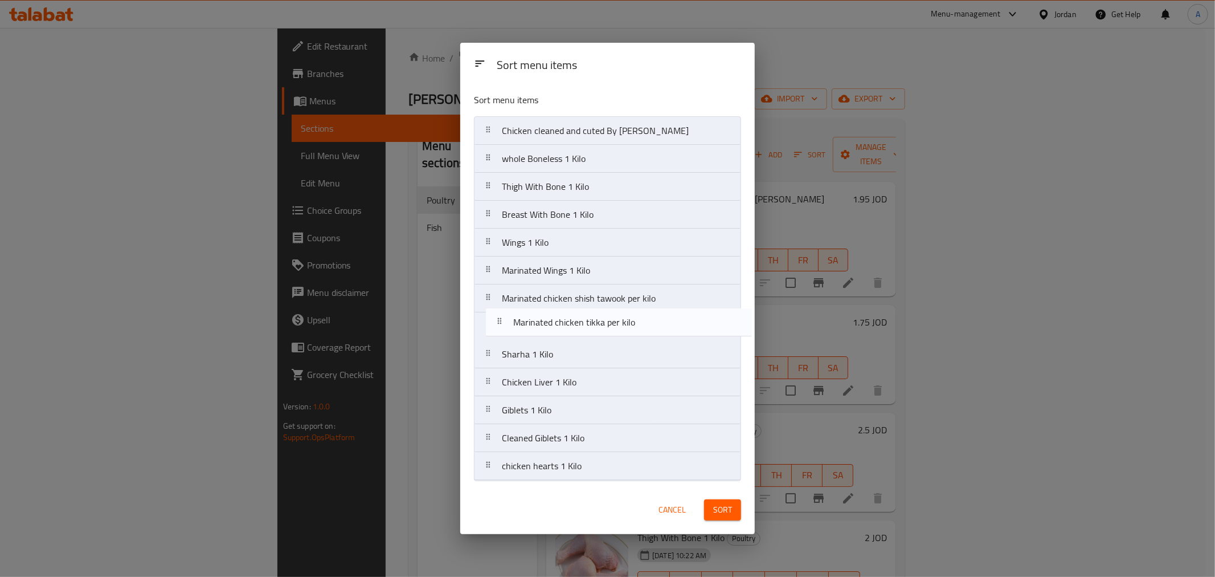
drag, startPoint x: 562, startPoint y: 474, endPoint x: 573, endPoint y: 327, distance: 147.5
click at [573, 327] on nav "Chicken cleaned and cuted By Kilo whole Boneless 1 Kilo Thigh With Bone 1 Kilo …" at bounding box center [607, 298] width 267 height 364
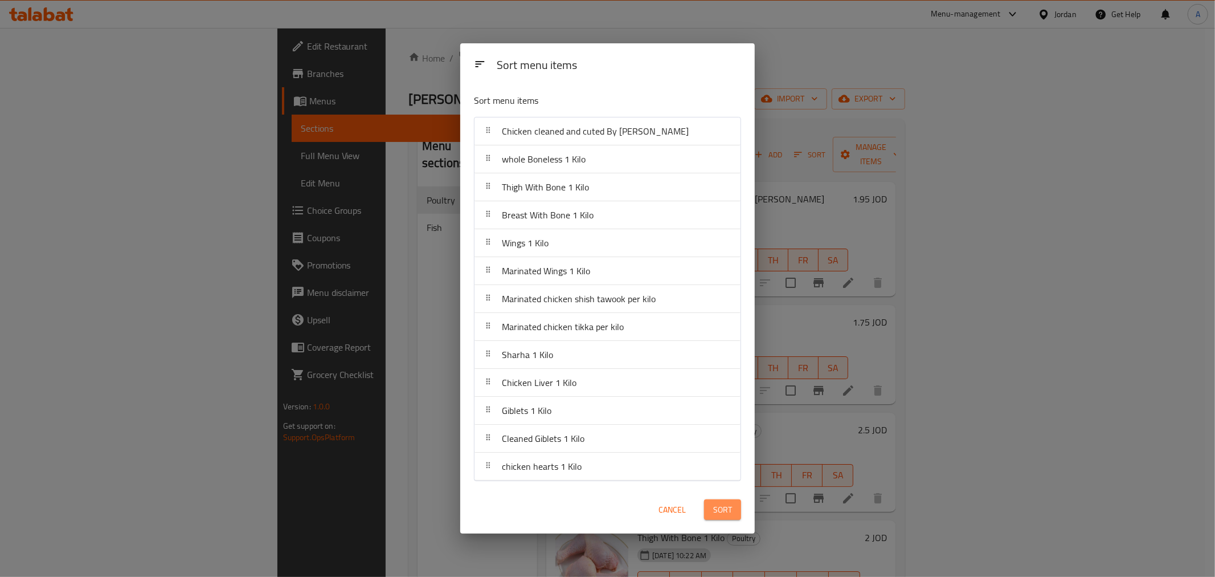
click at [723, 507] on span "Sort" at bounding box center [722, 510] width 19 height 14
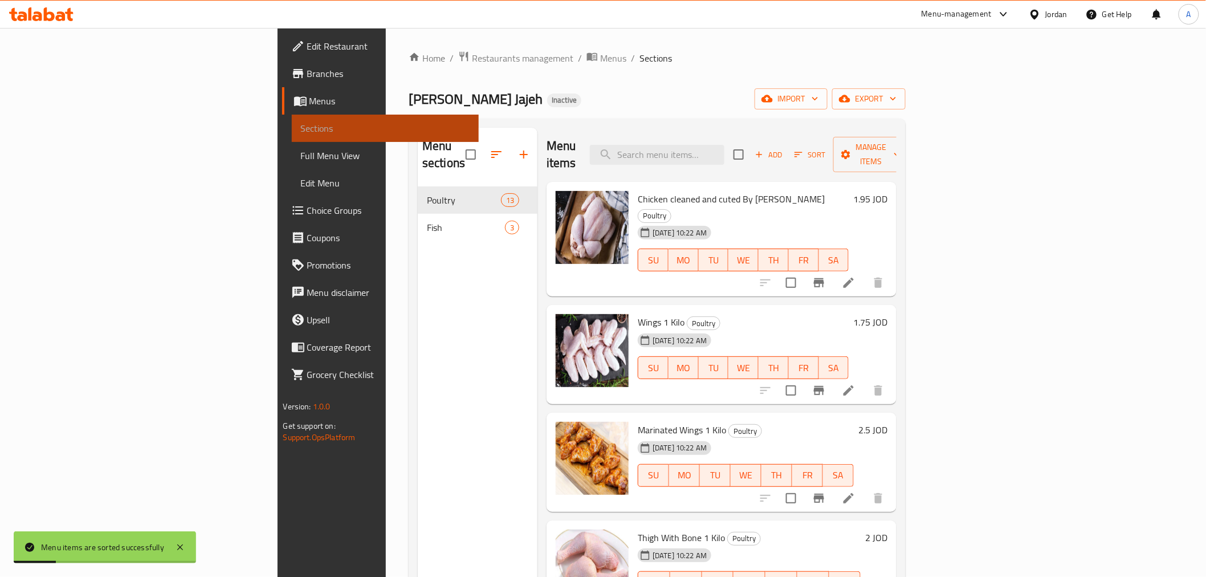
click at [301, 129] on span "Sections" at bounding box center [385, 128] width 169 height 14
click at [309, 104] on span "Menus" at bounding box center [389, 101] width 160 height 14
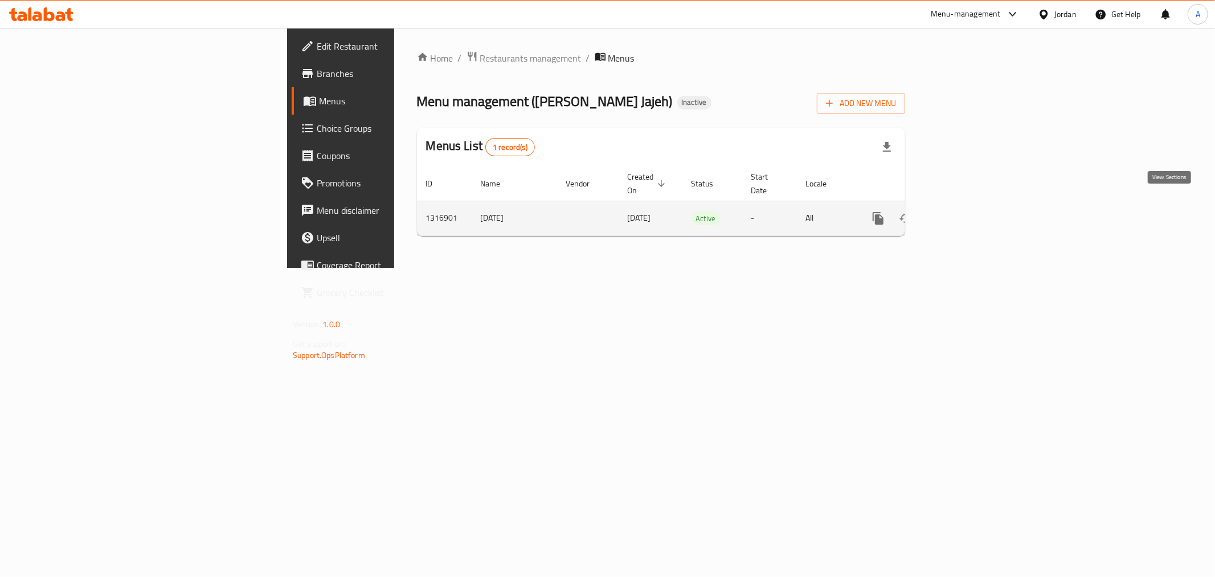
click at [968, 211] on icon "enhanced table" at bounding box center [961, 218] width 14 height 14
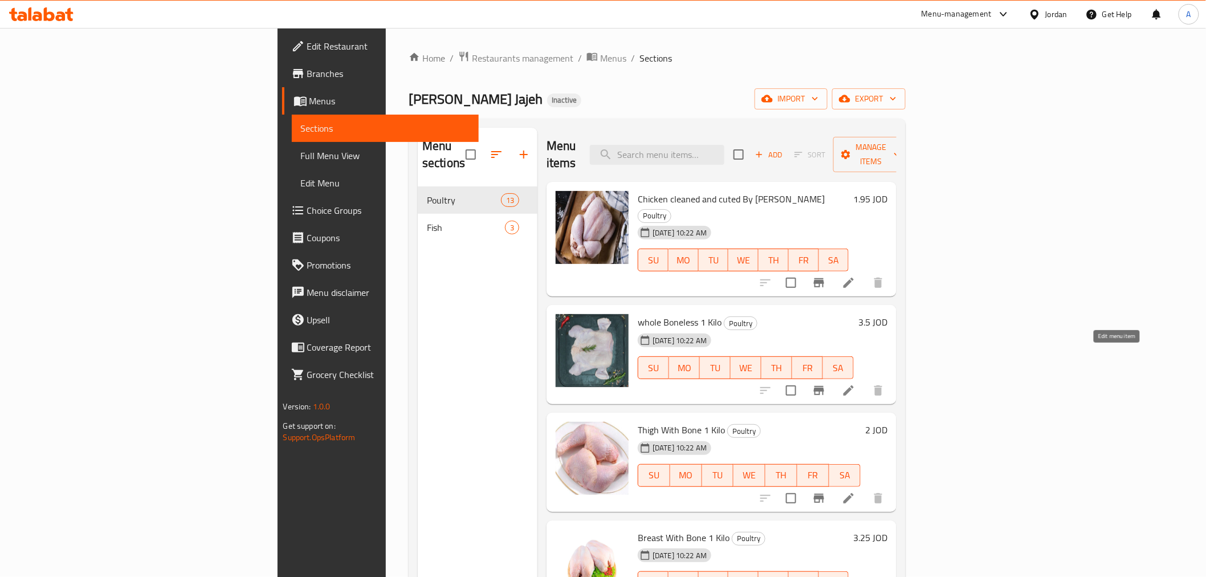
click at [854, 385] on icon at bounding box center [848, 390] width 10 height 10
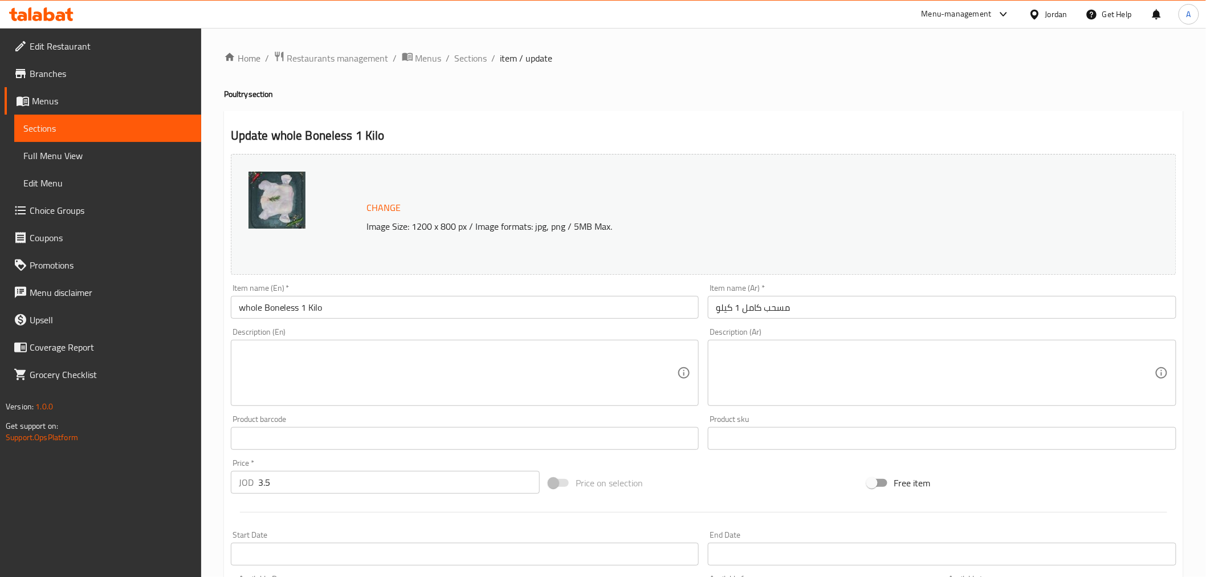
click at [150, 132] on span "Sections" at bounding box center [107, 128] width 169 height 14
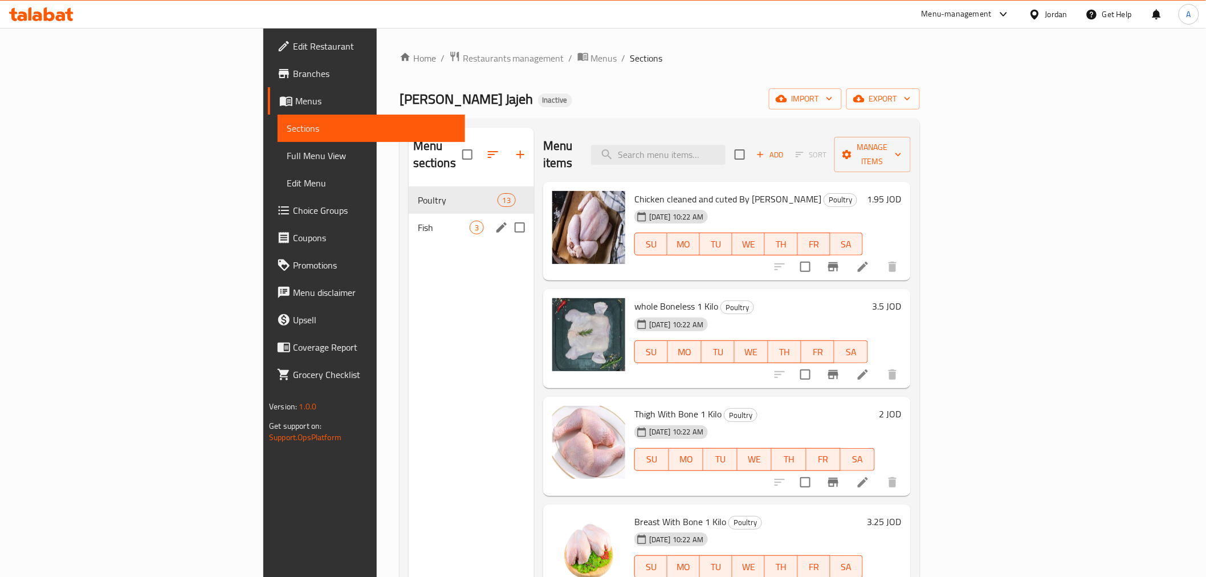
click at [418, 221] on span "Fish" at bounding box center [444, 228] width 52 height 14
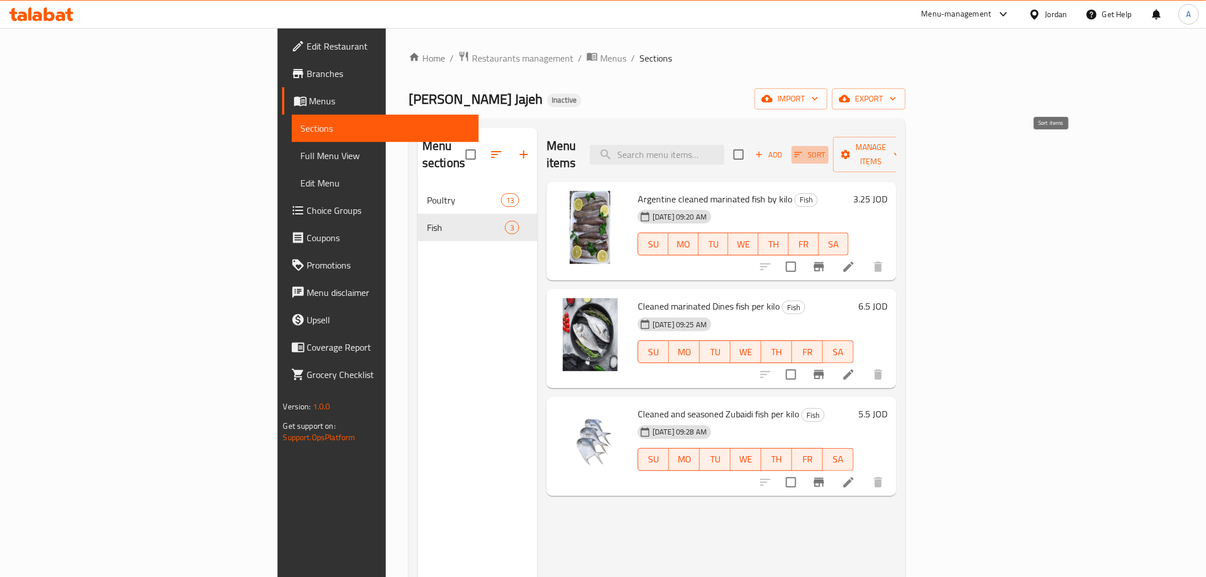
click at [803, 149] on icon "button" at bounding box center [798, 154] width 10 height 10
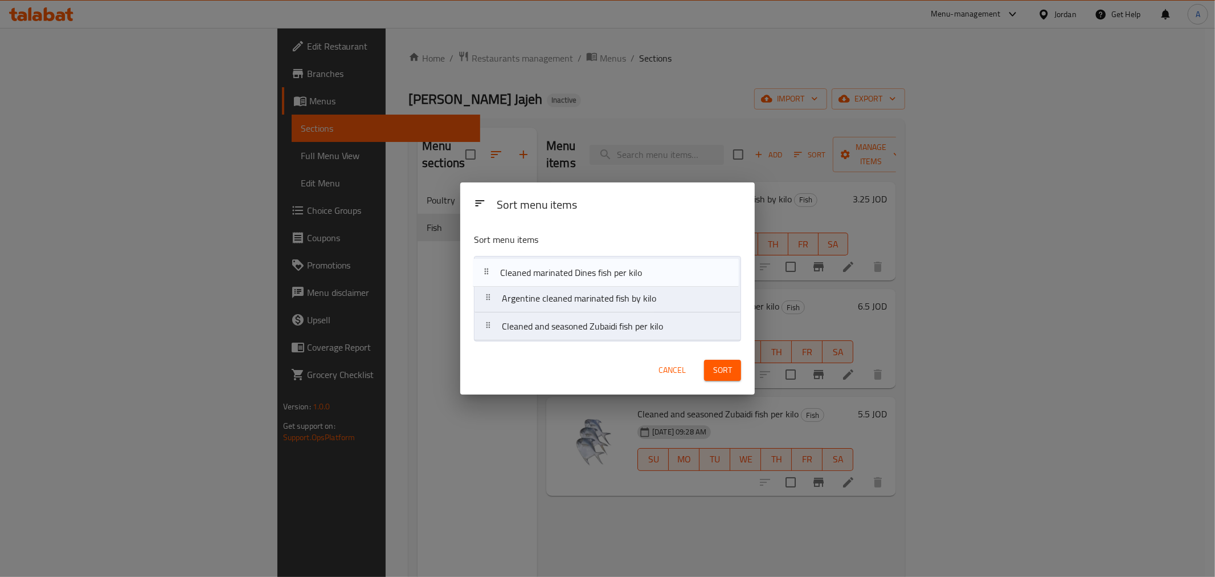
drag, startPoint x: 633, startPoint y: 306, endPoint x: 631, endPoint y: 277, distance: 29.1
click at [631, 277] on nav "Argentine cleaned marinated fish by kilo Cleaned marinated Dines fish per kilo …" at bounding box center [607, 298] width 267 height 85
drag, startPoint x: 618, startPoint y: 337, endPoint x: 619, endPoint y: 303, distance: 34.8
click at [619, 303] on nav "Cleaned marinated Dines fish per kilo Argentine cleaned marinated fish by kilo …" at bounding box center [607, 298] width 267 height 85
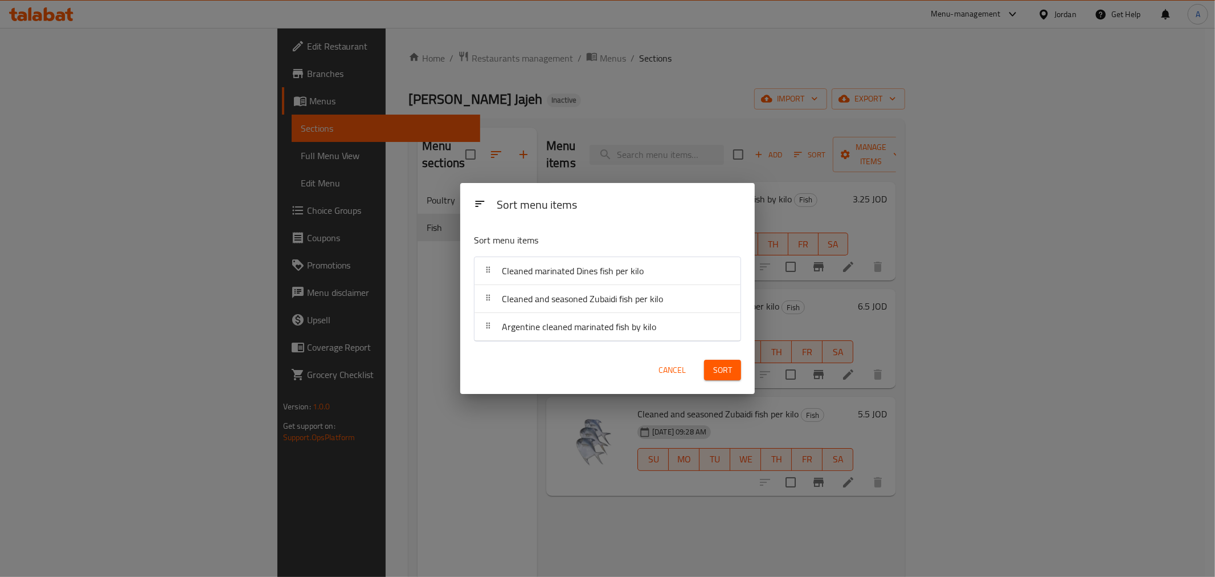
click at [724, 366] on span "Sort" at bounding box center [722, 370] width 19 height 14
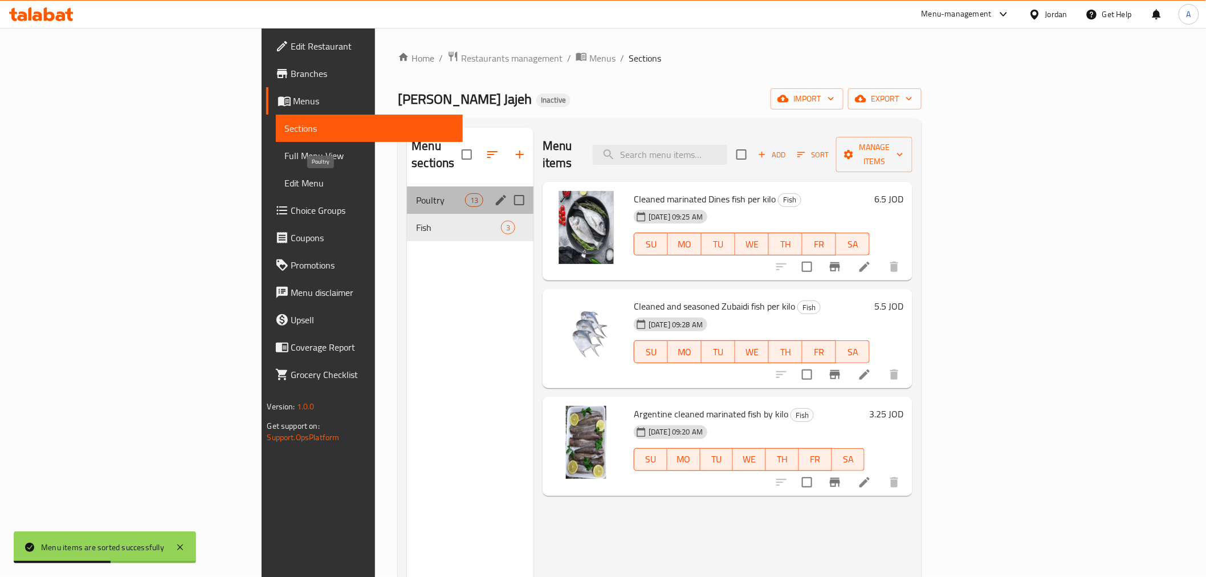
click at [416, 193] on span "Poultry" at bounding box center [440, 200] width 48 height 14
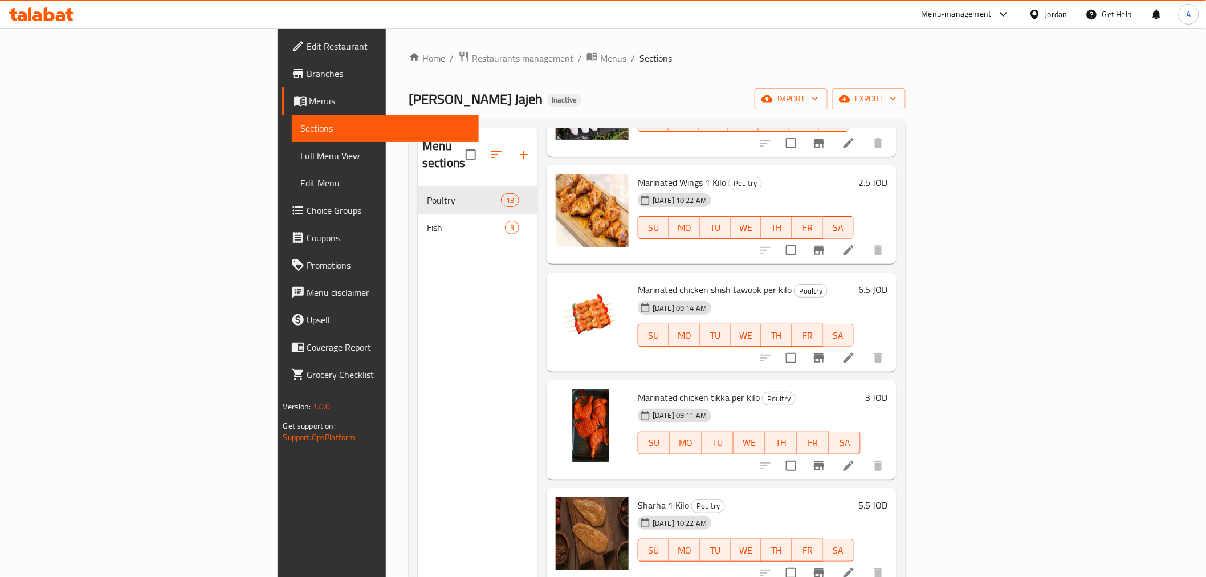
scroll to position [570, 0]
